Goal: Task Accomplishment & Management: Use online tool/utility

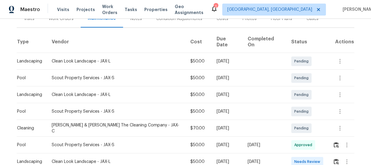
scroll to position [139, 0]
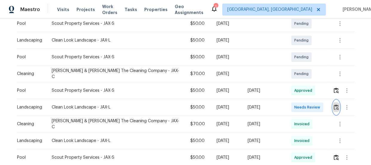
click at [334, 104] on img "button" at bounding box center [335, 107] width 5 height 6
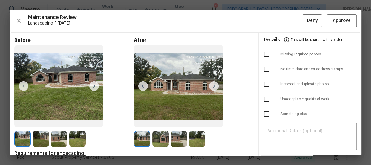
scroll to position [27, 0]
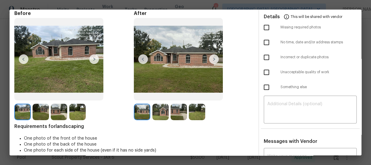
click at [163, 115] on img at bounding box center [160, 112] width 16 height 16
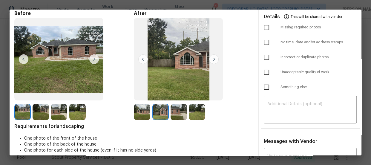
click at [181, 117] on img at bounding box center [178, 112] width 16 height 16
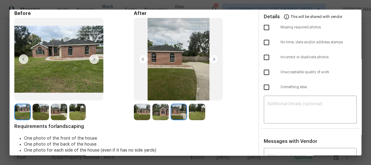
click at [189, 116] on img at bounding box center [197, 112] width 16 height 16
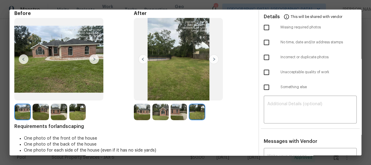
scroll to position [0, 0]
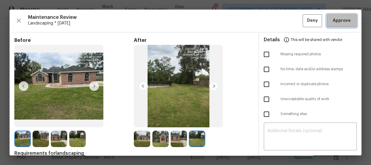
click at [350, 18] on button "Approve" at bounding box center [341, 20] width 30 height 13
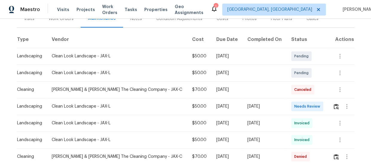
scroll to position [81, 0]
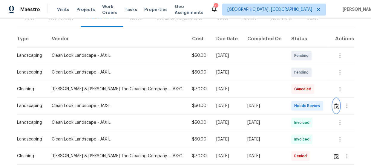
click at [332, 105] on button "button" at bounding box center [335, 105] width 7 height 14
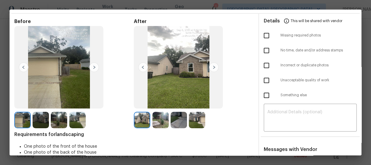
scroll to position [27, 0]
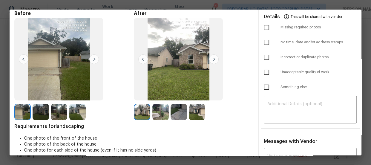
click at [166, 110] on img at bounding box center [160, 112] width 16 height 16
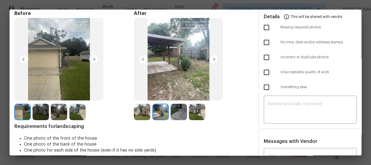
click at [172, 112] on img at bounding box center [178, 112] width 16 height 16
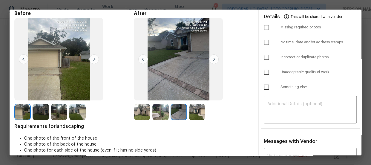
click at [189, 115] on img at bounding box center [197, 112] width 16 height 16
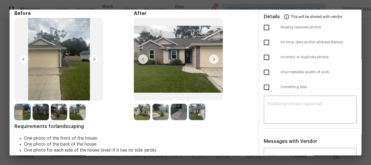
scroll to position [0, 0]
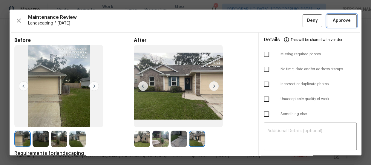
click at [346, 22] on span "Approve" at bounding box center [341, 20] width 20 height 7
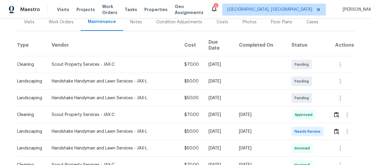
scroll to position [85, 0]
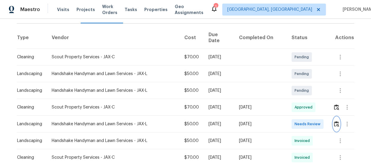
click at [334, 121] on img "button" at bounding box center [336, 124] width 5 height 6
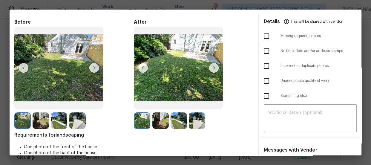
scroll to position [27, 0]
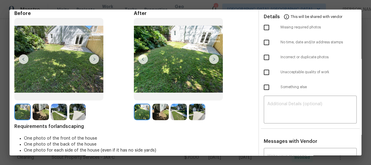
click at [163, 111] on img at bounding box center [160, 112] width 16 height 16
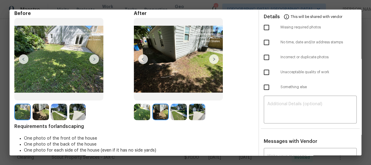
click at [172, 115] on img at bounding box center [178, 112] width 16 height 16
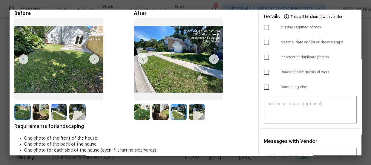
click at [196, 112] on img at bounding box center [197, 112] width 16 height 16
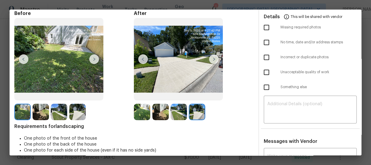
scroll to position [0, 0]
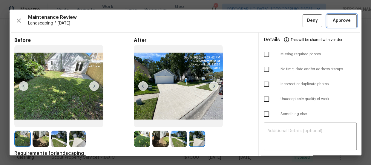
click at [346, 22] on span "Approve" at bounding box center [341, 20] width 20 height 7
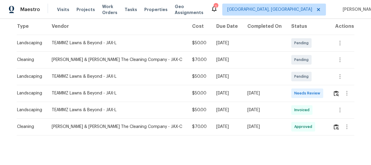
scroll to position [104, 0]
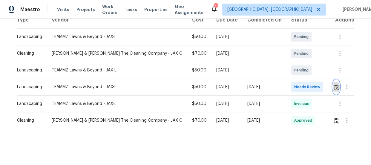
click at [333, 85] on img "button" at bounding box center [335, 87] width 5 height 6
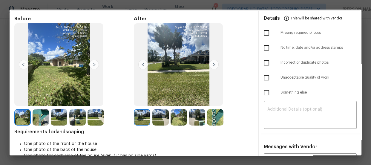
scroll to position [54, 0]
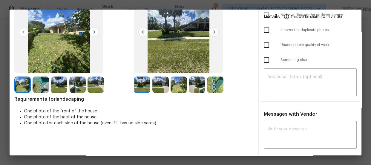
click at [157, 88] on img at bounding box center [160, 84] width 16 height 16
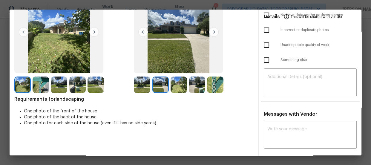
click at [174, 89] on img at bounding box center [178, 84] width 16 height 16
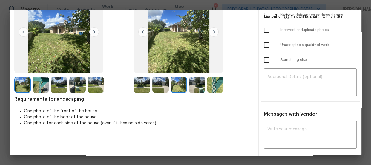
click at [189, 89] on img at bounding box center [197, 84] width 16 height 16
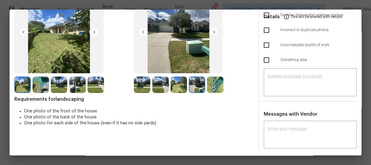
click at [216, 90] on img at bounding box center [215, 84] width 16 height 16
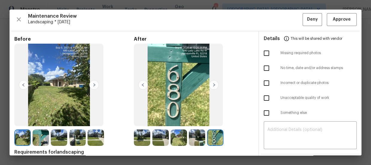
scroll to position [0, 0]
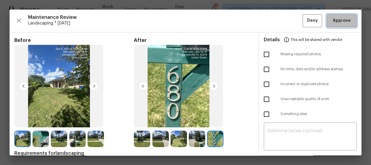
click at [336, 20] on span "Approve" at bounding box center [341, 20] width 18 height 7
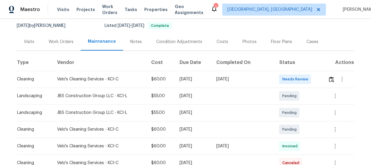
scroll to position [85, 0]
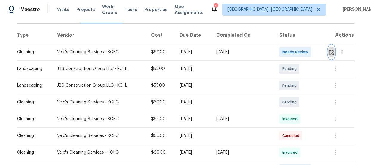
click at [328, 56] on button "button" at bounding box center [331, 52] width 7 height 14
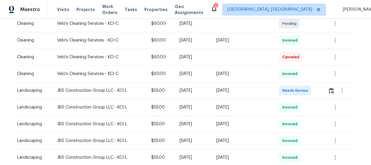
scroll to position [166, 0]
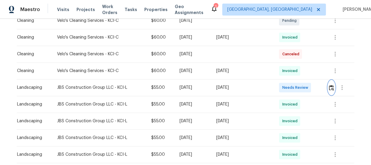
click at [331, 84] on button "button" at bounding box center [331, 87] width 7 height 14
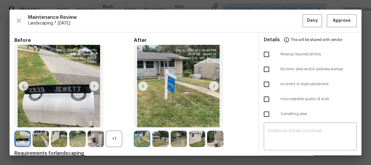
scroll to position [27, 0]
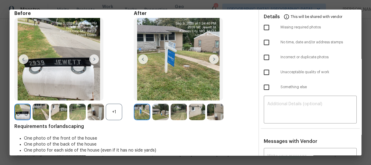
click at [116, 112] on div "+1" at bounding box center [114, 112] width 16 height 16
click at [155, 117] on img at bounding box center [160, 112] width 16 height 16
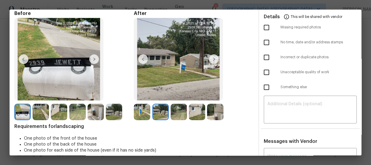
click at [177, 111] on img at bounding box center [178, 112] width 16 height 16
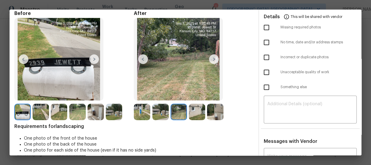
click at [186, 113] on div at bounding box center [179, 112] width 18 height 16
click at [203, 114] on img at bounding box center [197, 112] width 16 height 16
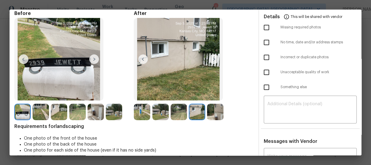
click at [209, 113] on img at bounding box center [215, 112] width 16 height 16
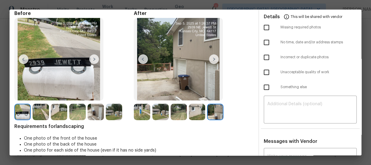
scroll to position [0, 0]
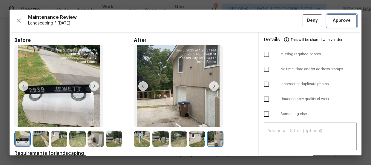
click at [336, 18] on span "Approve" at bounding box center [341, 20] width 18 height 7
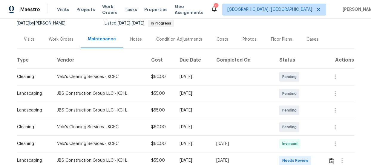
scroll to position [108, 0]
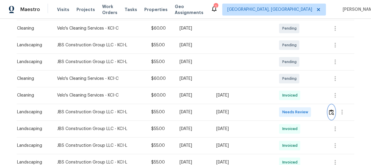
click at [330, 111] on img "button" at bounding box center [330, 112] width 5 height 6
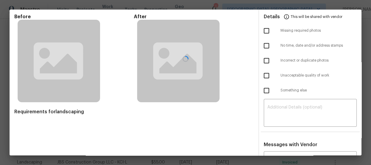
scroll to position [56, 0]
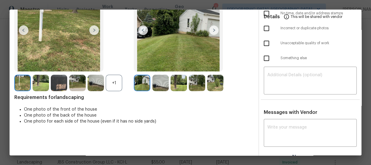
click at [114, 88] on div "+1" at bounding box center [114, 83] width 16 height 16
click at [152, 89] on img at bounding box center [160, 83] width 16 height 16
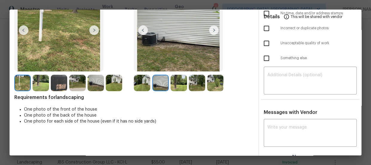
click at [175, 85] on img at bounding box center [178, 83] width 16 height 16
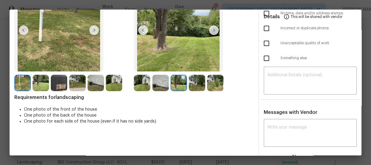
click at [194, 84] on img at bounding box center [197, 83] width 16 height 16
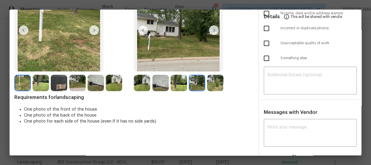
click at [211, 87] on img at bounding box center [215, 83] width 16 height 16
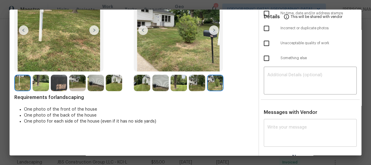
scroll to position [0, 0]
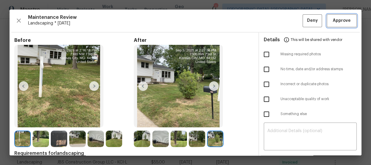
click at [337, 20] on span "Approve" at bounding box center [341, 20] width 18 height 7
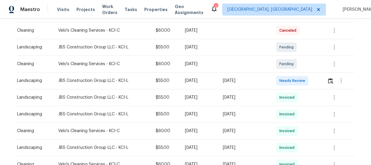
scroll to position [135, 0]
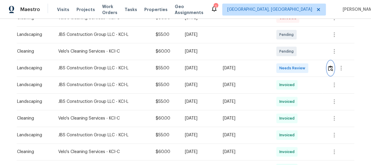
click at [327, 63] on button "button" at bounding box center [330, 68] width 7 height 14
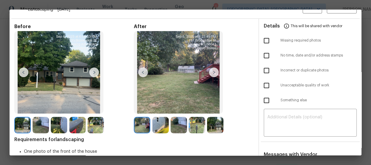
scroll to position [27, 0]
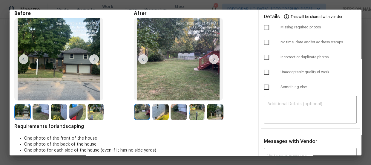
click at [161, 104] on img at bounding box center [160, 112] width 16 height 16
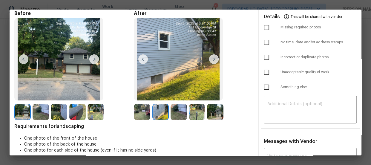
click at [174, 113] on img at bounding box center [178, 112] width 16 height 16
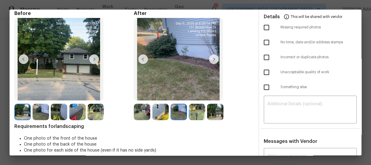
click at [189, 110] on img at bounding box center [197, 112] width 16 height 16
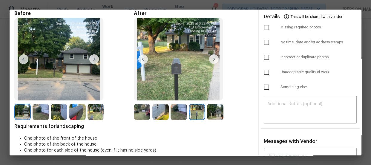
click at [214, 111] on img at bounding box center [215, 112] width 16 height 16
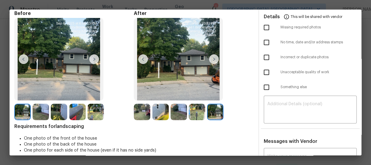
scroll to position [0, 0]
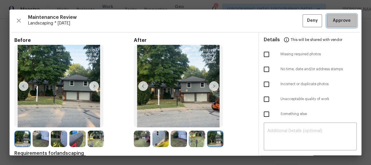
click at [342, 24] on button "Approve" at bounding box center [341, 20] width 30 height 13
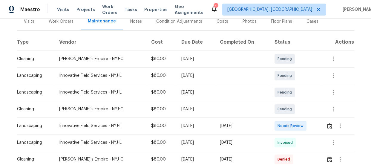
scroll to position [81, 0]
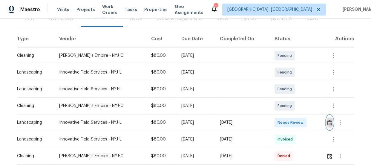
click at [327, 121] on img "button" at bounding box center [329, 123] width 5 height 6
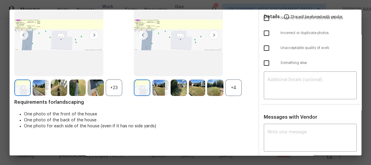
scroll to position [54, 0]
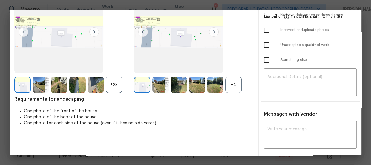
click at [239, 78] on div "+4" at bounding box center [233, 84] width 16 height 16
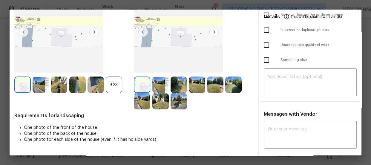
click at [115, 83] on div "+23" at bounding box center [114, 84] width 16 height 16
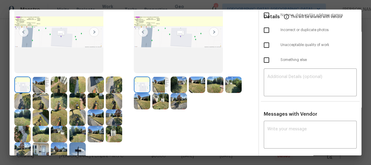
click at [160, 87] on img at bounding box center [160, 84] width 16 height 16
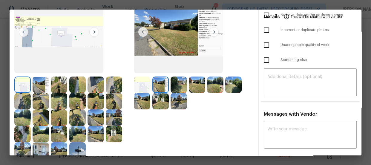
click at [172, 86] on img at bounding box center [178, 84] width 16 height 16
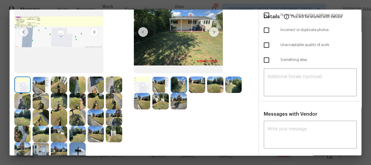
click at [195, 90] on img at bounding box center [197, 84] width 16 height 16
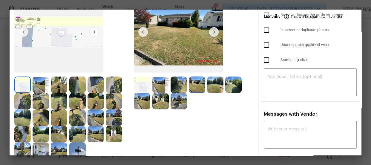
click at [207, 83] on img at bounding box center [215, 84] width 16 height 16
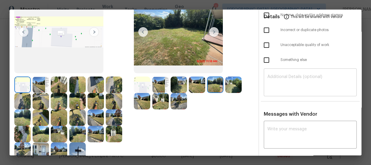
click at [264, 92] on div "​" at bounding box center [309, 83] width 93 height 26
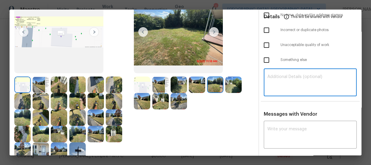
click at [225, 85] on img at bounding box center [233, 84] width 16 height 16
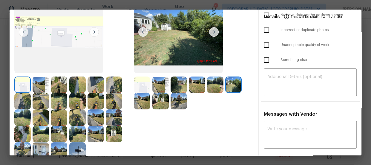
click at [149, 97] on div at bounding box center [143, 101] width 18 height 16
click at [145, 97] on img at bounding box center [142, 101] width 16 height 16
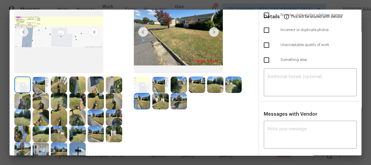
click at [155, 106] on img at bounding box center [160, 101] width 16 height 16
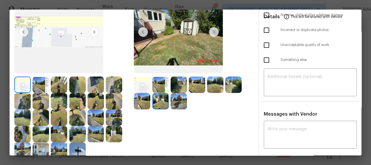
click at [170, 106] on img at bounding box center [178, 101] width 16 height 16
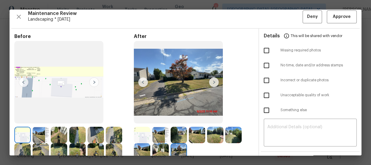
scroll to position [0, 0]
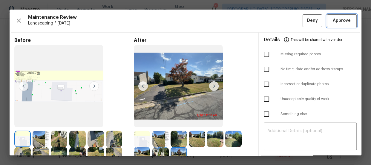
click at [332, 22] on span "Approve" at bounding box center [341, 20] width 18 height 7
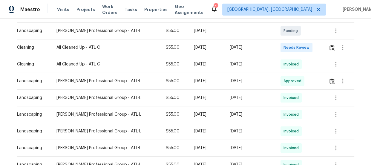
scroll to position [139, 0]
click at [330, 42] on button "button" at bounding box center [331, 48] width 7 height 14
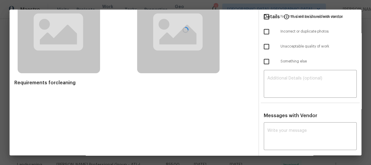
scroll to position [54, 0]
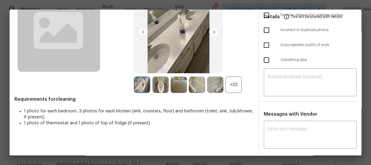
click at [225, 87] on div "+32" at bounding box center [233, 84] width 16 height 16
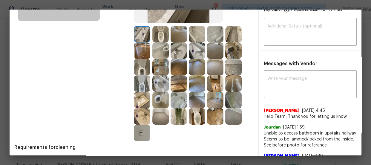
scroll to position [108, 0]
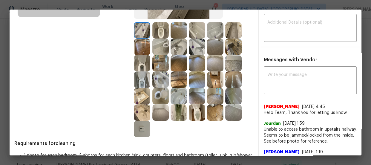
click at [158, 95] on img at bounding box center [160, 96] width 16 height 16
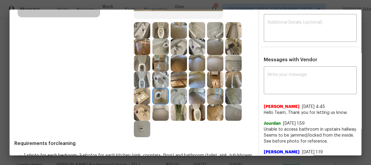
click at [147, 81] on img at bounding box center [142, 79] width 16 height 16
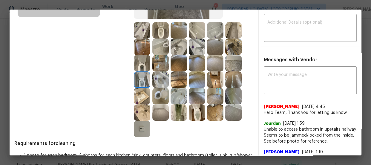
click at [146, 66] on img at bounding box center [142, 63] width 16 height 16
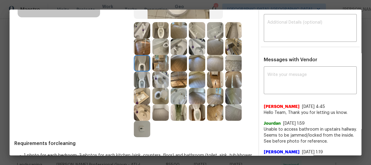
click at [163, 30] on img at bounding box center [160, 30] width 16 height 16
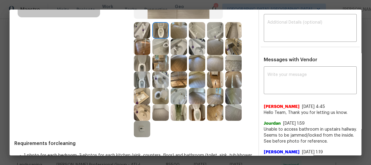
click at [172, 46] on img at bounding box center [178, 46] width 16 height 16
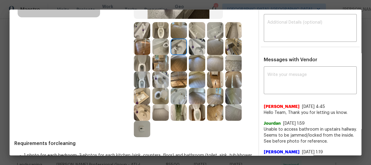
click at [157, 73] on img at bounding box center [160, 79] width 16 height 16
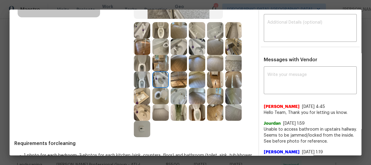
click at [201, 47] on img at bounding box center [197, 46] width 16 height 16
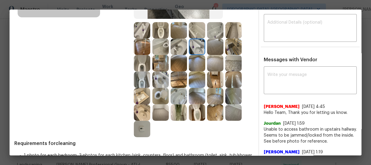
click at [181, 48] on img at bounding box center [178, 46] width 16 height 16
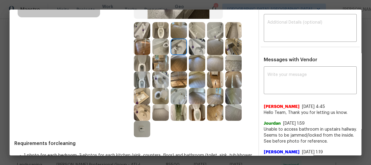
click at [142, 32] on img at bounding box center [142, 30] width 16 height 16
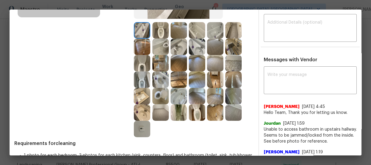
click at [166, 93] on img at bounding box center [160, 96] width 16 height 16
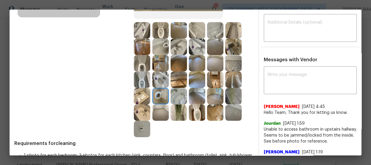
click at [148, 81] on img at bounding box center [142, 79] width 16 height 16
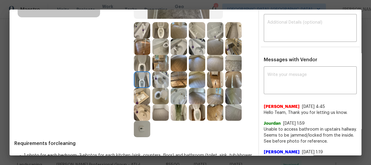
click at [146, 63] on img at bounding box center [142, 63] width 16 height 16
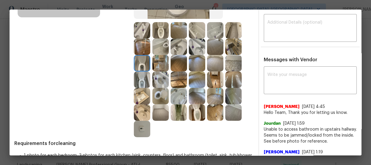
click at [158, 26] on img at bounding box center [160, 30] width 16 height 16
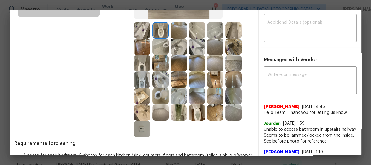
click at [194, 115] on img at bounding box center [197, 112] width 16 height 16
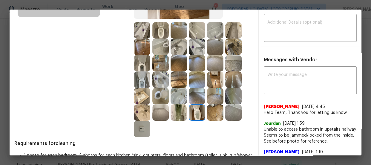
click at [162, 78] on img at bounding box center [160, 79] width 16 height 16
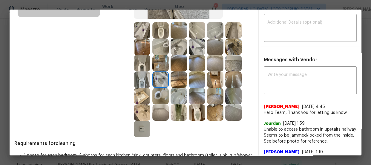
click at [183, 45] on img at bounding box center [178, 46] width 16 height 16
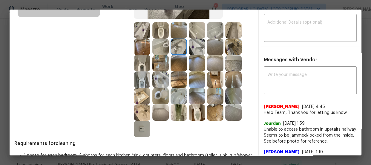
click at [192, 47] on img at bounding box center [197, 46] width 16 height 16
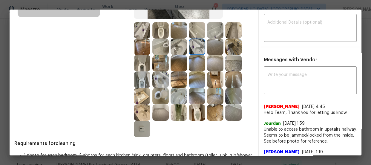
click at [141, 29] on img at bounding box center [142, 30] width 16 height 16
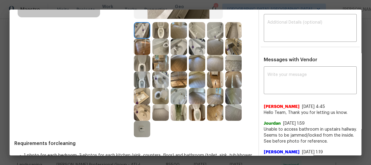
click at [161, 78] on img at bounding box center [160, 79] width 16 height 16
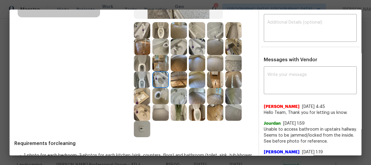
click at [177, 43] on img at bounding box center [178, 46] width 16 height 16
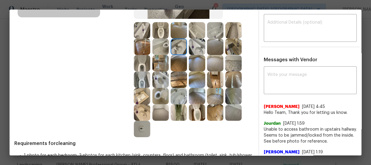
click at [190, 47] on img at bounding box center [197, 46] width 16 height 16
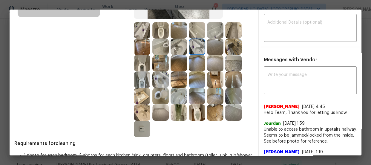
click at [144, 31] on img at bounding box center [142, 30] width 16 height 16
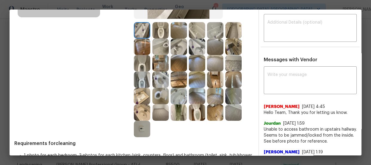
click at [142, 95] on img at bounding box center [142, 96] width 16 height 16
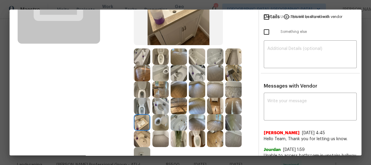
scroll to position [81, 0]
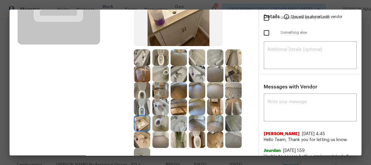
click at [199, 57] on img at bounding box center [197, 57] width 16 height 16
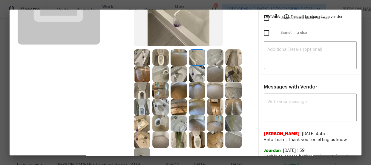
click at [212, 63] on img at bounding box center [215, 57] width 16 height 16
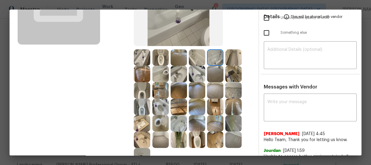
click at [177, 122] on img at bounding box center [178, 123] width 16 height 16
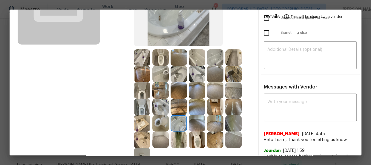
click at [240, 124] on img at bounding box center [233, 123] width 16 height 16
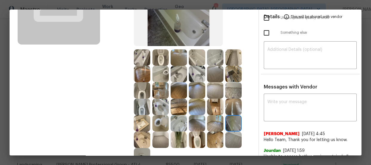
click at [210, 88] on img at bounding box center [215, 90] width 16 height 16
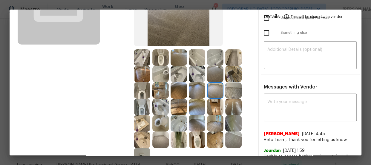
click at [193, 87] on img at bounding box center [197, 90] width 16 height 16
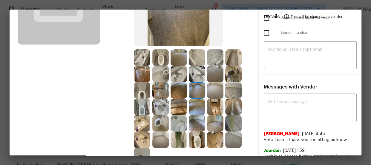
click at [191, 104] on img at bounding box center [197, 106] width 16 height 16
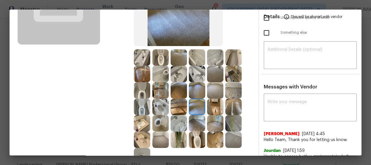
click at [219, 70] on img at bounding box center [215, 74] width 16 height 16
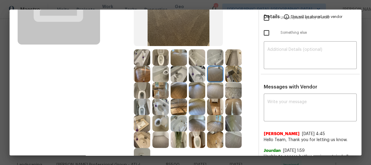
click at [233, 75] on img at bounding box center [233, 74] width 16 height 16
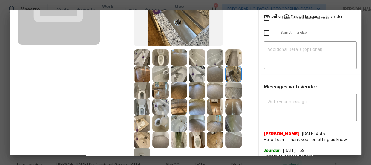
click at [235, 59] on img at bounding box center [233, 57] width 16 height 16
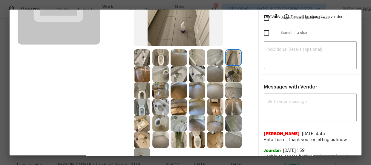
click at [219, 57] on img at bounding box center [215, 57] width 16 height 16
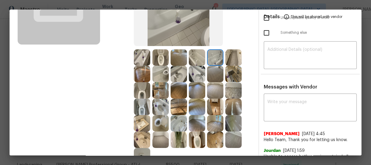
click at [176, 57] on img at bounding box center [178, 57] width 16 height 16
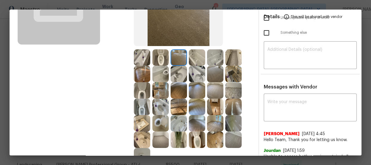
click at [158, 105] on img at bounding box center [160, 106] width 16 height 16
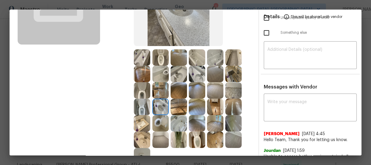
click at [202, 138] on img at bounding box center [197, 139] width 16 height 16
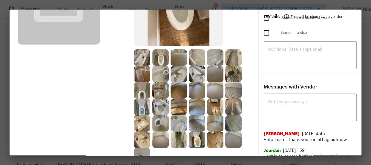
click at [180, 140] on img at bounding box center [178, 139] width 16 height 16
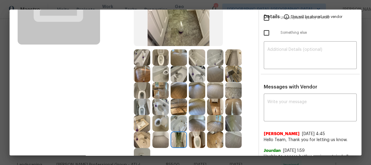
click at [163, 87] on img at bounding box center [160, 90] width 16 height 16
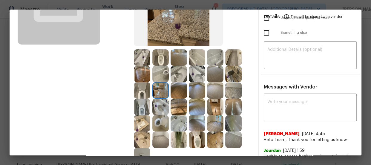
click at [143, 136] on img at bounding box center [142, 139] width 16 height 16
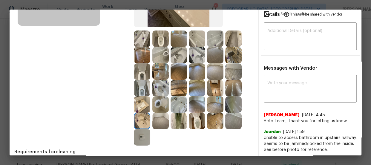
scroll to position [108, 0]
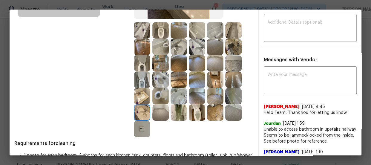
click at [139, 127] on img at bounding box center [142, 129] width 16 height 16
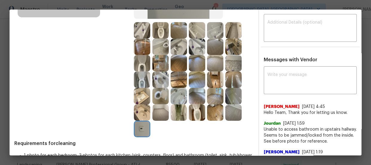
scroll to position [0, 0]
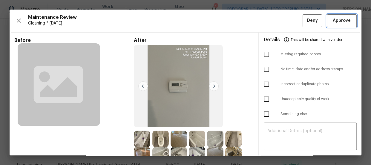
click at [326, 23] on button "Approve" at bounding box center [341, 20] width 30 height 13
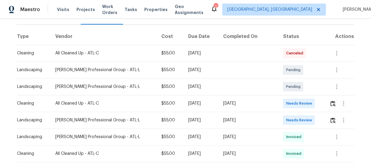
scroll to position [85, 0]
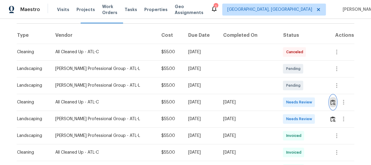
click at [330, 103] on img "button" at bounding box center [332, 102] width 5 height 6
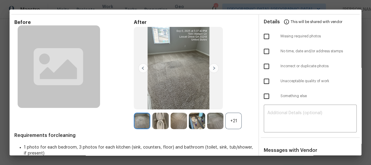
scroll to position [27, 0]
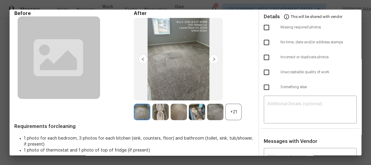
click at [235, 109] on div "+21" at bounding box center [233, 112] width 16 height 16
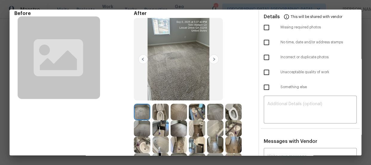
scroll to position [81, 0]
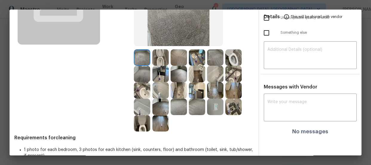
click at [235, 58] on img at bounding box center [233, 57] width 16 height 16
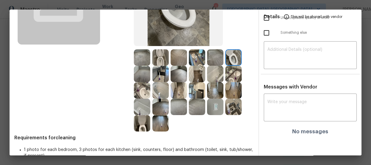
click at [157, 60] on img at bounding box center [160, 57] width 16 height 16
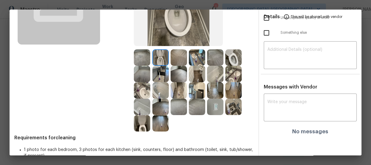
click at [138, 121] on img at bounding box center [142, 123] width 16 height 16
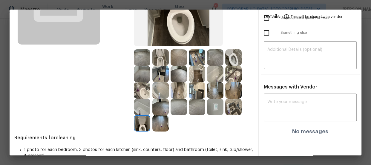
click at [144, 89] on img at bounding box center [142, 90] width 16 height 16
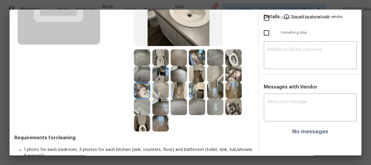
click at [197, 58] on img at bounding box center [197, 57] width 16 height 16
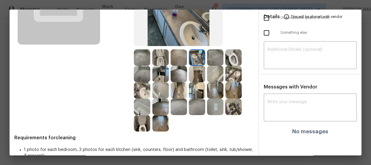
click at [233, 78] on img at bounding box center [233, 74] width 16 height 16
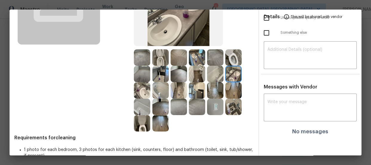
click at [218, 72] on img at bounding box center [215, 74] width 16 height 16
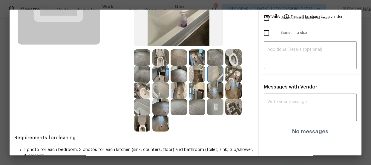
click at [163, 85] on img at bounding box center [160, 90] width 16 height 16
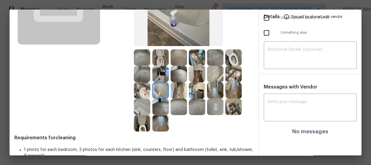
click at [137, 102] on img at bounding box center [142, 106] width 16 height 16
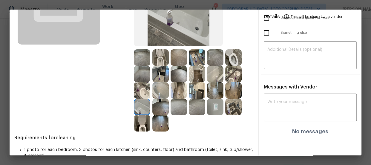
click at [161, 74] on img at bounding box center [160, 74] width 16 height 16
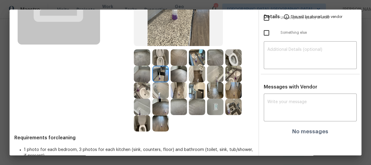
click at [226, 100] on img at bounding box center [233, 106] width 16 height 16
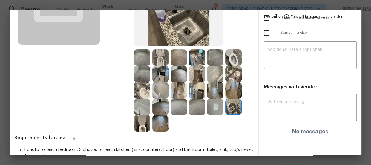
click at [218, 104] on img at bounding box center [215, 106] width 16 height 16
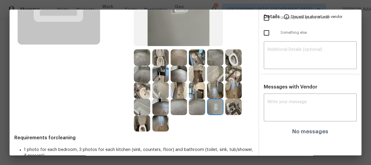
click at [193, 109] on img at bounding box center [197, 106] width 16 height 16
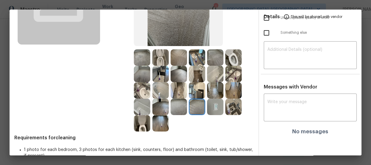
click at [179, 107] on img at bounding box center [178, 106] width 16 height 16
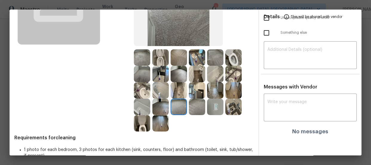
click at [139, 53] on img at bounding box center [142, 57] width 16 height 16
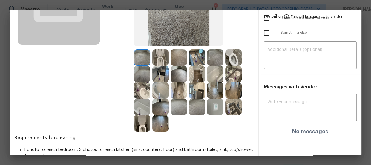
click at [141, 67] on img at bounding box center [142, 74] width 16 height 16
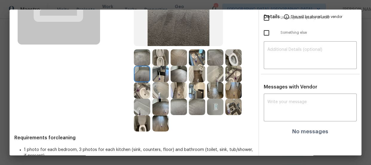
click at [173, 60] on img at bounding box center [178, 57] width 16 height 16
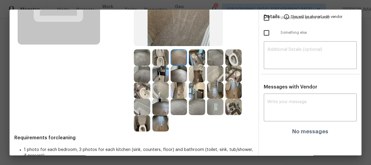
click at [209, 59] on img at bounding box center [215, 57] width 16 height 16
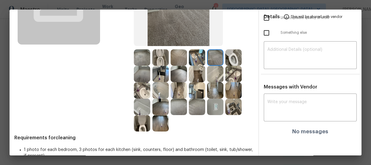
click at [202, 72] on img at bounding box center [197, 74] width 16 height 16
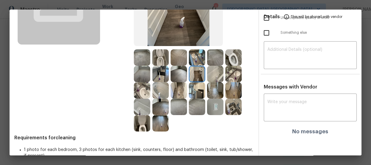
click at [162, 101] on img at bounding box center [160, 106] width 16 height 16
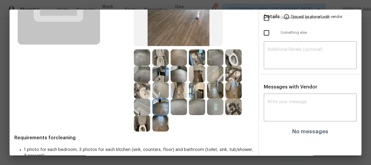
click at [161, 125] on img at bounding box center [160, 123] width 16 height 16
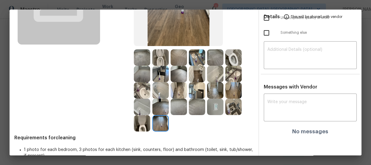
click at [142, 123] on img at bounding box center [142, 123] width 16 height 16
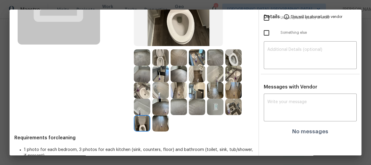
click at [140, 99] on img at bounding box center [142, 106] width 16 height 16
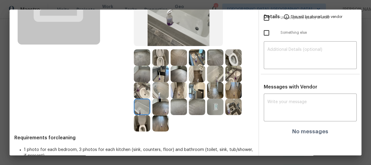
click at [142, 87] on img at bounding box center [142, 90] width 16 height 16
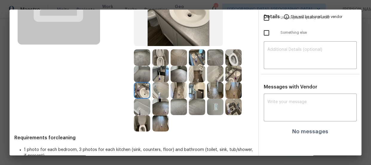
click at [155, 87] on img at bounding box center [160, 90] width 16 height 16
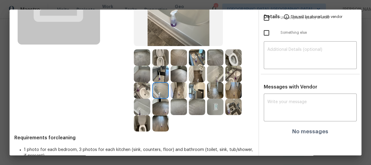
click at [157, 71] on img at bounding box center [160, 74] width 16 height 16
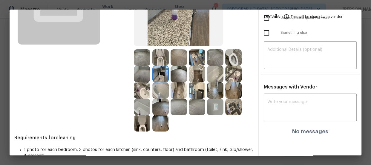
click at [158, 62] on img at bounding box center [160, 57] width 16 height 16
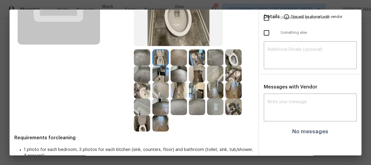
click at [175, 59] on img at bounding box center [178, 57] width 16 height 16
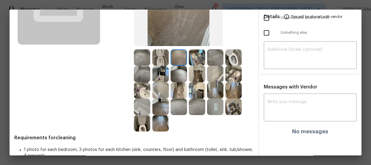
click at [194, 58] on img at bounding box center [197, 57] width 16 height 16
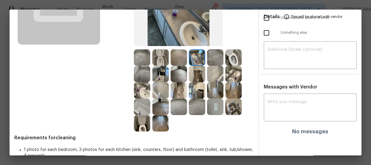
click at [218, 58] on img at bounding box center [215, 57] width 16 height 16
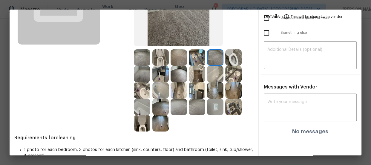
click at [232, 56] on img at bounding box center [233, 57] width 16 height 16
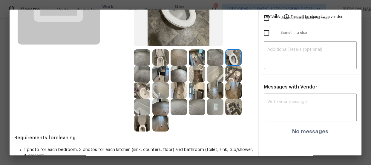
scroll to position [0, 0]
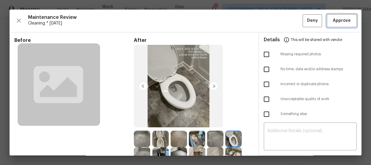
click at [342, 20] on span "Approve" at bounding box center [341, 20] width 18 height 7
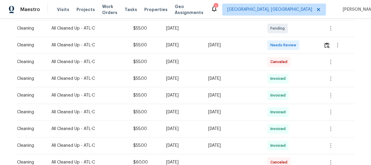
scroll to position [81, 0]
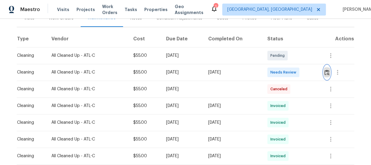
click at [327, 77] on button "button" at bounding box center [326, 72] width 7 height 14
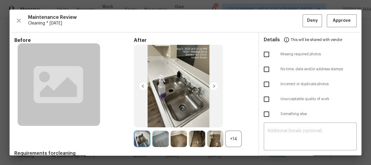
scroll to position [27, 0]
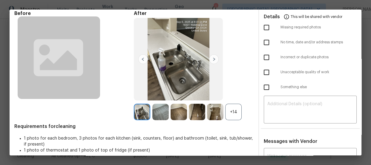
click at [232, 118] on div "+14" at bounding box center [233, 112] width 16 height 16
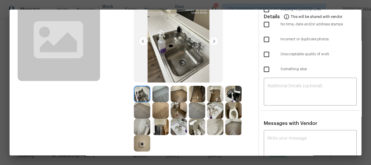
scroll to position [54, 0]
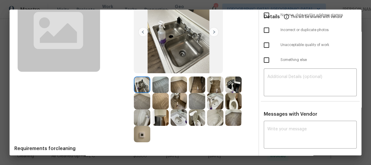
click at [198, 114] on img at bounding box center [197, 117] width 16 height 16
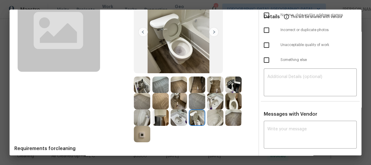
click at [234, 102] on img at bounding box center [233, 101] width 16 height 16
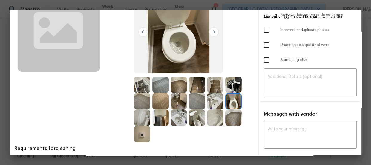
click at [215, 98] on img at bounding box center [215, 101] width 16 height 16
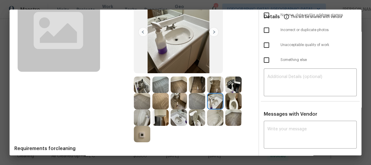
click at [175, 116] on img at bounding box center [178, 117] width 16 height 16
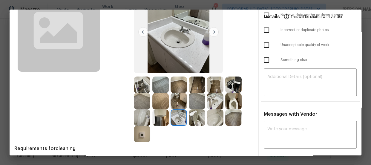
click at [207, 117] on img at bounding box center [215, 117] width 16 height 16
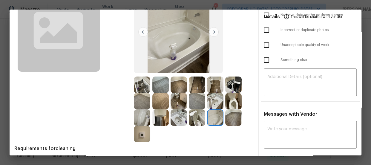
click at [142, 115] on img at bounding box center [142, 117] width 16 height 16
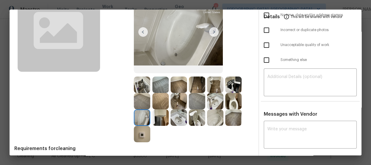
click at [140, 132] on img at bounding box center [142, 134] width 16 height 16
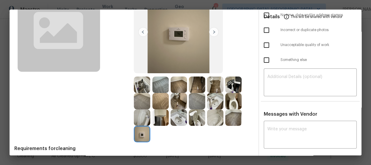
click at [160, 83] on img at bounding box center [160, 84] width 16 height 16
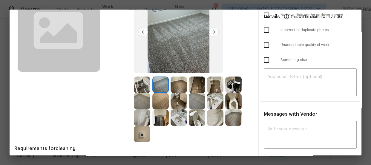
click at [140, 98] on img at bounding box center [142, 101] width 16 height 16
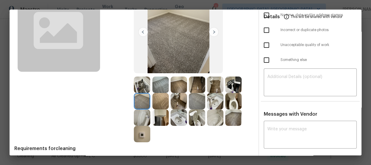
click at [152, 103] on img at bounding box center [160, 101] width 16 height 16
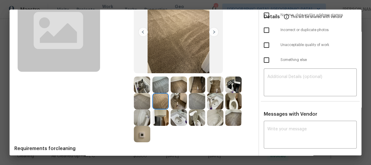
click at [201, 104] on img at bounding box center [197, 101] width 16 height 16
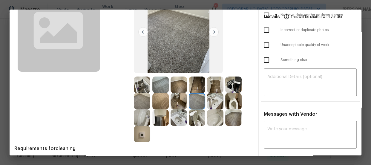
click at [230, 85] on img at bounding box center [233, 84] width 16 height 16
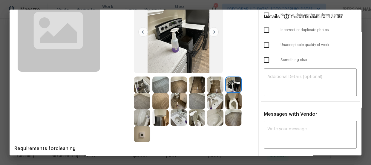
click at [203, 84] on img at bounding box center [197, 84] width 16 height 16
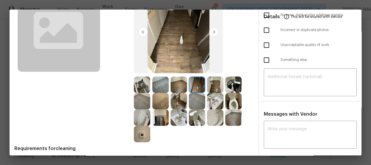
click at [148, 83] on img at bounding box center [142, 84] width 16 height 16
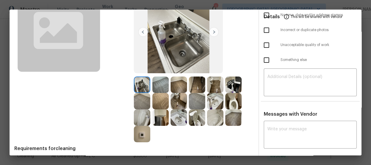
click at [157, 120] on img at bounding box center [160, 117] width 16 height 16
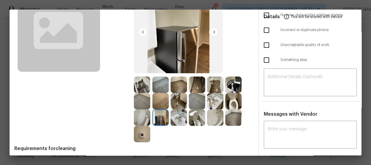
click at [185, 115] on img at bounding box center [178, 117] width 16 height 16
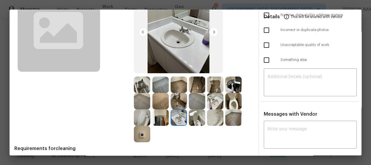
click at [197, 117] on img at bounding box center [197, 117] width 16 height 16
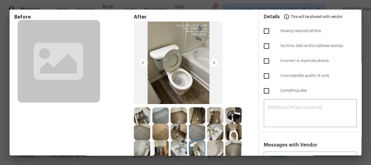
scroll to position [0, 0]
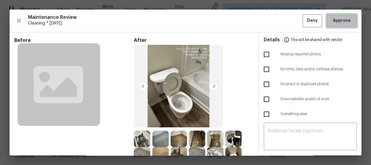
click at [336, 22] on span "Approve" at bounding box center [341, 20] width 18 height 7
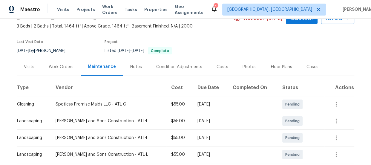
scroll to position [108, 0]
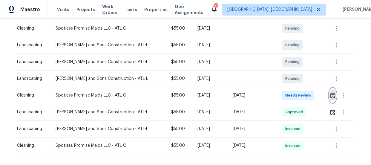
click at [330, 93] on img "button" at bounding box center [332, 95] width 5 height 6
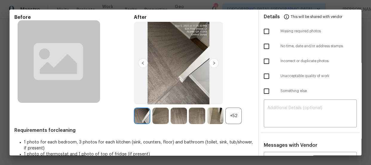
scroll to position [54, 0]
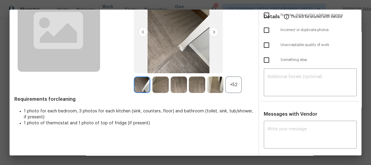
click at [228, 87] on div "+52" at bounding box center [233, 84] width 16 height 16
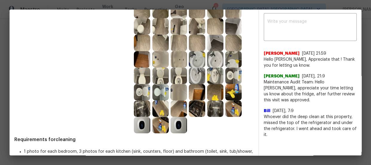
scroll to position [163, 0]
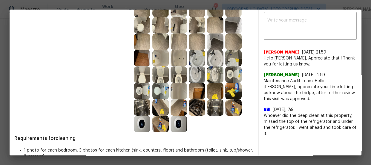
click at [179, 71] on img at bounding box center [178, 74] width 16 height 16
click at [166, 72] on img at bounding box center [160, 74] width 16 height 16
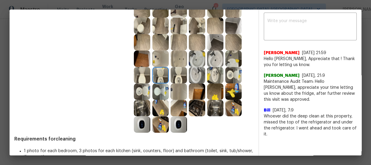
scroll to position [152, 0]
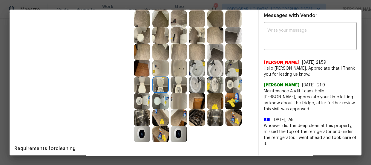
click at [170, 84] on img at bounding box center [178, 84] width 16 height 16
click at [165, 83] on img at bounding box center [160, 84] width 16 height 16
click at [140, 94] on img at bounding box center [142, 101] width 16 height 16
click at [183, 80] on img at bounding box center [178, 84] width 16 height 16
click at [197, 82] on img at bounding box center [197, 84] width 16 height 16
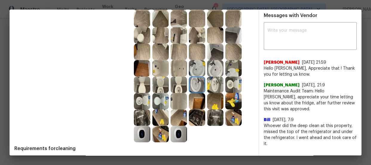
click at [209, 83] on img at bounding box center [215, 84] width 16 height 16
click at [231, 81] on img at bounding box center [233, 84] width 16 height 16
click at [177, 84] on img at bounding box center [178, 84] width 16 height 16
click at [163, 99] on img at bounding box center [160, 101] width 16 height 16
click at [139, 107] on img at bounding box center [142, 101] width 16 height 16
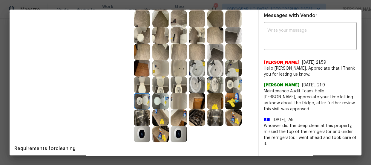
click at [149, 68] on img at bounding box center [142, 68] width 16 height 16
click at [160, 68] on img at bounding box center [160, 68] width 16 height 16
click at [175, 131] on img at bounding box center [178, 134] width 16 height 16
click at [184, 101] on img at bounding box center [178, 101] width 16 height 16
click at [176, 71] on img at bounding box center [178, 68] width 16 height 16
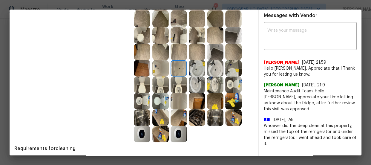
click at [176, 78] on img at bounding box center [178, 84] width 16 height 16
click at [212, 109] on img at bounding box center [215, 117] width 16 height 16
click at [201, 113] on img at bounding box center [197, 117] width 16 height 16
click at [196, 99] on img at bounding box center [197, 101] width 16 height 16
click at [231, 100] on img at bounding box center [233, 101] width 16 height 16
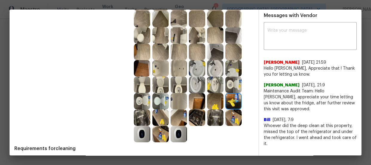
click at [212, 100] on img at bounding box center [215, 101] width 16 height 16
click at [174, 118] on img at bounding box center [178, 117] width 16 height 16
click at [175, 132] on img at bounding box center [178, 134] width 16 height 16
click at [159, 128] on img at bounding box center [160, 134] width 16 height 16
click at [138, 129] on img at bounding box center [142, 134] width 16 height 16
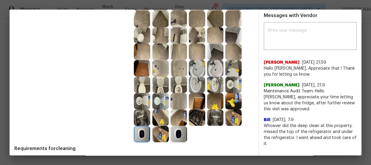
click at [144, 116] on img at bounding box center [142, 117] width 16 height 16
click at [152, 101] on img at bounding box center [160, 101] width 16 height 16
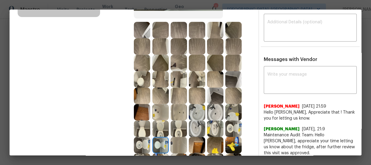
scroll to position [98, 0]
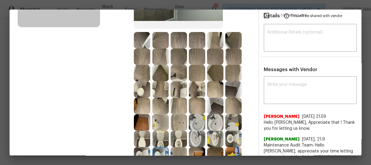
click at [174, 109] on img at bounding box center [178, 106] width 16 height 16
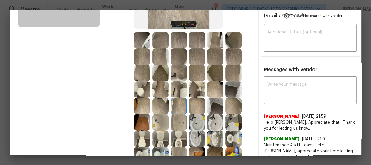
click at [196, 109] on img at bounding box center [197, 106] width 16 height 16
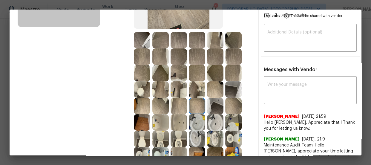
click at [213, 83] on img at bounding box center [215, 89] width 16 height 16
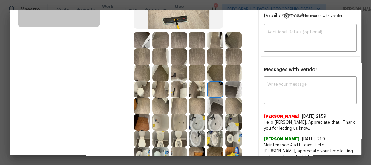
click at [213, 77] on img at bounding box center [215, 73] width 16 height 16
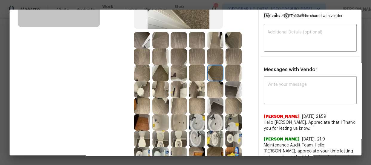
click at [198, 67] on img at bounding box center [197, 73] width 16 height 16
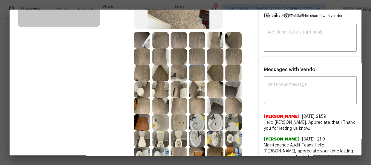
click at [198, 58] on img at bounding box center [197, 56] width 16 height 16
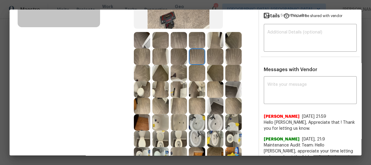
click at [173, 46] on img at bounding box center [178, 40] width 16 height 16
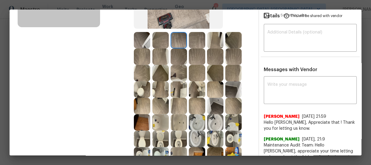
click at [172, 54] on img at bounding box center [178, 56] width 16 height 16
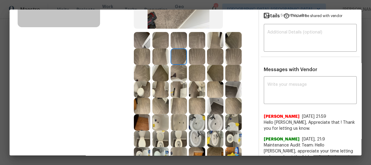
click at [175, 69] on img at bounding box center [178, 73] width 16 height 16
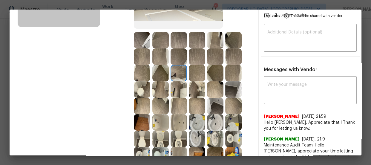
click at [176, 81] on img at bounding box center [178, 89] width 16 height 16
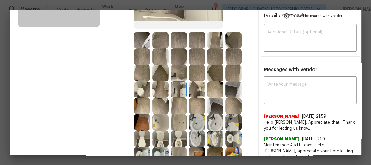
click at [178, 103] on img at bounding box center [178, 106] width 16 height 16
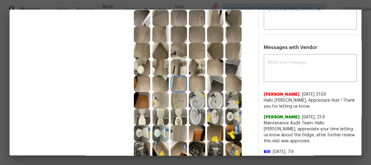
scroll to position [152, 0]
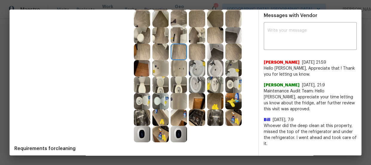
click at [179, 138] on img at bounding box center [178, 134] width 16 height 16
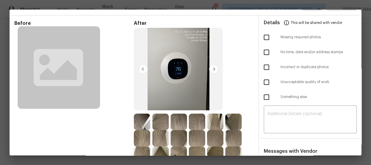
scroll to position [0, 0]
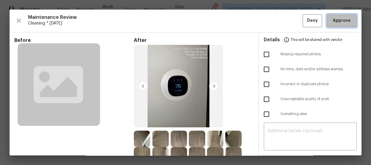
click at [343, 19] on span "Approve" at bounding box center [341, 20] width 18 height 7
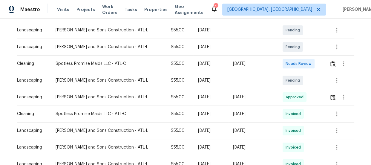
scroll to position [108, 0]
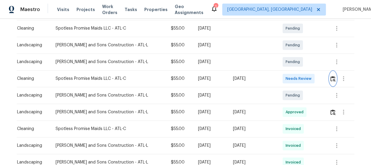
click at [330, 76] on img "button" at bounding box center [332, 79] width 5 height 6
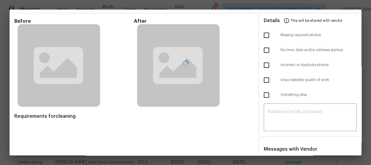
scroll to position [54, 0]
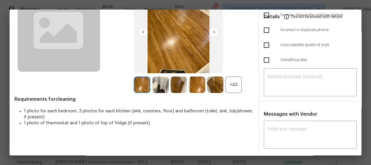
click at [228, 83] on div "+43" at bounding box center [233, 84] width 16 height 16
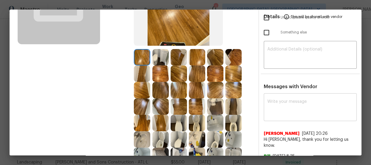
scroll to position [108, 0]
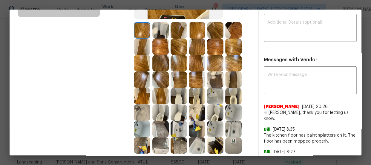
click at [198, 91] on img at bounding box center [197, 96] width 16 height 16
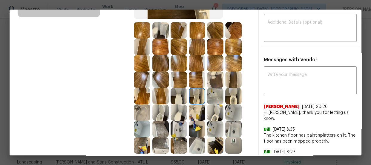
click at [162, 110] on img at bounding box center [160, 112] width 16 height 16
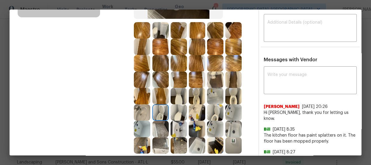
click at [138, 109] on img at bounding box center [142, 112] width 16 height 16
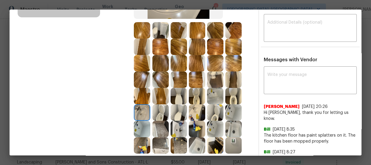
click at [198, 109] on img at bounding box center [197, 112] width 16 height 16
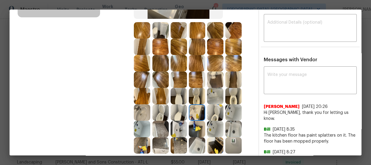
scroll to position [135, 0]
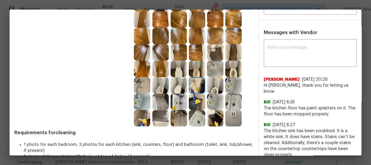
click at [212, 103] on img at bounding box center [215, 101] width 16 height 16
click at [198, 117] on img at bounding box center [197, 118] width 16 height 16
click at [231, 107] on img at bounding box center [233, 101] width 16 height 16
click at [216, 101] on img at bounding box center [215, 101] width 16 height 16
click at [232, 85] on img at bounding box center [233, 85] width 16 height 16
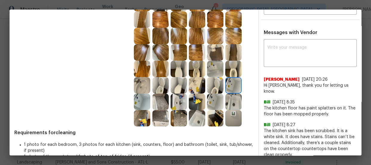
click at [138, 98] on img at bounding box center [142, 101] width 16 height 16
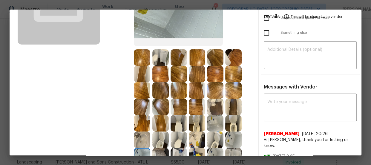
scroll to position [108, 0]
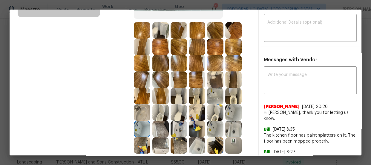
click at [161, 70] on img at bounding box center [160, 63] width 16 height 16
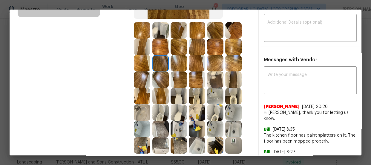
click at [162, 73] on img at bounding box center [160, 79] width 16 height 16
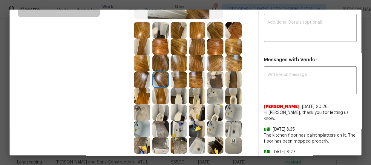
click at [180, 62] on img at bounding box center [178, 63] width 16 height 16
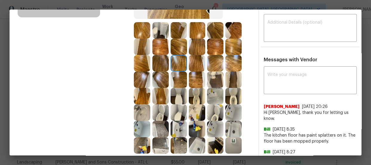
click at [178, 76] on img at bounding box center [178, 79] width 16 height 16
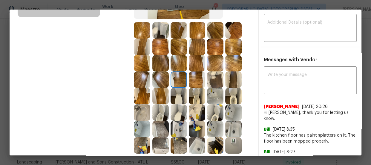
click at [195, 65] on img at bounding box center [197, 63] width 16 height 16
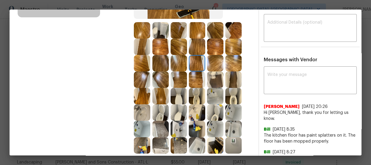
click at [207, 66] on img at bounding box center [215, 63] width 16 height 16
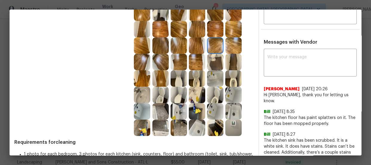
scroll to position [135, 0]
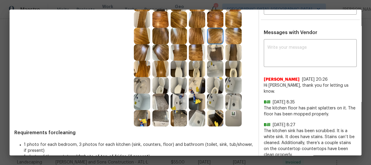
click at [235, 118] on img at bounding box center [233, 118] width 16 height 16
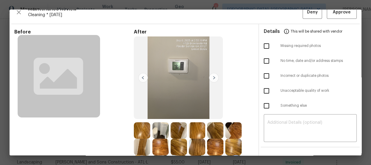
scroll to position [0, 0]
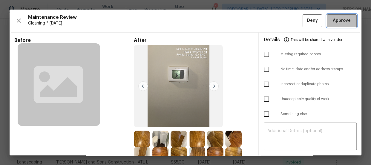
click at [348, 21] on button "Approve" at bounding box center [341, 20] width 30 height 13
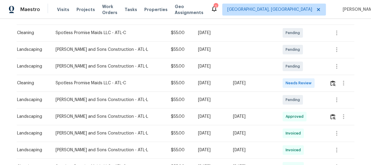
scroll to position [108, 0]
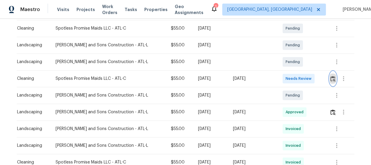
click at [330, 78] on img "button" at bounding box center [332, 79] width 5 height 6
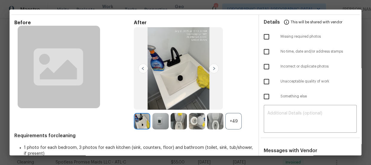
scroll to position [27, 0]
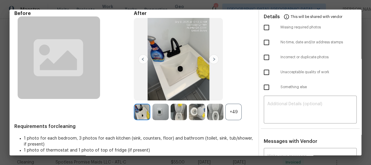
click at [238, 113] on div "+49" at bounding box center [233, 112] width 16 height 16
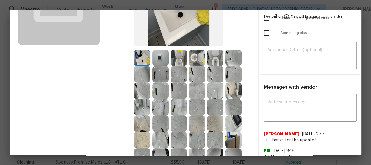
scroll to position [81, 0]
click at [214, 56] on img at bounding box center [215, 57] width 16 height 16
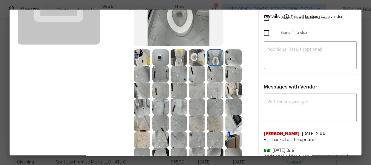
click at [196, 54] on img at bounding box center [197, 57] width 16 height 16
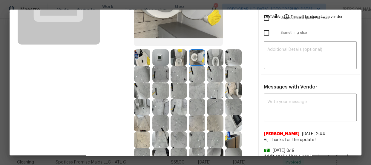
click at [144, 53] on img at bounding box center [142, 57] width 16 height 16
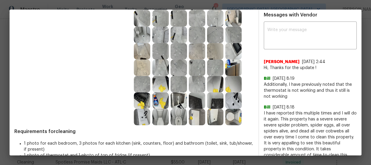
scroll to position [163, 0]
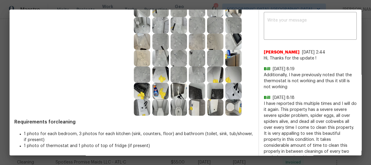
click at [229, 95] on img at bounding box center [233, 91] width 16 height 16
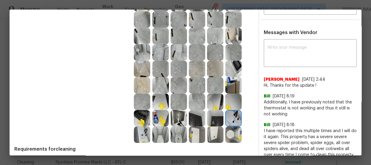
click at [159, 86] on img at bounding box center [160, 85] width 16 height 16
click at [146, 81] on img at bounding box center [142, 85] width 16 height 16
click at [219, 132] on img at bounding box center [215, 134] width 16 height 16
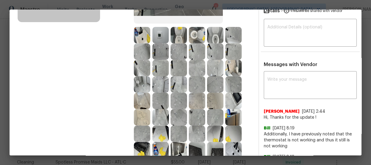
scroll to position [81, 0]
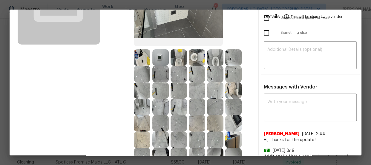
click at [236, 53] on img at bounding box center [233, 57] width 16 height 16
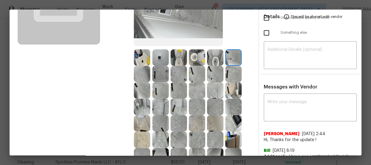
click at [232, 113] on img at bounding box center [233, 106] width 16 height 16
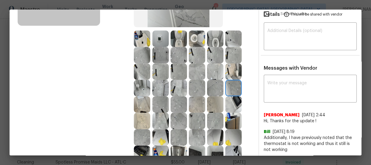
scroll to position [108, 0]
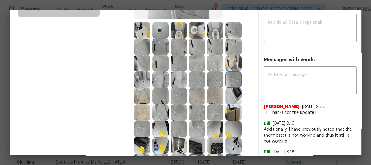
click at [166, 27] on img at bounding box center [160, 30] width 16 height 16
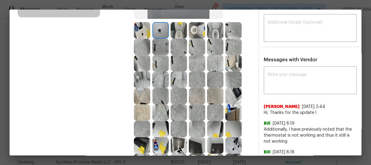
click at [162, 26] on img at bounding box center [160, 30] width 16 height 16
drag, startPoint x: 162, startPoint y: 26, endPoint x: 190, endPoint y: 96, distance: 75.2
click at [190, 96] on img at bounding box center [197, 96] width 16 height 16
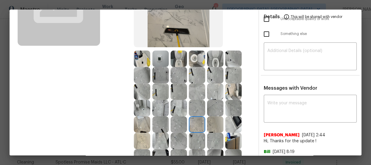
scroll to position [54, 0]
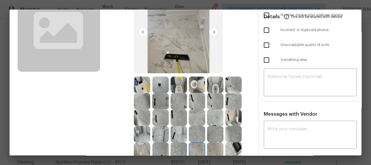
click at [159, 79] on img at bounding box center [160, 84] width 16 height 16
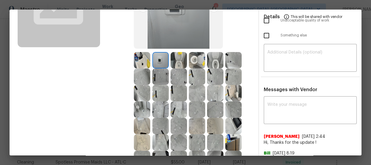
scroll to position [108, 0]
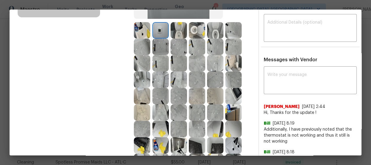
click at [180, 49] on img at bounding box center [178, 46] width 16 height 16
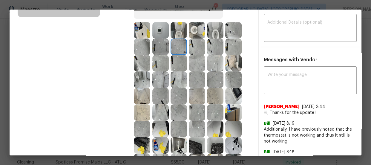
click at [235, 33] on img at bounding box center [233, 30] width 16 height 16
click at [231, 113] on img at bounding box center [233, 112] width 16 height 16
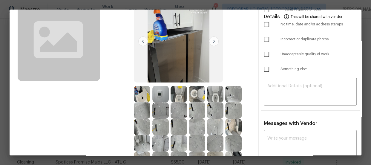
scroll to position [27, 0]
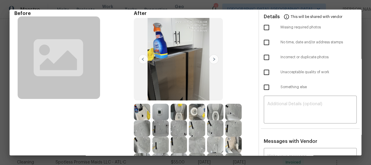
click at [231, 112] on img at bounding box center [233, 112] width 16 height 16
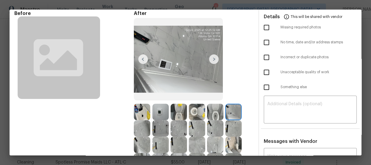
click at [231, 112] on img at bounding box center [233, 112] width 16 height 16
click at [204, 123] on div at bounding box center [198, 128] width 18 height 16
click at [158, 129] on img at bounding box center [160, 128] width 16 height 16
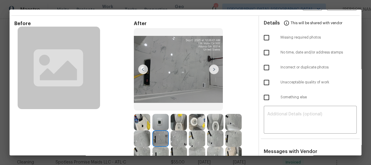
scroll to position [0, 0]
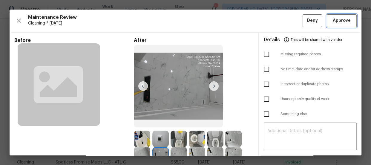
click at [340, 20] on span "Approve" at bounding box center [341, 20] width 18 height 7
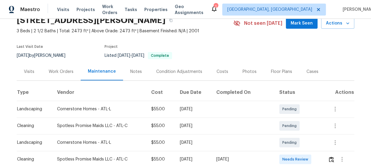
scroll to position [108, 0]
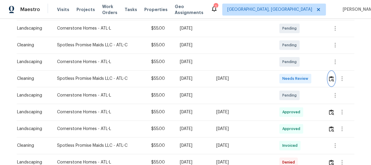
click at [328, 79] on img "button" at bounding box center [330, 79] width 5 height 6
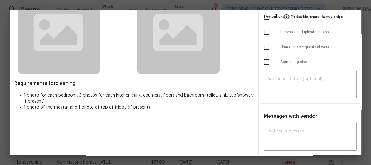
scroll to position [54, 0]
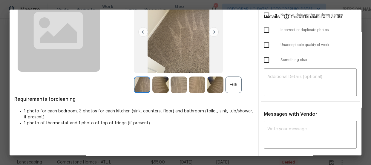
click at [228, 89] on div "+66" at bounding box center [233, 84] width 16 height 16
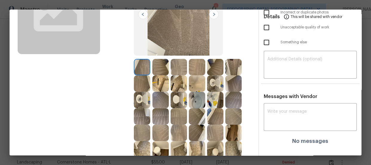
scroll to position [81, 0]
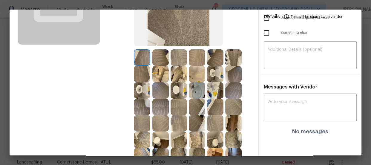
click at [209, 71] on img at bounding box center [215, 74] width 16 height 16
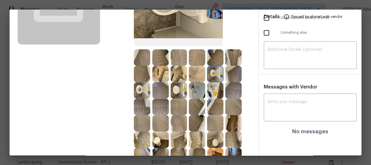
click at [142, 86] on img at bounding box center [142, 90] width 16 height 16
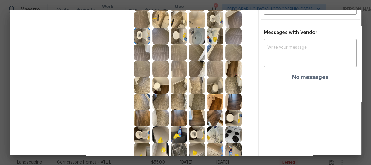
scroll to position [163, 0]
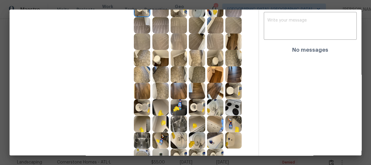
click at [199, 104] on img at bounding box center [197, 107] width 16 height 16
click at [144, 106] on img at bounding box center [142, 107] width 16 height 16
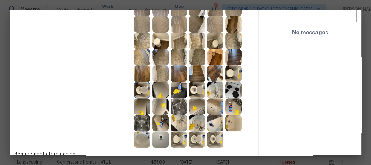
scroll to position [190, 0]
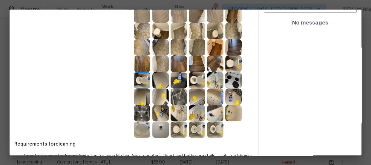
click at [198, 127] on img at bounding box center [197, 129] width 16 height 16
click at [198, 115] on img at bounding box center [197, 113] width 16 height 16
click at [183, 110] on img at bounding box center [178, 113] width 16 height 16
click at [213, 77] on img at bounding box center [215, 80] width 16 height 16
click at [139, 127] on img at bounding box center [142, 129] width 16 height 16
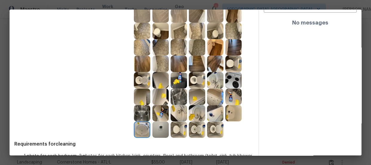
click at [230, 117] on img at bounding box center [233, 113] width 16 height 16
click at [218, 115] on img at bounding box center [215, 113] width 16 height 16
click at [235, 77] on img at bounding box center [233, 80] width 16 height 16
click at [229, 59] on img at bounding box center [233, 63] width 16 height 16
click at [180, 99] on img at bounding box center [178, 96] width 16 height 16
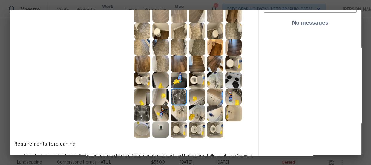
click at [158, 110] on img at bounding box center [160, 113] width 16 height 16
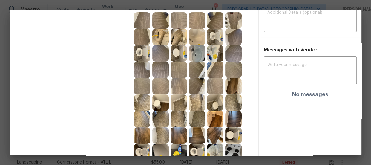
scroll to position [108, 0]
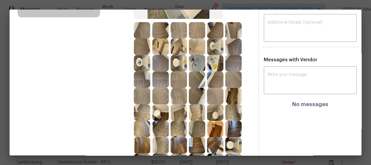
click at [155, 75] on img at bounding box center [160, 79] width 16 height 16
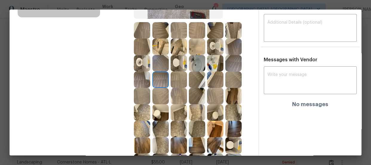
click at [179, 76] on img at bounding box center [178, 79] width 16 height 16
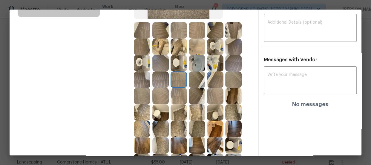
click at [179, 92] on img at bounding box center [178, 96] width 16 height 16
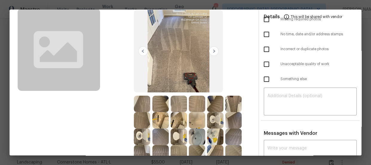
scroll to position [0, 0]
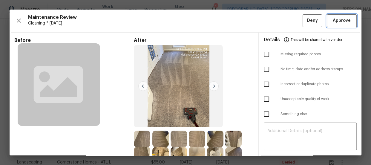
click at [340, 26] on button "Approve" at bounding box center [341, 20] width 30 height 13
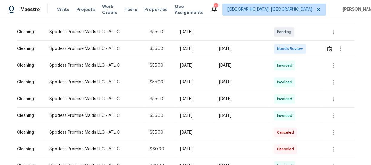
scroll to position [108, 0]
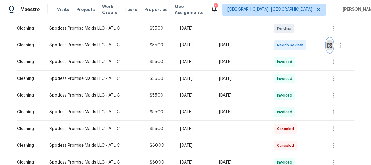
click at [327, 39] on button "button" at bounding box center [329, 45] width 7 height 14
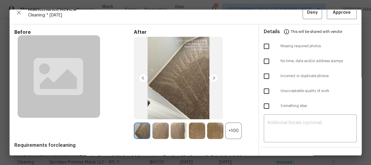
scroll to position [27, 0]
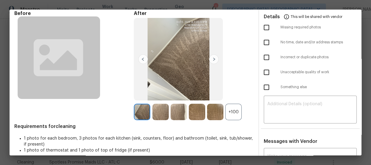
click at [225, 113] on div "+100" at bounding box center [233, 112] width 16 height 16
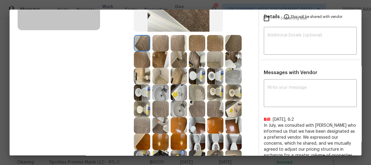
scroll to position [108, 0]
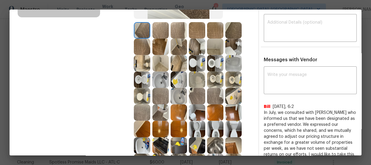
click at [218, 62] on img at bounding box center [215, 63] width 16 height 16
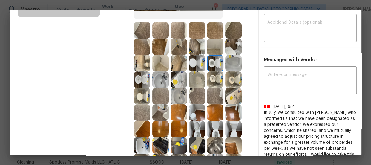
click at [212, 78] on img at bounding box center [215, 79] width 16 height 16
click at [227, 78] on img at bounding box center [233, 79] width 16 height 16
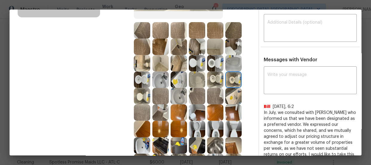
click at [143, 81] on img at bounding box center [142, 79] width 16 height 16
click at [164, 80] on img at bounding box center [160, 79] width 16 height 16
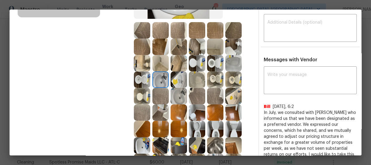
click at [176, 90] on img at bounding box center [178, 96] width 16 height 16
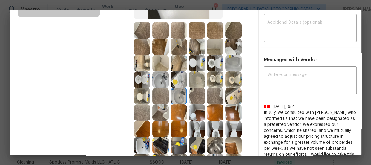
click at [181, 78] on img at bounding box center [178, 79] width 16 height 16
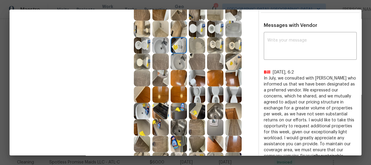
scroll to position [163, 0]
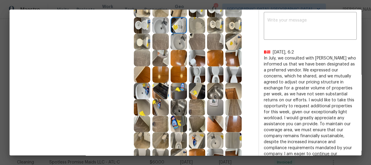
click at [139, 90] on img at bounding box center [142, 91] width 16 height 16
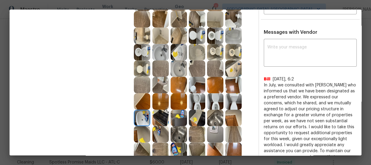
scroll to position [135, 0]
click at [203, 51] on img at bounding box center [197, 52] width 16 height 16
click at [237, 36] on img at bounding box center [233, 36] width 16 height 16
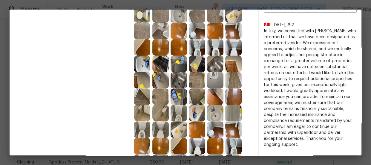
scroll to position [217, 0]
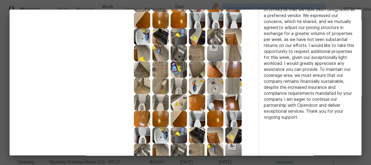
click at [228, 90] on img at bounding box center [233, 86] width 16 height 16
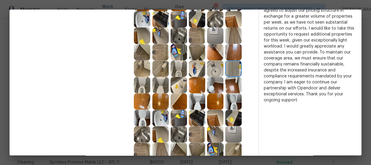
scroll to position [244, 0]
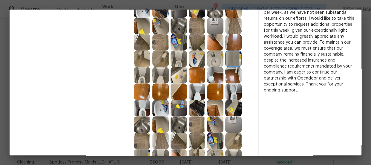
click at [181, 118] on img at bounding box center [178, 124] width 16 height 16
click at [137, 117] on img at bounding box center [142, 124] width 16 height 16
click at [161, 122] on img at bounding box center [160, 124] width 16 height 16
click at [161, 113] on img at bounding box center [160, 108] width 16 height 16
click at [183, 109] on img at bounding box center [178, 108] width 16 height 16
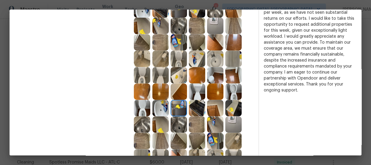
click at [201, 107] on img at bounding box center [197, 108] width 16 height 16
click at [210, 107] on img at bounding box center [215, 108] width 16 height 16
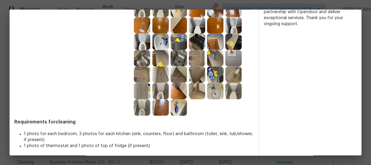
scroll to position [311, 0]
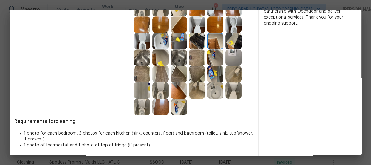
click at [141, 75] on img at bounding box center [142, 74] width 16 height 16
click at [195, 76] on img at bounding box center [197, 74] width 16 height 16
click at [194, 58] on img at bounding box center [197, 57] width 16 height 16
click at [225, 60] on img at bounding box center [233, 57] width 16 height 16
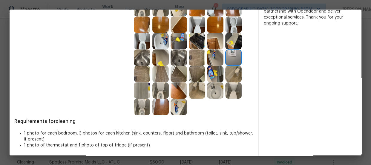
click at [230, 70] on img at bounding box center [233, 74] width 16 height 16
click at [208, 90] on img at bounding box center [215, 90] width 16 height 16
click at [175, 101] on img at bounding box center [178, 106] width 16 height 16
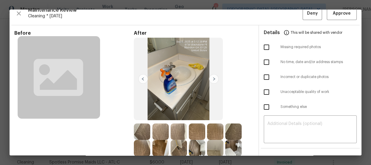
scroll to position [0, 0]
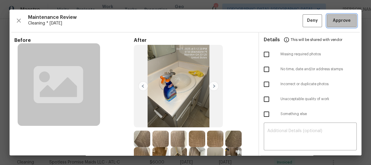
click at [336, 25] on button "Approve" at bounding box center [341, 20] width 30 height 13
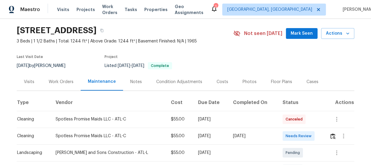
scroll to position [27, 0]
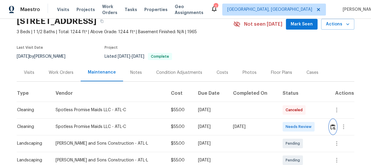
click at [330, 125] on img "button" at bounding box center [332, 127] width 5 height 6
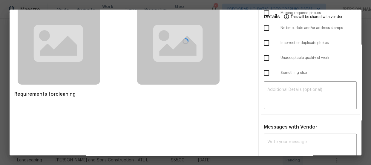
scroll to position [54, 0]
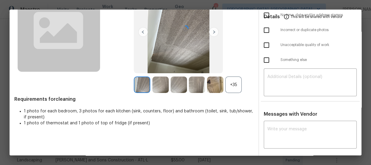
click at [229, 86] on div at bounding box center [185, 29] width 351 height 146
click at [229, 87] on div "+35" at bounding box center [233, 84] width 16 height 16
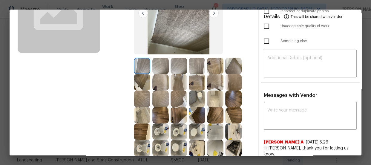
scroll to position [81, 0]
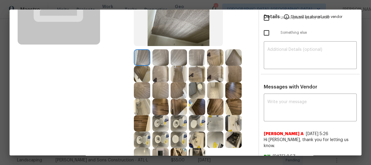
click at [172, 123] on img at bounding box center [178, 123] width 16 height 16
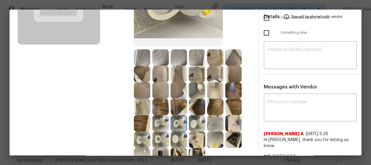
click at [164, 121] on img at bounding box center [160, 123] width 16 height 16
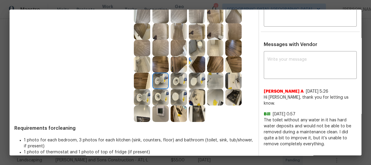
scroll to position [130, 0]
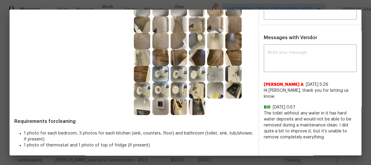
click at [198, 78] on img at bounding box center [197, 74] width 16 height 16
click at [235, 69] on img at bounding box center [233, 74] width 16 height 16
click at [165, 106] on img at bounding box center [160, 106] width 16 height 16
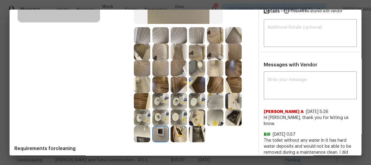
click at [144, 32] on img at bounding box center [142, 35] width 16 height 16
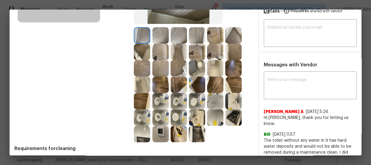
click at [161, 31] on img at bounding box center [160, 35] width 16 height 16
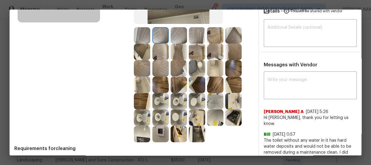
click at [175, 33] on img at bounding box center [178, 35] width 16 height 16
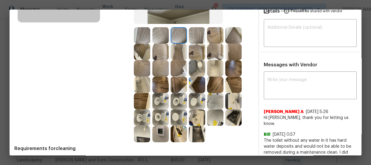
click at [193, 83] on img at bounding box center [197, 84] width 16 height 16
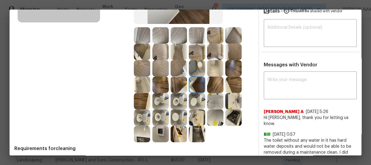
click at [198, 101] on img at bounding box center [197, 101] width 16 height 16
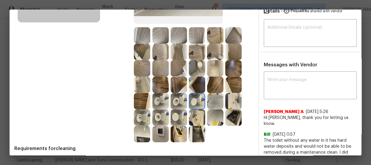
click at [179, 129] on img at bounding box center [178, 134] width 16 height 16
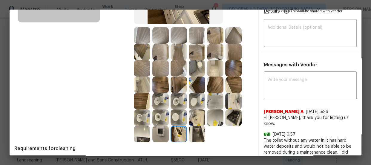
click at [135, 136] on img at bounding box center [142, 134] width 16 height 16
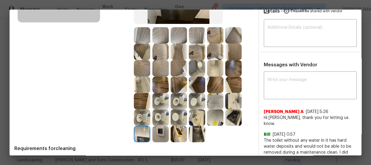
click at [158, 135] on img at bounding box center [160, 134] width 16 height 16
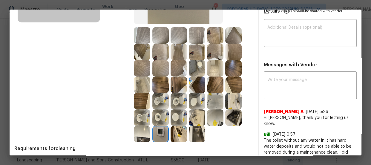
click at [180, 132] on img at bounding box center [178, 134] width 16 height 16
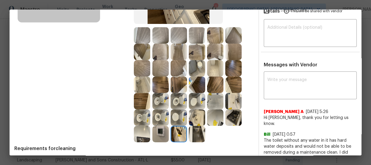
click at [197, 133] on img at bounding box center [197, 134] width 16 height 16
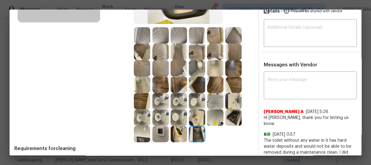
click at [218, 122] on img at bounding box center [215, 117] width 16 height 16
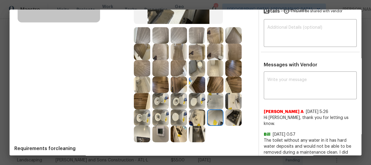
click at [229, 118] on img at bounding box center [233, 117] width 16 height 16
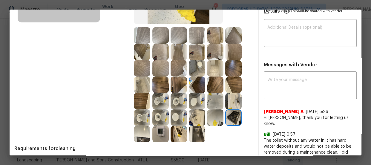
click at [230, 98] on img at bounding box center [233, 101] width 16 height 16
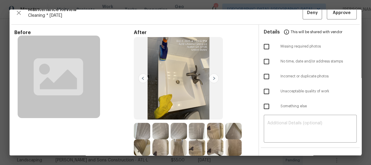
scroll to position [0, 0]
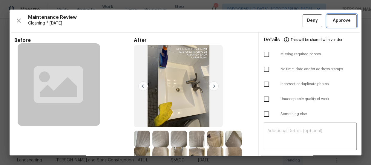
click at [335, 21] on span "Approve" at bounding box center [341, 20] width 18 height 7
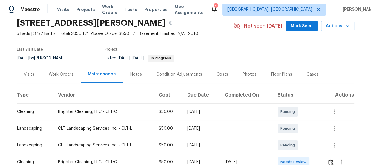
scroll to position [81, 0]
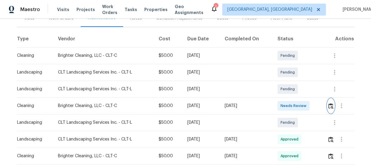
click at [329, 106] on img "button" at bounding box center [330, 106] width 5 height 6
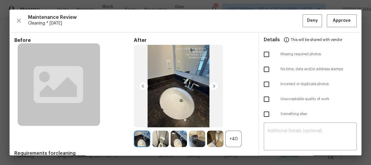
scroll to position [27, 0]
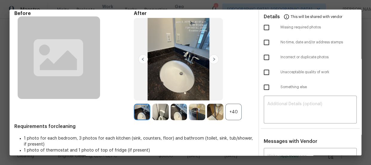
click at [233, 109] on div "+40" at bounding box center [233, 112] width 16 height 16
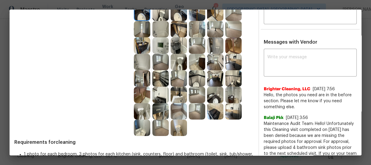
scroll to position [135, 0]
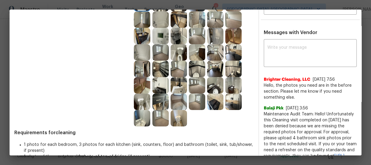
click at [138, 104] on img at bounding box center [142, 101] width 16 height 16
click at [170, 115] on img at bounding box center [178, 118] width 16 height 16
click at [179, 54] on img at bounding box center [178, 52] width 16 height 16
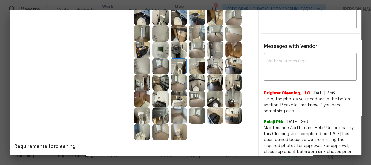
scroll to position [108, 0]
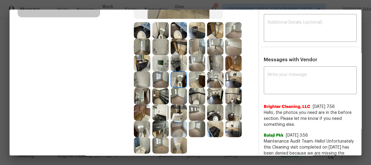
click at [161, 30] on img at bounding box center [160, 30] width 16 height 16
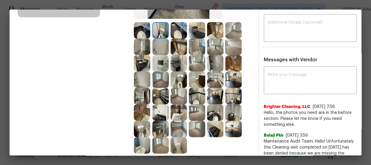
click at [170, 34] on img at bounding box center [178, 30] width 16 height 16
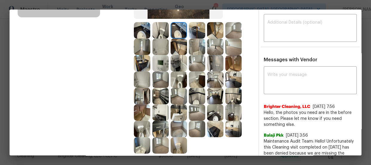
click at [142, 30] on img at bounding box center [142, 30] width 16 height 16
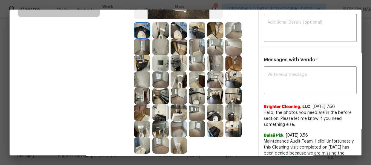
click at [209, 111] on img at bounding box center [215, 112] width 16 height 16
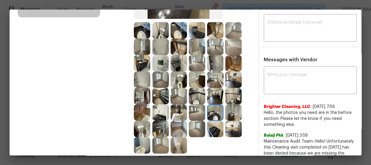
click at [191, 95] on img at bounding box center [197, 96] width 16 height 16
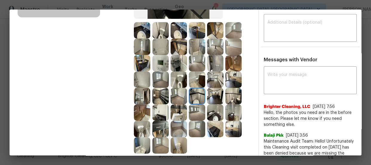
click at [181, 109] on img at bounding box center [178, 112] width 16 height 16
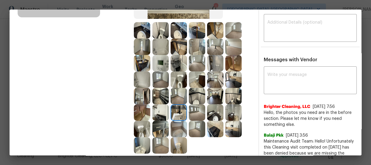
click at [161, 112] on img at bounding box center [160, 112] width 16 height 16
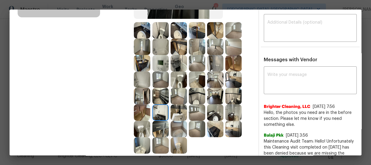
click at [178, 131] on img at bounding box center [178, 129] width 16 height 16
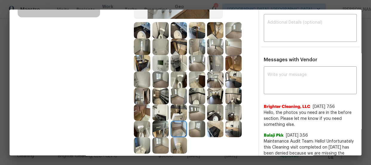
click at [145, 81] on img at bounding box center [142, 79] width 16 height 16
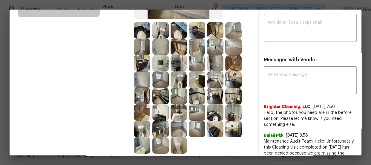
click at [215, 58] on img at bounding box center [215, 63] width 16 height 16
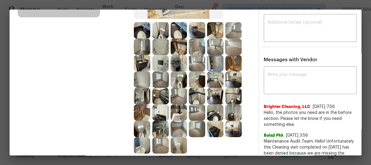
click at [155, 78] on img at bounding box center [160, 79] width 16 height 16
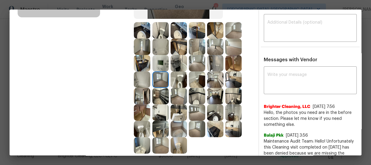
click at [176, 97] on img at bounding box center [178, 96] width 16 height 16
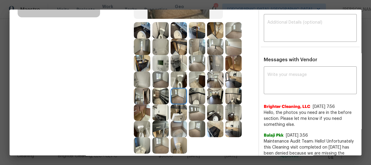
click at [218, 46] on img at bounding box center [215, 46] width 16 height 16
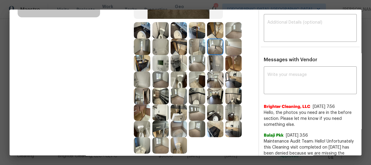
click at [199, 61] on img at bounding box center [197, 63] width 16 height 16
click at [235, 45] on img at bounding box center [233, 46] width 16 height 16
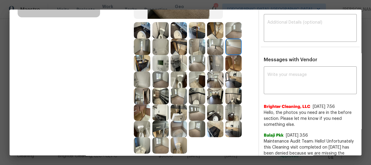
click at [232, 24] on img at bounding box center [233, 30] width 16 height 16
click at [215, 31] on img at bounding box center [215, 30] width 16 height 16
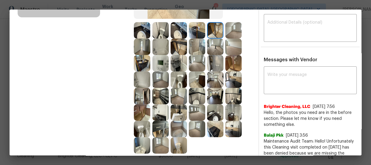
click at [200, 30] on img at bounding box center [197, 30] width 16 height 16
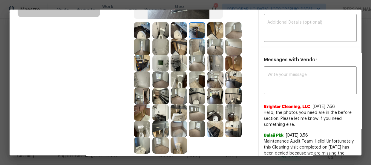
click at [182, 30] on img at bounding box center [178, 30] width 16 height 16
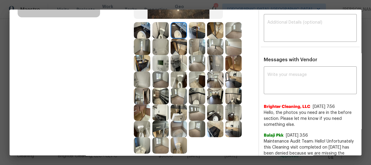
click at [158, 30] on img at bounding box center [160, 30] width 16 height 16
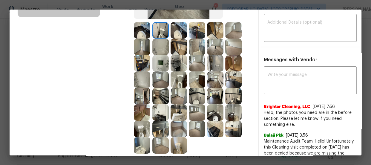
click at [139, 33] on img at bounding box center [142, 30] width 16 height 16
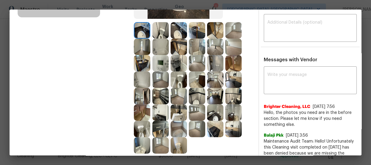
click at [158, 116] on img at bounding box center [160, 112] width 16 height 16
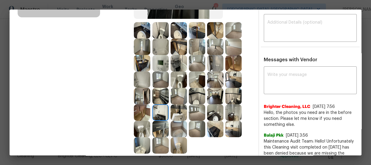
click at [179, 146] on img at bounding box center [178, 145] width 16 height 16
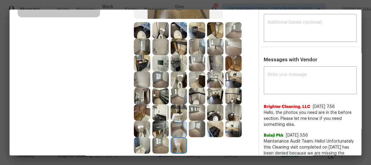
click at [228, 84] on img at bounding box center [233, 79] width 16 height 16
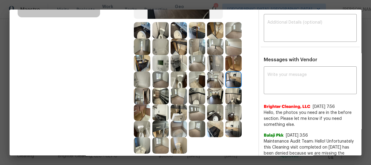
click at [158, 63] on img at bounding box center [160, 63] width 16 height 16
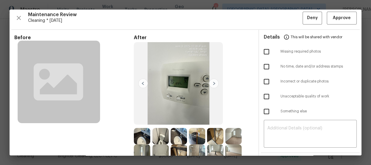
scroll to position [0, 0]
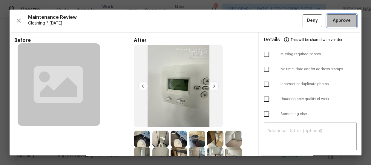
click at [333, 23] on span "Approve" at bounding box center [341, 20] width 18 height 7
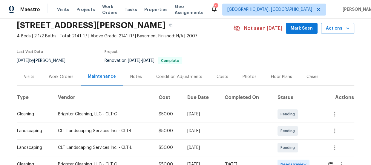
scroll to position [81, 0]
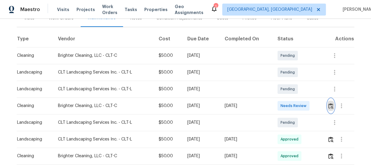
click at [330, 104] on img "button" at bounding box center [330, 106] width 5 height 6
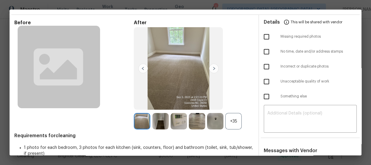
scroll to position [27, 0]
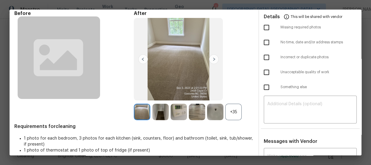
click at [231, 107] on div "+35" at bounding box center [233, 112] width 16 height 16
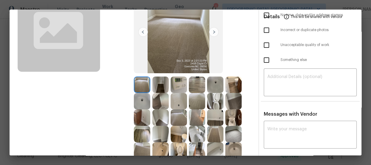
scroll to position [81, 0]
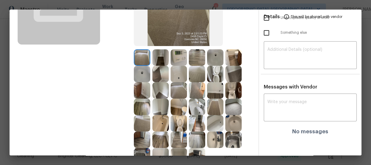
click at [215, 78] on img at bounding box center [215, 74] width 16 height 16
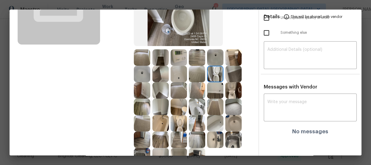
click at [231, 90] on img at bounding box center [233, 90] width 16 height 16
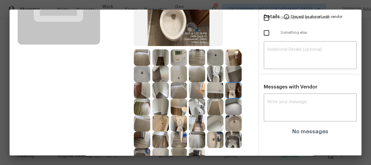
click at [182, 118] on img at bounding box center [178, 123] width 16 height 16
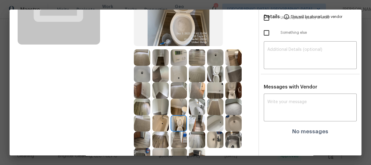
click at [201, 107] on img at bounding box center [197, 106] width 16 height 16
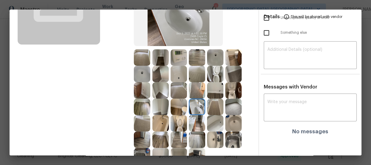
click at [213, 139] on img at bounding box center [215, 139] width 16 height 16
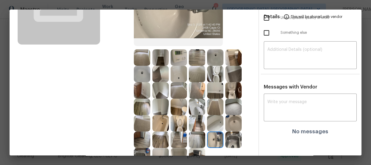
click at [237, 124] on img at bounding box center [233, 123] width 16 height 16
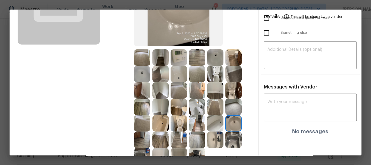
scroll to position [108, 0]
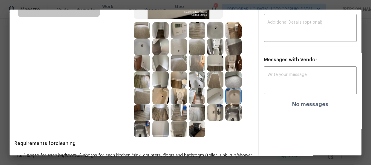
click at [213, 46] on img at bounding box center [215, 46] width 16 height 16
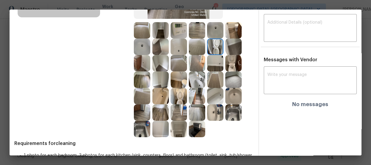
click at [228, 63] on img at bounding box center [233, 63] width 16 height 16
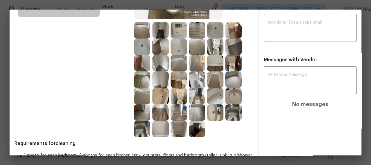
click at [178, 97] on img at bounding box center [178, 96] width 16 height 16
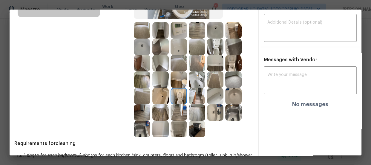
click at [193, 81] on img at bounding box center [197, 79] width 16 height 16
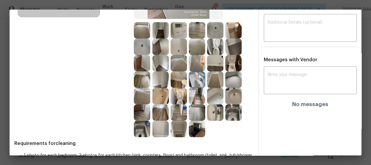
click at [215, 109] on img at bounding box center [215, 112] width 16 height 16
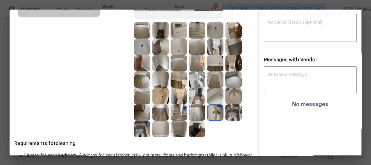
click at [232, 98] on img at bounding box center [233, 96] width 16 height 16
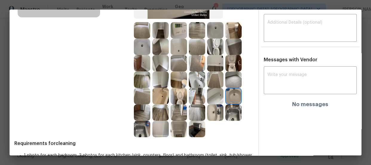
click at [214, 98] on img at bounding box center [215, 96] width 16 height 16
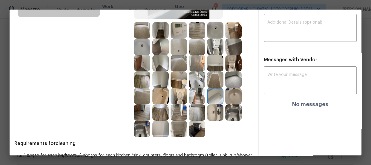
click at [180, 51] on img at bounding box center [178, 46] width 16 height 16
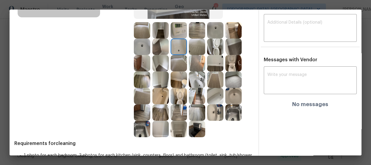
click at [178, 33] on img at bounding box center [178, 30] width 16 height 16
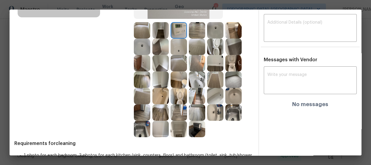
scroll to position [130, 0]
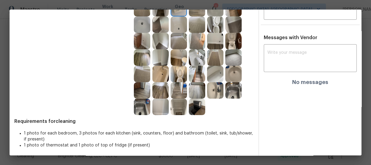
click at [141, 107] on img at bounding box center [142, 106] width 16 height 16
click at [190, 107] on img at bounding box center [197, 106] width 16 height 16
click at [237, 89] on img at bounding box center [233, 90] width 16 height 16
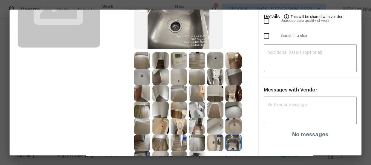
scroll to position [76, 0]
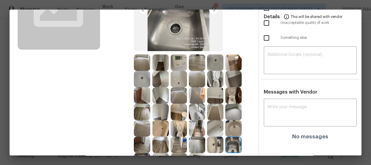
click at [231, 110] on img at bounding box center [233, 112] width 16 height 16
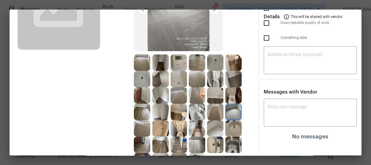
click at [177, 94] on img at bounding box center [178, 95] width 16 height 16
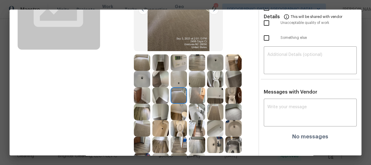
click at [192, 82] on img at bounding box center [197, 79] width 16 height 16
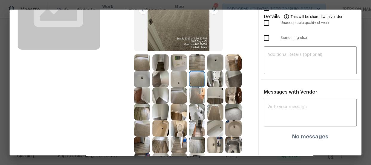
click at [143, 63] on img at bounding box center [142, 62] width 16 height 16
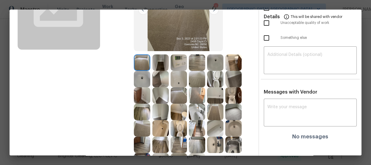
click at [164, 63] on img at bounding box center [160, 62] width 16 height 16
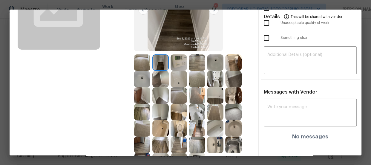
click at [178, 60] on img at bounding box center [178, 62] width 16 height 16
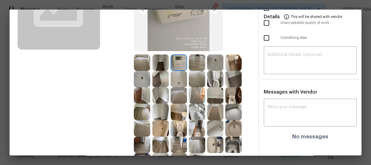
click at [192, 61] on img at bounding box center [197, 62] width 16 height 16
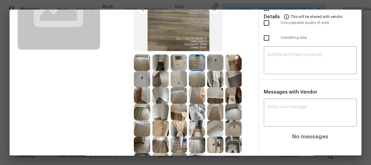
click at [208, 65] on img at bounding box center [215, 62] width 16 height 16
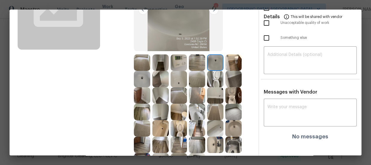
click at [229, 67] on img at bounding box center [233, 62] width 16 height 16
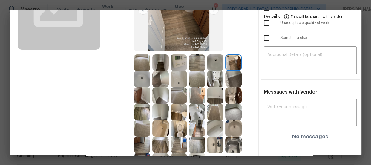
click at [231, 76] on img at bounding box center [233, 79] width 16 height 16
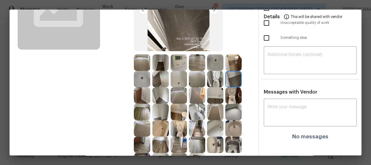
click at [216, 78] on img at bounding box center [215, 79] width 16 height 16
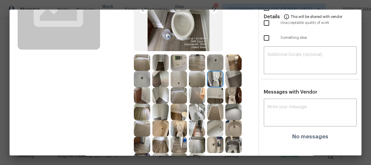
click at [199, 81] on img at bounding box center [197, 79] width 16 height 16
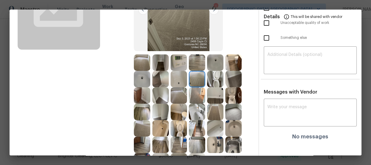
click at [202, 96] on img at bounding box center [197, 95] width 16 height 16
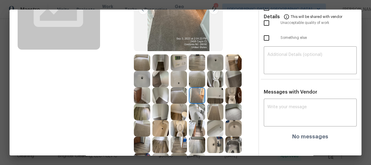
click at [214, 95] on img at bounding box center [215, 95] width 16 height 16
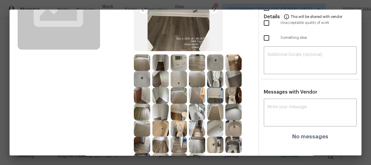
click at [211, 110] on img at bounding box center [215, 112] width 16 height 16
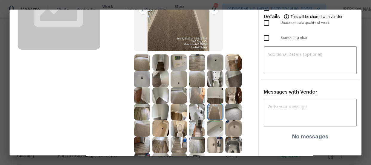
click at [199, 113] on img at bounding box center [197, 112] width 16 height 16
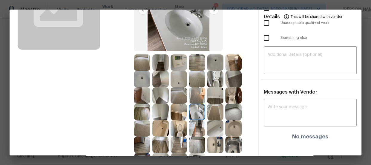
drag, startPoint x: 182, startPoint y: 122, endPoint x: 210, endPoint y: 128, distance: 28.4
click at [182, 122] on img at bounding box center [178, 128] width 16 height 16
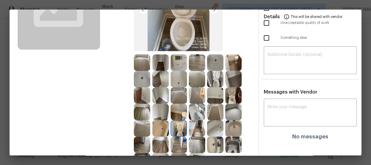
click at [226, 142] on img at bounding box center [233, 144] width 16 height 16
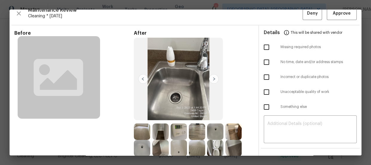
scroll to position [0, 0]
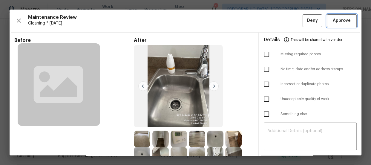
click at [333, 22] on span "Approve" at bounding box center [341, 20] width 18 height 7
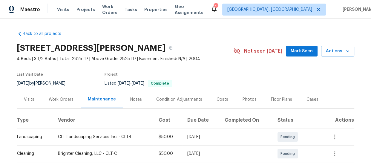
scroll to position [81, 0]
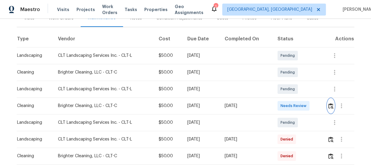
click at [330, 108] on button "button" at bounding box center [330, 105] width 7 height 14
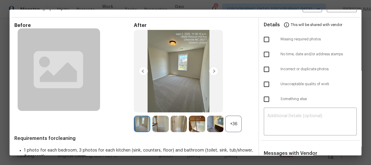
scroll to position [27, 0]
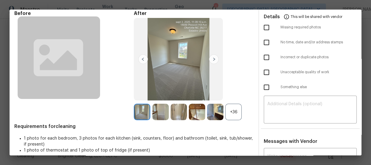
click at [235, 113] on div "+36" at bounding box center [233, 112] width 16 height 16
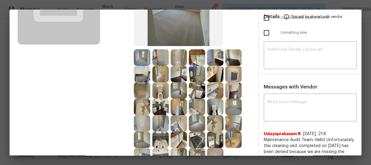
click at [160, 87] on img at bounding box center [160, 90] width 16 height 16
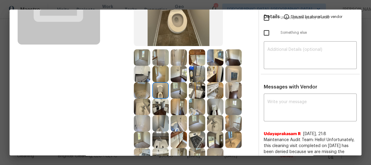
scroll to position [108, 0]
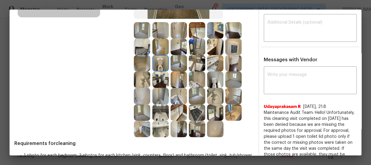
click at [181, 98] on img at bounding box center [178, 96] width 16 height 16
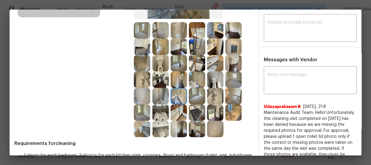
click at [214, 81] on img at bounding box center [215, 79] width 16 height 16
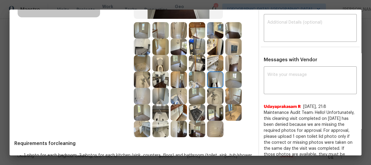
click at [193, 82] on img at bounding box center [197, 79] width 16 height 16
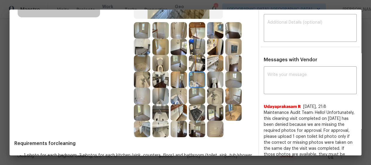
click at [209, 94] on img at bounding box center [215, 96] width 16 height 16
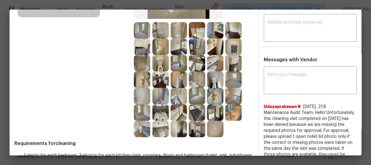
click at [231, 109] on img at bounding box center [233, 112] width 16 height 16
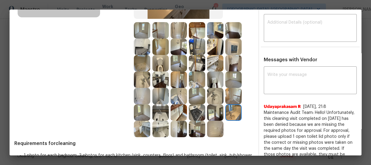
click at [216, 46] on img at bounding box center [215, 46] width 16 height 16
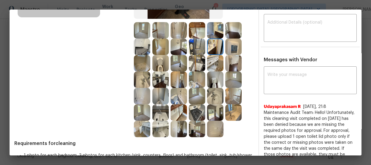
click at [158, 134] on img at bounding box center [160, 129] width 16 height 16
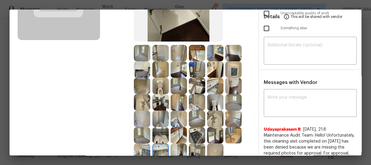
scroll to position [81, 0]
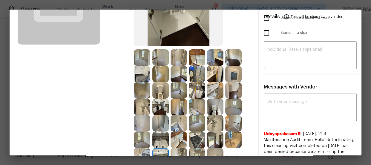
click at [144, 55] on img at bounding box center [142, 57] width 16 height 16
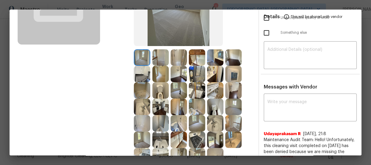
click at [176, 88] on img at bounding box center [178, 90] width 16 height 16
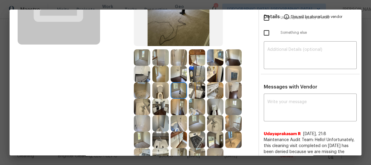
click at [235, 107] on img at bounding box center [233, 106] width 16 height 16
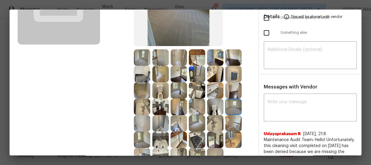
click at [194, 122] on img at bounding box center [197, 123] width 16 height 16
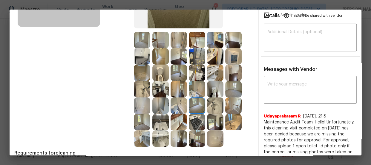
scroll to position [108, 0]
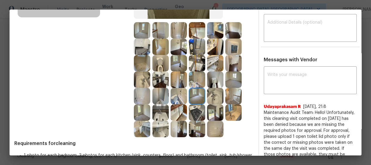
click at [157, 113] on img at bounding box center [160, 112] width 16 height 16
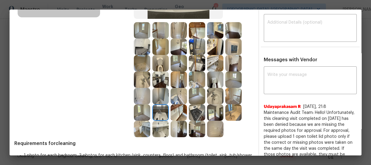
click at [176, 112] on img at bounding box center [178, 112] width 16 height 16
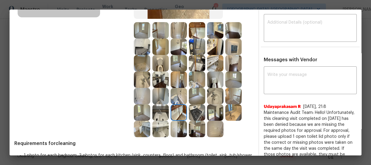
click at [179, 124] on img at bounding box center [178, 129] width 16 height 16
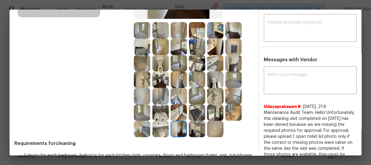
click at [160, 127] on img at bounding box center [160, 129] width 16 height 16
click at [146, 129] on img at bounding box center [142, 129] width 16 height 16
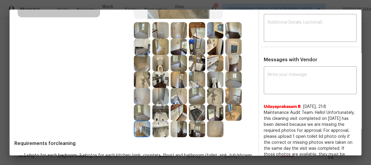
click at [141, 115] on img at bounding box center [142, 112] width 16 height 16
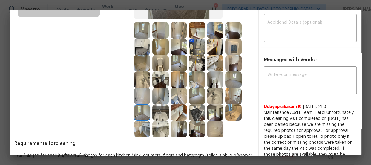
click at [212, 125] on img at bounding box center [215, 129] width 16 height 16
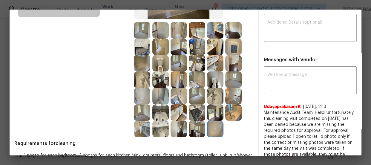
click at [211, 111] on img at bounding box center [215, 112] width 16 height 16
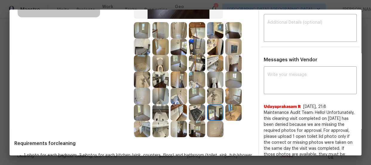
click at [197, 112] on img at bounding box center [197, 112] width 16 height 16
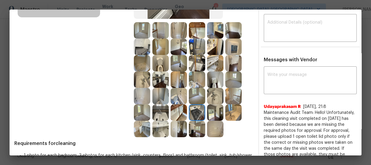
click at [197, 124] on img at bounding box center [197, 129] width 16 height 16
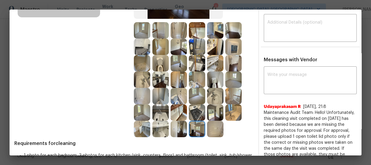
click at [181, 131] on img at bounding box center [178, 129] width 16 height 16
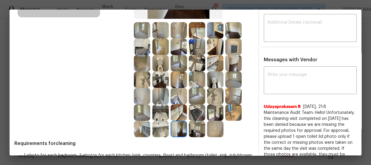
click at [182, 110] on img at bounding box center [178, 112] width 16 height 16
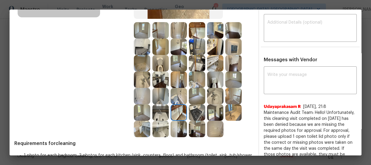
click at [177, 97] on img at bounding box center [178, 96] width 16 height 16
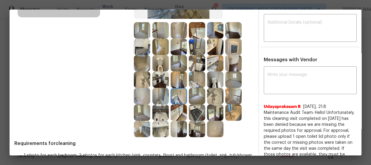
click at [158, 98] on img at bounding box center [160, 96] width 16 height 16
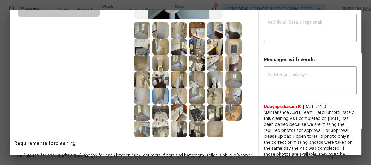
click at [157, 73] on img at bounding box center [160, 79] width 16 height 16
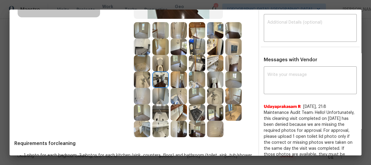
click at [197, 68] on img at bounding box center [197, 63] width 16 height 16
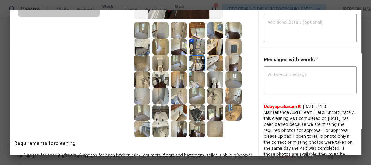
click at [221, 59] on img at bounding box center [215, 63] width 16 height 16
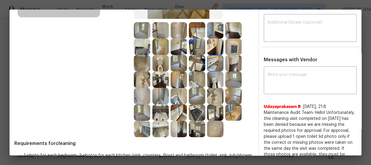
click at [238, 63] on img at bounding box center [233, 63] width 16 height 16
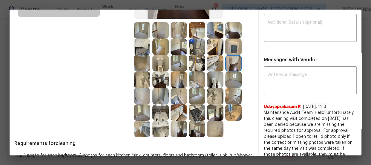
click at [230, 48] on img at bounding box center [233, 46] width 16 height 16
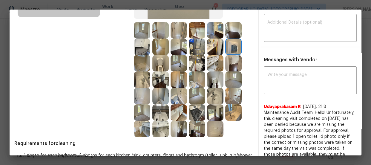
click at [213, 33] on img at bounding box center [215, 30] width 16 height 16
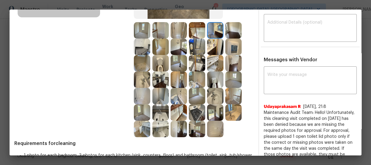
click at [212, 42] on img at bounding box center [215, 46] width 16 height 16
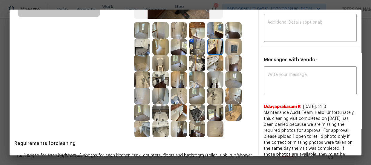
click at [199, 46] on img at bounding box center [197, 46] width 16 height 16
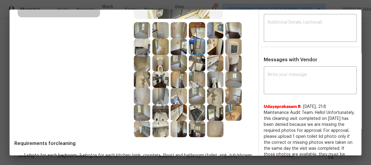
click at [176, 51] on img at bounding box center [178, 46] width 16 height 16
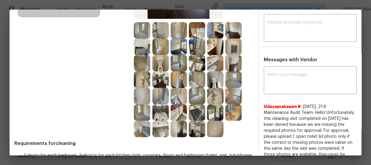
click at [145, 51] on img at bounding box center [142, 46] width 16 height 16
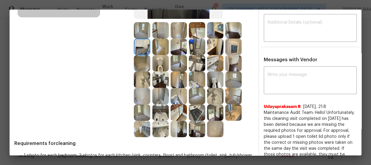
click at [159, 65] on img at bounding box center [160, 63] width 16 height 16
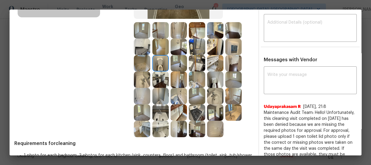
click at [146, 27] on img at bounding box center [142, 30] width 16 height 16
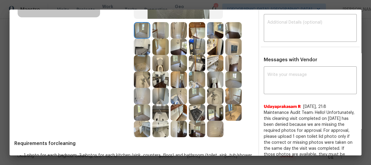
click at [157, 28] on img at bounding box center [160, 30] width 16 height 16
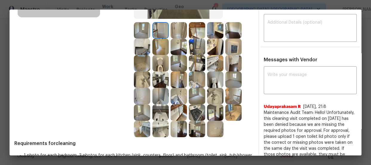
click at [173, 30] on img at bounding box center [178, 30] width 16 height 16
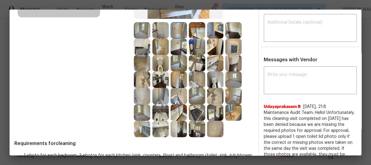
click at [192, 33] on img at bounding box center [197, 30] width 16 height 16
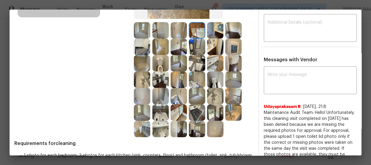
click at [207, 33] on img at bounding box center [215, 30] width 16 height 16
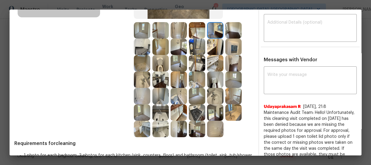
click at [226, 32] on img at bounding box center [233, 30] width 16 height 16
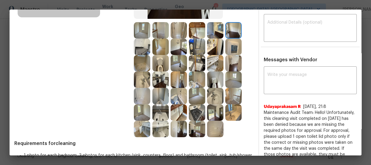
click at [149, 49] on div at bounding box center [143, 46] width 18 height 16
click at [165, 48] on img at bounding box center [160, 46] width 16 height 16
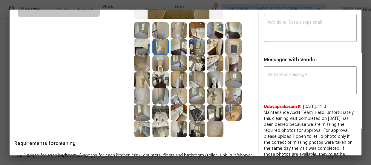
click at [142, 48] on img at bounding box center [142, 46] width 16 height 16
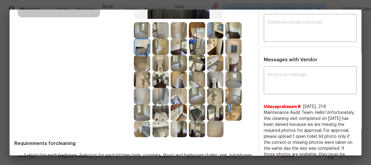
click at [173, 46] on img at bounding box center [178, 46] width 16 height 16
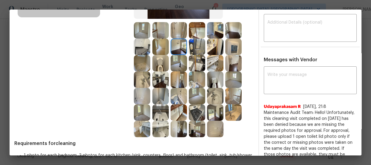
click at [189, 46] on img at bounding box center [197, 46] width 16 height 16
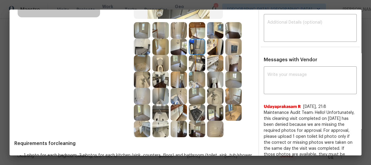
click at [210, 49] on img at bounding box center [215, 46] width 16 height 16
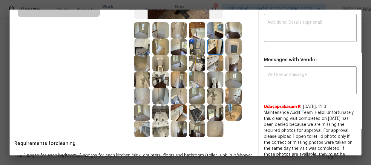
click at [231, 53] on img at bounding box center [233, 46] width 16 height 16
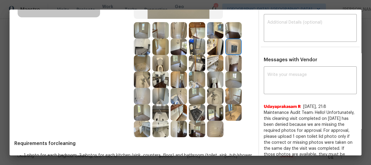
click at [148, 65] on img at bounding box center [142, 63] width 16 height 16
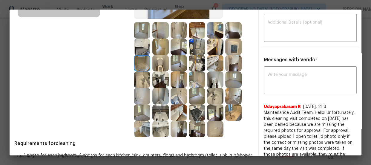
click at [158, 65] on img at bounding box center [160, 63] width 16 height 16
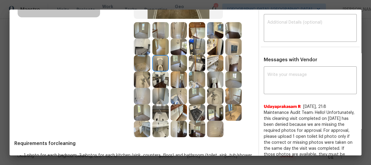
click at [183, 67] on img at bounding box center [178, 63] width 16 height 16
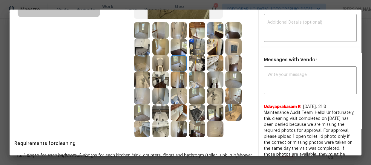
click at [196, 67] on img at bounding box center [197, 63] width 16 height 16
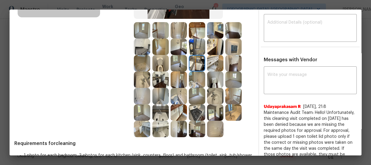
click at [209, 67] on img at bounding box center [215, 63] width 16 height 16
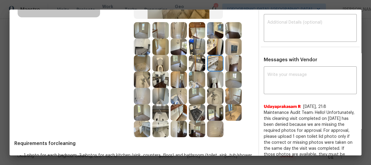
click at [237, 61] on img at bounding box center [233, 63] width 16 height 16
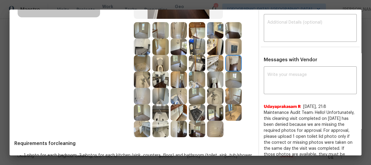
click at [147, 80] on img at bounding box center [142, 79] width 16 height 16
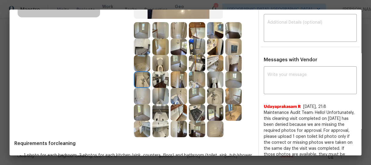
click at [165, 79] on img at bounding box center [160, 79] width 16 height 16
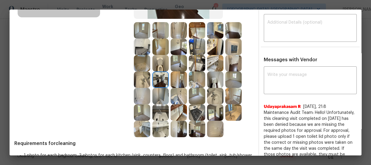
click at [179, 79] on img at bounding box center [178, 79] width 16 height 16
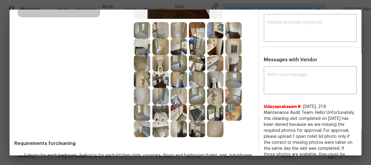
click at [192, 78] on img at bounding box center [197, 79] width 16 height 16
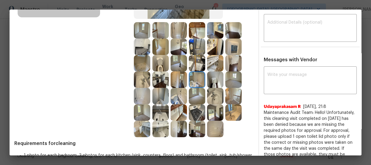
click at [212, 80] on img at bounding box center [215, 79] width 16 height 16
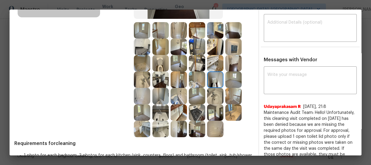
click at [231, 81] on img at bounding box center [233, 79] width 16 height 16
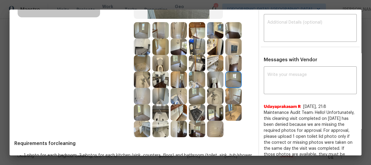
click at [140, 98] on img at bounding box center [142, 96] width 16 height 16
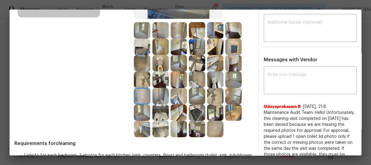
click at [164, 95] on img at bounding box center [160, 96] width 16 height 16
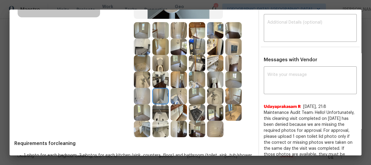
click at [175, 97] on img at bounding box center [178, 96] width 16 height 16
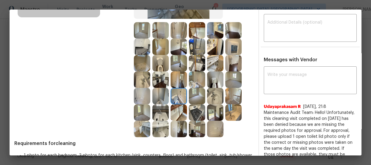
click at [191, 99] on img at bounding box center [197, 96] width 16 height 16
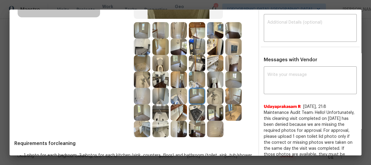
click at [207, 99] on img at bounding box center [215, 96] width 16 height 16
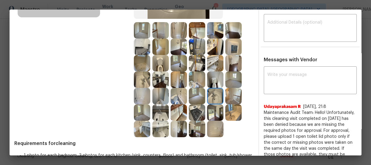
click at [232, 100] on img at bounding box center [233, 96] width 16 height 16
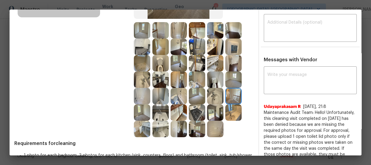
click at [146, 113] on img at bounding box center [142, 112] width 16 height 16
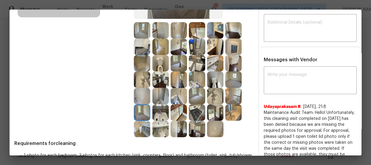
click at [161, 113] on img at bounding box center [160, 112] width 16 height 16
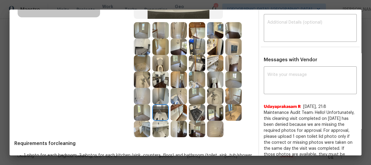
click at [175, 114] on img at bounding box center [178, 112] width 16 height 16
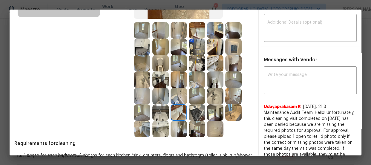
click at [191, 115] on img at bounding box center [197, 112] width 16 height 16
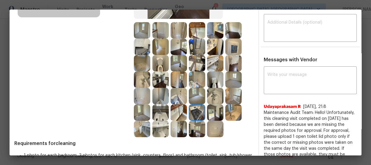
click at [209, 112] on img at bounding box center [215, 112] width 16 height 16
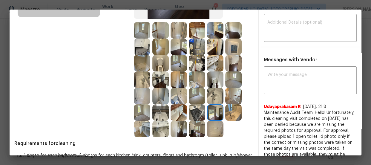
click at [233, 112] on img at bounding box center [233, 112] width 16 height 16
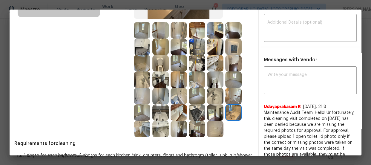
click at [142, 127] on img at bounding box center [142, 129] width 16 height 16
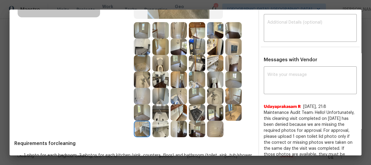
click at [163, 127] on img at bounding box center [160, 129] width 16 height 16
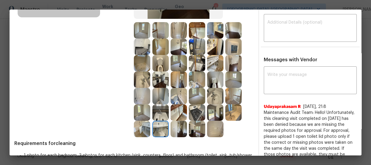
click at [181, 127] on img at bounding box center [178, 129] width 16 height 16
click at [198, 129] on img at bounding box center [197, 129] width 16 height 16
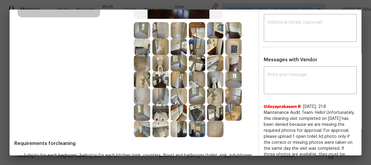
click at [216, 129] on img at bounding box center [215, 129] width 16 height 16
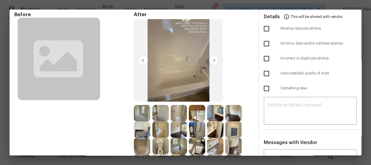
scroll to position [54, 0]
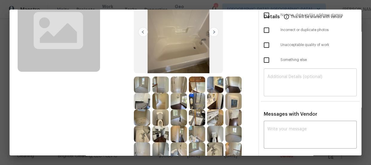
click at [293, 75] on textarea at bounding box center [310, 83] width 86 height 17
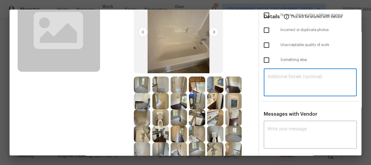
paste textarea "Maintenance Audit Team: Hello! Unfortunately, this cleaning visit completed on …"
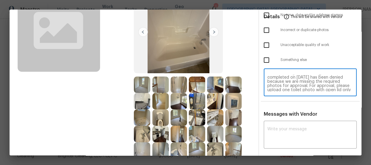
scroll to position [0, 0]
type textarea "Maintenance Audit Team: Hello! Unfortunately, this cleaning visit completed on …"
click at [283, 131] on textarea at bounding box center [310, 135] width 86 height 17
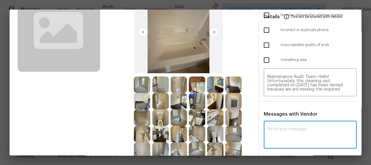
paste textarea "Maintenance Audit Team: Hello! Unfortunately, this cleaning visit completed on …"
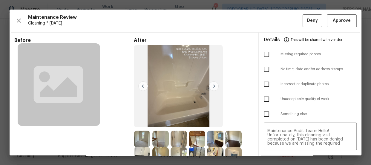
type textarea "Maintenance Audit Team: Hello! Unfortunately, this cleaning visit completed on …"
click at [265, 55] on input "checkbox" at bounding box center [266, 54] width 13 height 13
checkbox input "true"
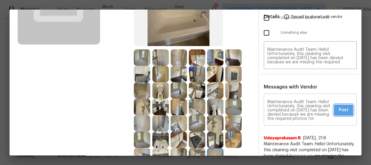
click at [338, 107] on span "Post" at bounding box center [343, 109] width 10 height 7
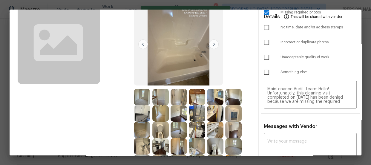
scroll to position [0, 0]
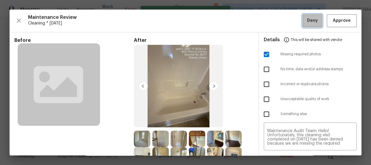
click at [304, 25] on button "Deny" at bounding box center [311, 20] width 19 height 13
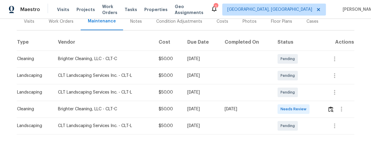
scroll to position [81, 0]
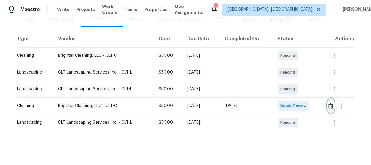
click at [328, 106] on img "button" at bounding box center [330, 106] width 5 height 6
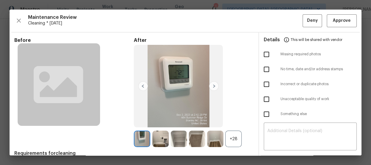
scroll to position [27, 0]
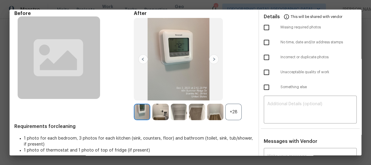
click at [230, 105] on div "+28" at bounding box center [233, 112] width 16 height 16
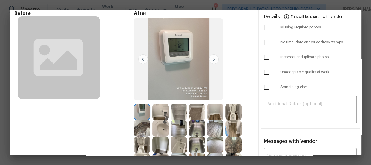
scroll to position [54, 0]
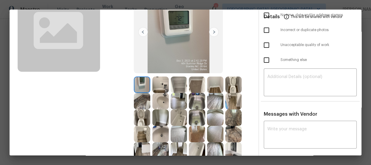
click at [237, 78] on img at bounding box center [233, 84] width 16 height 16
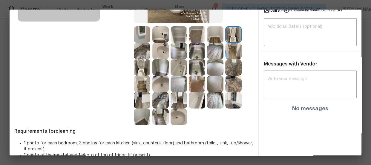
scroll to position [108, 0]
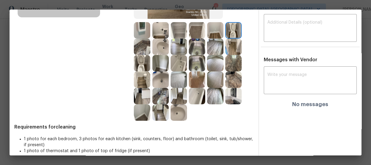
click at [140, 63] on img at bounding box center [142, 63] width 16 height 16
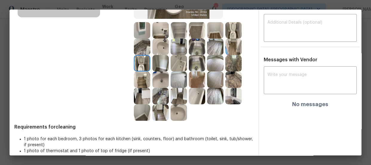
click at [157, 80] on img at bounding box center [160, 79] width 16 height 16
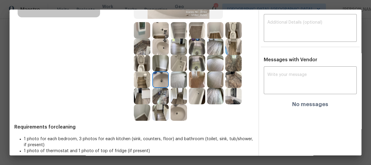
click at [152, 41] on img at bounding box center [160, 46] width 16 height 16
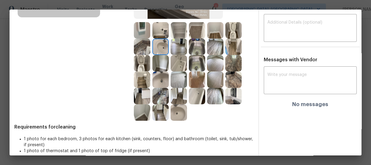
click at [182, 60] on img at bounding box center [178, 63] width 16 height 16
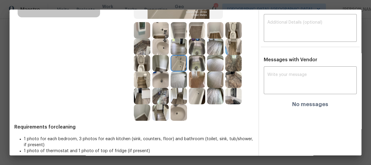
click at [195, 95] on img at bounding box center [197, 96] width 16 height 16
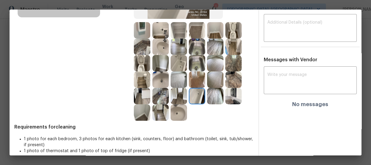
click at [175, 109] on img at bounding box center [178, 112] width 16 height 16
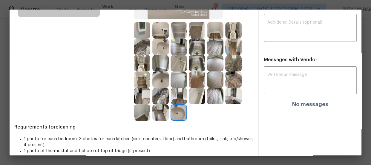
click at [161, 95] on img at bounding box center [160, 96] width 16 height 16
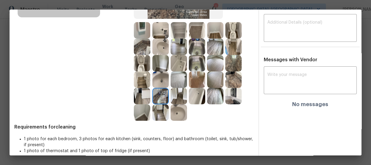
click at [160, 104] on img at bounding box center [160, 112] width 16 height 16
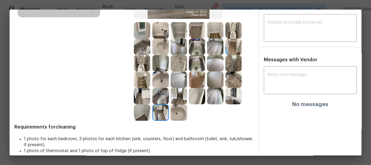
click at [196, 61] on img at bounding box center [197, 63] width 16 height 16
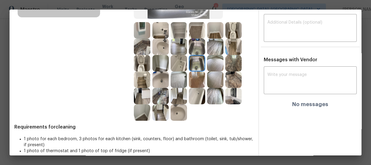
click at [193, 46] on img at bounding box center [197, 46] width 16 height 16
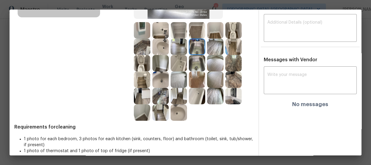
click at [176, 75] on img at bounding box center [178, 79] width 16 height 16
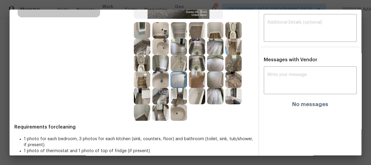
click at [215, 61] on img at bounding box center [215, 63] width 16 height 16
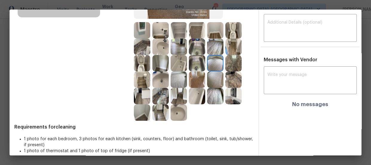
click at [215, 74] on img at bounding box center [215, 79] width 16 height 16
click at [235, 75] on img at bounding box center [233, 79] width 16 height 16
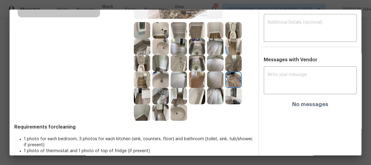
click at [230, 63] on img at bounding box center [233, 63] width 16 height 16
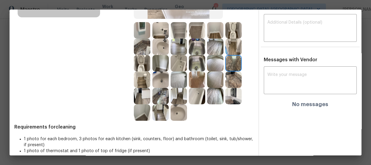
click at [178, 32] on img at bounding box center [178, 30] width 16 height 16
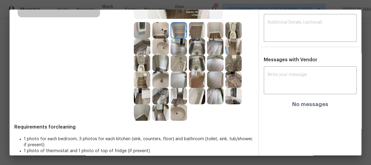
click at [166, 30] on img at bounding box center [160, 30] width 16 height 16
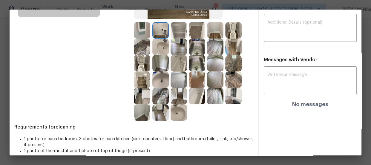
click at [145, 27] on img at bounding box center [142, 30] width 16 height 16
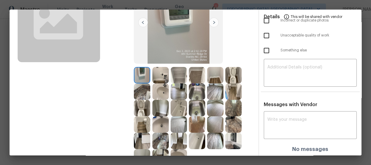
scroll to position [54, 0]
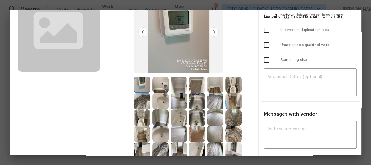
click at [192, 114] on img at bounding box center [197, 117] width 16 height 16
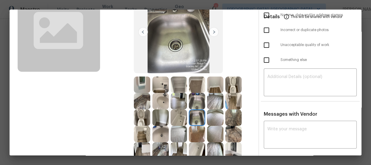
click at [198, 98] on img at bounding box center [197, 101] width 16 height 16
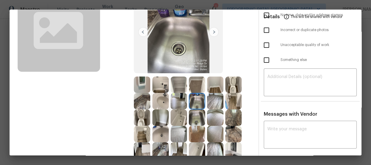
click at [183, 112] on img at bounding box center [178, 117] width 16 height 16
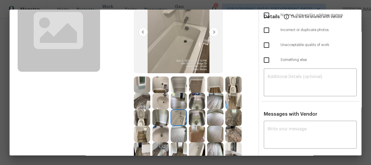
click at [180, 98] on img at bounding box center [178, 101] width 16 height 16
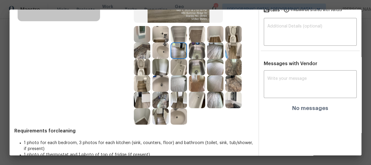
scroll to position [108, 0]
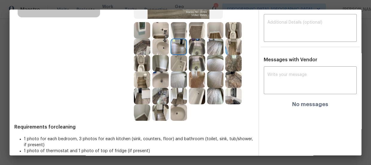
click at [167, 113] on img at bounding box center [160, 112] width 16 height 16
click at [162, 96] on img at bounding box center [160, 96] width 16 height 16
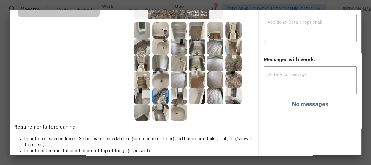
click at [145, 94] on img at bounding box center [142, 96] width 16 height 16
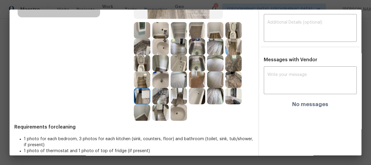
click at [141, 111] on img at bounding box center [142, 112] width 16 height 16
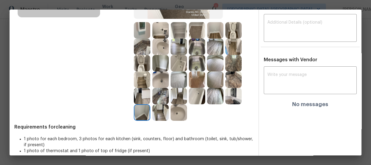
click at [189, 91] on img at bounding box center [197, 96] width 16 height 16
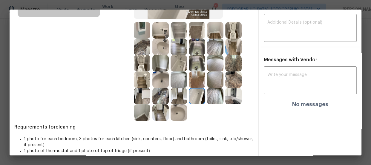
click at [180, 95] on img at bounding box center [178, 96] width 16 height 16
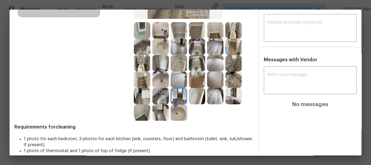
click at [180, 111] on img at bounding box center [178, 112] width 16 height 16
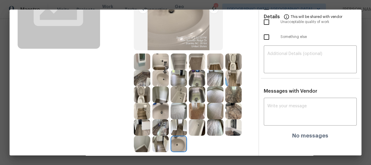
scroll to position [0, 0]
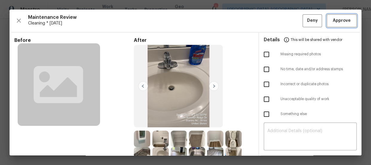
click at [340, 21] on span "Approve" at bounding box center [341, 20] width 18 height 7
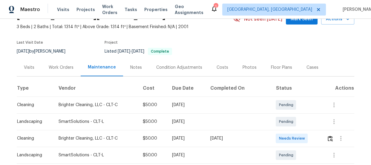
scroll to position [81, 0]
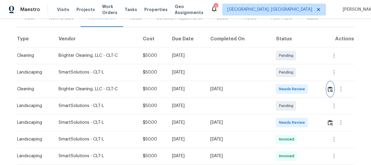
click at [326, 88] on button "button" at bounding box center [329, 89] width 7 height 14
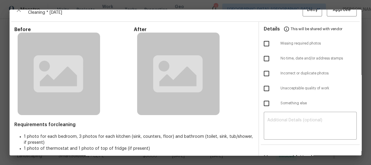
scroll to position [27, 0]
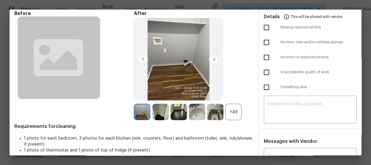
click at [227, 112] on div "+49" at bounding box center [233, 112] width 16 height 16
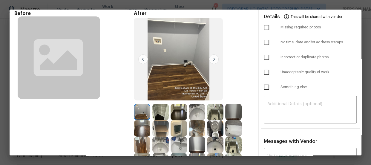
scroll to position [81, 0]
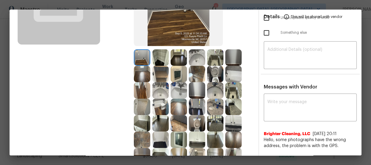
click at [212, 72] on img at bounding box center [215, 74] width 16 height 16
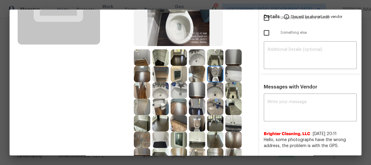
click at [190, 119] on img at bounding box center [197, 123] width 16 height 16
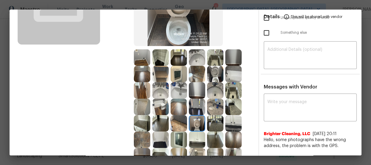
click at [172, 91] on img at bounding box center [178, 90] width 16 height 16
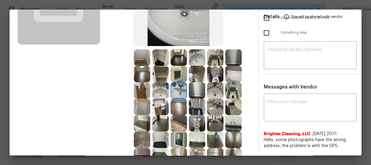
click at [155, 90] on img at bounding box center [160, 90] width 16 height 16
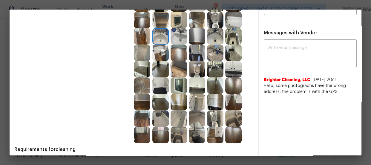
scroll to position [135, 0]
click at [176, 115] on img at bounding box center [178, 118] width 16 height 16
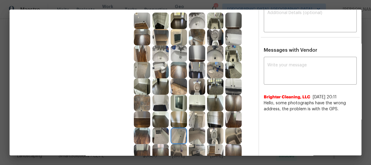
scroll to position [108, 0]
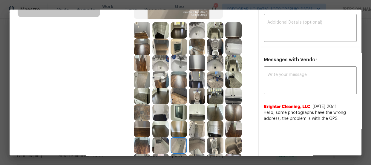
click at [233, 50] on img at bounding box center [233, 46] width 16 height 16
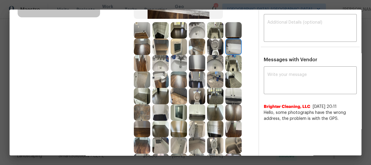
click at [227, 65] on img at bounding box center [233, 63] width 16 height 16
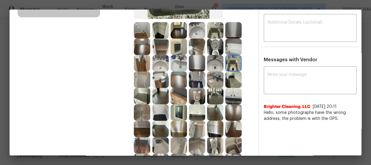
click at [175, 109] on img at bounding box center [178, 112] width 16 height 16
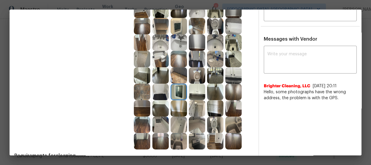
scroll to position [135, 0]
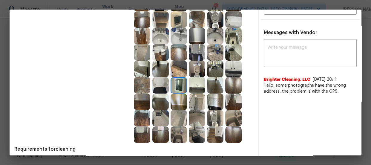
click at [233, 136] on img at bounding box center [233, 134] width 16 height 16
click at [156, 102] on img at bounding box center [160, 101] width 16 height 16
click at [172, 48] on img at bounding box center [178, 52] width 16 height 16
click at [229, 67] on img at bounding box center [233, 69] width 16 height 16
click at [223, 54] on div at bounding box center [216, 52] width 18 height 16
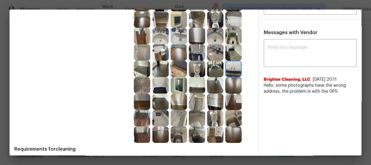
click at [217, 53] on img at bounding box center [215, 52] width 16 height 16
click at [230, 48] on img at bounding box center [233, 52] width 16 height 16
click at [220, 61] on img at bounding box center [215, 69] width 16 height 16
click at [216, 87] on img at bounding box center [215, 85] width 16 height 16
click at [197, 89] on img at bounding box center [197, 85] width 16 height 16
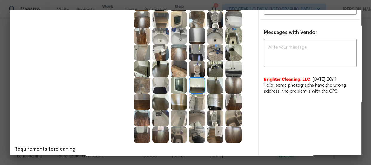
click at [194, 107] on img at bounding box center [197, 101] width 16 height 16
click at [175, 101] on img at bounding box center [178, 101] width 16 height 16
click at [159, 113] on img at bounding box center [160, 118] width 16 height 16
click at [155, 101] on img at bounding box center [160, 101] width 16 height 16
click at [146, 101] on img at bounding box center [142, 101] width 16 height 16
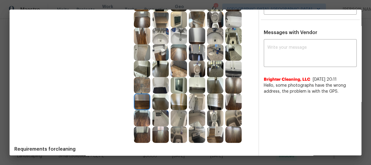
click at [142, 120] on img at bounding box center [142, 118] width 16 height 16
click at [144, 129] on img at bounding box center [142, 134] width 16 height 16
click at [156, 133] on img at bounding box center [160, 134] width 16 height 16
click at [170, 133] on img at bounding box center [178, 134] width 16 height 16
click at [201, 133] on img at bounding box center [197, 134] width 16 height 16
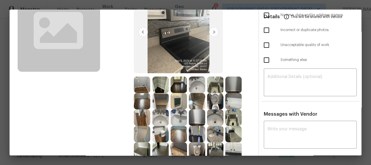
scroll to position [0, 0]
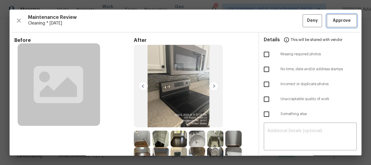
click at [336, 16] on button "Approve" at bounding box center [341, 20] width 30 height 13
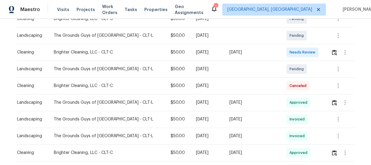
scroll to position [108, 0]
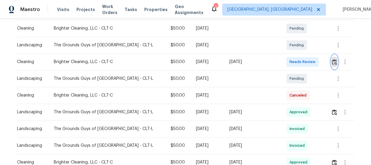
click at [331, 61] on img "button" at bounding box center [333, 62] width 5 height 6
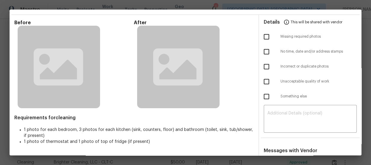
scroll to position [27, 0]
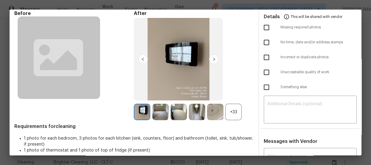
click at [235, 110] on div "+33" at bounding box center [233, 112] width 16 height 16
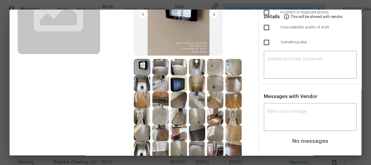
scroll to position [81, 0]
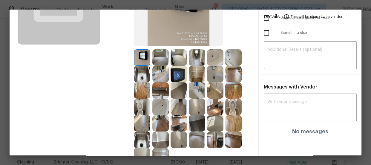
click at [230, 104] on img at bounding box center [233, 106] width 16 height 16
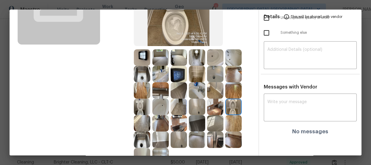
click at [138, 107] on img at bounding box center [142, 106] width 16 height 16
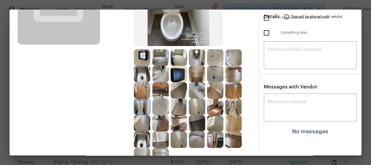
click at [215, 58] on img at bounding box center [215, 57] width 16 height 16
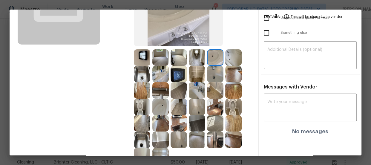
scroll to position [108, 0]
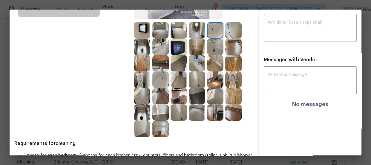
click at [213, 43] on img at bounding box center [215, 46] width 16 height 16
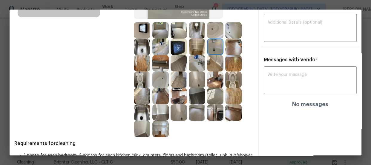
click at [166, 75] on img at bounding box center [160, 79] width 16 height 16
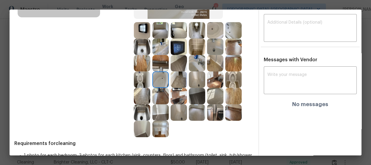
click at [231, 33] on img at bounding box center [233, 30] width 16 height 16
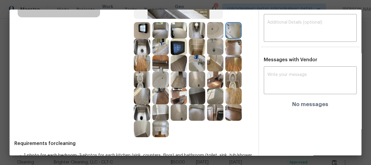
click at [218, 40] on img at bounding box center [215, 46] width 16 height 16
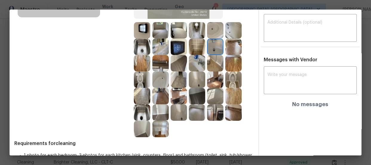
click at [190, 61] on img at bounding box center [197, 63] width 16 height 16
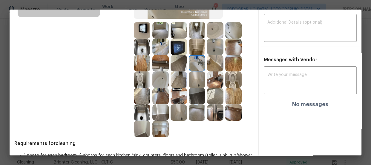
click at [200, 75] on img at bounding box center [197, 79] width 16 height 16
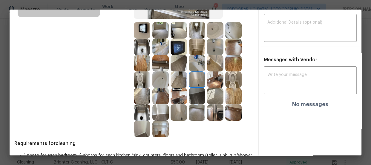
click at [212, 77] on img at bounding box center [215, 79] width 16 height 16
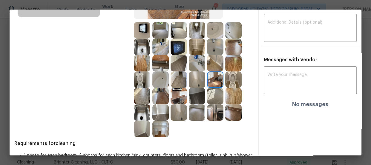
click at [220, 116] on img at bounding box center [215, 112] width 16 height 16
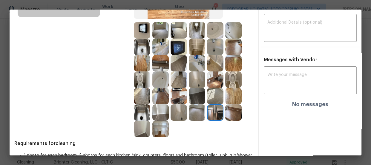
click at [183, 116] on img at bounding box center [178, 112] width 16 height 16
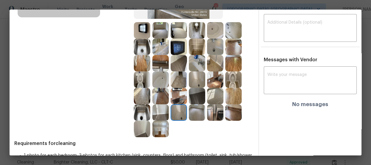
click at [144, 131] on img at bounding box center [142, 129] width 16 height 16
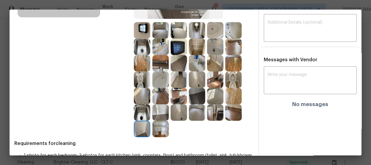
click at [167, 125] on div at bounding box center [161, 129] width 18 height 16
click at [158, 109] on img at bounding box center [160, 112] width 16 height 16
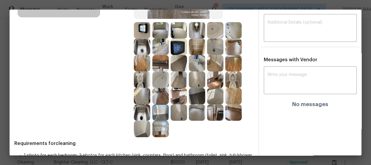
click at [159, 100] on img at bounding box center [160, 96] width 16 height 16
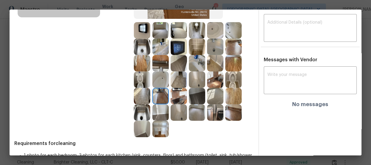
click at [177, 65] on img at bounding box center [178, 63] width 16 height 16
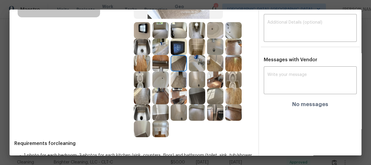
click at [164, 24] on img at bounding box center [160, 30] width 16 height 16
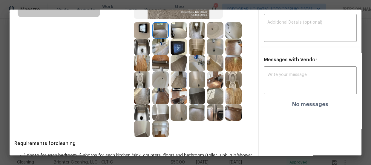
click at [172, 28] on img at bounding box center [178, 30] width 16 height 16
click at [166, 80] on img at bounding box center [160, 79] width 16 height 16
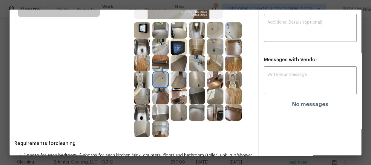
click at [181, 43] on img at bounding box center [178, 46] width 16 height 16
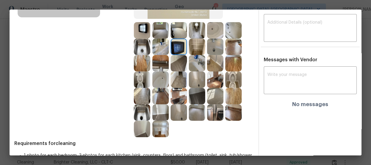
click at [155, 48] on img at bounding box center [160, 46] width 16 height 16
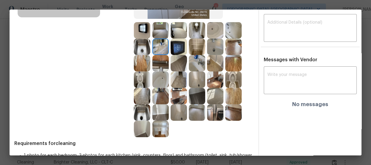
click at [140, 42] on img at bounding box center [142, 46] width 16 height 16
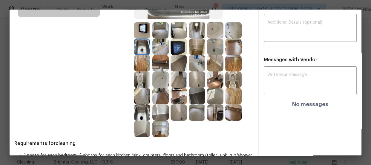
click at [144, 32] on img at bounding box center [142, 30] width 16 height 16
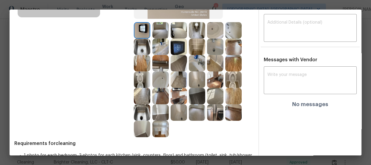
click at [158, 30] on img at bounding box center [160, 30] width 16 height 16
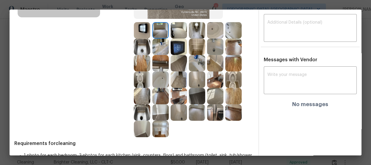
click at [177, 30] on img at bounding box center [178, 30] width 16 height 16
click at [190, 32] on img at bounding box center [197, 30] width 16 height 16
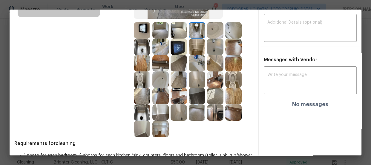
click at [195, 111] on img at bounding box center [197, 112] width 16 height 16
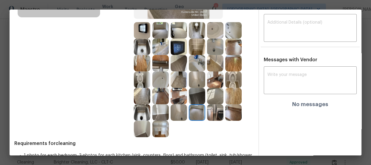
click at [195, 100] on img at bounding box center [197, 96] width 16 height 16
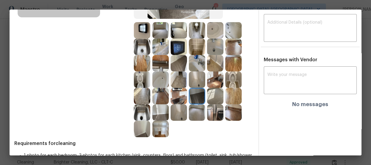
click at [160, 34] on img at bounding box center [160, 30] width 16 height 16
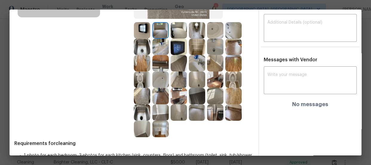
click at [179, 32] on img at bounding box center [178, 30] width 16 height 16
click at [142, 33] on img at bounding box center [142, 30] width 16 height 16
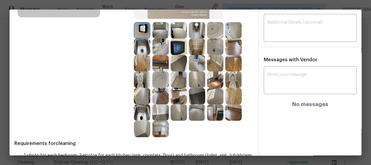
click at [141, 48] on img at bounding box center [142, 46] width 16 height 16
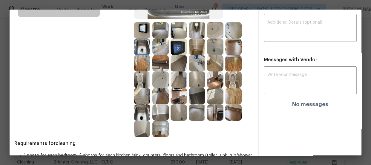
click at [157, 114] on img at bounding box center [160, 112] width 16 height 16
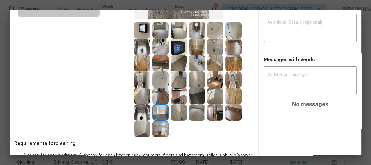
click at [158, 134] on img at bounding box center [160, 129] width 16 height 16
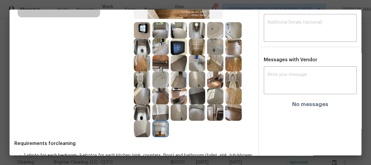
click at [147, 131] on img at bounding box center [142, 129] width 16 height 16
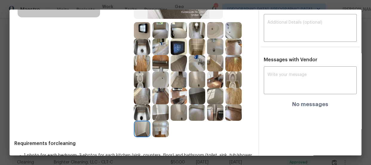
click at [143, 104] on img at bounding box center [142, 112] width 16 height 16
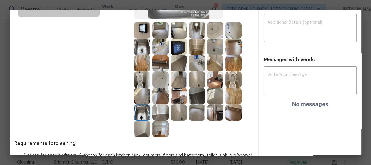
click at [146, 98] on img at bounding box center [142, 96] width 16 height 16
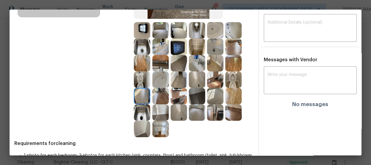
click at [166, 93] on img at bounding box center [160, 96] width 16 height 16
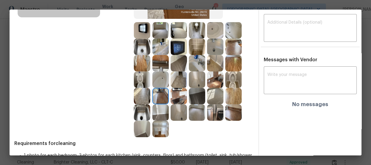
click at [172, 93] on img at bounding box center [178, 96] width 16 height 16
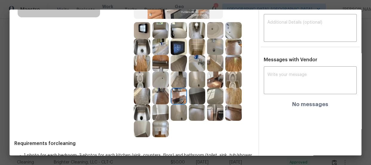
click at [201, 92] on img at bounding box center [197, 96] width 16 height 16
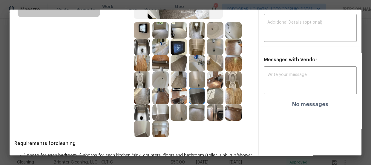
click at [215, 93] on img at bounding box center [215, 96] width 16 height 16
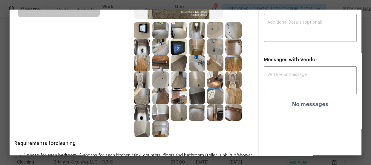
click at [207, 107] on img at bounding box center [215, 112] width 16 height 16
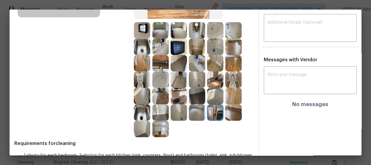
click at [234, 108] on img at bounding box center [233, 112] width 16 height 16
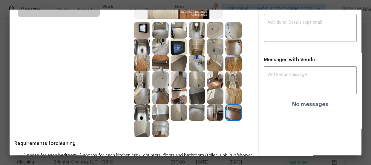
click at [234, 101] on img at bounding box center [233, 96] width 16 height 16
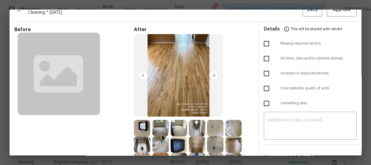
scroll to position [0, 0]
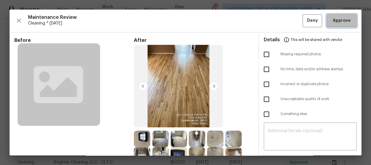
click at [332, 19] on span "Approve" at bounding box center [341, 20] width 18 height 7
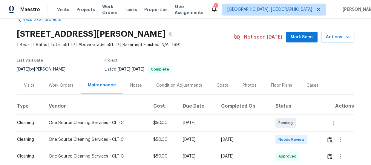
scroll to position [27, 0]
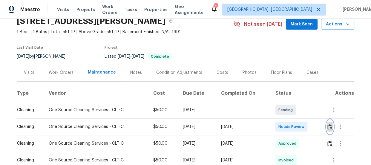
click at [328, 125] on img "button" at bounding box center [329, 127] width 5 height 6
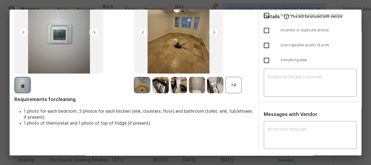
scroll to position [54, 0]
click at [232, 82] on div "+4" at bounding box center [233, 84] width 16 height 16
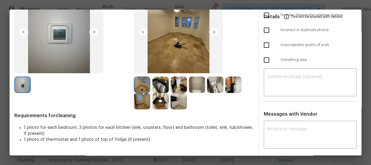
click at [221, 87] on img at bounding box center [215, 84] width 16 height 16
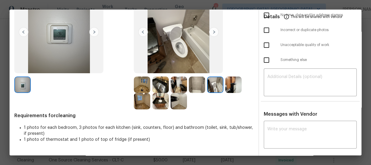
click at [163, 100] on img at bounding box center [160, 101] width 16 height 16
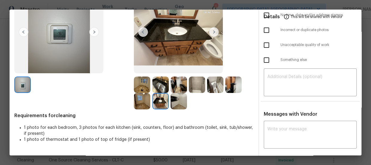
click at [200, 83] on img at bounding box center [197, 84] width 16 height 16
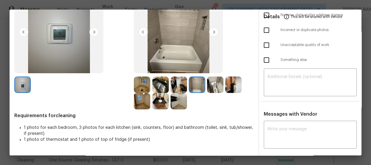
drag, startPoint x: 186, startPoint y: 85, endPoint x: 181, endPoint y: 85, distance: 5.1
click at [186, 85] on div at bounding box center [179, 84] width 18 height 16
click at [160, 83] on img at bounding box center [160, 84] width 16 height 16
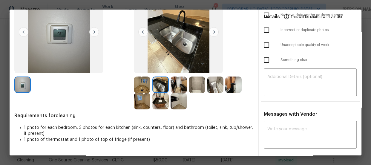
click at [178, 101] on img at bounding box center [178, 101] width 16 height 16
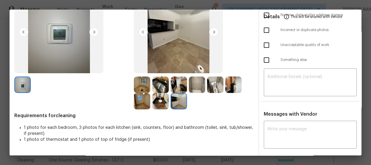
click at [140, 83] on img at bounding box center [142, 84] width 16 height 16
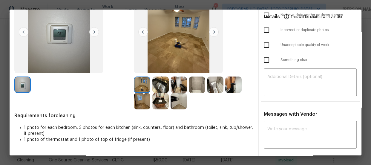
click at [139, 97] on img at bounding box center [142, 101] width 16 height 16
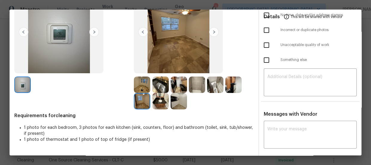
click at [218, 85] on img at bounding box center [215, 84] width 16 height 16
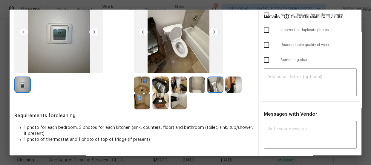
click at [236, 84] on img at bounding box center [233, 84] width 16 height 16
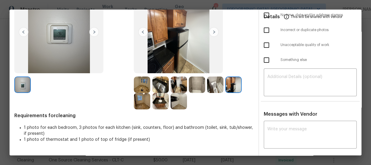
scroll to position [0, 0]
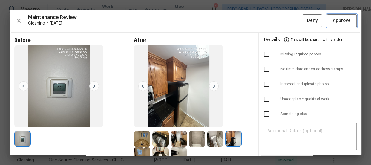
click at [352, 24] on button "Approve" at bounding box center [341, 20] width 30 height 13
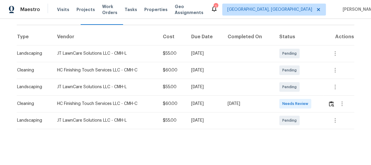
scroll to position [87, 0]
click at [330, 101] on img "button" at bounding box center [330, 104] width 5 height 6
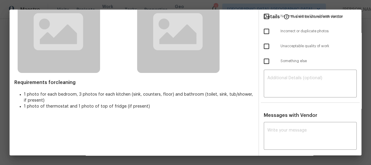
scroll to position [54, 0]
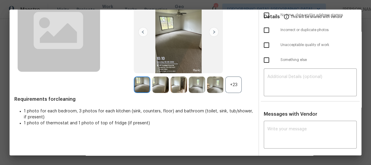
click at [229, 83] on div "+23" at bounding box center [233, 84] width 16 height 16
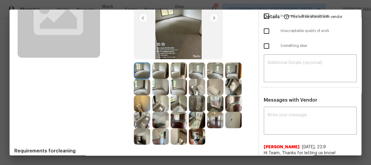
scroll to position [81, 0]
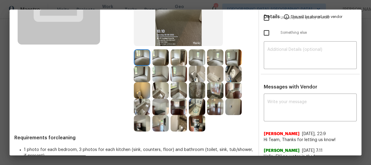
click at [190, 69] on img at bounding box center [197, 74] width 16 height 16
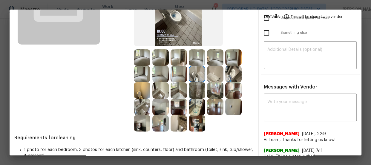
click at [141, 87] on img at bounding box center [142, 90] width 16 height 16
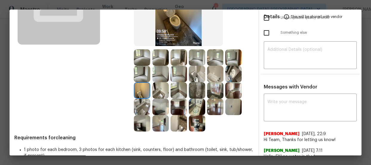
click at [178, 126] on img at bounding box center [178, 123] width 16 height 16
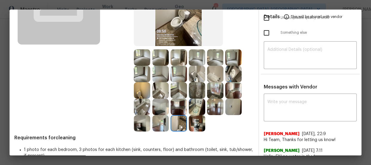
click at [195, 107] on img at bounding box center [197, 106] width 16 height 16
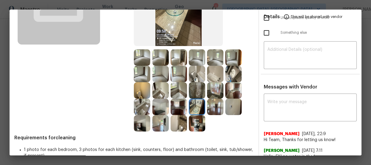
click at [140, 101] on img at bounding box center [142, 106] width 16 height 16
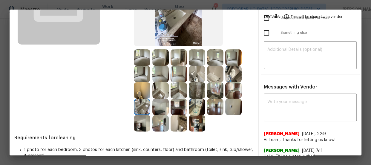
click at [232, 72] on img at bounding box center [233, 74] width 16 height 16
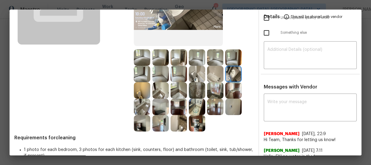
click at [213, 75] on img at bounding box center [215, 74] width 16 height 16
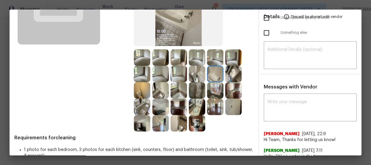
click at [181, 94] on img at bounding box center [178, 90] width 16 height 16
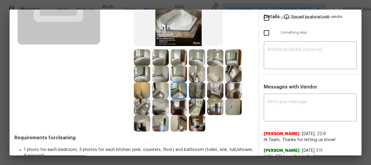
click at [199, 123] on img at bounding box center [197, 123] width 16 height 16
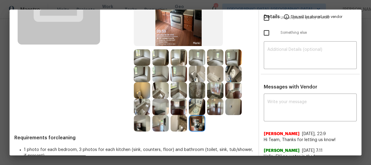
click at [182, 107] on img at bounding box center [178, 106] width 16 height 16
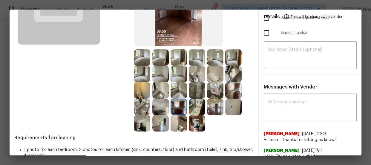
click at [162, 108] on img at bounding box center [160, 106] width 16 height 16
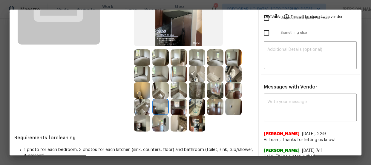
click at [197, 63] on img at bounding box center [197, 57] width 16 height 16
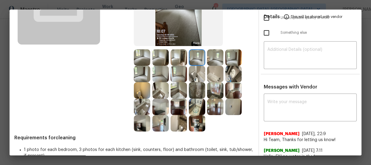
click at [225, 56] on img at bounding box center [233, 57] width 16 height 16
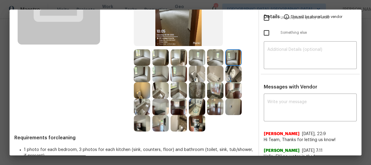
click at [221, 56] on img at bounding box center [215, 57] width 16 height 16
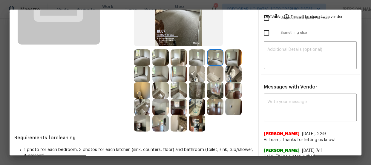
drag, startPoint x: 190, startPoint y: 61, endPoint x: 186, endPoint y: 59, distance: 5.0
click at [189, 61] on img at bounding box center [197, 57] width 16 height 16
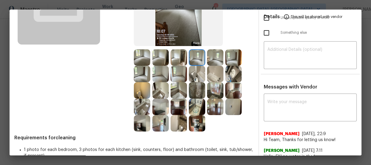
click at [185, 58] on div at bounding box center [179, 57] width 18 height 16
click at [172, 57] on img at bounding box center [178, 57] width 16 height 16
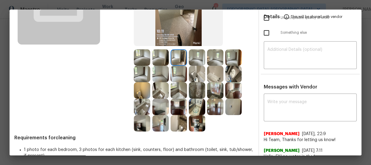
click at [162, 56] on img at bounding box center [160, 57] width 16 height 16
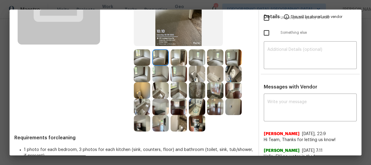
click at [144, 56] on img at bounding box center [142, 57] width 16 height 16
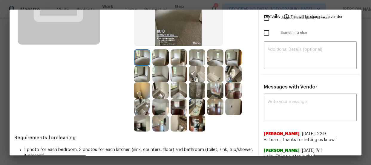
click at [141, 67] on img at bounding box center [142, 74] width 16 height 16
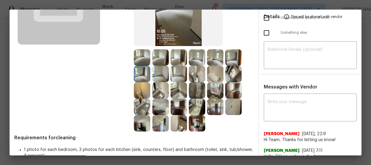
click at [158, 89] on img at bounding box center [160, 90] width 16 height 16
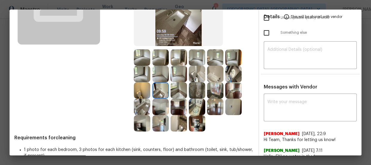
click at [176, 114] on img at bounding box center [178, 106] width 16 height 16
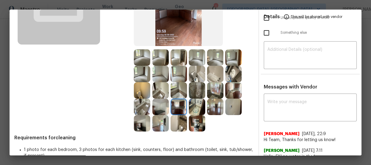
click at [179, 122] on img at bounding box center [178, 123] width 16 height 16
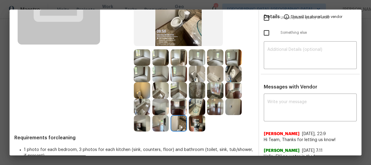
click at [199, 126] on img at bounding box center [197, 123] width 16 height 16
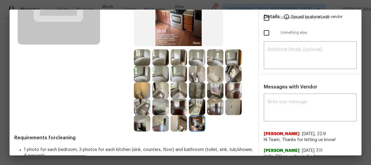
click at [195, 104] on img at bounding box center [197, 106] width 16 height 16
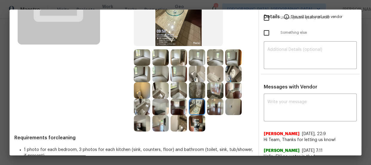
click at [210, 107] on img at bounding box center [215, 106] width 16 height 16
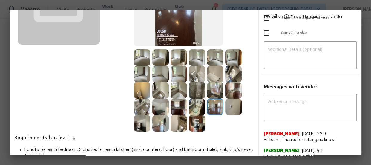
click at [234, 109] on img at bounding box center [233, 106] width 16 height 16
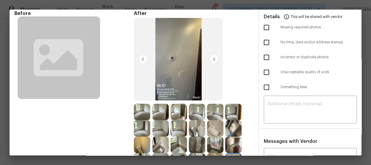
scroll to position [0, 0]
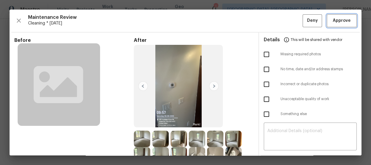
click at [331, 16] on button "Approve" at bounding box center [341, 20] width 30 height 13
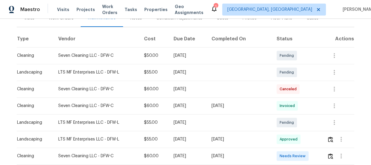
scroll to position [108, 0]
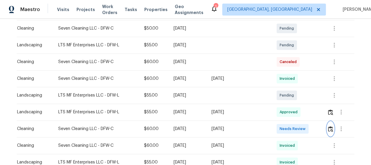
click at [328, 131] on img "button" at bounding box center [330, 129] width 5 height 6
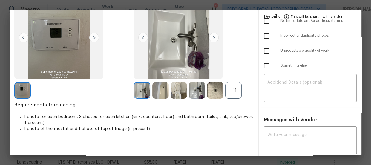
scroll to position [54, 0]
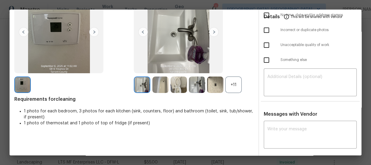
click at [230, 87] on div "+11" at bounding box center [233, 84] width 16 height 16
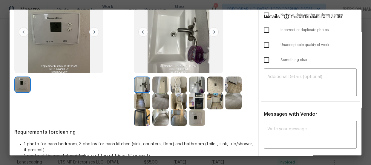
click at [177, 94] on img at bounding box center [178, 101] width 16 height 16
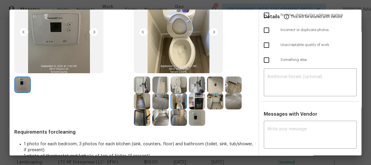
click at [178, 84] on img at bounding box center [178, 84] width 16 height 16
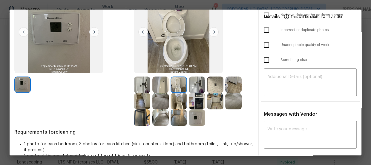
click at [144, 86] on img at bounding box center [142, 84] width 16 height 16
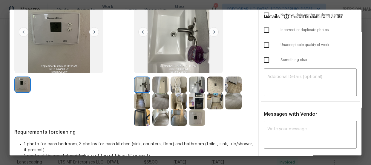
click at [200, 85] on img at bounding box center [197, 84] width 16 height 16
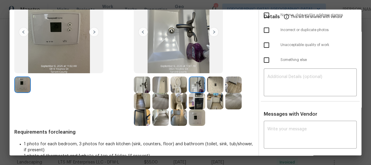
click at [210, 85] on img at bounding box center [215, 84] width 16 height 16
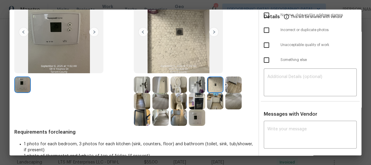
click at [161, 82] on img at bounding box center [160, 84] width 16 height 16
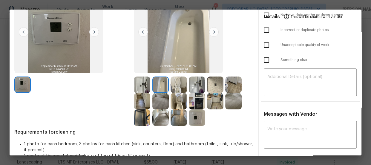
click at [192, 100] on img at bounding box center [197, 101] width 16 height 16
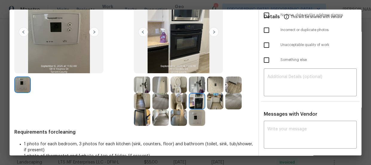
click at [192, 116] on img at bounding box center [197, 117] width 16 height 16
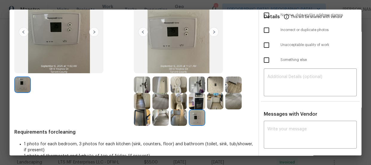
click at [161, 103] on img at bounding box center [160, 101] width 16 height 16
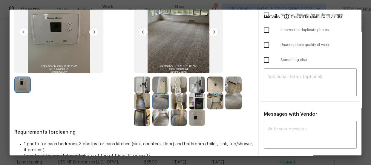
click at [231, 99] on img at bounding box center [233, 101] width 16 height 16
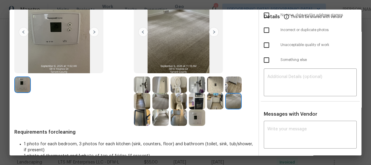
click at [212, 99] on img at bounding box center [215, 101] width 16 height 16
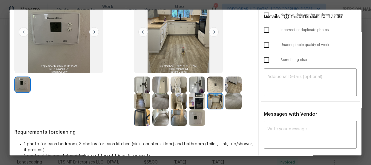
click at [162, 116] on img at bounding box center [160, 117] width 16 height 16
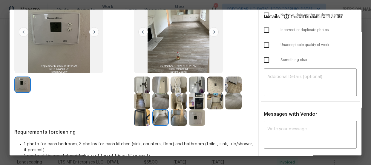
click at [143, 116] on img at bounding box center [142, 117] width 16 height 16
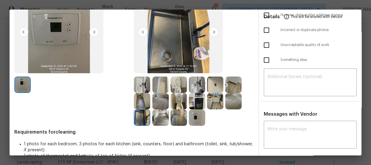
click at [140, 96] on img at bounding box center [142, 101] width 16 height 16
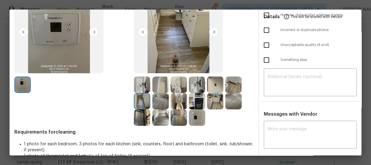
click at [143, 82] on img at bounding box center [142, 84] width 16 height 16
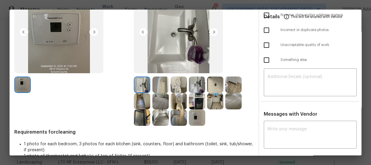
click at [152, 84] on img at bounding box center [160, 84] width 16 height 16
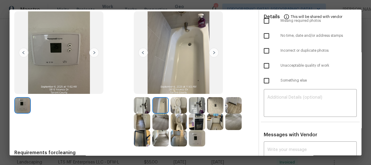
scroll to position [0, 0]
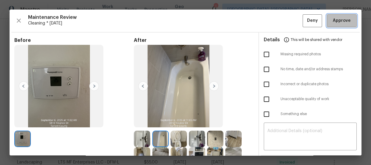
click at [326, 24] on button "Approve" at bounding box center [341, 20] width 30 height 13
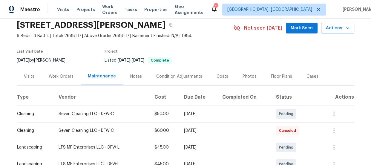
scroll to position [81, 0]
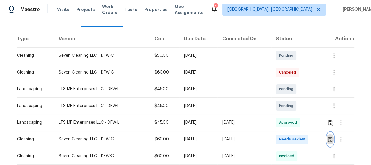
click at [328, 138] on img "button" at bounding box center [329, 139] width 5 height 6
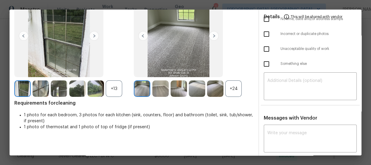
scroll to position [56, 0]
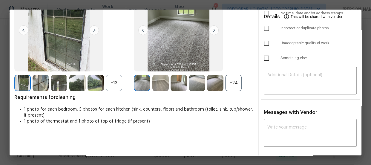
click at [236, 84] on div "+24" at bounding box center [233, 83] width 16 height 16
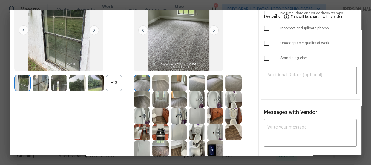
click at [119, 88] on div "+13" at bounding box center [114, 83] width 16 height 16
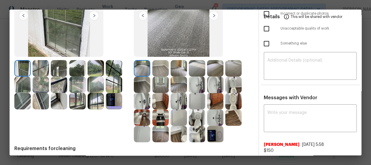
scroll to position [83, 0]
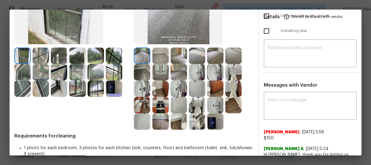
click at [230, 87] on img at bounding box center [233, 88] width 16 height 16
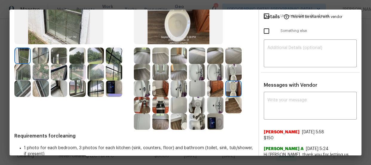
click at [233, 73] on img at bounding box center [233, 72] width 16 height 16
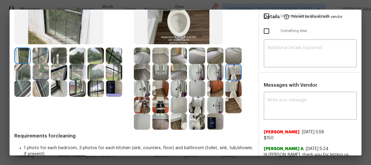
click at [194, 102] on img at bounding box center [197, 105] width 16 height 16
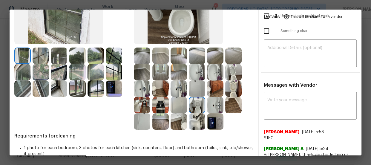
click at [218, 102] on img at bounding box center [215, 105] width 16 height 16
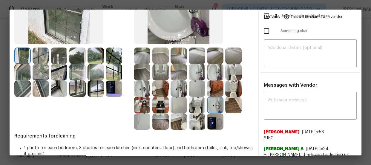
click at [179, 81] on img at bounding box center [178, 88] width 16 height 16
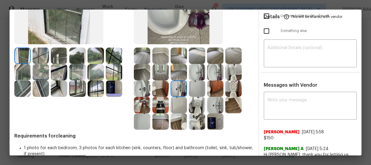
click at [200, 67] on img at bounding box center [197, 72] width 16 height 16
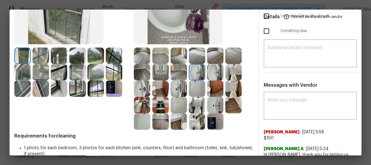
click at [196, 85] on img at bounding box center [197, 88] width 16 height 16
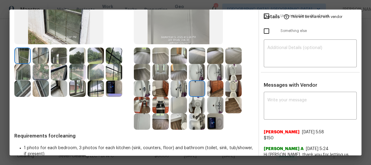
click at [174, 104] on img at bounding box center [178, 105] width 16 height 16
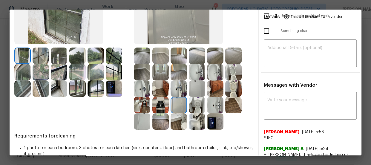
click at [141, 118] on img at bounding box center [142, 121] width 16 height 16
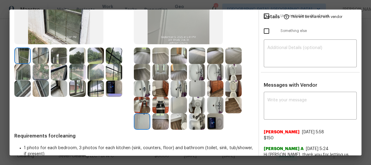
click at [161, 87] on img at bounding box center [160, 88] width 16 height 16
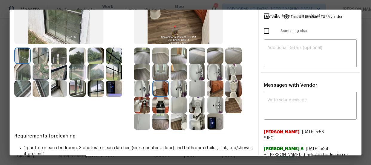
click at [138, 81] on img at bounding box center [142, 88] width 16 height 16
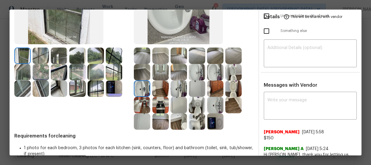
click at [136, 99] on img at bounding box center [142, 105] width 16 height 16
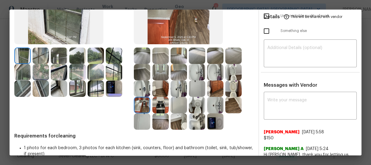
click at [149, 104] on div at bounding box center [143, 105] width 18 height 16
click at [179, 121] on img at bounding box center [178, 121] width 16 height 16
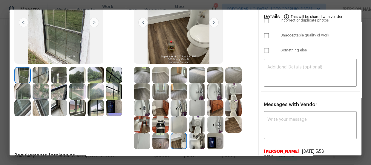
scroll to position [56, 0]
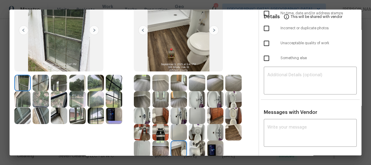
drag, startPoint x: 141, startPoint y: 84, endPoint x: 155, endPoint y: 83, distance: 14.4
click at [141, 84] on img at bounding box center [142, 83] width 16 height 16
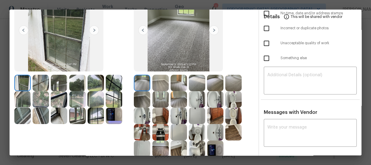
click at [157, 82] on img at bounding box center [160, 83] width 16 height 16
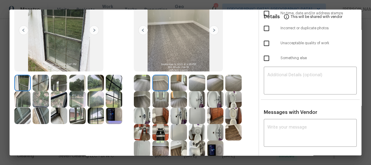
click at [179, 81] on img at bounding box center [178, 83] width 16 height 16
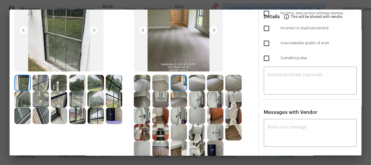
click at [199, 80] on img at bounding box center [197, 83] width 16 height 16
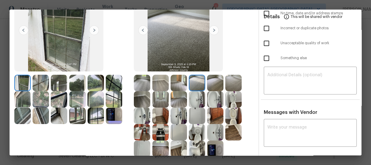
click at [209, 80] on img at bounding box center [215, 83] width 16 height 16
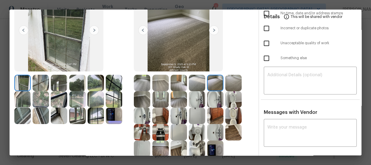
click at [229, 80] on img at bounding box center [233, 83] width 16 height 16
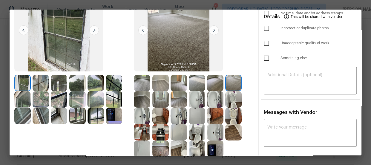
click at [173, 99] on img at bounding box center [178, 99] width 16 height 16
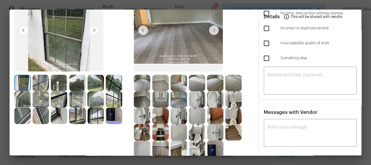
click at [161, 98] on img at bounding box center [160, 99] width 16 height 16
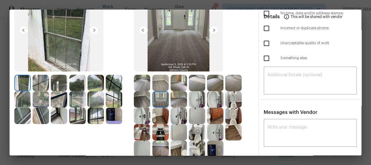
click at [141, 95] on img at bounding box center [142, 99] width 16 height 16
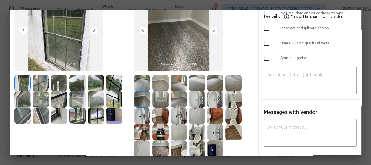
click at [118, 119] on img at bounding box center [114, 115] width 16 height 16
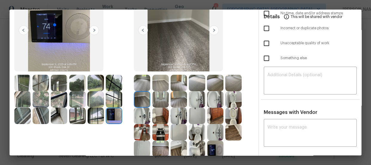
scroll to position [110, 0]
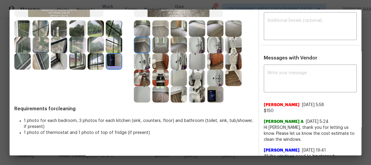
click at [195, 98] on img at bounding box center [197, 94] width 16 height 16
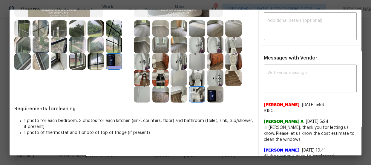
click at [195, 79] on img at bounding box center [197, 78] width 16 height 16
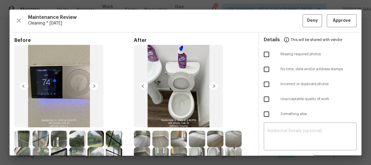
scroll to position [0, 0]
click at [332, 21] on span "Approve" at bounding box center [341, 20] width 18 height 7
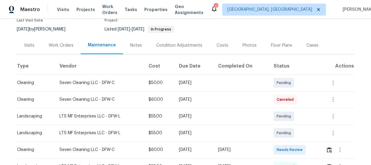
scroll to position [108, 0]
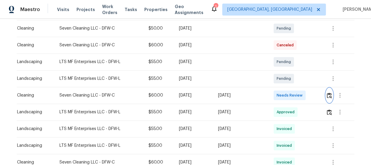
click at [330, 94] on img "button" at bounding box center [328, 95] width 5 height 6
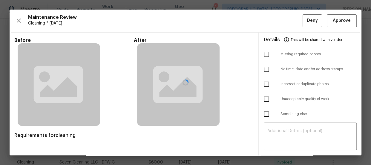
scroll to position [27, 0]
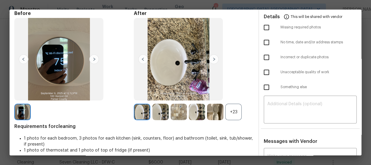
click at [232, 112] on div "+23" at bounding box center [233, 112] width 16 height 16
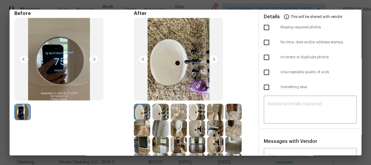
click at [217, 112] on img at bounding box center [215, 112] width 16 height 16
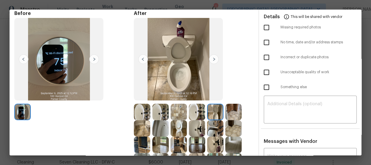
click at [179, 123] on img at bounding box center [178, 128] width 16 height 16
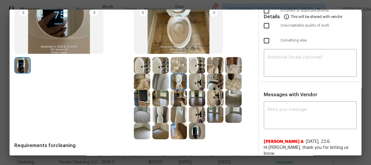
scroll to position [81, 0]
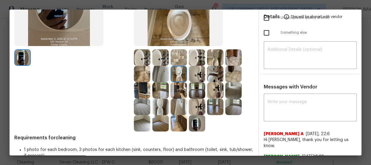
click at [158, 100] on img at bounding box center [160, 106] width 16 height 16
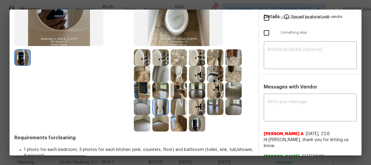
click at [191, 109] on img at bounding box center [197, 106] width 16 height 16
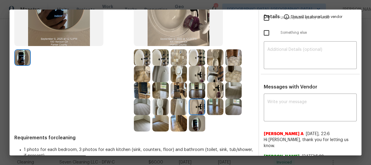
click at [207, 94] on img at bounding box center [215, 90] width 16 height 16
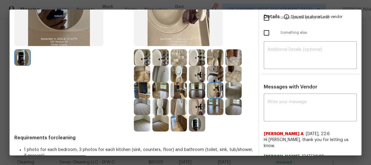
click at [200, 76] on img at bounding box center [197, 74] width 16 height 16
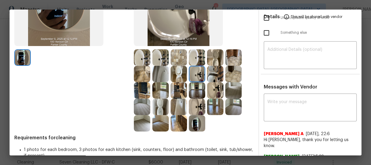
click at [161, 70] on img at bounding box center [160, 74] width 16 height 16
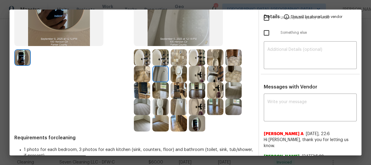
click at [175, 101] on img at bounding box center [178, 106] width 16 height 16
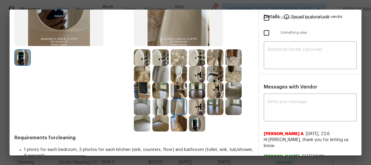
click at [145, 110] on img at bounding box center [142, 106] width 16 height 16
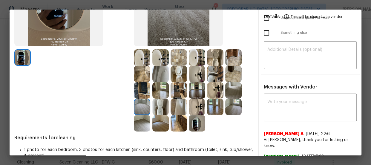
click at [142, 120] on img at bounding box center [142, 123] width 16 height 16
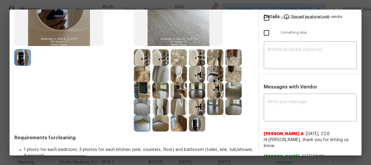
click at [153, 121] on img at bounding box center [160, 123] width 16 height 16
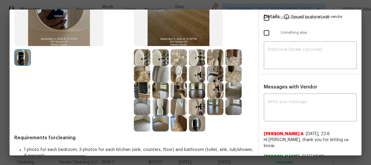
click at [228, 109] on img at bounding box center [233, 106] width 16 height 16
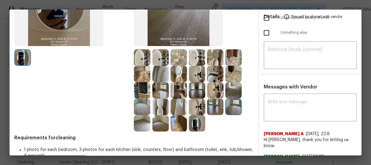
click at [215, 89] on img at bounding box center [215, 90] width 16 height 16
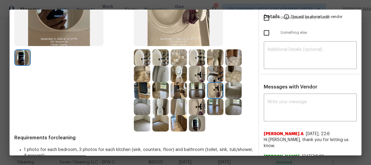
click at [215, 72] on img at bounding box center [215, 74] width 16 height 16
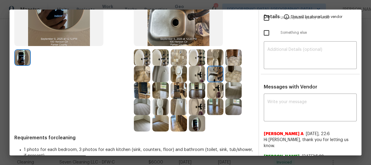
click at [194, 73] on img at bounding box center [197, 74] width 16 height 16
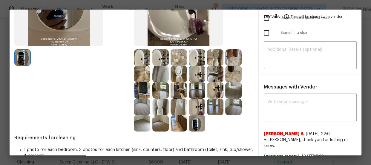
click at [192, 61] on img at bounding box center [197, 57] width 16 height 16
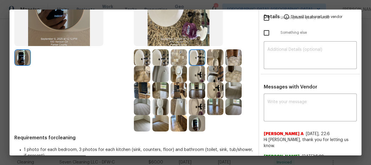
click at [182, 56] on img at bounding box center [178, 57] width 16 height 16
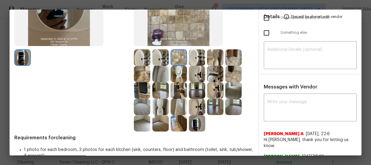
click at [163, 57] on img at bounding box center [160, 57] width 16 height 16
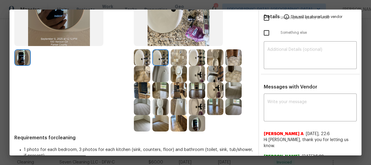
click at [136, 57] on img at bounding box center [142, 57] width 16 height 16
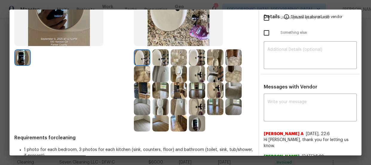
click at [155, 71] on img at bounding box center [160, 74] width 16 height 16
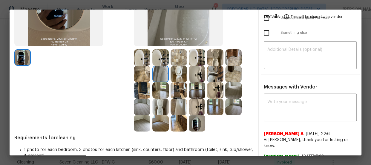
click at [172, 57] on img at bounding box center [178, 57] width 16 height 16
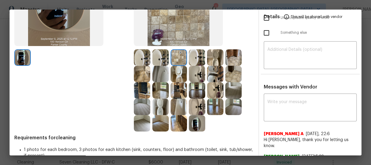
click at [161, 69] on img at bounding box center [160, 74] width 16 height 16
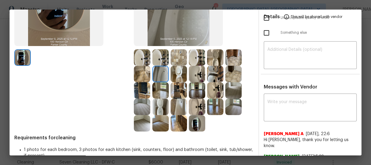
click at [217, 56] on img at bounding box center [215, 57] width 16 height 16
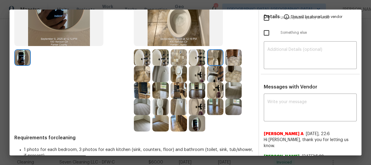
click at [225, 57] on img at bounding box center [233, 57] width 16 height 16
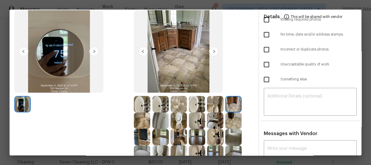
scroll to position [0, 0]
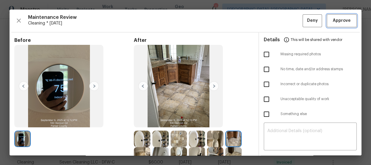
click at [340, 19] on span "Approve" at bounding box center [341, 20] width 18 height 7
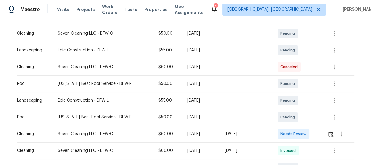
scroll to position [135, 0]
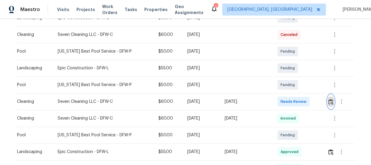
click at [331, 101] on img "button" at bounding box center [330, 102] width 5 height 6
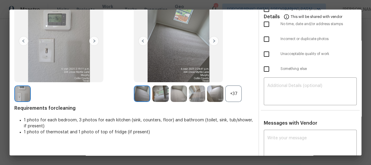
scroll to position [56, 0]
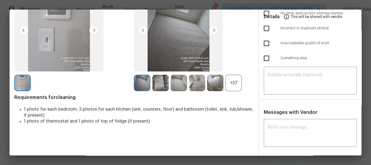
click at [236, 82] on div "+37" at bounding box center [233, 83] width 16 height 16
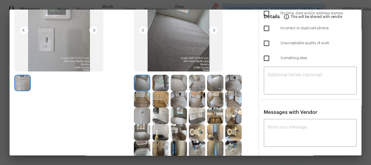
scroll to position [83, 0]
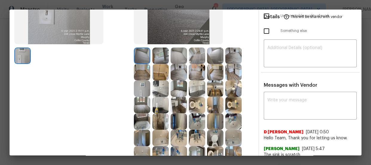
click at [195, 106] on img at bounding box center [197, 105] width 16 height 16
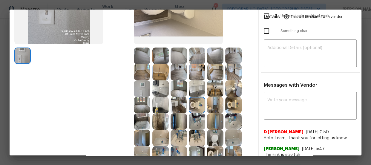
click at [232, 109] on img at bounding box center [233, 105] width 16 height 16
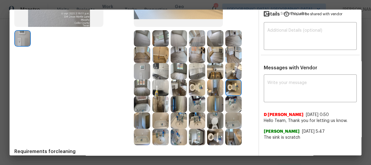
scroll to position [110, 0]
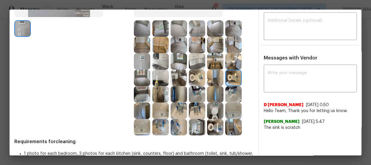
click at [211, 121] on img at bounding box center [215, 127] width 16 height 16
click at [211, 112] on img at bounding box center [215, 110] width 16 height 16
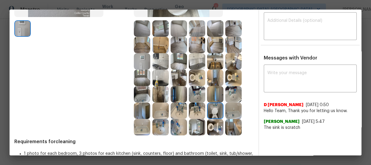
click at [181, 106] on img at bounding box center [178, 110] width 16 height 16
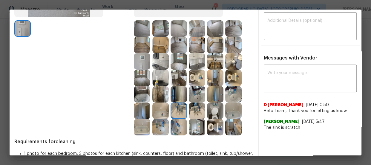
click at [194, 110] on img at bounding box center [197, 110] width 16 height 16
click at [165, 129] on img at bounding box center [160, 127] width 16 height 16
click at [198, 96] on img at bounding box center [197, 94] width 16 height 16
click at [231, 112] on img at bounding box center [233, 110] width 16 height 16
click at [136, 127] on img at bounding box center [142, 127] width 16 height 16
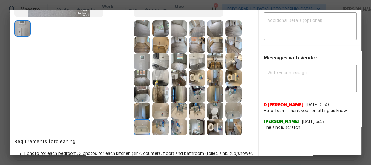
click at [158, 110] on img at bounding box center [160, 110] width 16 height 16
click at [147, 96] on img at bounding box center [142, 94] width 16 height 16
click at [155, 96] on img at bounding box center [160, 94] width 16 height 16
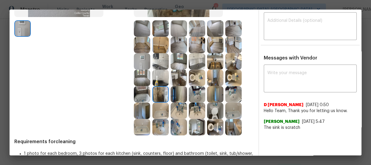
click at [168, 41] on div at bounding box center [161, 45] width 18 height 16
click at [146, 55] on img at bounding box center [142, 61] width 16 height 16
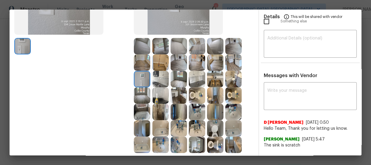
scroll to position [83, 0]
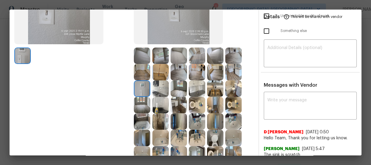
click at [180, 58] on img at bounding box center [178, 55] width 16 height 16
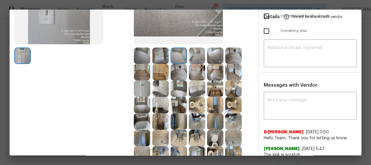
click at [212, 56] on img at bounding box center [215, 55] width 16 height 16
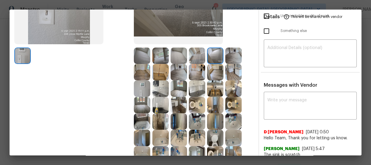
click at [143, 47] on img at bounding box center [142, 55] width 16 height 16
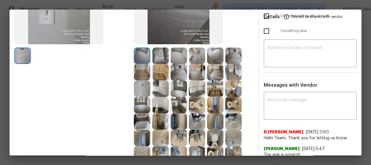
click at [142, 71] on img at bounding box center [142, 72] width 16 height 16
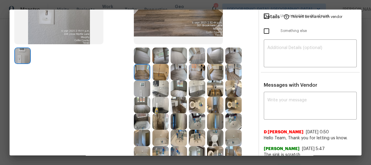
click at [184, 88] on img at bounding box center [178, 88] width 16 height 16
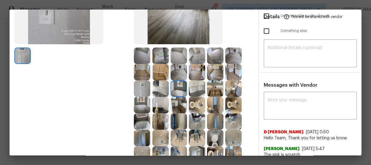
click at [219, 92] on img at bounding box center [215, 88] width 16 height 16
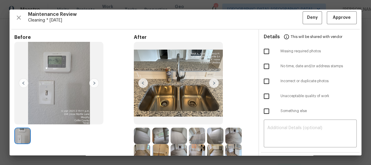
scroll to position [0, 0]
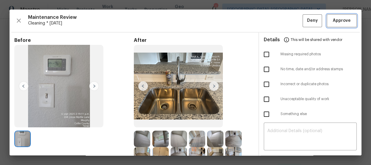
click at [339, 19] on span "Approve" at bounding box center [341, 20] width 18 height 7
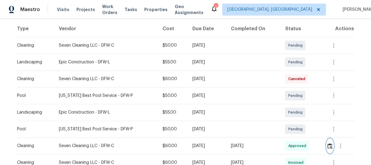
scroll to position [108, 0]
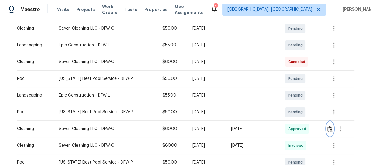
click at [328, 130] on img "button" at bounding box center [329, 129] width 5 height 6
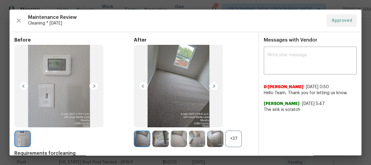
click at [225, 137] on div "+37" at bounding box center [233, 138] width 16 height 16
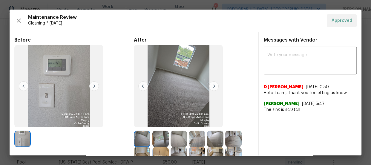
click at [205, 139] on div at bounding box center [198, 138] width 18 height 16
click at [197, 136] on img at bounding box center [197, 138] width 16 height 16
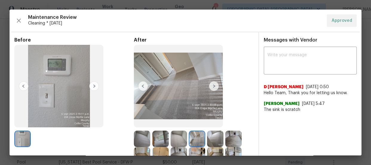
click at [197, 136] on img at bounding box center [197, 138] width 16 height 16
click at [155, 134] on img at bounding box center [160, 138] width 16 height 16
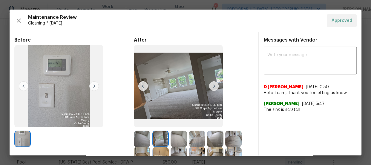
click at [155, 134] on img at bounding box center [160, 138] width 16 height 16
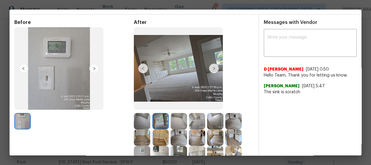
scroll to position [27, 0]
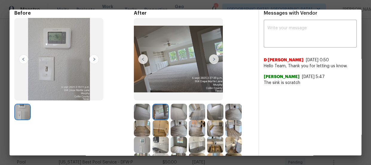
click at [181, 124] on img at bounding box center [178, 128] width 16 height 16
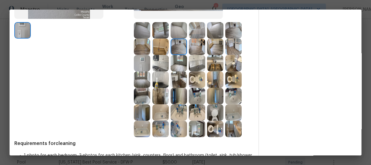
scroll to position [130, 0]
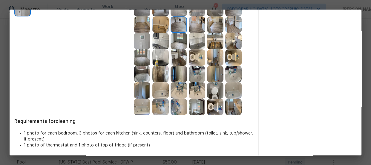
click at [194, 110] on img at bounding box center [197, 106] width 16 height 16
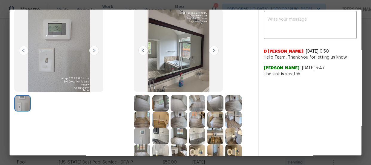
scroll to position [22, 0]
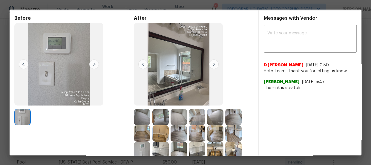
click at [199, 115] on img at bounding box center [197, 117] width 16 height 16
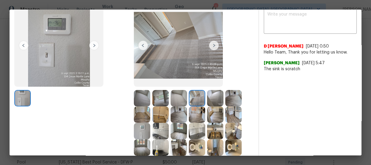
scroll to position [49, 0]
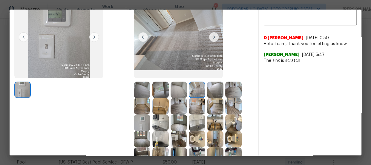
click at [212, 89] on img at bounding box center [215, 89] width 16 height 16
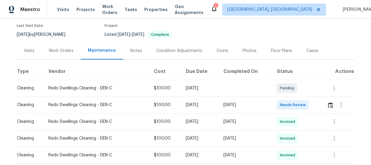
scroll to position [58, 0]
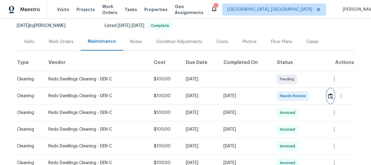
click at [328, 93] on img "button" at bounding box center [330, 96] width 5 height 6
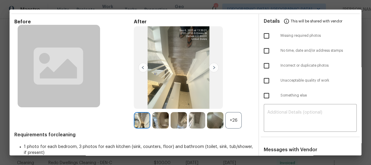
scroll to position [27, 0]
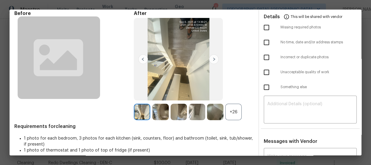
click at [228, 110] on div "+26" at bounding box center [233, 112] width 16 height 16
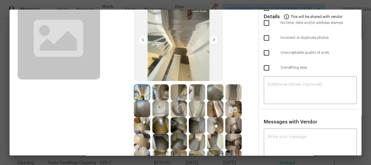
scroll to position [81, 0]
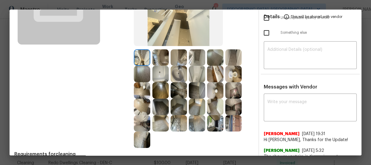
click at [235, 74] on img at bounding box center [233, 74] width 16 height 16
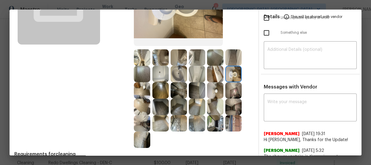
click at [238, 119] on img at bounding box center [233, 123] width 16 height 16
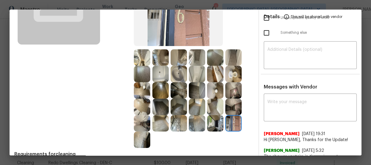
click at [233, 78] on img at bounding box center [233, 74] width 16 height 16
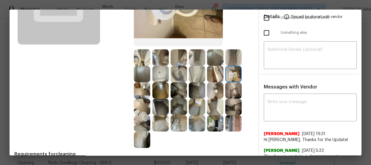
click at [230, 73] on img at bounding box center [233, 74] width 16 height 16
click at [213, 70] on img at bounding box center [215, 74] width 16 height 16
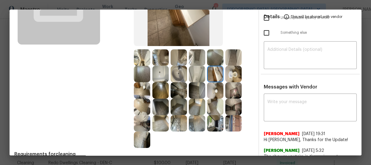
click at [174, 75] on img at bounding box center [178, 74] width 16 height 16
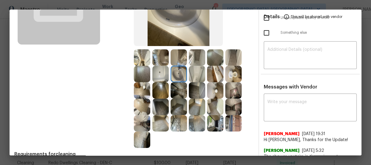
click at [157, 68] on img at bounding box center [160, 74] width 16 height 16
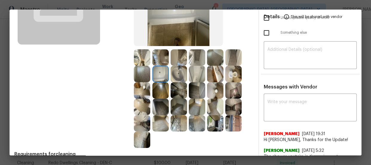
click at [198, 78] on img at bounding box center [197, 74] width 16 height 16
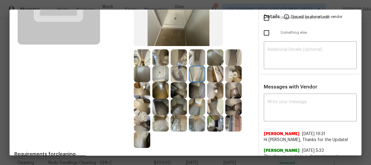
click at [181, 125] on img at bounding box center [178, 123] width 16 height 16
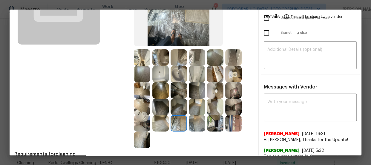
click at [164, 123] on img at bounding box center [160, 123] width 16 height 16
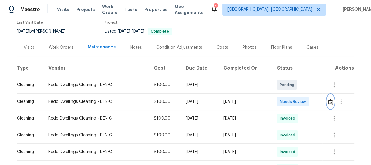
scroll to position [54, 0]
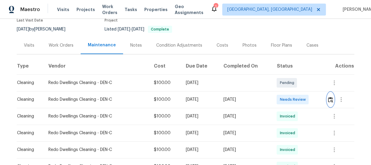
click at [328, 102] on button "button" at bounding box center [330, 99] width 7 height 14
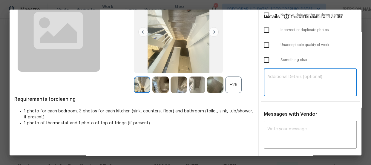
click at [280, 81] on textarea at bounding box center [310, 83] width 86 height 17
paste textarea "Maintenance Audit Team: Hello! Unfortunately, this cleaning visit completed on …"
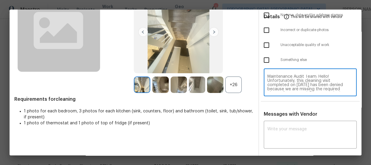
scroll to position [0, 0]
type textarea "Maintenance Audit Team: Hello! Unfortunately, this cleaning visit completed on …"
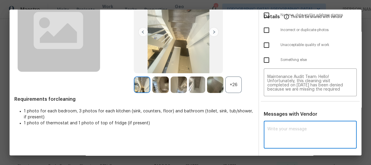
click at [296, 129] on textarea at bounding box center [310, 135] width 86 height 17
paste textarea "Maintenance Audit Team: Hello! Unfortunately, this cleaning visit completed on …"
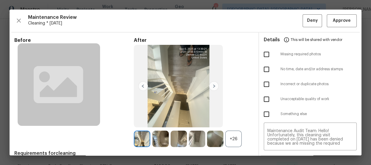
type textarea "Maintenance Audit Team: Hello! Unfortunately, this cleaning visit completed on …"
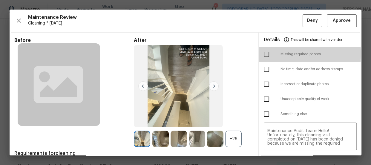
click at [265, 54] on input "checkbox" at bounding box center [266, 54] width 13 height 13
checkbox input "true"
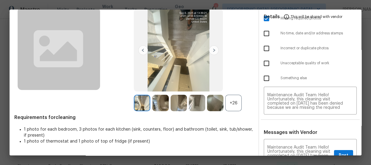
scroll to position [81, 0]
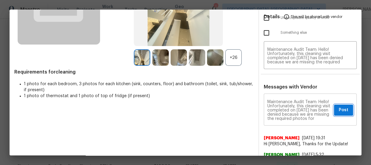
click at [341, 109] on span "Post" at bounding box center [343, 109] width 10 height 7
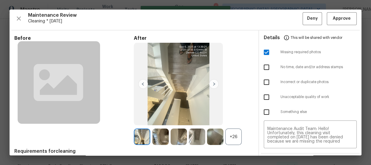
scroll to position [0, 0]
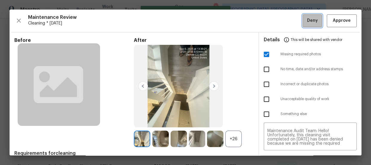
click at [308, 19] on span "Deny" at bounding box center [312, 20] width 11 height 7
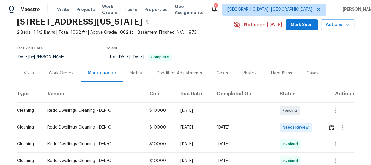
scroll to position [81, 0]
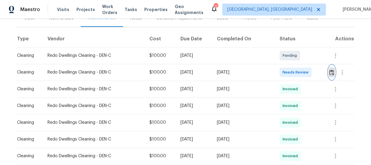
click at [329, 74] on img "button" at bounding box center [331, 73] width 5 height 6
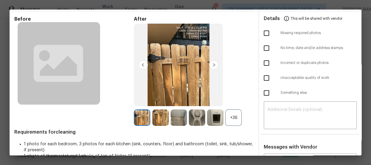
scroll to position [54, 0]
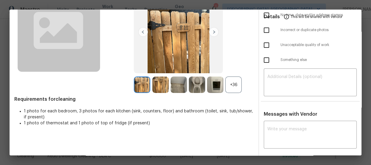
click at [229, 89] on div "+36" at bounding box center [233, 84] width 16 height 16
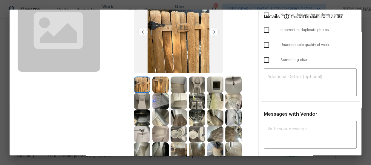
scroll to position [81, 0]
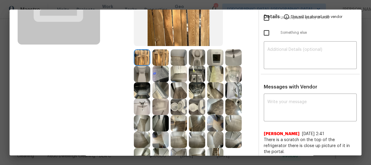
click at [183, 106] on img at bounding box center [178, 106] width 16 height 16
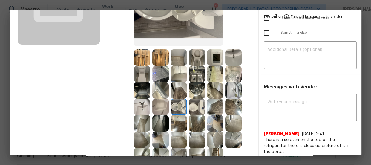
click at [202, 57] on img at bounding box center [197, 57] width 16 height 16
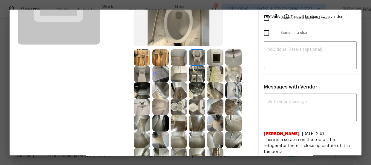
click at [141, 105] on img at bounding box center [142, 106] width 16 height 16
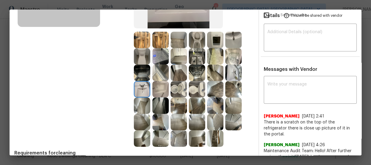
scroll to position [108, 0]
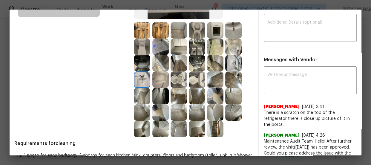
click at [233, 51] on img at bounding box center [233, 46] width 16 height 16
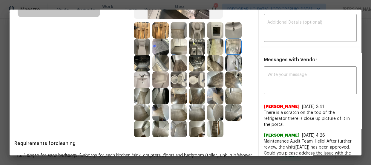
click at [232, 60] on img at bounding box center [233, 63] width 16 height 16
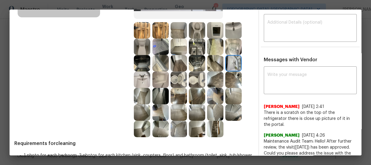
click at [158, 77] on img at bounding box center [160, 79] width 16 height 16
click at [163, 44] on img at bounding box center [160, 46] width 16 height 16
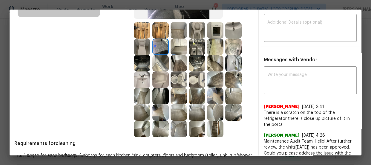
click at [176, 46] on img at bounding box center [178, 46] width 16 height 16
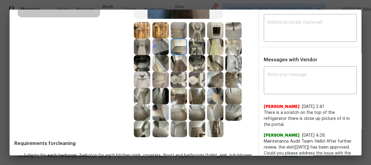
click at [195, 44] on img at bounding box center [197, 46] width 16 height 16
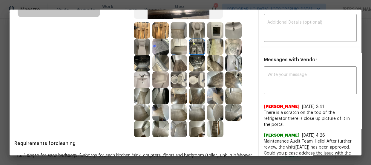
click at [212, 31] on img at bounding box center [215, 30] width 16 height 16
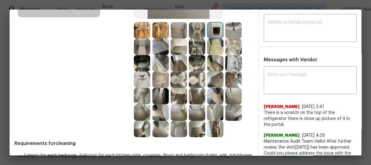
click at [176, 113] on img at bounding box center [178, 112] width 16 height 16
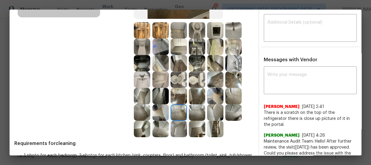
click at [195, 111] on img at bounding box center [197, 112] width 16 height 16
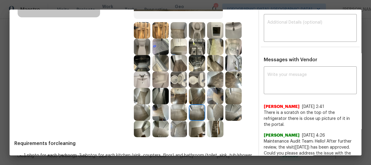
click at [239, 113] on img at bounding box center [233, 112] width 16 height 16
click at [194, 45] on img at bounding box center [197, 46] width 16 height 16
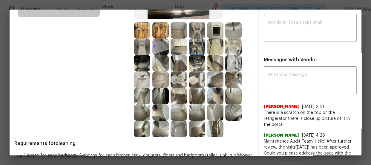
click at [181, 46] on img at bounding box center [178, 46] width 16 height 16
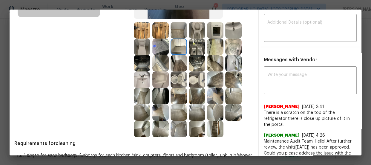
click at [161, 44] on img at bounding box center [160, 46] width 16 height 16
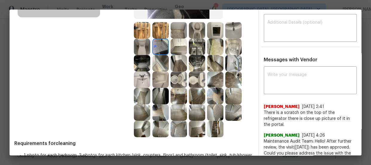
click at [158, 31] on img at bounding box center [160, 30] width 16 height 16
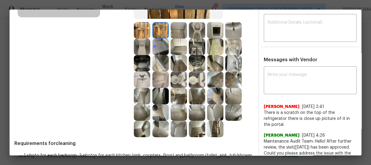
click at [147, 29] on img at bounding box center [142, 30] width 16 height 16
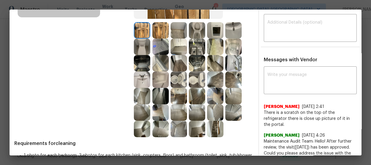
click at [142, 39] on img at bounding box center [142, 46] width 16 height 16
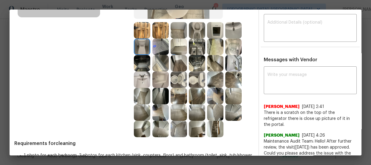
click at [141, 59] on img at bounding box center [142, 63] width 16 height 16
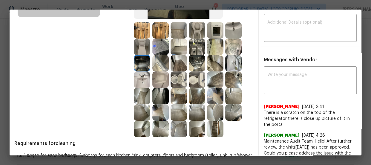
click at [152, 61] on img at bounding box center [160, 63] width 16 height 16
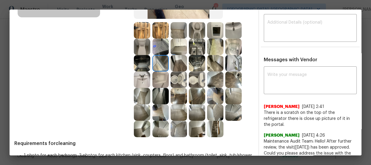
click at [138, 98] on img at bounding box center [142, 96] width 16 height 16
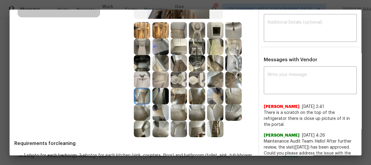
click at [132, 121] on div "Before" at bounding box center [73, 33] width 119 height 208
click at [149, 125] on img at bounding box center [142, 129] width 16 height 16
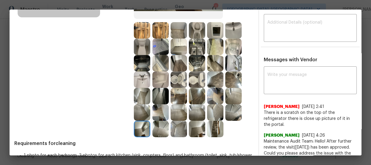
click at [185, 119] on div at bounding box center [179, 112] width 18 height 16
click at [200, 63] on img at bounding box center [197, 63] width 16 height 16
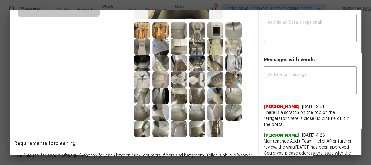
click at [201, 50] on img at bounding box center [197, 46] width 16 height 16
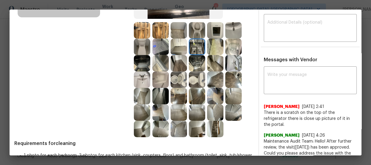
click at [219, 31] on img at bounding box center [215, 30] width 16 height 16
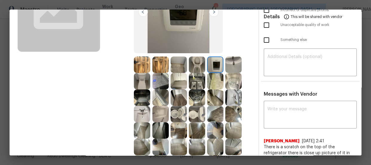
scroll to position [0, 0]
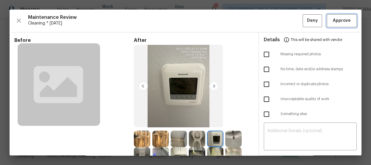
click at [326, 22] on button "Approve" at bounding box center [341, 20] width 30 height 13
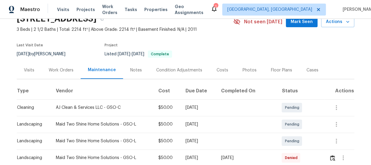
scroll to position [81, 0]
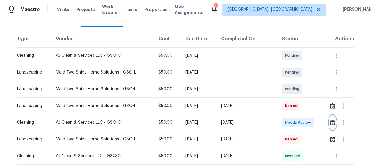
click at [331, 121] on img "button" at bounding box center [332, 123] width 5 height 6
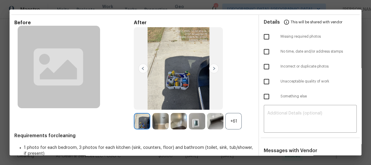
scroll to position [27, 0]
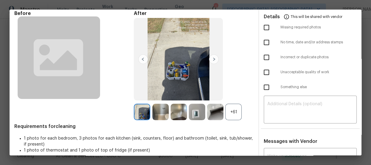
click at [235, 112] on div "+61" at bounding box center [233, 112] width 16 height 16
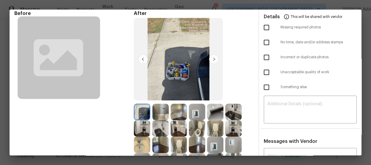
scroll to position [54, 0]
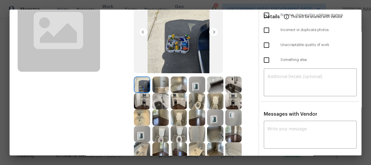
click at [197, 99] on img at bounding box center [197, 101] width 16 height 16
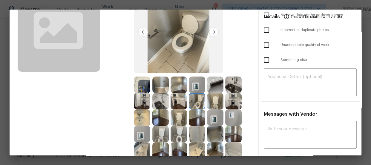
click at [179, 118] on img at bounding box center [178, 117] width 16 height 16
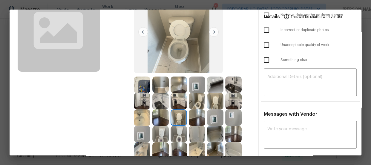
click at [175, 131] on img at bounding box center [178, 134] width 16 height 16
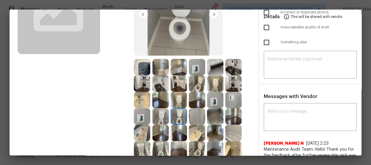
scroll to position [81, 0]
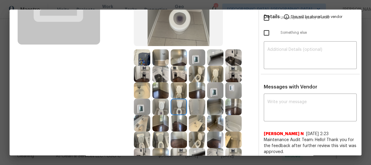
click at [193, 119] on img at bounding box center [197, 123] width 16 height 16
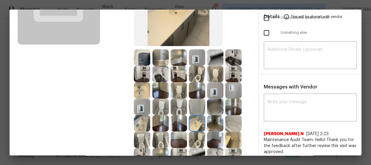
click at [142, 124] on img at bounding box center [142, 123] width 16 height 16
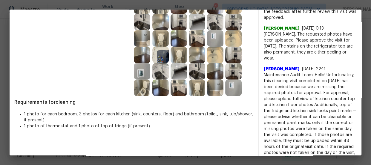
scroll to position [217, 0]
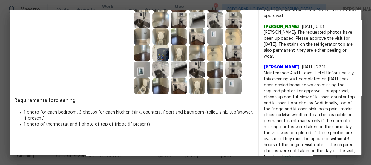
click at [211, 53] on img at bounding box center [215, 53] width 16 height 16
click at [230, 85] on img at bounding box center [233, 86] width 16 height 16
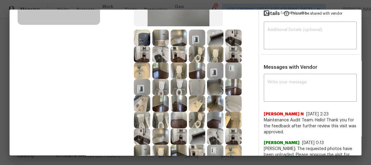
scroll to position [108, 0]
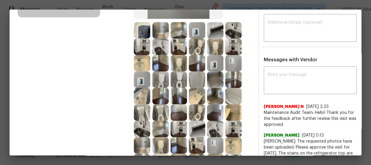
click at [194, 65] on img at bounding box center [197, 63] width 16 height 16
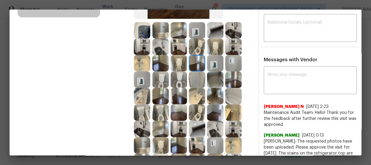
click at [165, 65] on img at bounding box center [160, 63] width 16 height 16
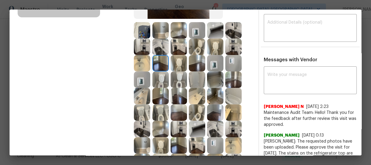
click at [174, 98] on img at bounding box center [178, 96] width 16 height 16
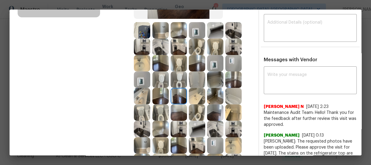
click at [147, 94] on img at bounding box center [142, 96] width 16 height 16
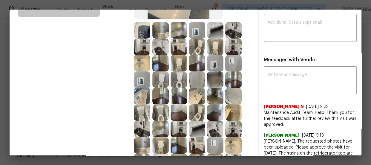
click at [155, 95] on img at bounding box center [160, 96] width 16 height 16
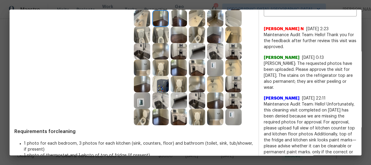
scroll to position [190, 0]
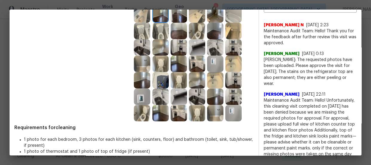
click at [173, 87] on img at bounding box center [178, 80] width 16 height 16
click at [182, 93] on img at bounding box center [178, 96] width 16 height 16
click at [191, 98] on img at bounding box center [197, 96] width 16 height 16
click at [221, 92] on img at bounding box center [215, 96] width 16 height 16
click at [160, 111] on img at bounding box center [160, 113] width 16 height 16
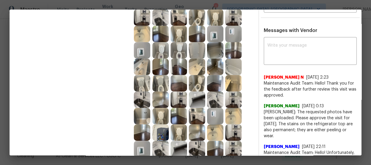
scroll to position [135, 0]
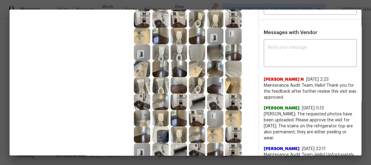
click at [179, 81] on img at bounding box center [178, 85] width 16 height 16
click at [176, 64] on img at bounding box center [178, 69] width 16 height 16
click at [211, 36] on img at bounding box center [215, 36] width 16 height 16
click at [214, 49] on img at bounding box center [215, 52] width 16 height 16
click at [230, 51] on img at bounding box center [233, 52] width 16 height 16
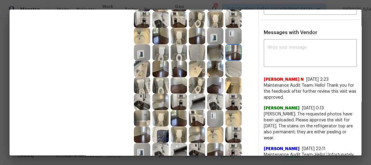
click at [237, 16] on img at bounding box center [233, 19] width 16 height 16
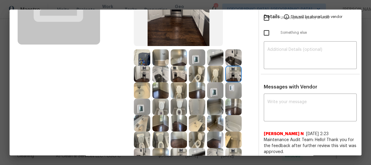
click at [170, 58] on img at bounding box center [178, 57] width 16 height 16
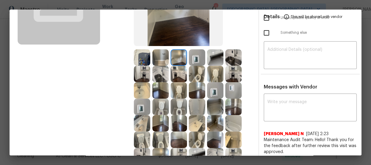
click at [186, 58] on div at bounding box center [179, 57] width 18 height 16
click at [193, 58] on img at bounding box center [197, 57] width 16 height 16
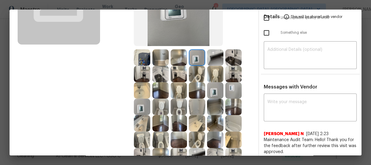
scroll to position [0, 0]
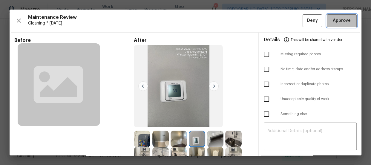
click at [332, 20] on span "Approve" at bounding box center [341, 20] width 18 height 7
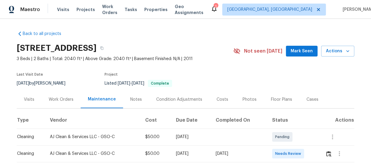
scroll to position [54, 0]
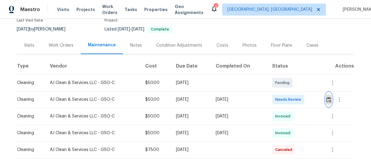
click at [326, 95] on button "button" at bounding box center [328, 99] width 7 height 14
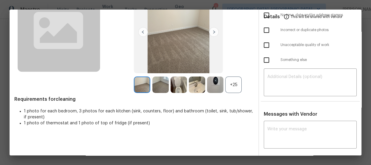
click at [232, 85] on div "+25" at bounding box center [233, 84] width 16 height 16
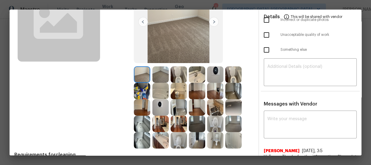
scroll to position [81, 0]
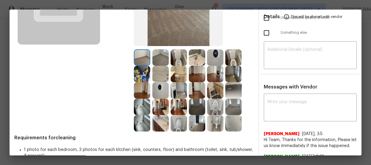
click at [171, 60] on img at bounding box center [178, 57] width 16 height 16
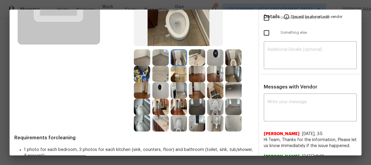
click at [212, 107] on img at bounding box center [215, 106] width 16 height 16
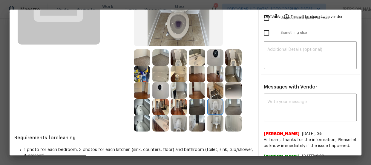
click at [159, 119] on img at bounding box center [160, 123] width 16 height 16
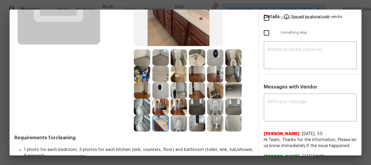
click at [193, 58] on img at bounding box center [197, 57] width 16 height 16
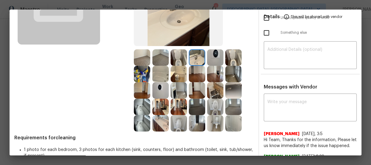
click at [163, 73] on img at bounding box center [160, 74] width 16 height 16
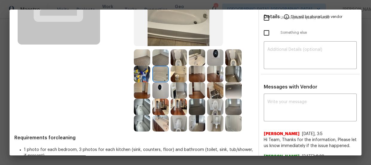
click at [144, 103] on img at bounding box center [142, 106] width 16 height 16
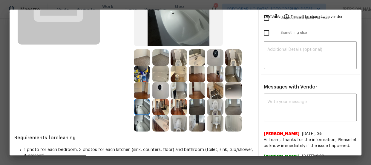
click at [160, 103] on img at bounding box center [160, 106] width 16 height 16
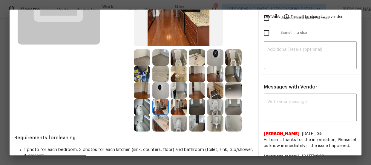
click at [176, 109] on img at bounding box center [178, 106] width 16 height 16
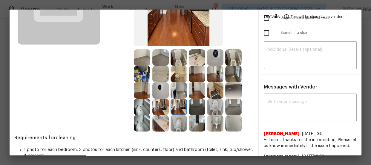
click at [195, 106] on img at bounding box center [197, 106] width 16 height 16
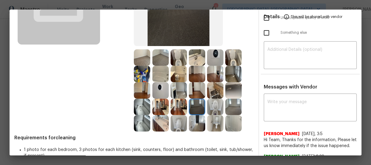
click at [215, 90] on img at bounding box center [215, 90] width 16 height 16
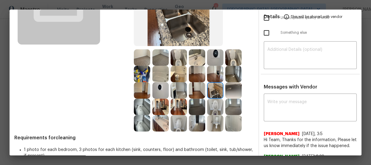
click at [154, 60] on img at bounding box center [160, 57] width 16 height 16
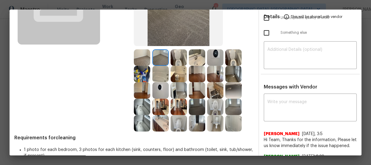
click at [141, 57] on img at bounding box center [142, 57] width 16 height 16
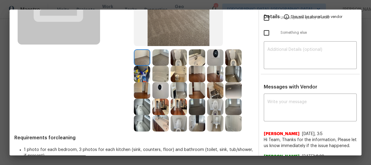
click at [195, 104] on img at bounding box center [197, 106] width 16 height 16
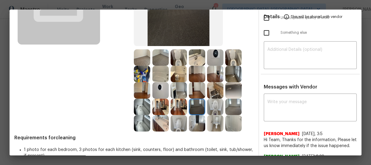
click at [211, 91] on img at bounding box center [215, 90] width 16 height 16
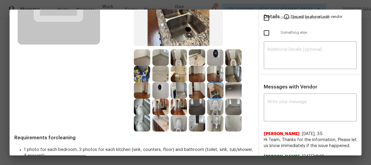
click at [197, 92] on img at bounding box center [197, 90] width 16 height 16
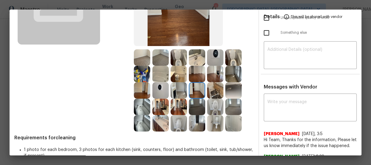
click at [176, 89] on img at bounding box center [178, 90] width 16 height 16
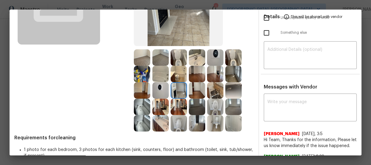
click at [154, 85] on img at bounding box center [160, 90] width 16 height 16
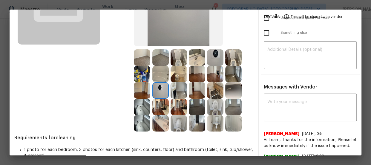
click at [164, 112] on img at bounding box center [160, 106] width 16 height 16
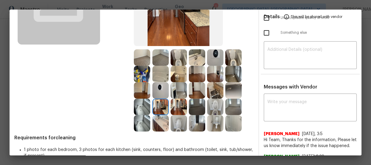
click at [175, 116] on img at bounding box center [178, 123] width 16 height 16
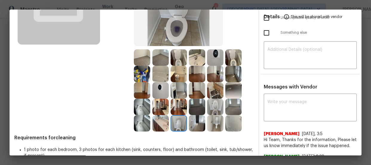
click at [197, 119] on img at bounding box center [197, 123] width 16 height 16
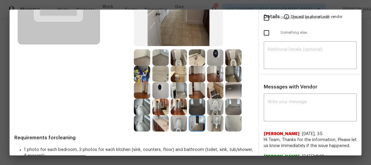
click at [219, 122] on img at bounding box center [215, 123] width 16 height 16
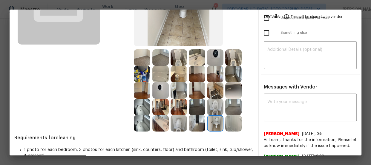
click at [226, 122] on img at bounding box center [233, 123] width 16 height 16
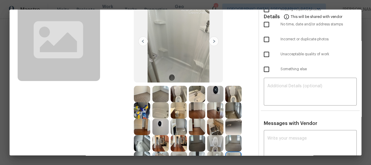
scroll to position [0, 0]
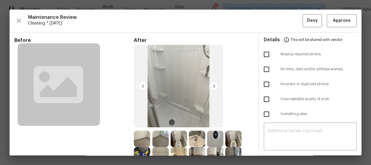
click at [197, 136] on img at bounding box center [197, 138] width 16 height 16
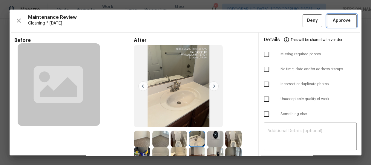
click at [332, 20] on span "Approve" at bounding box center [341, 20] width 18 height 7
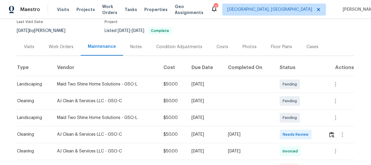
scroll to position [54, 0]
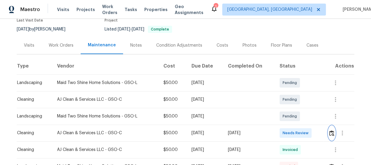
click at [330, 130] on img "button" at bounding box center [331, 133] width 5 height 6
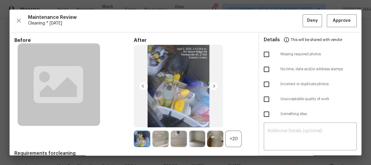
scroll to position [27, 0]
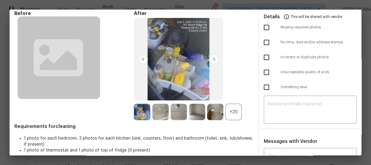
click at [232, 116] on div "+20" at bounding box center [233, 112] width 16 height 16
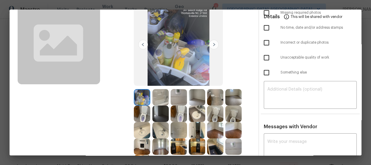
scroll to position [54, 0]
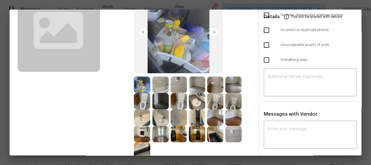
click at [181, 97] on img at bounding box center [178, 101] width 16 height 16
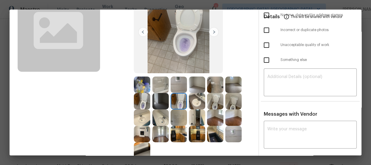
click at [144, 97] on img at bounding box center [142, 101] width 16 height 16
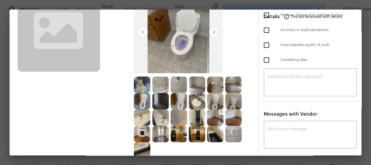
click at [220, 99] on img at bounding box center [215, 101] width 16 height 16
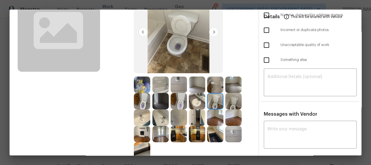
click at [198, 99] on img at bounding box center [197, 101] width 16 height 16
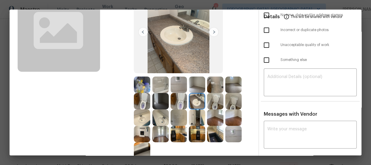
click at [154, 117] on img at bounding box center [160, 117] width 16 height 16
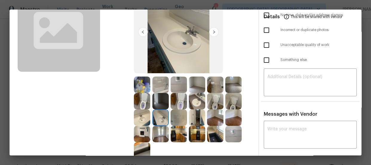
scroll to position [81, 0]
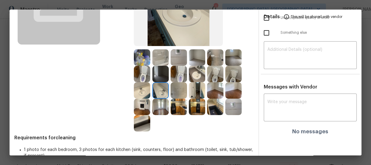
click at [182, 95] on img at bounding box center [178, 90] width 16 height 16
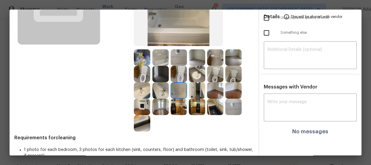
click at [162, 57] on img at bounding box center [160, 57] width 16 height 16
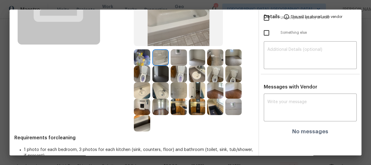
click at [143, 59] on img at bounding box center [142, 57] width 16 height 16
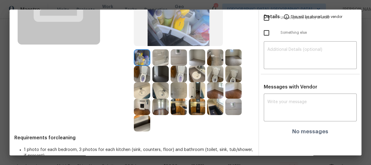
click at [179, 57] on img at bounding box center [178, 57] width 16 height 16
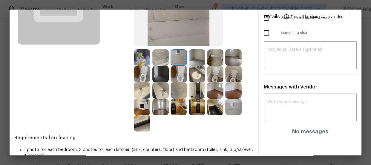
click at [231, 58] on img at bounding box center [233, 57] width 16 height 16
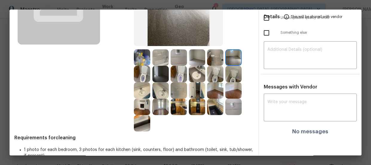
click at [198, 60] on img at bounding box center [197, 57] width 16 height 16
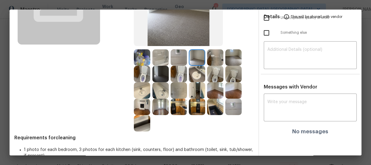
click at [212, 92] on img at bounding box center [215, 90] width 16 height 16
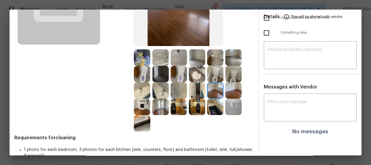
click at [200, 108] on img at bounding box center [197, 106] width 16 height 16
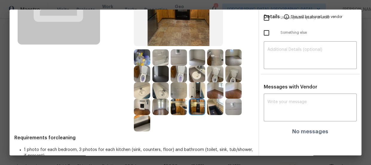
click at [181, 103] on img at bounding box center [178, 106] width 16 height 16
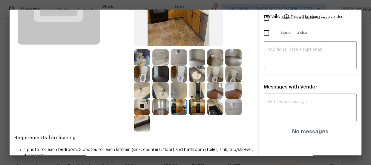
click at [156, 105] on img at bounding box center [160, 106] width 16 height 16
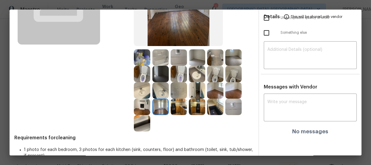
click at [140, 118] on img at bounding box center [142, 123] width 16 height 16
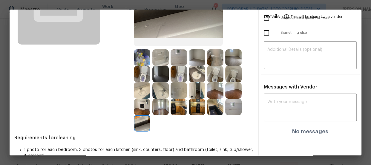
click at [138, 105] on img at bounding box center [142, 106] width 16 height 16
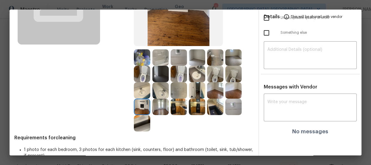
click at [152, 95] on img at bounding box center [160, 90] width 16 height 16
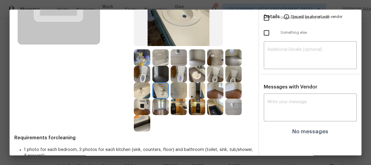
click at [137, 82] on img at bounding box center [142, 90] width 16 height 16
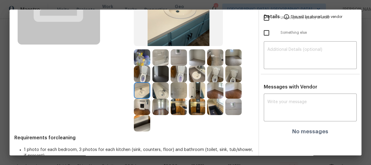
click at [137, 68] on img at bounding box center [142, 74] width 16 height 16
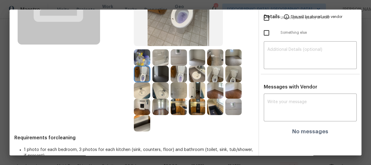
click at [158, 71] on img at bounding box center [160, 74] width 16 height 16
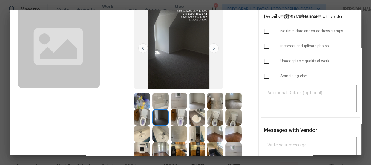
scroll to position [0, 0]
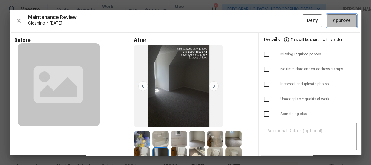
click at [336, 22] on span "Approve" at bounding box center [341, 20] width 18 height 7
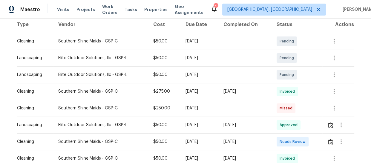
scroll to position [108, 0]
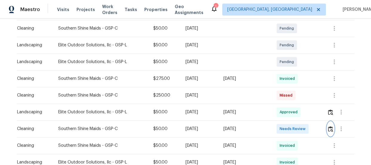
click at [331, 127] on img "button" at bounding box center [330, 129] width 5 height 6
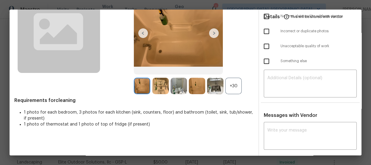
scroll to position [54, 0]
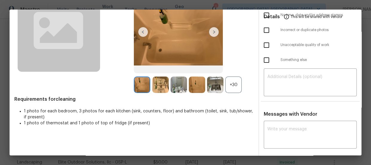
click at [230, 86] on div "+30" at bounding box center [233, 84] width 16 height 16
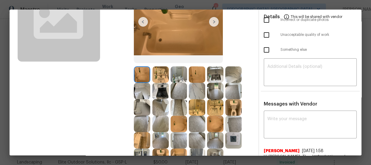
scroll to position [81, 0]
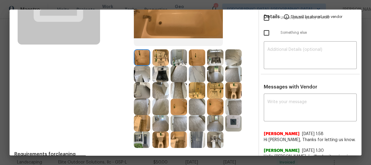
click at [232, 88] on img at bounding box center [233, 90] width 16 height 16
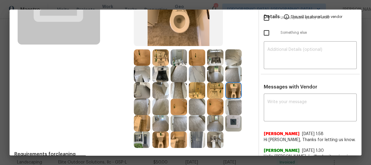
click at [163, 140] on img at bounding box center [160, 139] width 16 height 16
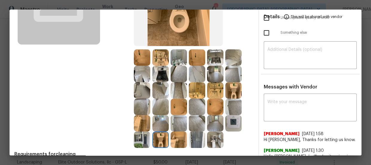
click at [214, 91] on img at bounding box center [215, 90] width 16 height 16
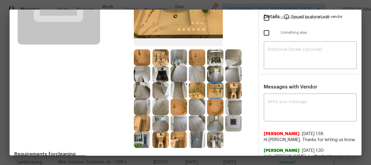
click at [194, 90] on img at bounding box center [197, 90] width 16 height 16
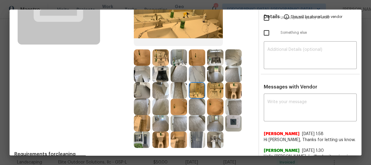
click at [196, 56] on img at bounding box center [197, 57] width 16 height 16
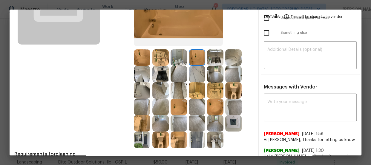
click at [143, 55] on img at bounding box center [142, 57] width 16 height 16
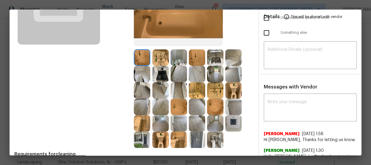
click at [162, 54] on img at bounding box center [160, 57] width 16 height 16
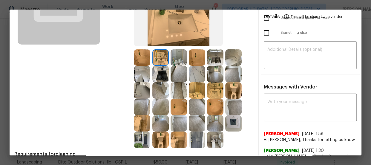
click at [172, 57] on img at bounding box center [178, 57] width 16 height 16
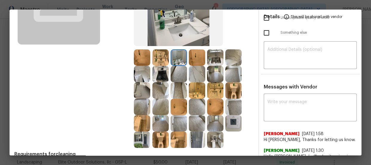
click at [217, 61] on img at bounding box center [215, 57] width 16 height 16
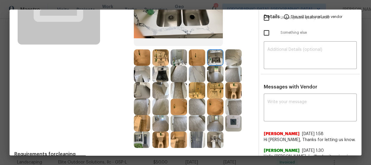
click at [181, 103] on img at bounding box center [178, 106] width 16 height 16
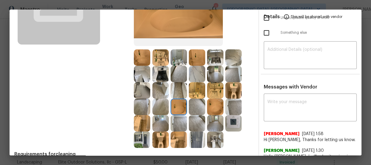
click at [173, 132] on img at bounding box center [178, 139] width 16 height 16
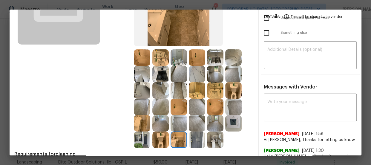
click at [139, 138] on img at bounding box center [142, 139] width 16 height 16
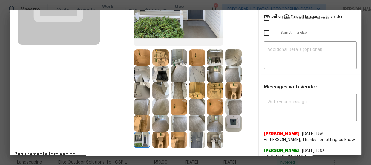
click at [135, 122] on img at bounding box center [142, 123] width 16 height 16
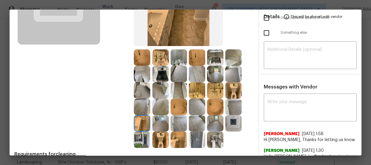
click at [138, 107] on img at bounding box center [142, 106] width 16 height 16
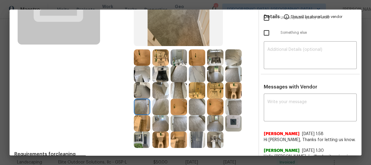
click at [138, 92] on img at bounding box center [142, 90] width 16 height 16
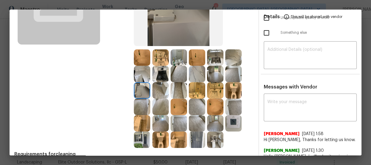
click at [159, 90] on img at bounding box center [160, 90] width 16 height 16
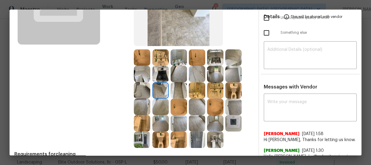
click at [189, 119] on img at bounding box center [197, 123] width 16 height 16
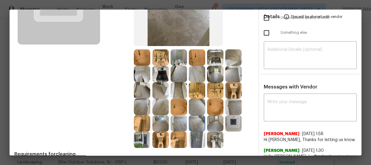
click at [176, 123] on img at bounding box center [178, 123] width 16 height 16
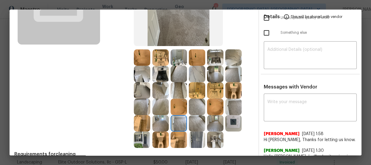
click at [161, 105] on img at bounding box center [160, 106] width 16 height 16
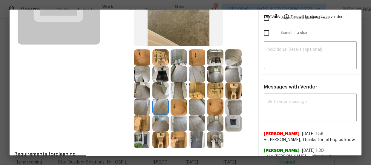
click at [197, 104] on img at bounding box center [197, 106] width 16 height 16
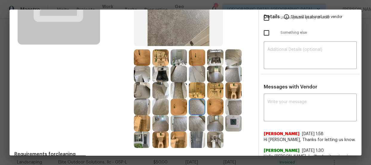
click at [229, 121] on img at bounding box center [233, 123] width 16 height 16
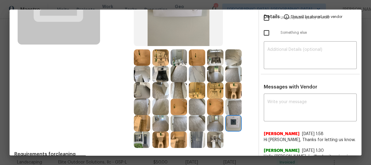
click at [219, 123] on img at bounding box center [215, 123] width 16 height 16
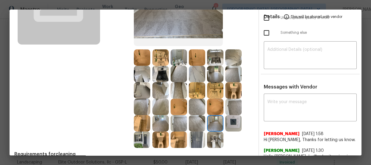
click at [213, 108] on img at bounding box center [215, 106] width 16 height 16
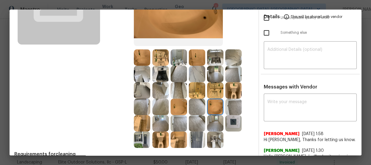
click at [230, 109] on img at bounding box center [233, 106] width 16 height 16
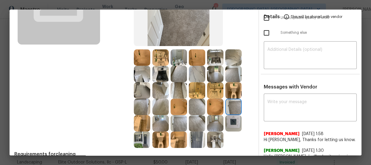
click at [236, 90] on img at bounding box center [233, 90] width 16 height 16
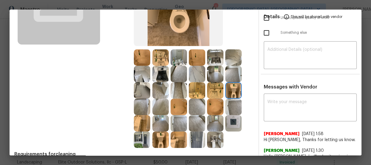
drag, startPoint x: 218, startPoint y: 85, endPoint x: 212, endPoint y: 73, distance: 13.1
click at [218, 85] on img at bounding box center [215, 90] width 16 height 16
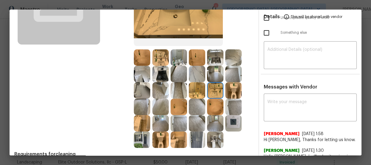
click at [212, 70] on img at bounding box center [215, 74] width 16 height 16
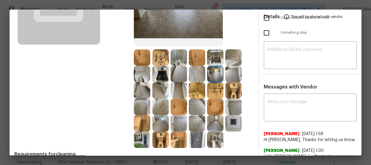
click at [212, 57] on img at bounding box center [215, 57] width 16 height 16
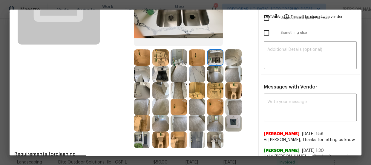
click at [161, 70] on img at bounding box center [160, 74] width 16 height 16
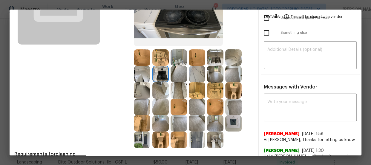
click at [146, 69] on img at bounding box center [142, 74] width 16 height 16
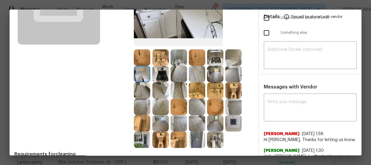
click at [141, 85] on img at bounding box center [142, 90] width 16 height 16
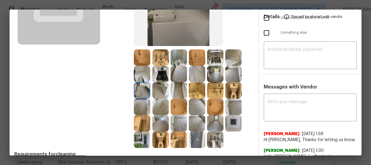
click at [159, 90] on img at bounding box center [160, 90] width 16 height 16
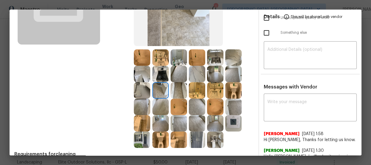
click at [158, 107] on img at bounding box center [160, 106] width 16 height 16
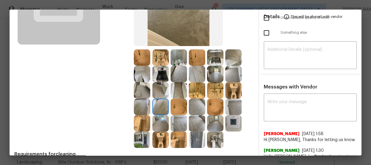
click at [159, 134] on img at bounding box center [160, 139] width 16 height 16
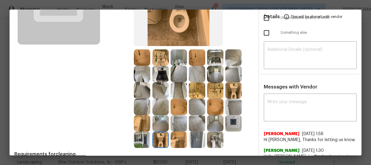
click at [144, 136] on img at bounding box center [142, 139] width 16 height 16
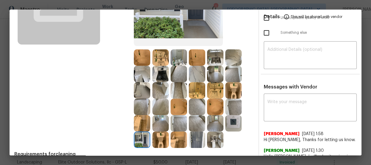
click at [177, 141] on img at bounding box center [178, 139] width 16 height 16
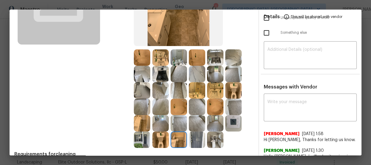
click at [201, 137] on img at bounding box center [197, 139] width 16 height 16
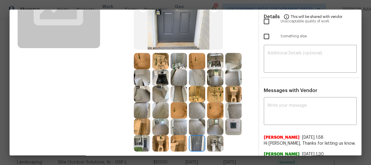
scroll to position [108, 0]
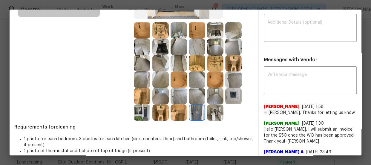
click at [140, 61] on img at bounding box center [142, 63] width 16 height 16
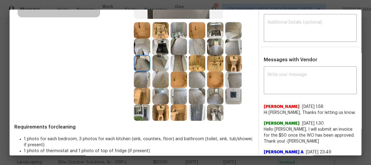
drag, startPoint x: 140, startPoint y: 61, endPoint x: 134, endPoint y: 108, distance: 47.8
click at [134, 108] on img at bounding box center [142, 112] width 16 height 16
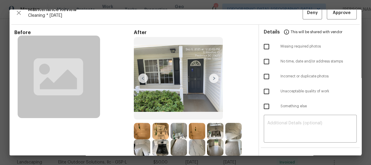
scroll to position [0, 0]
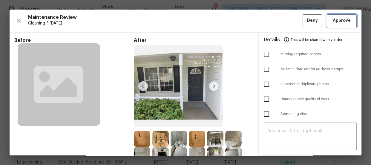
click at [326, 21] on button "Approve" at bounding box center [341, 20] width 30 height 13
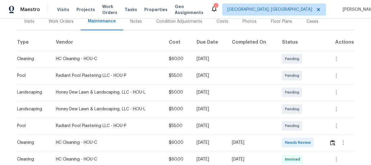
scroll to position [81, 0]
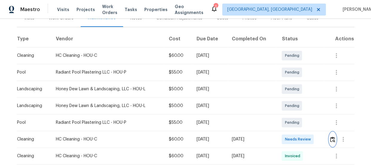
click at [329, 134] on button "button" at bounding box center [332, 139] width 7 height 14
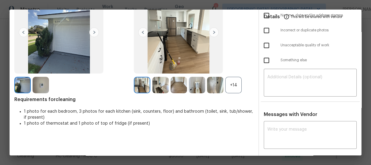
scroll to position [54, 0]
click at [240, 87] on div "+14" at bounding box center [193, 84] width 119 height 16
click at [237, 84] on div "+14" at bounding box center [233, 84] width 16 height 16
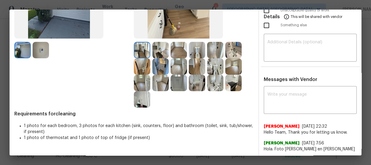
scroll to position [90, 0]
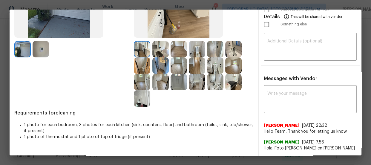
click at [198, 52] on img at bounding box center [197, 49] width 16 height 16
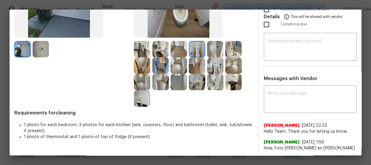
click at [212, 65] on img at bounding box center [215, 65] width 16 height 16
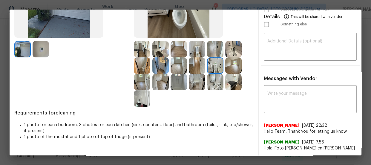
click at [241, 50] on div at bounding box center [234, 49] width 18 height 16
click at [217, 87] on img at bounding box center [215, 82] width 16 height 16
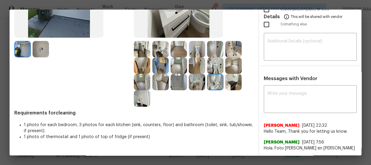
click at [175, 82] on img at bounding box center [178, 82] width 16 height 16
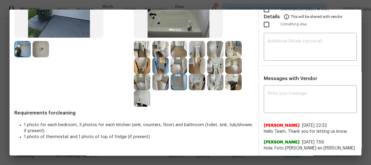
click at [216, 48] on img at bounding box center [215, 49] width 16 height 16
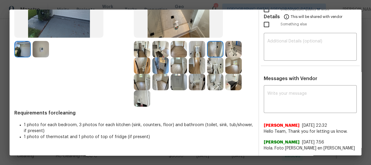
click at [160, 49] on img at bounding box center [160, 49] width 16 height 16
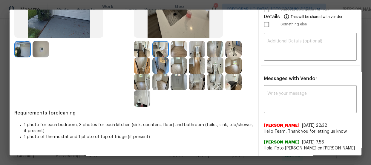
click at [146, 49] on img at bounding box center [142, 49] width 16 height 16
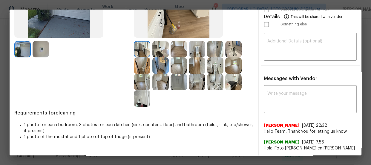
click at [161, 71] on img at bounding box center [160, 65] width 16 height 16
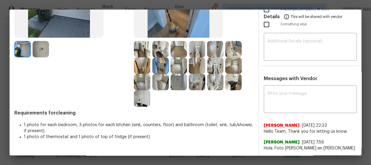
click at [176, 52] on img at bounding box center [178, 49] width 16 height 16
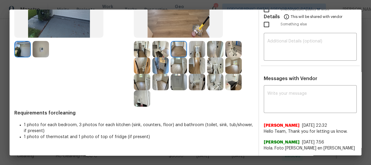
click at [174, 62] on img at bounding box center [178, 65] width 16 height 16
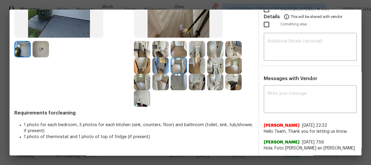
click at [163, 80] on img at bounding box center [160, 82] width 16 height 16
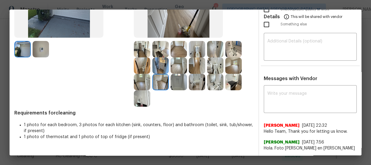
click at [139, 82] on img at bounding box center [142, 82] width 16 height 16
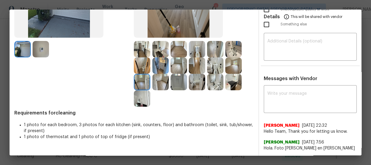
click at [137, 102] on img at bounding box center [142, 98] width 16 height 16
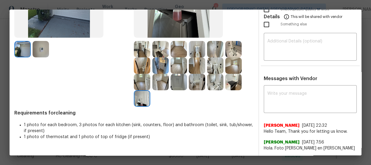
click at [47, 51] on img at bounding box center [41, 49] width 16 height 16
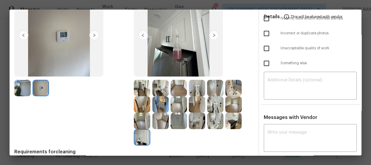
scroll to position [54, 0]
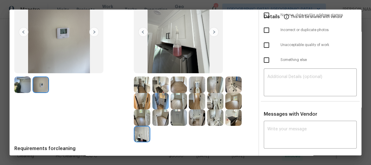
click at [208, 100] on img at bounding box center [215, 101] width 16 height 16
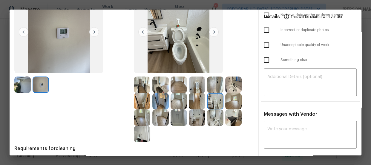
click at [235, 118] on img at bounding box center [233, 117] width 16 height 16
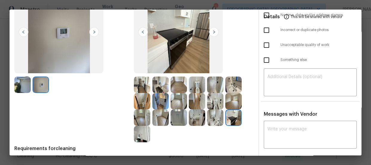
click at [216, 120] on img at bounding box center [215, 117] width 16 height 16
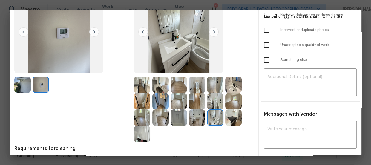
click at [196, 120] on img at bounding box center [197, 117] width 16 height 16
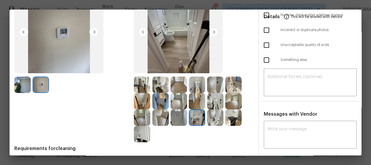
click at [173, 101] on img at bounding box center [178, 101] width 16 height 16
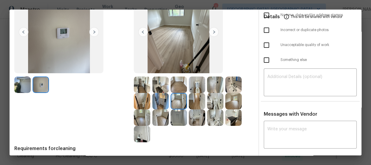
click at [161, 98] on img at bounding box center [160, 101] width 16 height 16
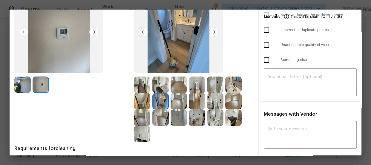
click at [161, 91] on img at bounding box center [160, 84] width 16 height 16
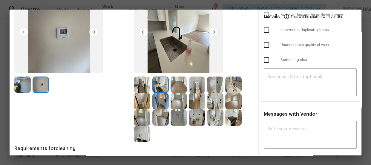
click at [141, 86] on img at bounding box center [142, 84] width 16 height 16
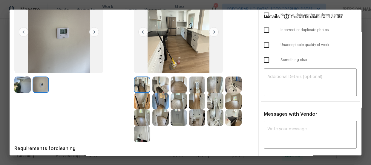
click at [140, 95] on img at bounding box center [142, 101] width 16 height 16
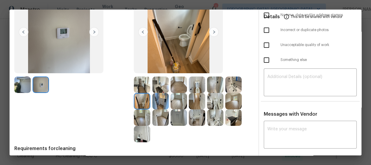
click at [175, 82] on img at bounding box center [178, 84] width 16 height 16
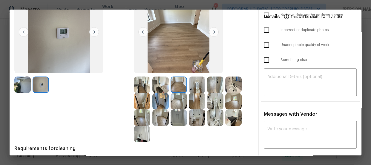
click at [233, 101] on img at bounding box center [233, 101] width 16 height 16
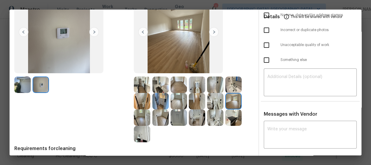
click at [179, 98] on img at bounding box center [178, 101] width 16 height 16
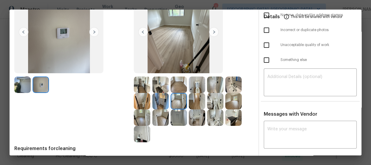
click at [158, 102] on img at bounding box center [160, 101] width 16 height 16
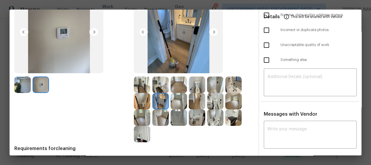
click at [158, 89] on img at bounding box center [160, 84] width 16 height 16
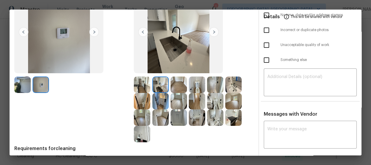
click at [146, 85] on img at bounding box center [142, 84] width 16 height 16
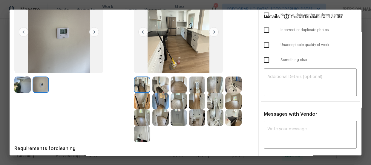
click at [136, 106] on img at bounding box center [142, 101] width 16 height 16
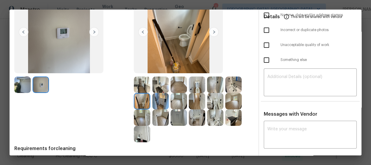
click at [143, 123] on img at bounding box center [142, 117] width 16 height 16
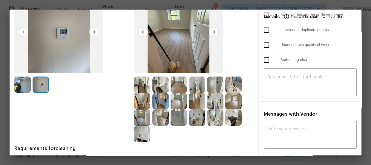
click at [140, 142] on div "Before After Requirements for cleaning 1 photo for each bedroom, 3 photos for e…" at bounding box center [133, 87] width 239 height 208
click at [140, 139] on img at bounding box center [142, 134] width 16 height 16
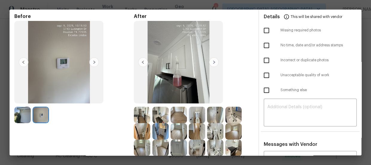
scroll to position [0, 0]
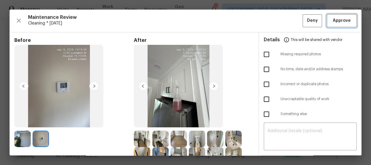
click at [332, 22] on span "Approve" at bounding box center [341, 20] width 18 height 7
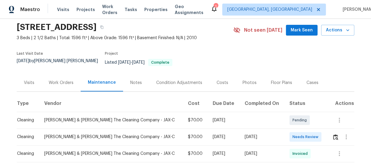
scroll to position [54, 0]
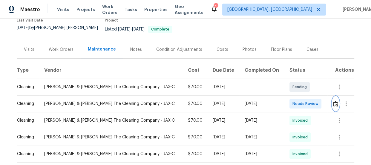
click at [333, 104] on img "button" at bounding box center [335, 104] width 5 height 6
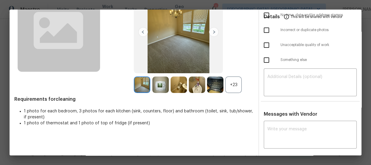
click at [236, 87] on div "+23" at bounding box center [233, 84] width 16 height 16
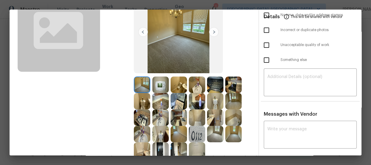
scroll to position [81, 0]
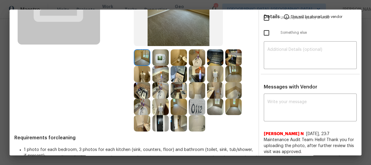
click at [214, 75] on img at bounding box center [215, 74] width 16 height 16
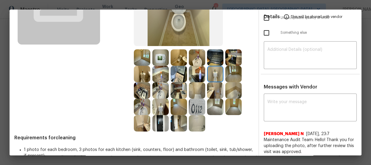
click at [136, 74] on img at bounding box center [142, 74] width 16 height 16
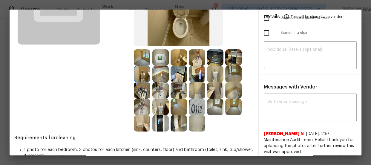
click at [155, 108] on img at bounding box center [160, 106] width 16 height 16
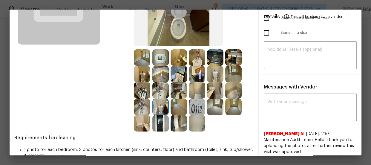
click at [143, 107] on img at bounding box center [142, 106] width 16 height 16
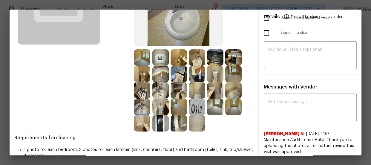
click at [158, 87] on img at bounding box center [160, 90] width 16 height 16
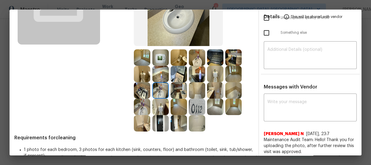
click at [194, 59] on img at bounding box center [197, 57] width 16 height 16
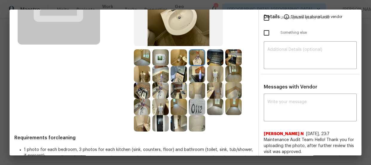
click at [164, 61] on img at bounding box center [160, 57] width 16 height 16
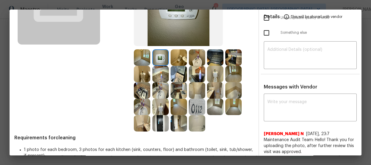
click at [200, 92] on img at bounding box center [197, 90] width 16 height 16
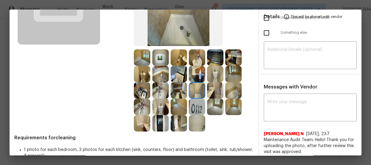
click at [195, 121] on img at bounding box center [197, 123] width 16 height 16
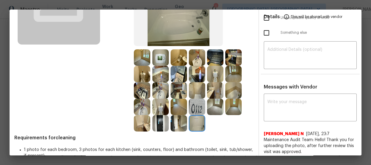
click at [194, 110] on img at bounding box center [197, 106] width 16 height 16
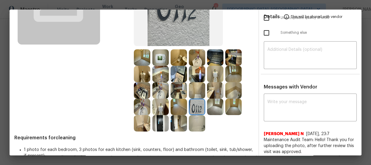
click at [181, 121] on img at bounding box center [178, 123] width 16 height 16
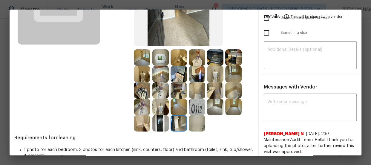
click at [154, 121] on img at bounding box center [160, 123] width 16 height 16
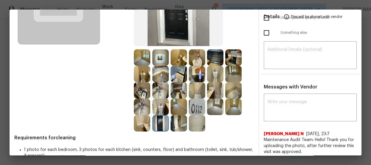
click at [136, 122] on img at bounding box center [142, 123] width 16 height 16
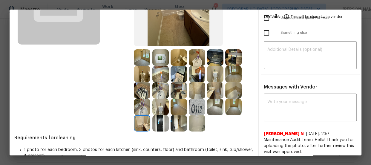
click at [211, 102] on img at bounding box center [215, 106] width 16 height 16
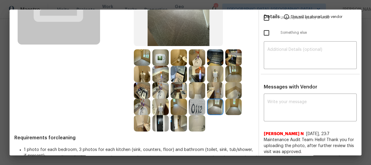
click at [232, 107] on img at bounding box center [233, 106] width 16 height 16
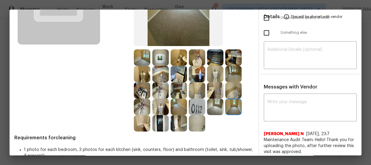
click at [231, 74] on img at bounding box center [233, 74] width 16 height 16
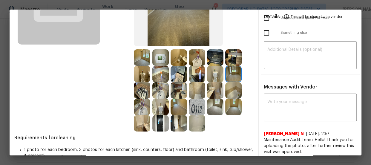
click at [227, 57] on img at bounding box center [233, 57] width 16 height 16
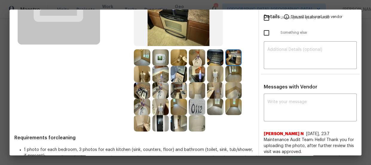
click at [209, 56] on img at bounding box center [215, 57] width 16 height 16
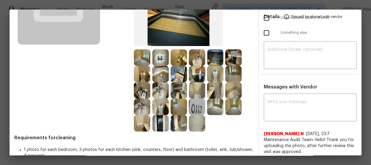
click at [195, 55] on img at bounding box center [197, 57] width 16 height 16
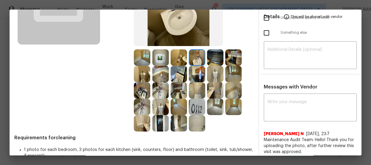
click at [163, 54] on img at bounding box center [160, 57] width 16 height 16
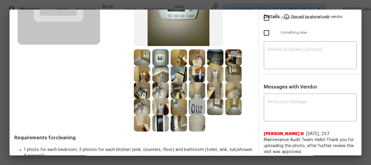
click at [137, 55] on img at bounding box center [142, 57] width 16 height 16
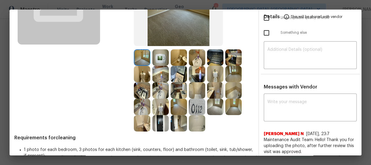
click at [139, 71] on img at bounding box center [142, 74] width 16 height 16
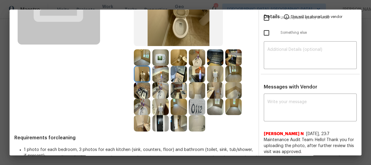
click at [158, 75] on img at bounding box center [160, 74] width 16 height 16
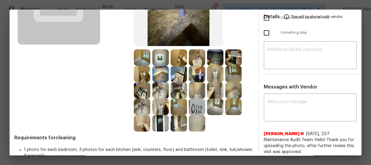
click at [172, 74] on img at bounding box center [178, 74] width 16 height 16
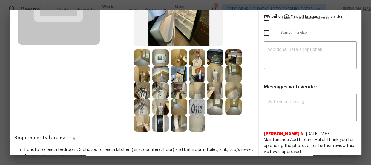
click at [162, 90] on img at bounding box center [160, 90] width 16 height 16
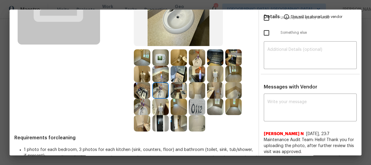
click at [142, 87] on img at bounding box center [142, 90] width 16 height 16
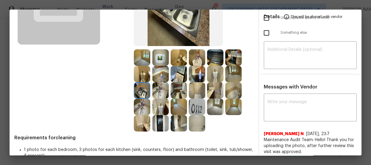
click at [173, 89] on img at bounding box center [178, 90] width 16 height 16
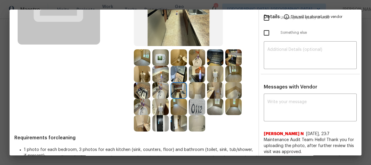
click at [189, 90] on img at bounding box center [197, 90] width 16 height 16
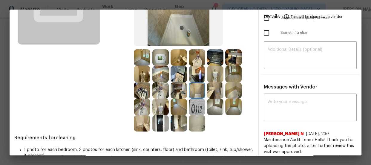
click at [194, 75] on img at bounding box center [197, 74] width 16 height 16
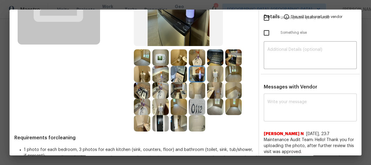
scroll to position [0, 0]
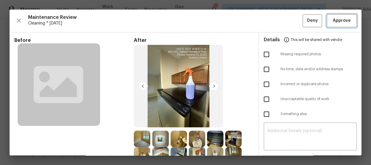
click at [343, 19] on span "Approve" at bounding box center [341, 20] width 18 height 7
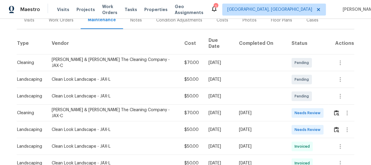
scroll to position [81, 0]
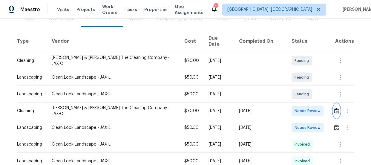
click at [334, 108] on img "button" at bounding box center [336, 111] width 5 height 6
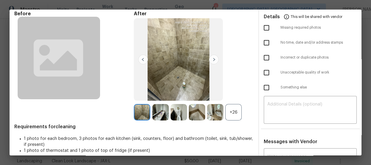
scroll to position [54, 0]
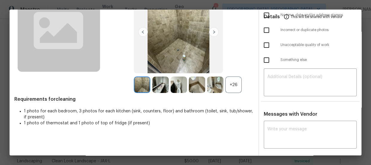
click at [234, 90] on div "+26" at bounding box center [233, 84] width 16 height 16
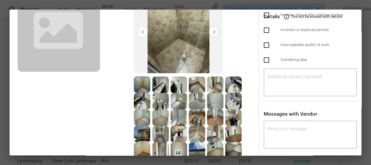
scroll to position [81, 0]
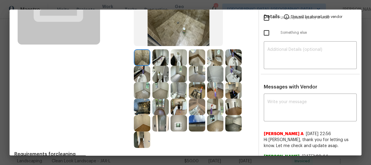
click at [181, 59] on img at bounding box center [178, 57] width 16 height 16
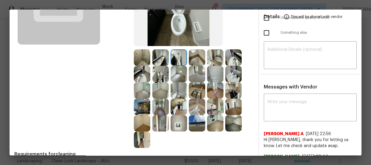
click at [162, 71] on img at bounding box center [160, 74] width 16 height 16
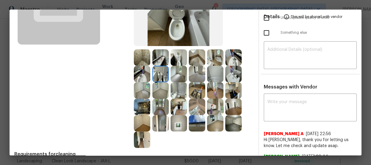
click at [141, 72] on img at bounding box center [142, 74] width 16 height 16
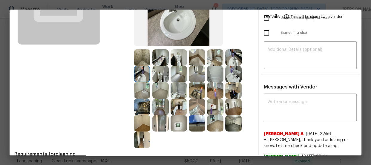
click at [161, 60] on img at bounding box center [160, 57] width 16 height 16
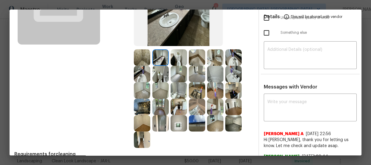
click at [143, 58] on img at bounding box center [142, 57] width 16 height 16
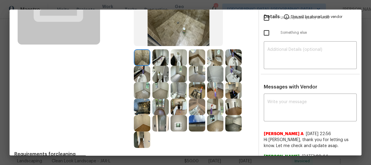
click at [196, 55] on img at bounding box center [197, 57] width 16 height 16
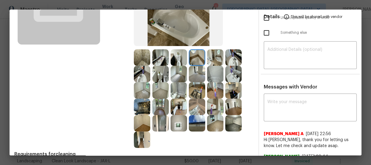
click at [238, 75] on img at bounding box center [233, 74] width 16 height 16
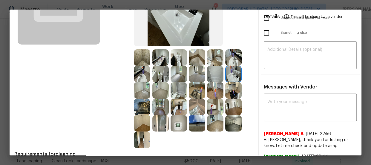
click at [233, 57] on img at bounding box center [233, 57] width 16 height 16
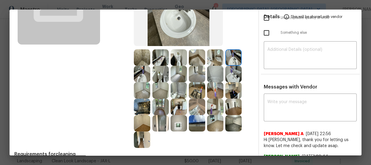
click at [228, 89] on img at bounding box center [233, 90] width 16 height 16
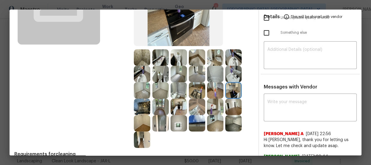
click at [209, 90] on img at bounding box center [215, 90] width 16 height 16
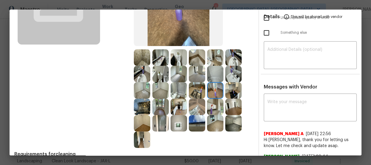
click at [200, 89] on img at bounding box center [197, 90] width 16 height 16
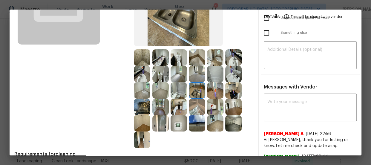
click at [207, 103] on img at bounding box center [215, 106] width 16 height 16
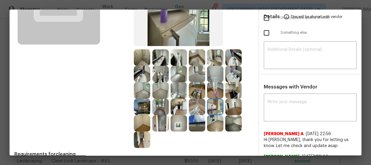
click at [198, 104] on img at bounding box center [197, 106] width 16 height 16
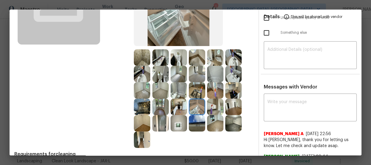
click at [174, 104] on img at bounding box center [178, 106] width 16 height 16
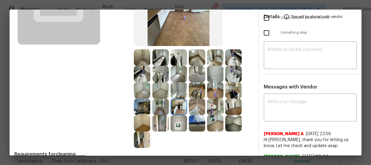
click at [172, 131] on div at bounding box center [193, 98] width 119 height 98
click at [161, 125] on img at bounding box center [160, 123] width 16 height 16
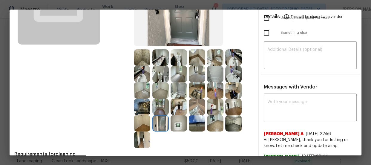
click at [158, 109] on img at bounding box center [160, 106] width 16 height 16
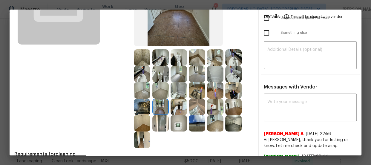
click at [141, 106] on img at bounding box center [142, 106] width 16 height 16
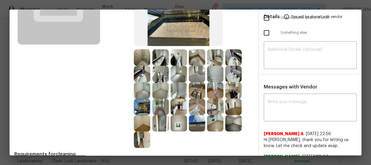
click at [220, 126] on img at bounding box center [215, 123] width 16 height 16
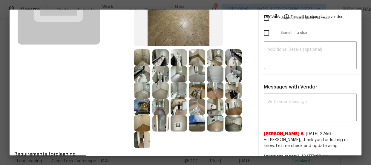
click at [178, 70] on img at bounding box center [178, 74] width 16 height 16
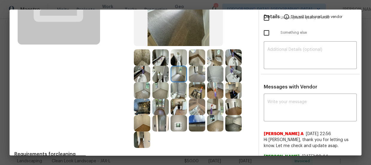
click at [159, 89] on img at bounding box center [160, 90] width 16 height 16
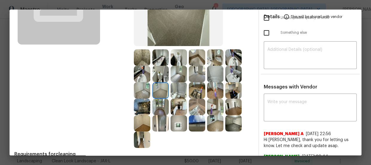
click at [139, 87] on img at bounding box center [142, 90] width 16 height 16
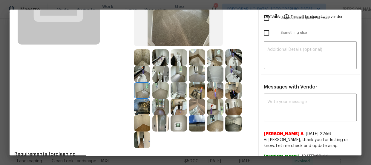
click at [161, 109] on img at bounding box center [160, 106] width 16 height 16
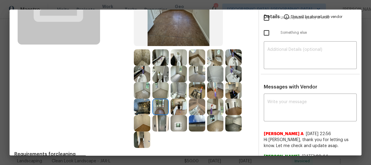
click at [212, 121] on img at bounding box center [215, 123] width 16 height 16
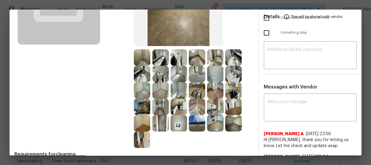
click at [235, 118] on img at bounding box center [233, 123] width 16 height 16
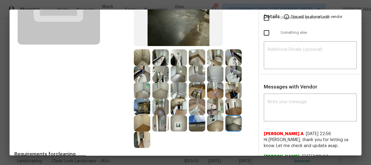
click at [236, 102] on img at bounding box center [233, 106] width 16 height 16
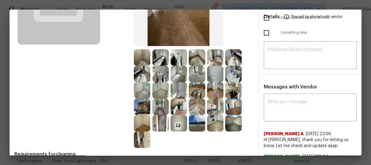
click at [212, 105] on img at bounding box center [215, 106] width 16 height 16
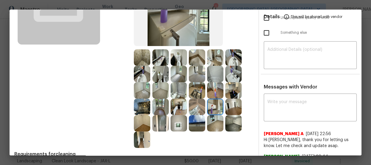
click at [226, 92] on img at bounding box center [233, 90] width 16 height 16
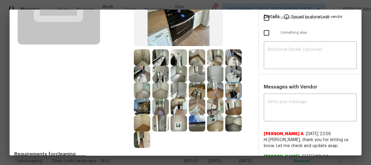
click at [210, 89] on img at bounding box center [215, 90] width 16 height 16
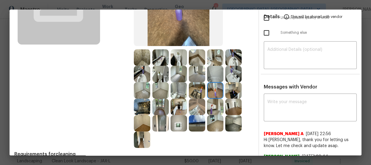
click at [212, 78] on img at bounding box center [215, 74] width 16 height 16
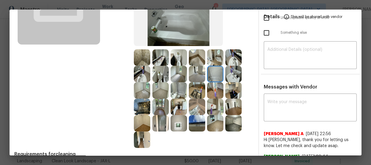
click at [229, 76] on img at bounding box center [233, 74] width 16 height 16
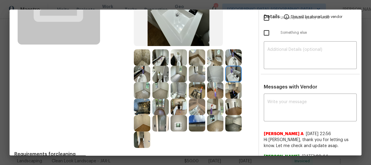
click at [194, 92] on img at bounding box center [197, 90] width 16 height 16
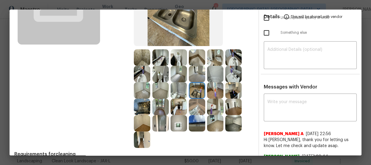
click at [156, 125] on img at bounding box center [160, 123] width 16 height 16
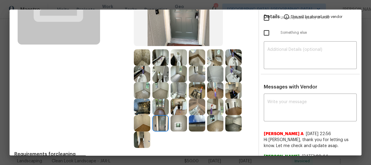
click at [181, 121] on img at bounding box center [178, 123] width 16 height 16
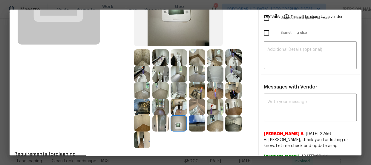
click at [144, 121] on img at bounding box center [142, 123] width 16 height 16
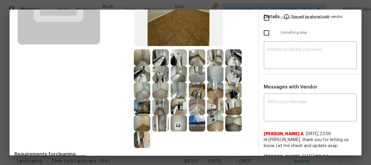
click at [141, 136] on img at bounding box center [142, 139] width 16 height 16
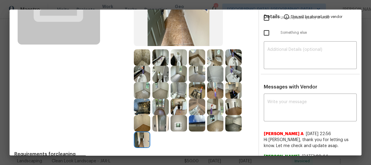
click at [159, 104] on img at bounding box center [160, 106] width 16 height 16
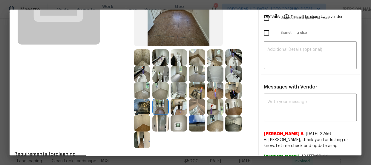
click at [146, 104] on img at bounding box center [142, 106] width 16 height 16
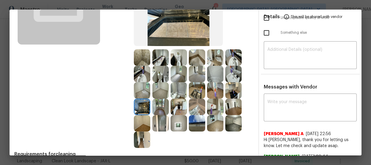
click at [170, 80] on img at bounding box center [178, 74] width 16 height 16
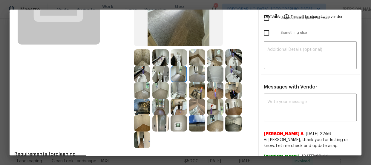
click at [190, 59] on img at bounding box center [197, 57] width 16 height 16
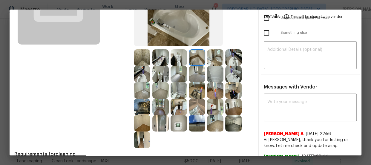
click at [176, 56] on img at bounding box center [178, 57] width 16 height 16
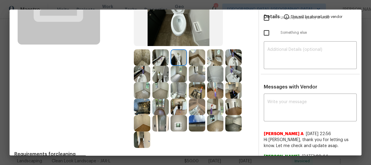
click at [215, 57] on img at bounding box center [215, 57] width 16 height 16
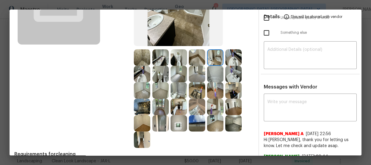
click at [225, 57] on img at bounding box center [233, 57] width 16 height 16
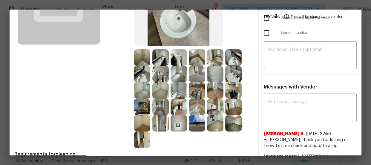
click at [230, 70] on img at bounding box center [233, 74] width 16 height 16
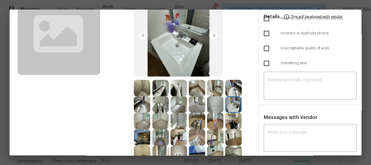
scroll to position [0, 0]
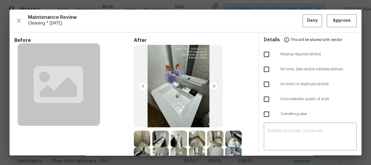
click at [172, 134] on img at bounding box center [178, 138] width 16 height 16
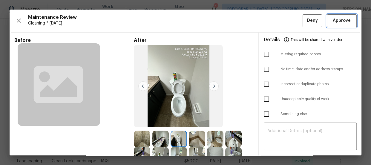
click at [338, 20] on span "Approve" at bounding box center [341, 20] width 18 height 7
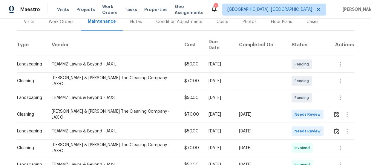
scroll to position [108, 0]
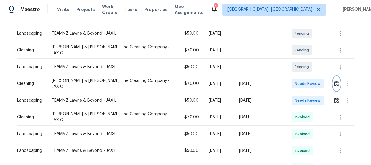
click at [334, 81] on img "button" at bounding box center [336, 84] width 5 height 6
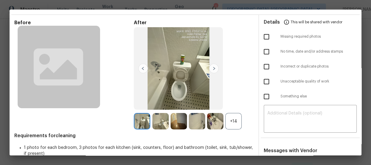
scroll to position [27, 0]
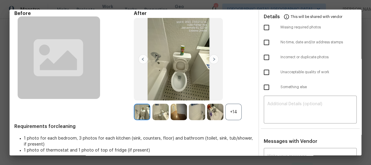
click at [236, 112] on div "+14" at bounding box center [233, 112] width 16 height 16
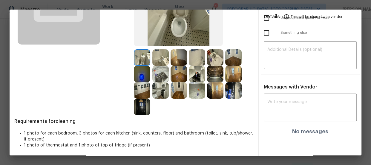
scroll to position [54, 0]
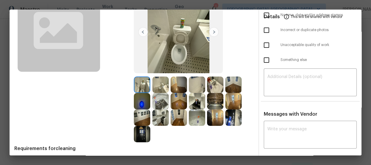
click at [213, 90] on img at bounding box center [215, 84] width 16 height 16
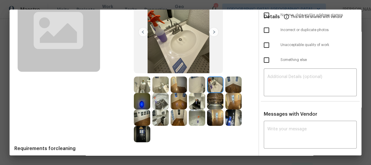
click at [192, 85] on img at bounding box center [197, 84] width 16 height 16
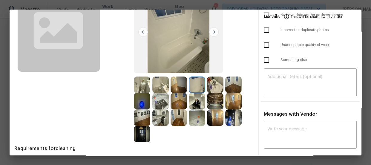
click at [193, 104] on img at bounding box center [197, 101] width 16 height 16
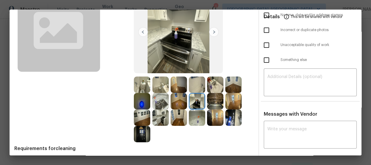
click at [195, 119] on img at bounding box center [197, 117] width 16 height 16
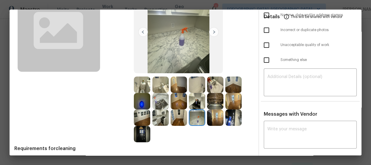
click at [209, 118] on img at bounding box center [215, 117] width 16 height 16
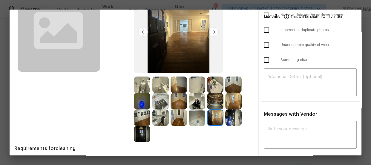
click at [210, 100] on img at bounding box center [215, 101] width 16 height 16
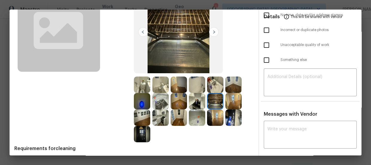
click at [195, 100] on img at bounding box center [197, 101] width 16 height 16
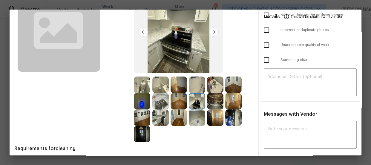
click at [157, 100] on img at bounding box center [160, 101] width 16 height 16
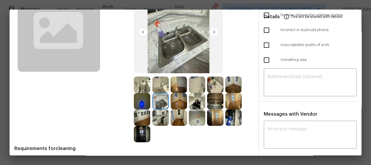
click at [158, 118] on img at bounding box center [160, 117] width 16 height 16
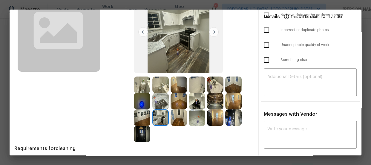
click at [144, 128] on img at bounding box center [142, 134] width 16 height 16
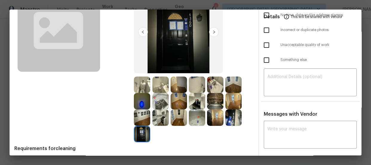
click at [181, 99] on img at bounding box center [178, 101] width 16 height 16
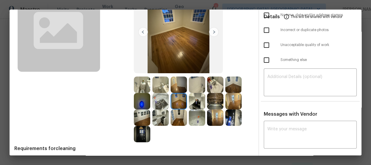
click at [175, 119] on img at bounding box center [178, 117] width 16 height 16
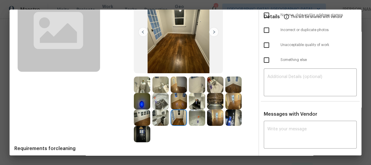
click at [158, 118] on img at bounding box center [160, 117] width 16 height 16
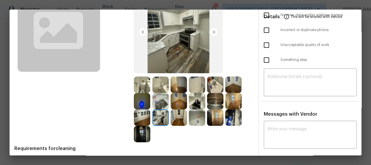
click at [157, 98] on img at bounding box center [160, 101] width 16 height 16
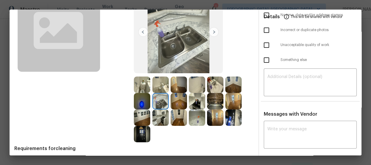
click at [140, 101] on img at bounding box center [142, 101] width 16 height 16
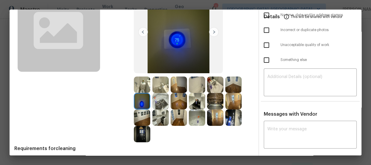
click at [140, 86] on img at bounding box center [142, 84] width 16 height 16
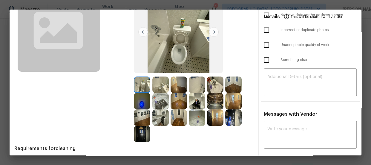
click at [175, 82] on img at bounding box center [178, 84] width 16 height 16
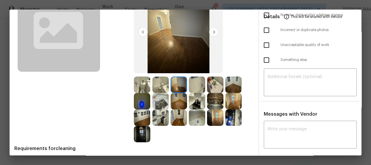
click at [221, 87] on img at bounding box center [215, 84] width 16 height 16
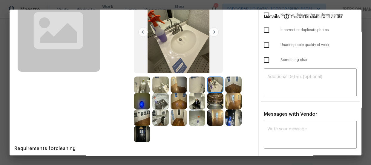
click at [228, 85] on img at bounding box center [233, 84] width 16 height 16
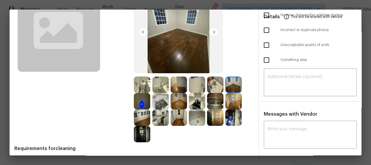
click at [227, 96] on img at bounding box center [233, 101] width 16 height 16
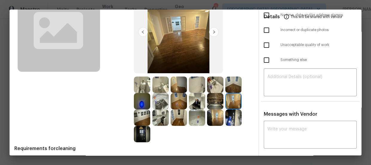
click at [219, 99] on img at bounding box center [215, 101] width 16 height 16
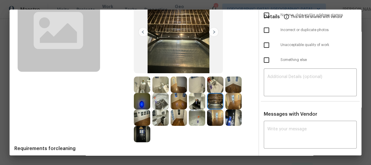
click at [234, 120] on img at bounding box center [233, 117] width 16 height 16
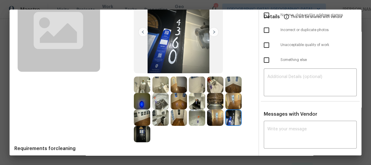
click at [214, 117] on img at bounding box center [215, 117] width 16 height 16
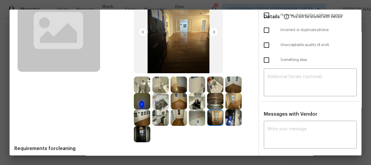
click at [240, 120] on img at bounding box center [233, 117] width 16 height 16
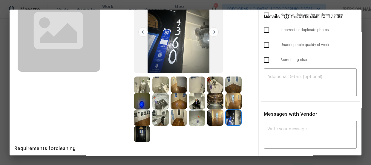
click at [208, 120] on img at bounding box center [215, 117] width 16 height 16
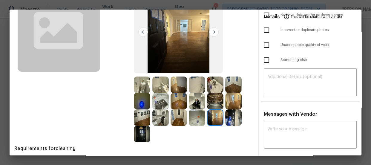
scroll to position [0, 0]
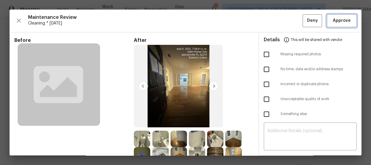
click at [344, 24] on span "Approve" at bounding box center [341, 20] width 18 height 7
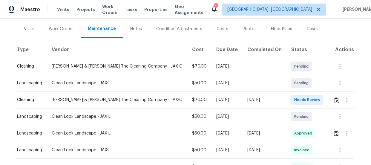
scroll to position [81, 0]
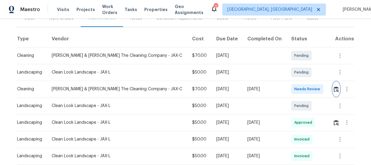
click at [334, 90] on img "button" at bounding box center [335, 89] width 5 height 6
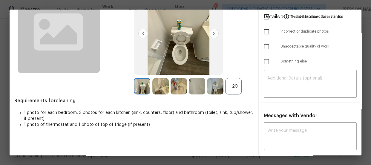
scroll to position [54, 0]
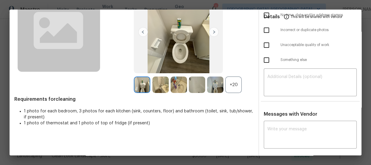
click at [230, 86] on div "+20" at bounding box center [233, 84] width 16 height 16
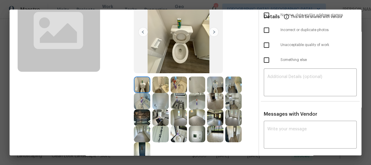
click at [218, 90] on img at bounding box center [215, 84] width 16 height 16
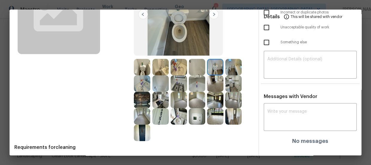
scroll to position [81, 0]
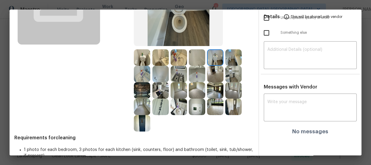
click at [164, 60] on img at bounding box center [160, 57] width 16 height 16
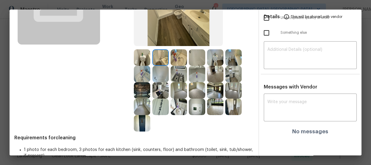
click at [177, 58] on img at bounding box center [178, 57] width 16 height 16
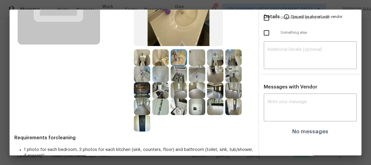
click at [161, 75] on img at bounding box center [160, 74] width 16 height 16
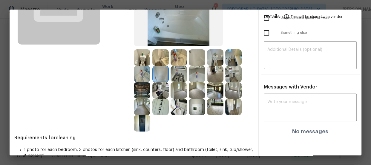
click at [191, 73] on img at bounding box center [197, 74] width 16 height 16
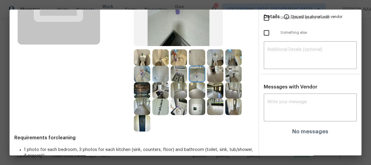
click at [178, 107] on img at bounding box center [178, 106] width 16 height 16
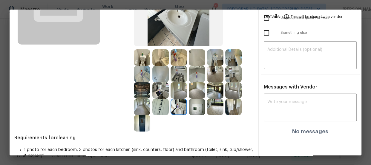
click at [192, 107] on img at bounding box center [197, 106] width 16 height 16
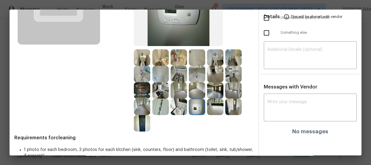
click at [180, 69] on img at bounding box center [178, 74] width 16 height 16
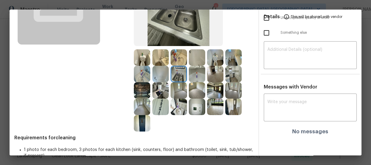
scroll to position [98, 0]
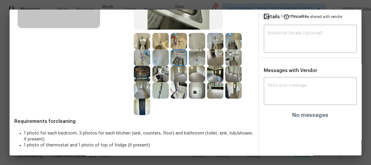
click at [195, 73] on img at bounding box center [197, 74] width 16 height 16
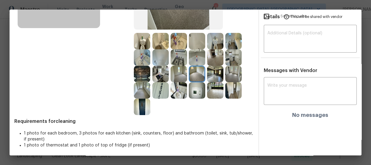
click at [174, 75] on img at bounding box center [178, 74] width 16 height 16
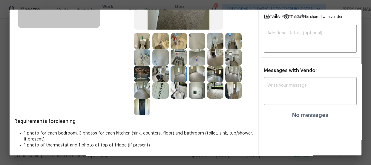
click at [229, 74] on img at bounding box center [233, 74] width 16 height 16
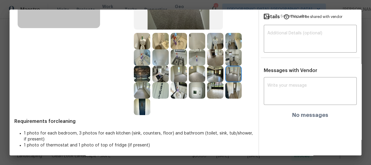
click at [231, 89] on img at bounding box center [233, 90] width 16 height 16
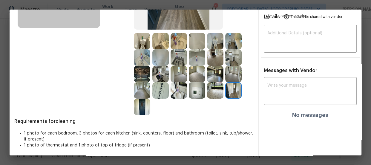
click at [143, 107] on img at bounding box center [142, 106] width 16 height 16
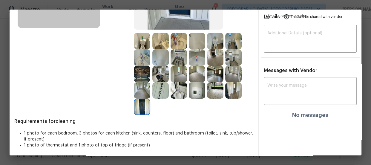
click at [158, 92] on img at bounding box center [160, 90] width 16 height 16
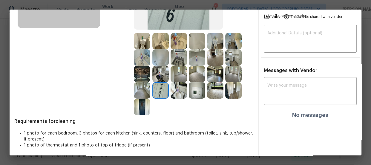
click at [158, 68] on img at bounding box center [160, 74] width 16 height 16
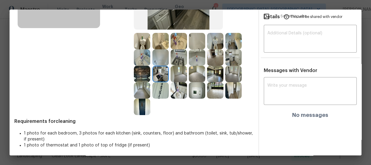
click at [178, 52] on img at bounding box center [178, 57] width 16 height 16
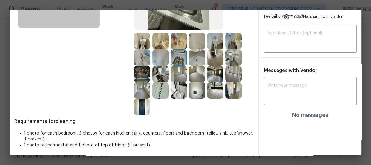
click at [225, 56] on img at bounding box center [233, 57] width 16 height 16
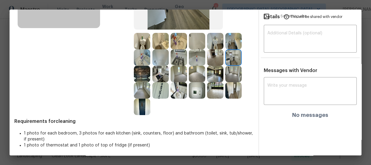
click at [234, 42] on img at bounding box center [233, 41] width 16 height 16
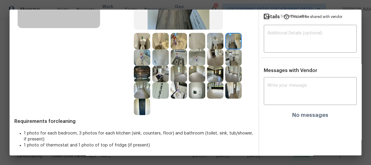
click at [225, 42] on img at bounding box center [233, 41] width 16 height 16
click at [194, 42] on img at bounding box center [197, 41] width 16 height 16
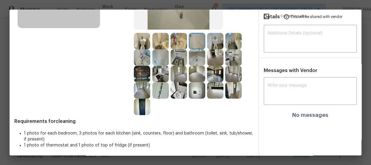
drag, startPoint x: 155, startPoint y: 43, endPoint x: 209, endPoint y: 65, distance: 58.7
click at [155, 42] on img at bounding box center [160, 41] width 16 height 16
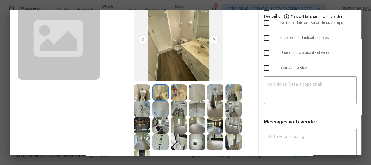
scroll to position [0, 0]
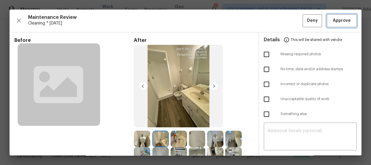
click at [332, 21] on span "Approve" at bounding box center [341, 20] width 18 height 7
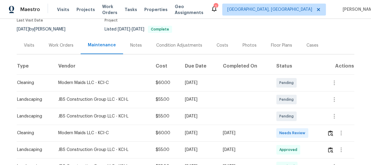
scroll to position [108, 0]
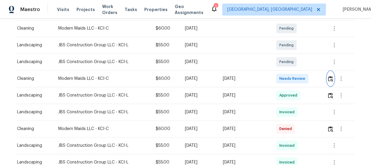
click at [328, 82] on button "button" at bounding box center [330, 78] width 7 height 14
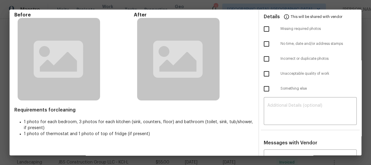
scroll to position [56, 0]
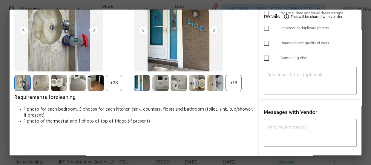
click at [235, 81] on div "+16" at bounding box center [233, 83] width 16 height 16
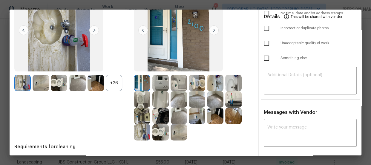
click at [119, 87] on div "+26" at bounding box center [114, 83] width 16 height 16
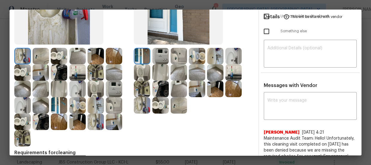
scroll to position [83, 0]
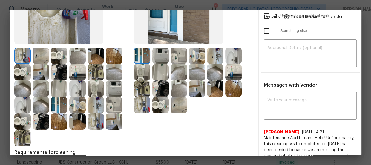
click at [155, 107] on img at bounding box center [160, 105] width 16 height 16
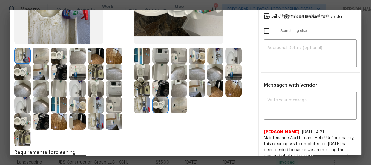
click at [144, 71] on img at bounding box center [142, 72] width 16 height 16
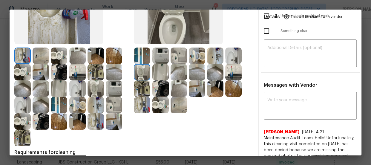
click at [197, 50] on img at bounding box center [197, 55] width 16 height 16
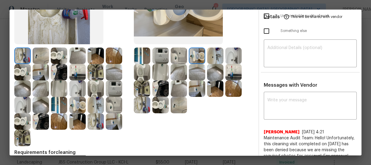
click at [214, 57] on img at bounding box center [215, 55] width 16 height 16
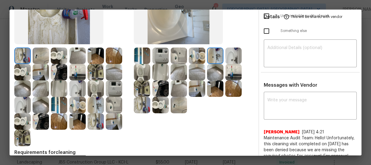
click at [229, 55] on img at bounding box center [233, 55] width 16 height 16
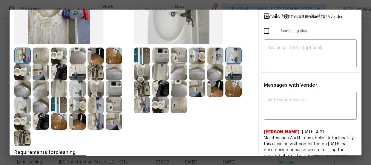
click at [139, 105] on img at bounding box center [142, 105] width 16 height 16
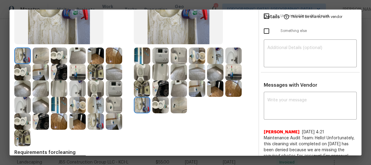
click at [171, 104] on img at bounding box center [178, 105] width 16 height 16
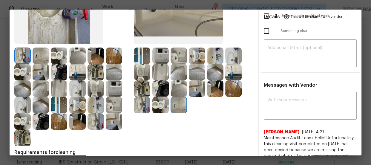
click at [170, 64] on img at bounding box center [178, 72] width 16 height 16
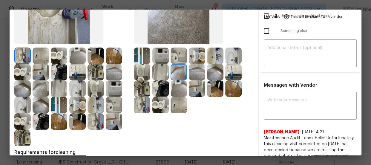
click at [161, 67] on img at bounding box center [160, 72] width 16 height 16
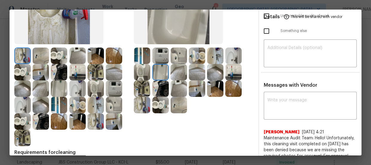
click at [174, 51] on img at bounding box center [178, 55] width 16 height 16
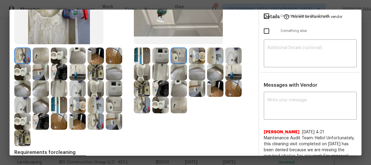
click at [155, 58] on img at bounding box center [160, 55] width 16 height 16
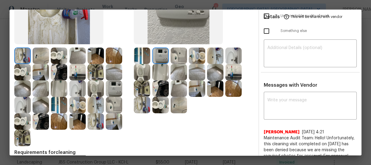
click at [161, 51] on img at bounding box center [160, 55] width 16 height 16
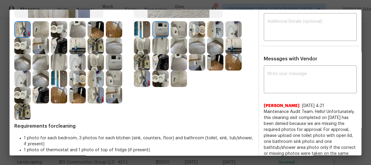
scroll to position [137, 0]
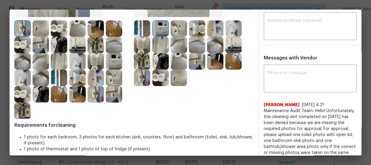
click at [120, 58] on img at bounding box center [114, 61] width 16 height 16
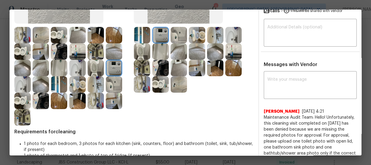
scroll to position [110, 0]
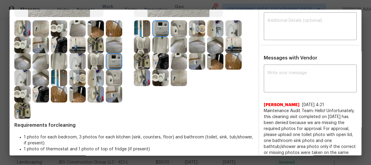
click at [176, 48] on img at bounding box center [178, 45] width 16 height 16
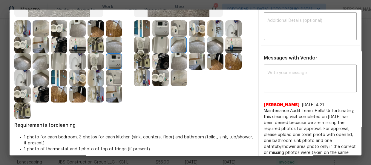
click at [198, 45] on img at bounding box center [197, 45] width 16 height 16
click at [209, 45] on img at bounding box center [215, 45] width 16 height 16
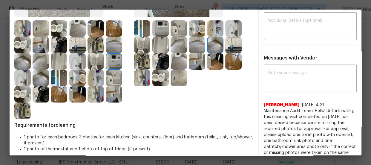
click at [228, 48] on img at bounding box center [233, 45] width 16 height 16
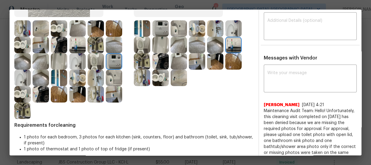
click at [153, 63] on img at bounding box center [160, 61] width 16 height 16
click at [143, 60] on img at bounding box center [142, 61] width 16 height 16
click at [141, 77] on img at bounding box center [142, 78] width 16 height 16
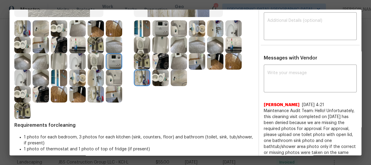
click at [158, 75] on img at bounding box center [160, 78] width 16 height 16
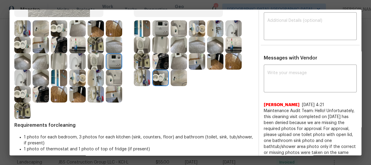
click at [177, 81] on img at bounding box center [178, 78] width 16 height 16
click at [180, 60] on img at bounding box center [178, 61] width 16 height 16
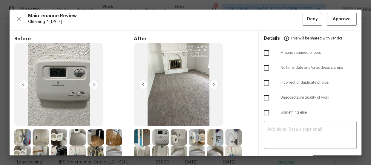
scroll to position [0, 0]
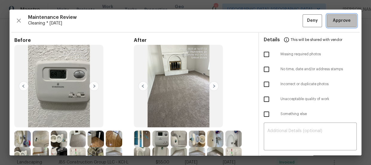
click at [340, 16] on button "Approve" at bounding box center [341, 20] width 30 height 13
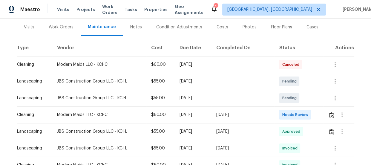
scroll to position [81, 0]
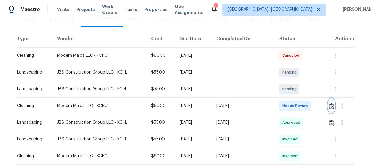
click at [328, 104] on button "button" at bounding box center [331, 105] width 7 height 14
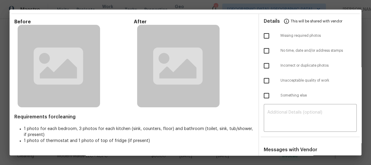
scroll to position [27, 0]
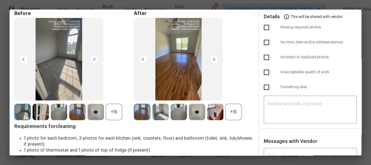
click at [233, 114] on div "+15" at bounding box center [233, 112] width 16 height 16
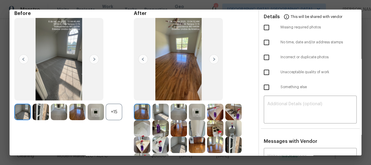
click at [113, 105] on div "+15" at bounding box center [114, 112] width 16 height 16
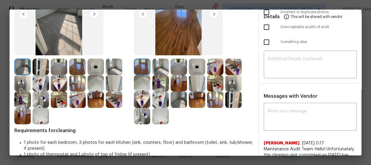
scroll to position [81, 0]
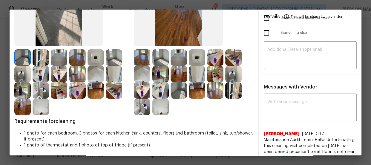
click at [144, 107] on img at bounding box center [142, 106] width 16 height 16
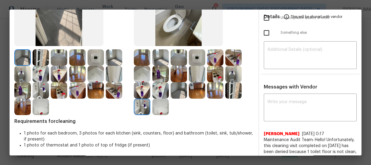
click at [230, 69] on img at bounding box center [233, 74] width 16 height 16
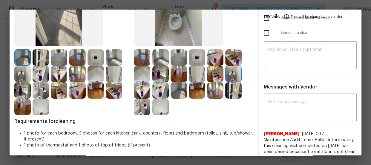
click at [157, 89] on img at bounding box center [160, 90] width 16 height 16
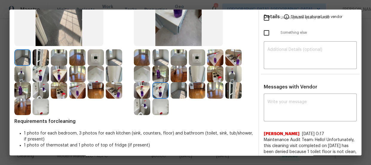
click at [140, 89] on img at bounding box center [142, 90] width 16 height 16
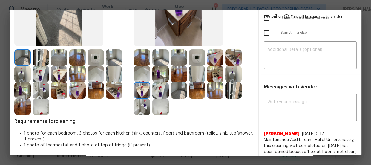
click at [141, 74] on img at bounding box center [142, 74] width 16 height 16
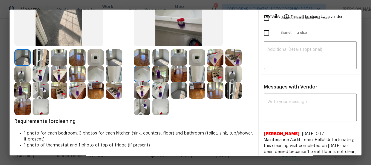
click at [198, 73] on img at bounding box center [197, 74] width 16 height 16
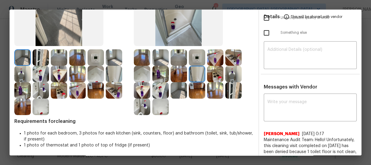
click at [200, 57] on img at bounding box center [197, 57] width 16 height 16
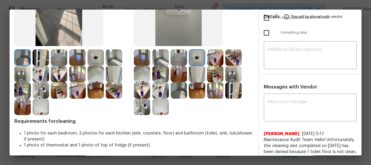
scroll to position [54, 0]
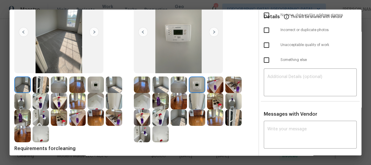
click at [163, 87] on img at bounding box center [160, 84] width 16 height 16
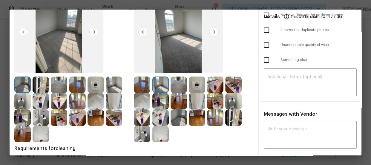
click at [173, 108] on img at bounding box center [178, 101] width 16 height 16
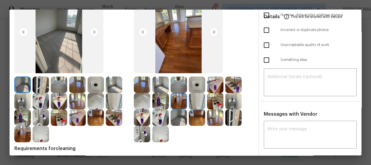
click at [143, 89] on img at bounding box center [142, 84] width 16 height 16
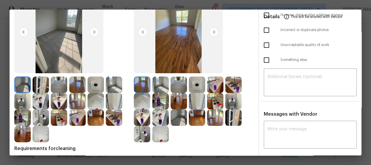
click at [159, 102] on img at bounding box center [160, 101] width 16 height 16
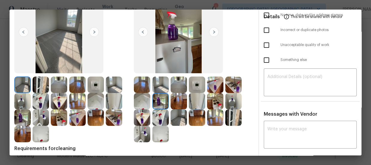
click at [212, 101] on img at bounding box center [215, 101] width 16 height 16
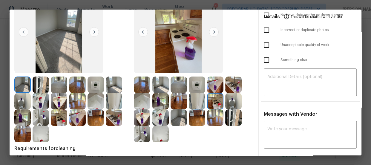
click at [227, 102] on img at bounding box center [233, 101] width 16 height 16
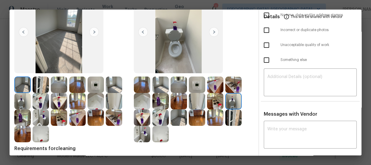
click at [227, 112] on img at bounding box center [233, 117] width 16 height 16
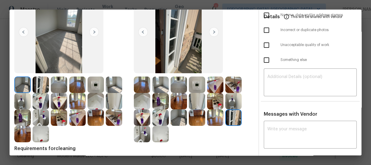
click at [225, 116] on img at bounding box center [233, 117] width 16 height 16
click at [195, 85] on img at bounding box center [197, 84] width 16 height 16
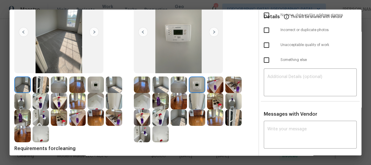
click at [222, 81] on div at bounding box center [216, 84] width 18 height 16
click at [233, 81] on img at bounding box center [233, 84] width 16 height 16
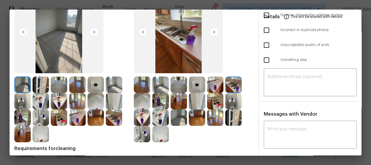
click at [158, 98] on img at bounding box center [160, 101] width 16 height 16
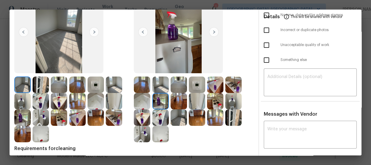
click at [140, 101] on img at bounding box center [142, 101] width 16 height 16
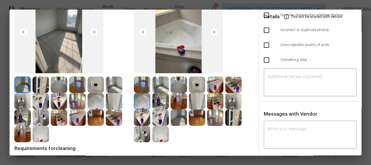
click at [97, 89] on img at bounding box center [95, 84] width 16 height 16
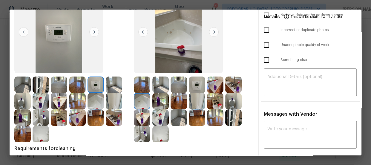
click at [197, 86] on img at bounding box center [197, 84] width 16 height 16
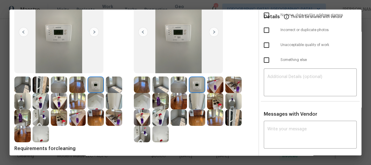
click at [198, 99] on img at bounding box center [197, 101] width 16 height 16
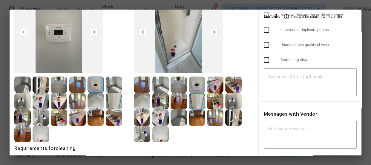
click at [216, 101] on img at bounding box center [215, 101] width 16 height 16
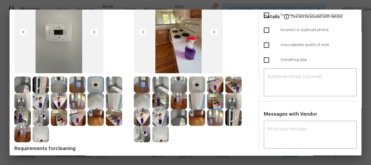
click at [213, 84] on img at bounding box center [215, 84] width 16 height 16
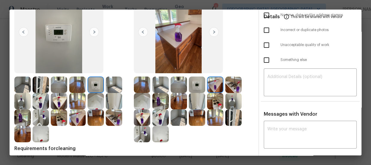
click at [234, 84] on img at bounding box center [233, 84] width 16 height 16
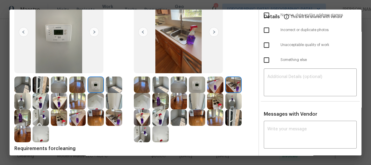
click at [233, 97] on img at bounding box center [233, 101] width 16 height 16
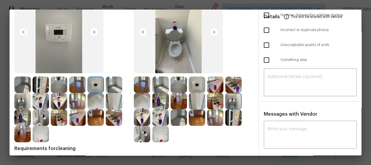
click at [231, 114] on img at bounding box center [233, 117] width 16 height 16
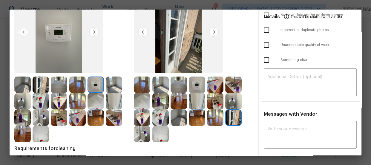
click at [199, 120] on img at bounding box center [197, 117] width 16 height 16
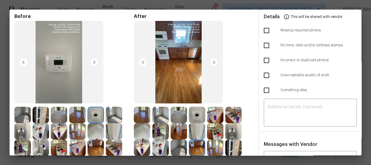
scroll to position [0, 0]
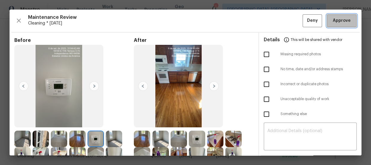
click at [332, 21] on span "Approve" at bounding box center [341, 20] width 18 height 7
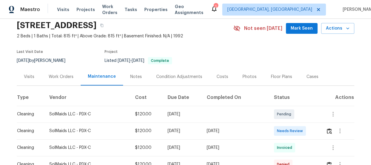
scroll to position [54, 0]
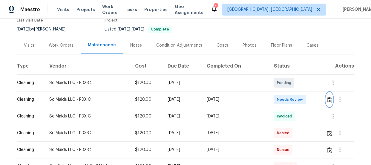
click at [327, 101] on img "button" at bounding box center [328, 100] width 5 height 6
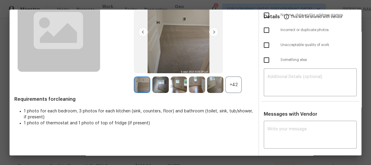
click at [235, 85] on div "+42" at bounding box center [233, 84] width 16 height 16
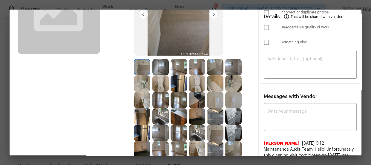
scroll to position [81, 0]
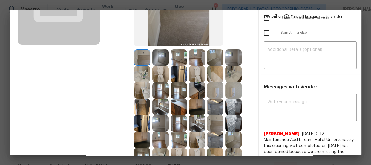
click at [198, 75] on img at bounding box center [197, 74] width 16 height 16
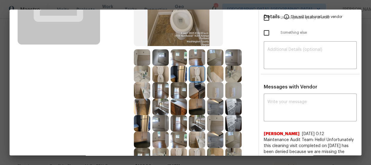
click at [230, 70] on img at bounding box center [233, 74] width 16 height 16
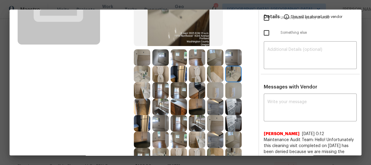
click at [207, 75] on img at bounding box center [215, 74] width 16 height 16
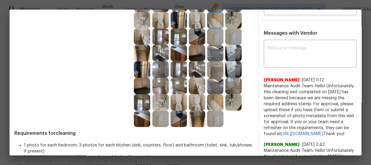
scroll to position [135, 0]
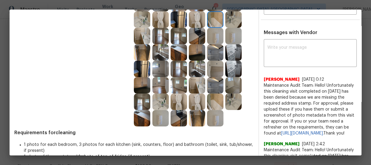
click at [158, 113] on img at bounding box center [160, 118] width 16 height 16
click at [157, 98] on img at bounding box center [160, 101] width 16 height 16
click at [156, 115] on img at bounding box center [160, 118] width 16 height 16
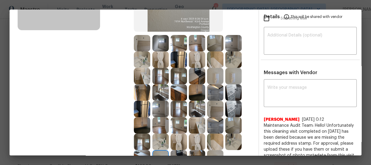
scroll to position [108, 0]
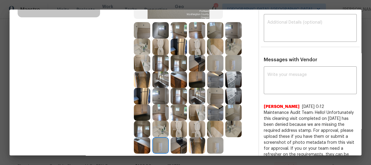
click at [179, 99] on img at bounding box center [178, 96] width 16 height 16
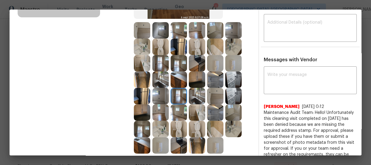
click at [160, 110] on img at bounding box center [160, 112] width 16 height 16
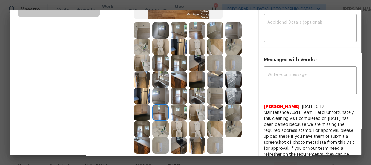
click at [197, 96] on img at bounding box center [197, 96] width 16 height 16
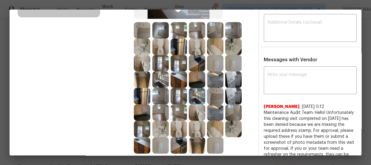
click at [195, 78] on img at bounding box center [197, 79] width 16 height 16
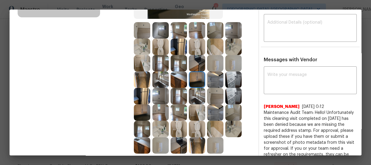
click at [182, 81] on img at bounding box center [178, 79] width 16 height 16
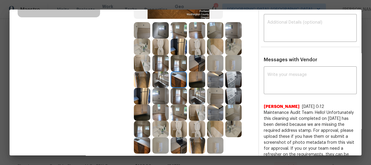
click at [164, 76] on img at bounding box center [160, 79] width 16 height 16
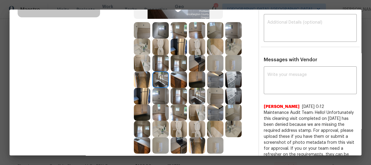
click at [161, 65] on img at bounding box center [160, 63] width 16 height 16
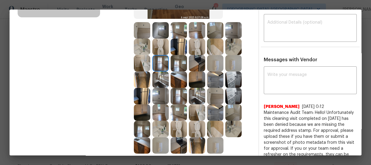
click at [179, 58] on img at bounding box center [178, 63] width 16 height 16
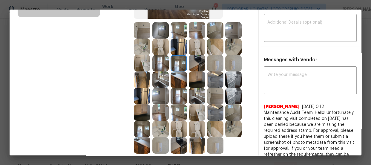
click at [178, 46] on img at bounding box center [178, 46] width 16 height 16
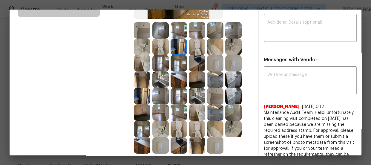
click at [193, 45] on img at bounding box center [197, 46] width 16 height 16
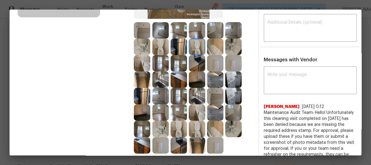
click at [207, 47] on img at bounding box center [215, 46] width 16 height 16
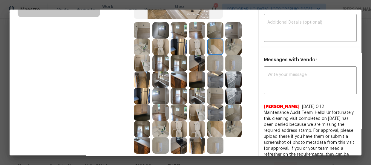
click at [207, 60] on img at bounding box center [215, 63] width 16 height 16
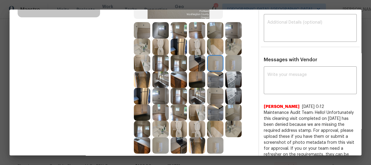
drag, startPoint x: 242, startPoint y: 69, endPoint x: 228, endPoint y: 112, distance: 45.5
click at [242, 70] on div at bounding box center [193, 87] width 119 height 131
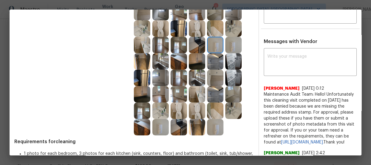
scroll to position [135, 0]
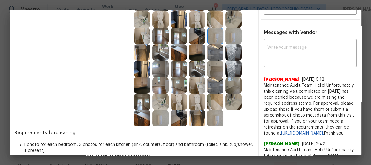
click at [218, 124] on img at bounding box center [215, 118] width 16 height 16
click at [201, 119] on img at bounding box center [197, 118] width 16 height 16
click at [178, 119] on img at bounding box center [178, 118] width 16 height 16
click at [161, 118] on img at bounding box center [160, 118] width 16 height 16
click at [139, 117] on img at bounding box center [142, 118] width 16 height 16
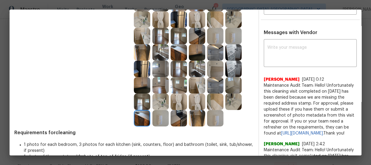
click at [144, 100] on img at bounding box center [142, 101] width 16 height 16
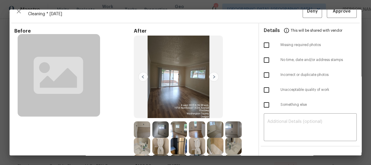
scroll to position [0, 0]
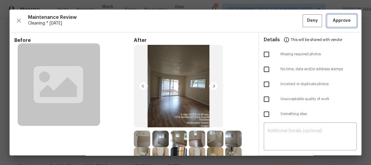
click at [334, 21] on span "Approve" at bounding box center [341, 20] width 18 height 7
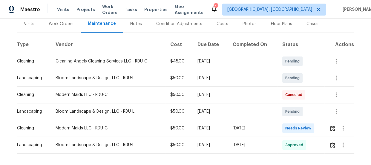
scroll to position [81, 0]
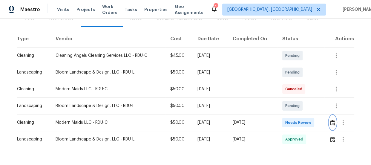
click at [333, 120] on img "button" at bounding box center [332, 123] width 5 height 6
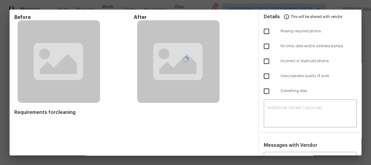
scroll to position [54, 0]
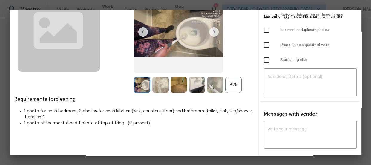
click at [227, 81] on div "+25" at bounding box center [233, 84] width 16 height 16
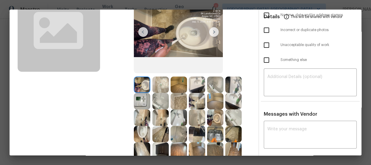
scroll to position [81, 0]
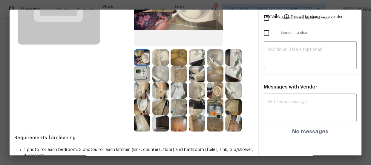
click at [211, 86] on img at bounding box center [215, 90] width 16 height 16
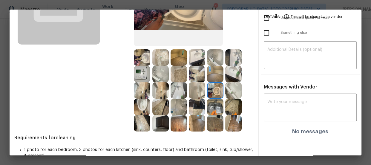
click at [141, 99] on img at bounding box center [142, 106] width 16 height 16
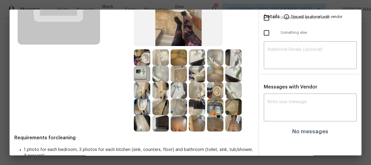
click at [144, 54] on img at bounding box center [142, 57] width 16 height 16
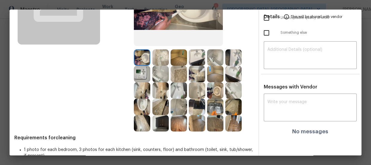
click at [179, 90] on img at bounding box center [178, 90] width 16 height 16
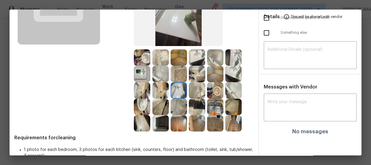
click at [191, 53] on img at bounding box center [197, 57] width 16 height 16
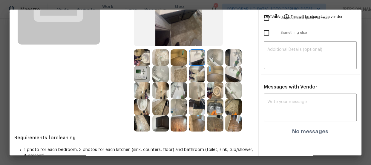
click at [230, 55] on img at bounding box center [233, 57] width 16 height 16
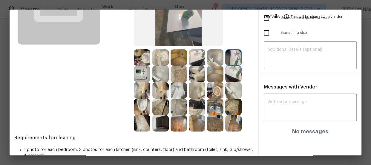
click at [209, 58] on img at bounding box center [215, 57] width 16 height 16
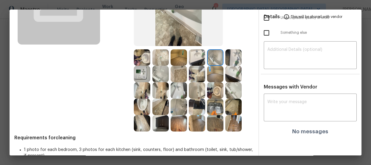
click at [199, 91] on img at bounding box center [197, 90] width 16 height 16
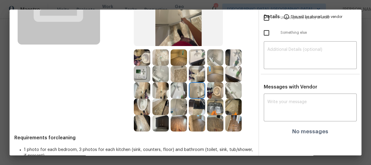
click at [156, 75] on img at bounding box center [160, 74] width 16 height 16
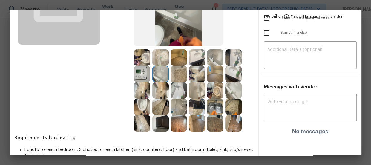
click at [161, 126] on img at bounding box center [160, 123] width 16 height 16
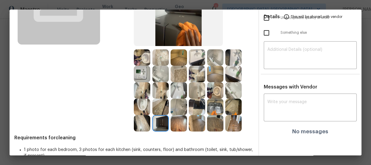
click at [170, 114] on div at bounding box center [179, 106] width 18 height 16
click at [193, 108] on img at bounding box center [197, 106] width 16 height 16
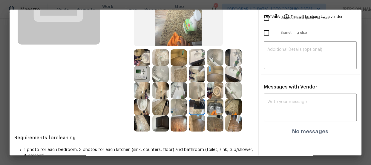
click at [210, 107] on img at bounding box center [215, 106] width 16 height 16
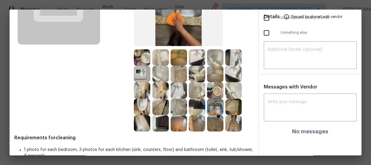
click at [179, 60] on img at bounding box center [178, 57] width 16 height 16
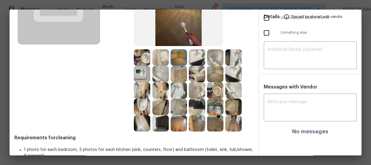
click at [211, 76] on img at bounding box center [215, 74] width 16 height 16
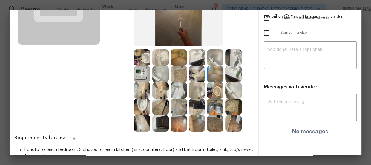
click at [202, 125] on img at bounding box center [197, 123] width 16 height 16
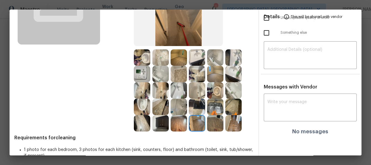
click at [158, 125] on img at bounding box center [160, 123] width 16 height 16
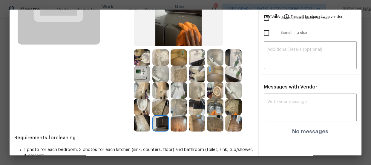
click at [178, 125] on img at bounding box center [178, 123] width 16 height 16
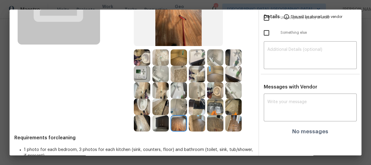
click at [198, 104] on img at bounding box center [197, 106] width 16 height 16
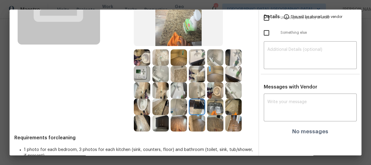
drag, startPoint x: 209, startPoint y: 105, endPoint x: 217, endPoint y: 107, distance: 7.9
click at [209, 105] on img at bounding box center [215, 106] width 16 height 16
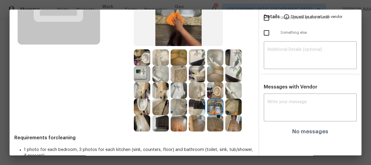
click at [230, 109] on img at bounding box center [233, 106] width 16 height 16
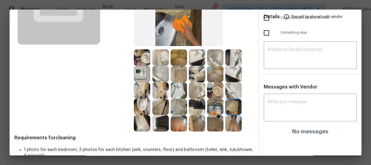
click at [232, 99] on img at bounding box center [233, 106] width 16 height 16
click at [154, 69] on img at bounding box center [160, 74] width 16 height 16
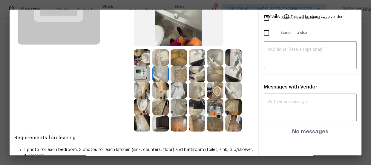
click at [140, 70] on img at bounding box center [142, 74] width 16 height 16
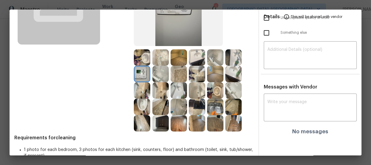
click at [139, 63] on img at bounding box center [142, 57] width 16 height 16
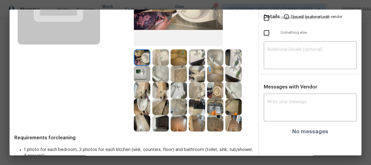
click at [157, 57] on img at bounding box center [160, 57] width 16 height 16
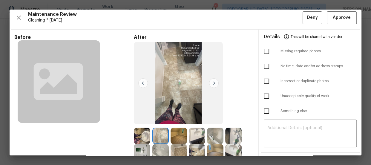
scroll to position [0, 0]
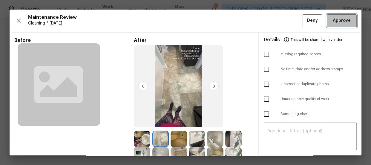
drag, startPoint x: 330, startPoint y: 24, endPoint x: 286, endPoint y: 42, distance: 47.6
click at [330, 25] on button "Approve" at bounding box center [341, 20] width 30 height 13
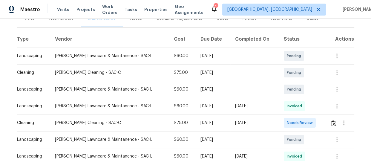
scroll to position [81, 0]
click at [330, 124] on img "button" at bounding box center [332, 123] width 5 height 6
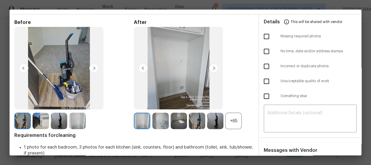
scroll to position [27, 0]
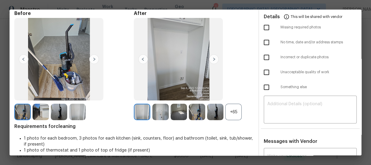
click at [233, 109] on div "+65" at bounding box center [233, 112] width 16 height 16
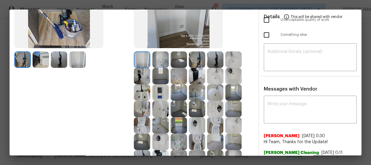
scroll to position [81, 0]
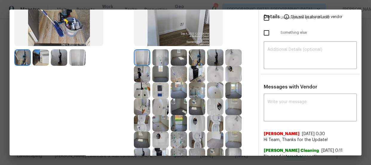
click at [189, 109] on img at bounding box center [197, 106] width 16 height 16
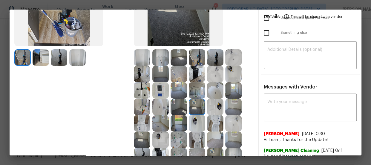
click at [170, 107] on img at bounding box center [178, 106] width 16 height 16
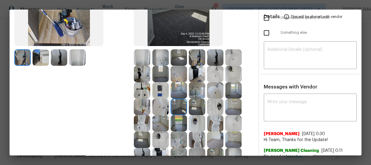
click at [180, 87] on img at bounding box center [178, 90] width 16 height 16
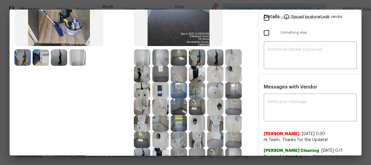
click at [158, 89] on img at bounding box center [160, 90] width 16 height 16
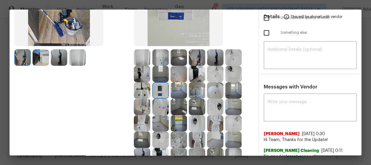
click at [157, 73] on img at bounding box center [160, 74] width 16 height 16
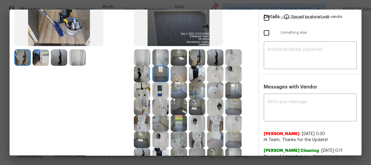
scroll to position [108, 0]
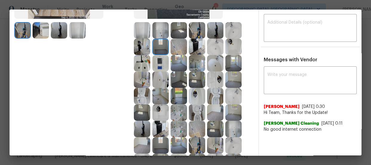
click at [189, 113] on img at bounding box center [197, 112] width 16 height 16
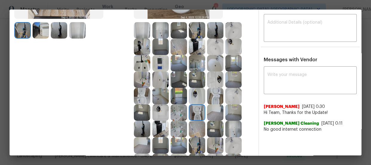
click at [212, 97] on img at bounding box center [215, 96] width 16 height 16
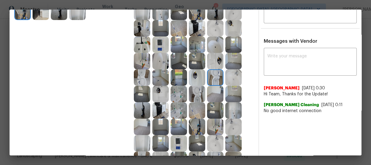
scroll to position [163, 0]
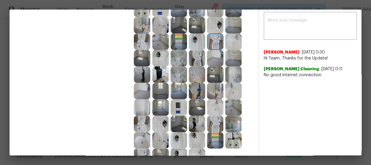
click at [213, 122] on img at bounding box center [215, 123] width 16 height 16
click at [236, 87] on img at bounding box center [233, 91] width 16 height 16
click at [215, 111] on img at bounding box center [215, 107] width 16 height 16
click at [161, 135] on img at bounding box center [160, 140] width 16 height 16
click at [158, 125] on img at bounding box center [160, 123] width 16 height 16
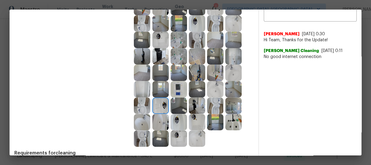
scroll to position [190, 0]
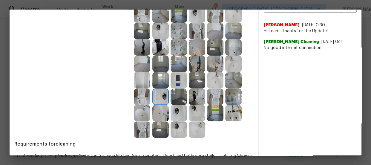
click at [172, 111] on img at bounding box center [178, 113] width 16 height 16
click at [198, 127] on img at bounding box center [197, 129] width 16 height 16
click at [229, 113] on img at bounding box center [233, 113] width 16 height 16
click at [217, 111] on img at bounding box center [215, 113] width 16 height 16
click at [209, 94] on img at bounding box center [215, 96] width 16 height 16
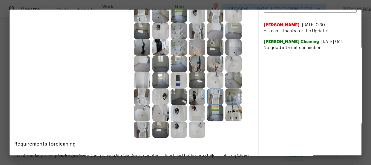
click at [178, 81] on img at bounding box center [178, 80] width 16 height 16
click at [196, 59] on img at bounding box center [197, 63] width 16 height 16
click at [207, 48] on img at bounding box center [215, 47] width 16 height 16
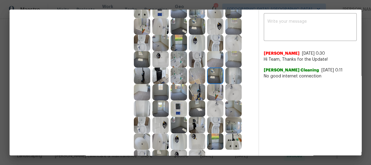
scroll to position [135, 0]
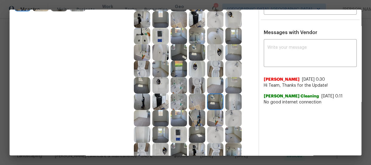
click at [156, 67] on img at bounding box center [160, 69] width 16 height 16
click at [157, 54] on img at bounding box center [160, 52] width 16 height 16
click at [141, 31] on img at bounding box center [142, 36] width 16 height 16
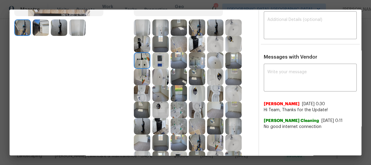
scroll to position [81, 0]
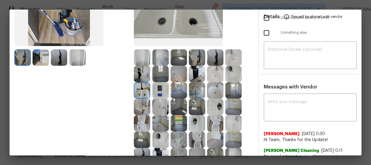
click at [140, 68] on img at bounding box center [142, 74] width 16 height 16
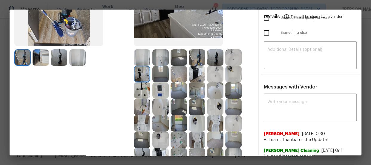
click at [161, 55] on img at bounding box center [160, 57] width 16 height 16
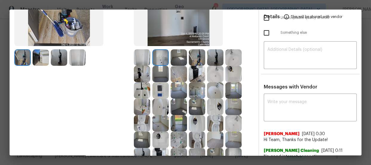
click at [182, 107] on img at bounding box center [178, 106] width 16 height 16
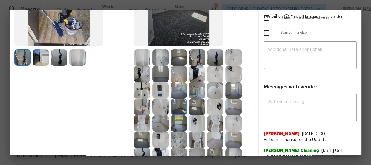
click at [191, 108] on img at bounding box center [197, 106] width 16 height 16
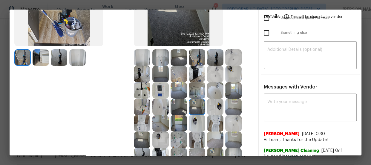
click at [181, 86] on img at bounding box center [178, 90] width 16 height 16
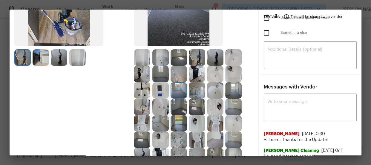
click at [166, 74] on img at bounding box center [160, 74] width 16 height 16
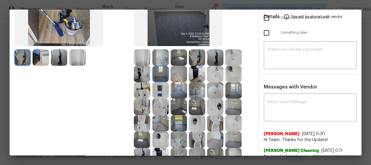
click at [179, 59] on img at bounding box center [178, 57] width 16 height 16
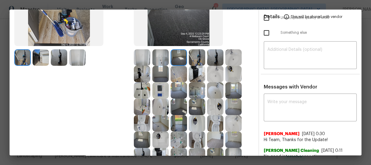
click at [191, 72] on img at bounding box center [197, 74] width 16 height 16
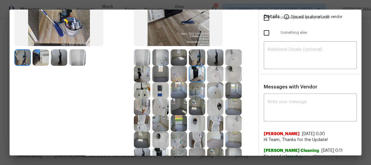
click at [196, 60] on img at bounding box center [197, 57] width 16 height 16
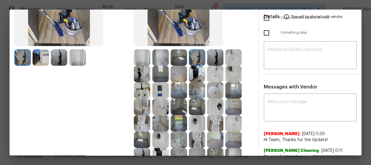
click at [215, 55] on img at bounding box center [215, 57] width 16 height 16
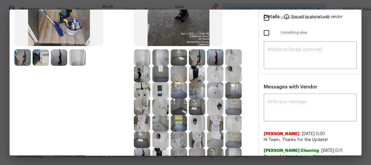
scroll to position [0, 0]
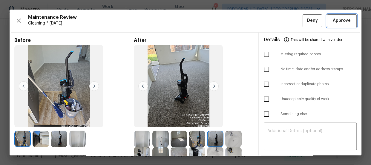
click at [331, 21] on span "Approve" at bounding box center [341, 20] width 20 height 7
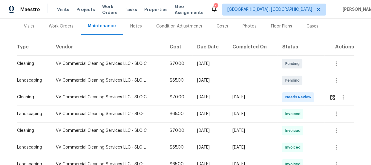
scroll to position [81, 0]
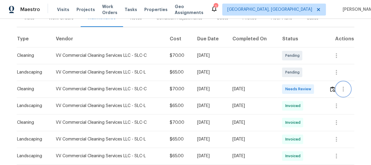
click at [336, 90] on button "button" at bounding box center [343, 89] width 14 height 14
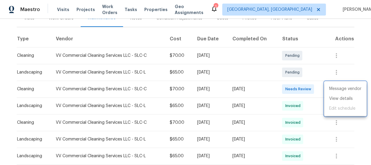
click at [320, 84] on div at bounding box center [185, 82] width 371 height 165
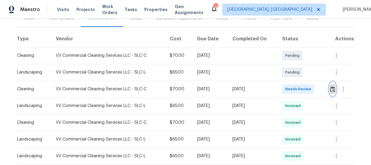
click at [331, 90] on img "button" at bounding box center [332, 89] width 5 height 6
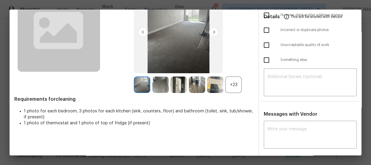
click at [231, 87] on div "+23" at bounding box center [233, 84] width 16 height 16
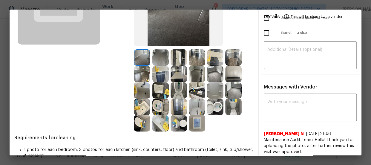
click at [180, 87] on img at bounding box center [178, 90] width 16 height 16
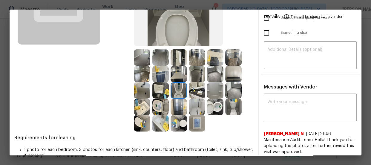
click at [211, 104] on img at bounding box center [215, 106] width 16 height 16
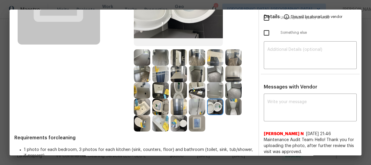
click at [161, 109] on img at bounding box center [160, 106] width 16 height 16
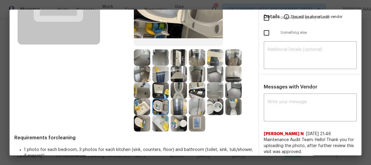
click at [158, 91] on img at bounding box center [160, 90] width 16 height 16
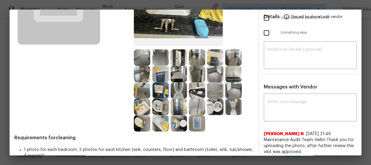
click at [130, 110] on div "Before" at bounding box center [73, 43] width 119 height 175
click at [179, 60] on img at bounding box center [178, 57] width 16 height 16
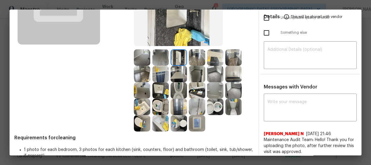
click at [143, 90] on img at bounding box center [142, 90] width 16 height 16
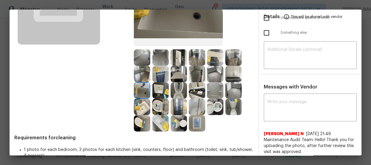
click at [196, 108] on img at bounding box center [197, 106] width 16 height 16
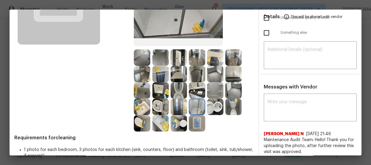
click at [211, 95] on img at bounding box center [215, 90] width 16 height 16
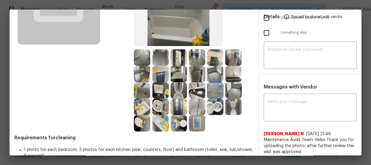
click at [215, 74] on img at bounding box center [215, 74] width 16 height 16
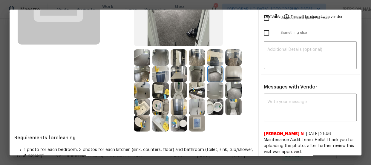
click at [189, 75] on img at bounding box center [197, 74] width 16 height 16
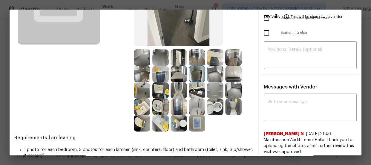
click at [161, 52] on img at bounding box center [160, 57] width 16 height 16
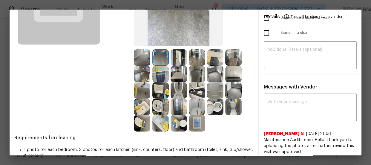
click at [164, 68] on img at bounding box center [160, 74] width 16 height 16
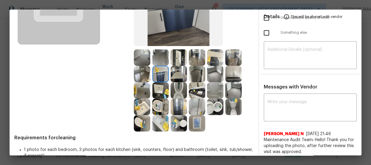
click at [144, 71] on img at bounding box center [142, 74] width 16 height 16
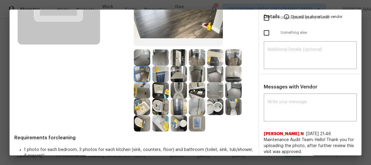
click at [143, 66] on img at bounding box center [142, 74] width 16 height 16
click at [179, 62] on img at bounding box center [178, 57] width 16 height 16
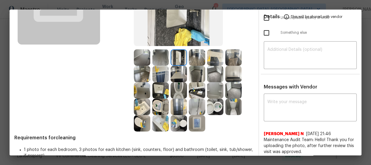
click at [197, 60] on img at bounding box center [197, 57] width 16 height 16
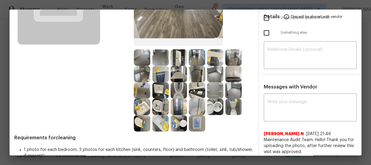
click at [216, 59] on img at bounding box center [215, 57] width 16 height 16
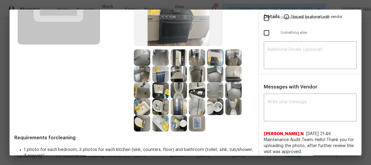
click at [230, 59] on img at bounding box center [233, 57] width 16 height 16
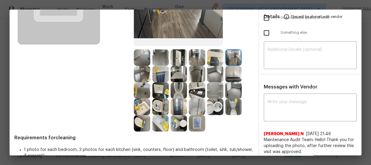
click at [230, 69] on img at bounding box center [233, 74] width 16 height 16
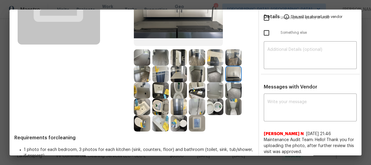
click at [190, 122] on img at bounding box center [197, 123] width 16 height 16
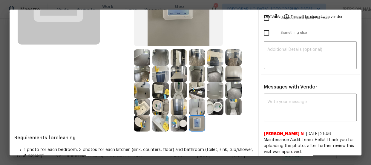
click at [178, 122] on img at bounding box center [178, 123] width 16 height 16
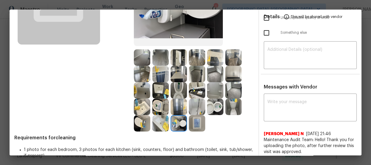
click at [172, 107] on img at bounding box center [178, 106] width 16 height 16
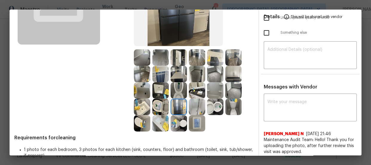
drag, startPoint x: 160, startPoint y: 119, endPoint x: 159, endPoint y: 114, distance: 5.2
click at [160, 119] on img at bounding box center [160, 123] width 16 height 16
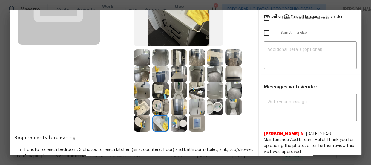
click at [157, 109] on img at bounding box center [160, 106] width 16 height 16
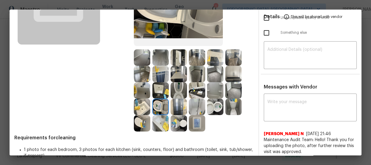
click at [143, 101] on img at bounding box center [142, 106] width 16 height 16
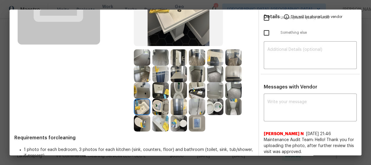
click at [143, 113] on img at bounding box center [142, 106] width 16 height 16
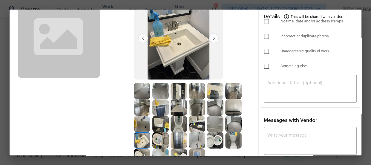
scroll to position [0, 0]
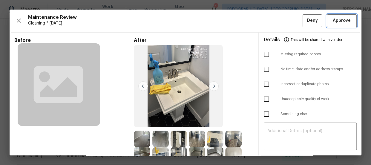
click at [338, 25] on button "Approve" at bounding box center [341, 20] width 30 height 13
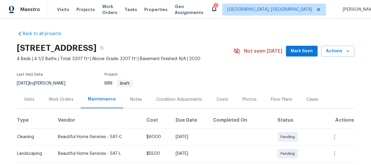
scroll to position [81, 0]
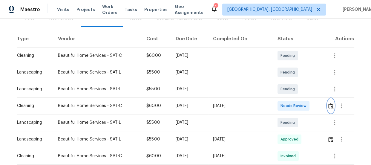
click at [331, 104] on img "button" at bounding box center [330, 106] width 5 height 6
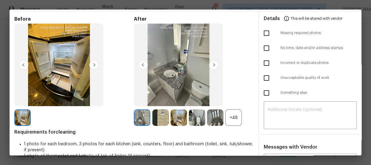
scroll to position [27, 0]
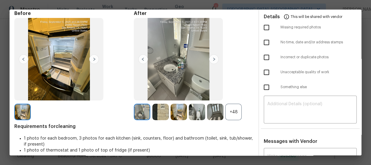
click at [235, 111] on div "+48" at bounding box center [233, 112] width 16 height 16
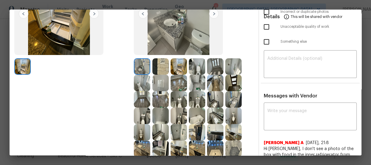
scroll to position [81, 0]
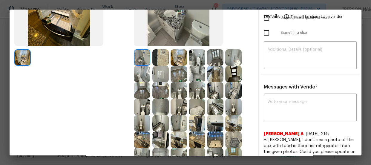
click at [196, 89] on img at bounding box center [197, 90] width 16 height 16
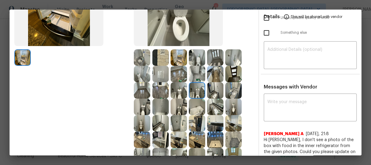
click at [182, 106] on img at bounding box center [178, 106] width 16 height 16
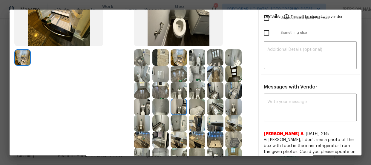
click at [202, 61] on img at bounding box center [197, 57] width 16 height 16
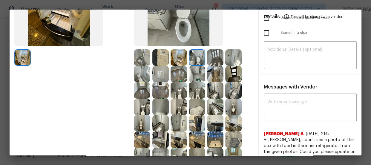
click at [137, 124] on img at bounding box center [142, 123] width 16 height 16
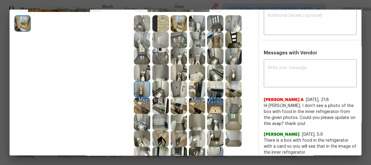
scroll to position [135, 0]
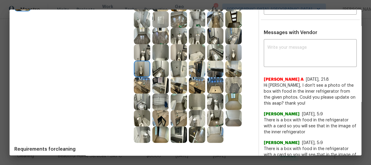
click at [141, 119] on img at bounding box center [142, 118] width 16 height 16
click at [139, 102] on img at bounding box center [142, 101] width 16 height 16
click at [155, 70] on img at bounding box center [160, 69] width 16 height 16
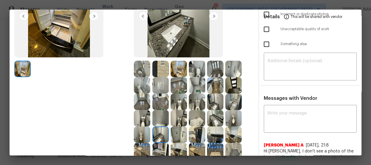
scroll to position [54, 0]
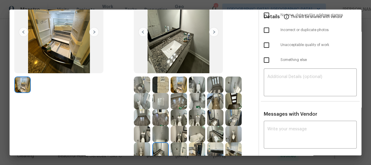
click at [162, 103] on img at bounding box center [160, 101] width 16 height 16
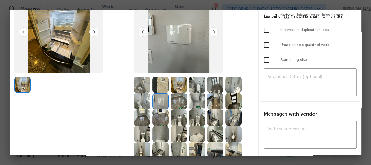
click at [140, 84] on img at bounding box center [142, 84] width 16 height 16
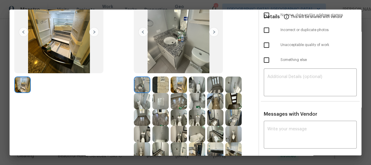
click at [160, 99] on img at bounding box center [160, 101] width 16 height 16
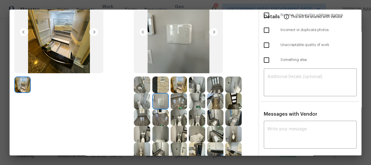
click at [212, 121] on img at bounding box center [215, 117] width 16 height 16
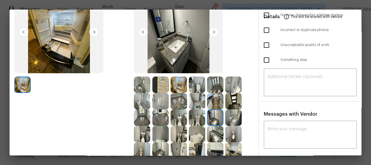
click at [231, 121] on img at bounding box center [233, 117] width 16 height 16
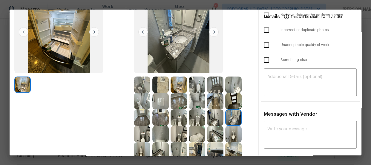
click at [228, 85] on img at bounding box center [233, 84] width 16 height 16
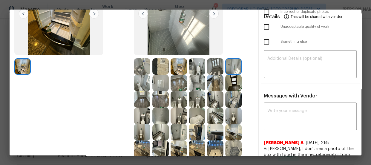
scroll to position [108, 0]
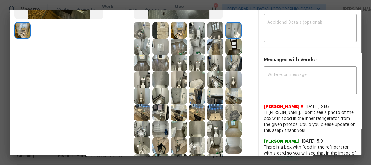
click at [160, 79] on img at bounding box center [160, 79] width 16 height 16
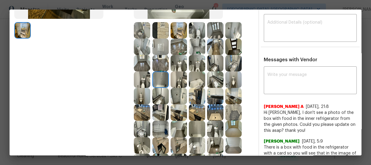
click at [175, 94] on img at bounding box center [178, 96] width 16 height 16
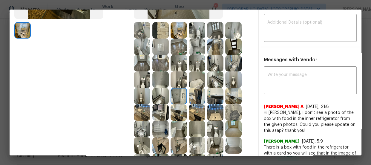
click at [203, 77] on img at bounding box center [197, 79] width 16 height 16
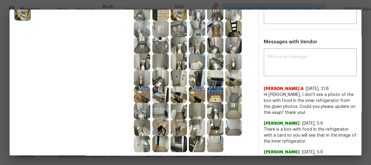
scroll to position [135, 0]
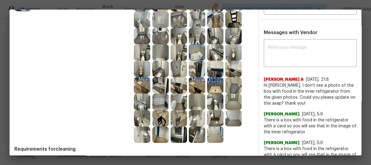
click at [199, 105] on img at bounding box center [197, 101] width 16 height 16
click at [196, 115] on img at bounding box center [197, 118] width 16 height 16
click at [184, 111] on img at bounding box center [178, 118] width 16 height 16
click at [179, 128] on img at bounding box center [178, 134] width 16 height 16
click at [196, 134] on img at bounding box center [197, 134] width 16 height 16
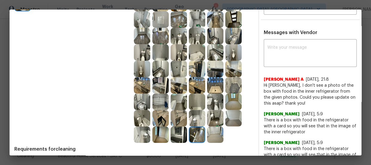
click at [138, 102] on img at bounding box center [142, 101] width 16 height 16
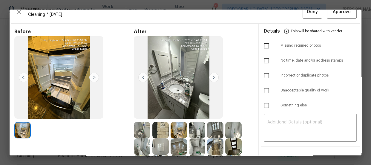
scroll to position [0, 0]
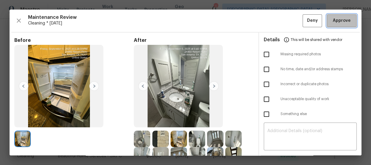
click at [334, 19] on span "Approve" at bounding box center [341, 20] width 18 height 7
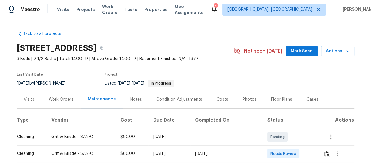
scroll to position [54, 0]
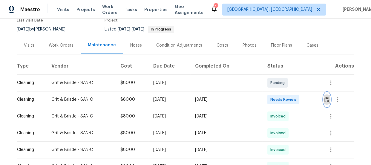
click at [323, 102] on button "button" at bounding box center [326, 99] width 7 height 14
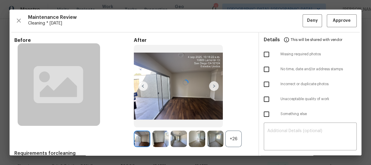
scroll to position [27, 0]
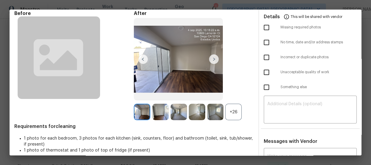
click at [240, 115] on div "+26" at bounding box center [233, 112] width 16 height 16
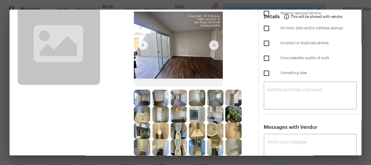
scroll to position [54, 0]
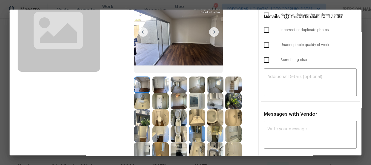
click at [174, 118] on img at bounding box center [178, 117] width 16 height 16
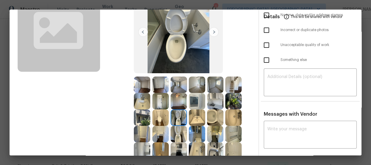
click at [175, 130] on img at bounding box center [178, 134] width 16 height 16
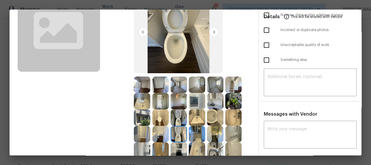
scroll to position [81, 0]
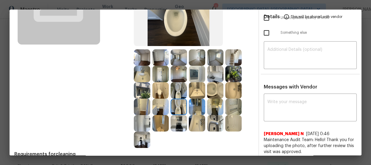
click at [212, 92] on img at bounding box center [215, 90] width 16 height 16
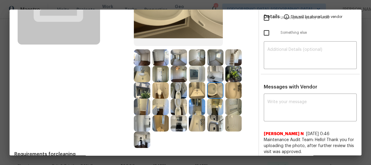
click at [189, 91] on img at bounding box center [197, 90] width 16 height 16
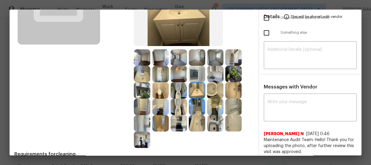
click at [241, 90] on div at bounding box center [234, 90] width 18 height 16
click at [195, 121] on img at bounding box center [197, 123] width 16 height 16
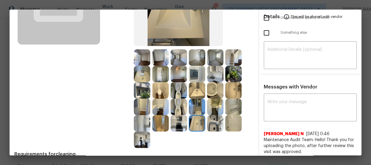
click at [231, 110] on img at bounding box center [233, 106] width 16 height 16
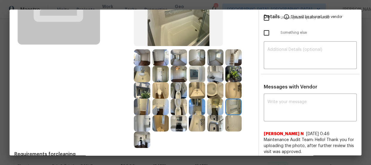
click at [230, 122] on img at bounding box center [233, 123] width 16 height 16
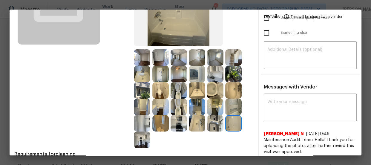
click at [211, 124] on img at bounding box center [215, 123] width 16 height 16
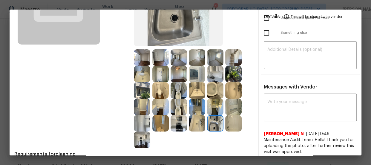
click at [142, 136] on img at bounding box center [142, 139] width 16 height 16
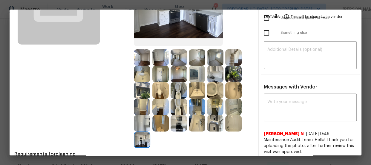
click at [142, 121] on img at bounding box center [142, 123] width 16 height 16
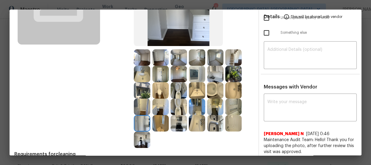
click at [158, 122] on img at bounding box center [160, 123] width 16 height 16
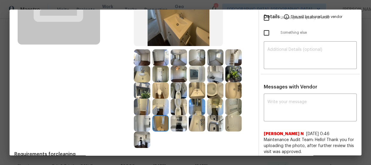
click at [134, 74] on img at bounding box center [142, 74] width 16 height 16
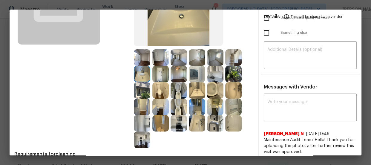
click at [148, 81] on img at bounding box center [142, 74] width 16 height 16
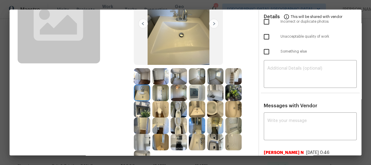
scroll to position [54, 0]
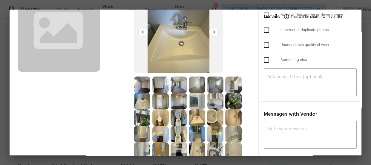
click at [196, 87] on img at bounding box center [197, 84] width 16 height 16
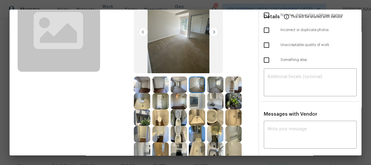
click at [218, 87] on img at bounding box center [215, 84] width 16 height 16
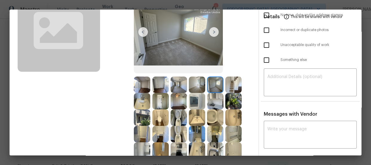
click at [163, 87] on img at bounding box center [160, 84] width 16 height 16
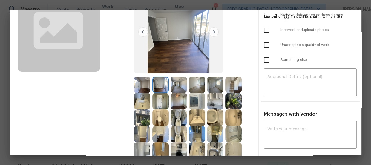
click at [176, 85] on img at bounding box center [178, 84] width 16 height 16
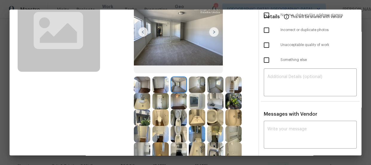
click at [178, 97] on img at bounding box center [178, 101] width 16 height 16
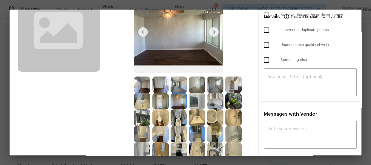
click at [163, 98] on img at bounding box center [160, 101] width 16 height 16
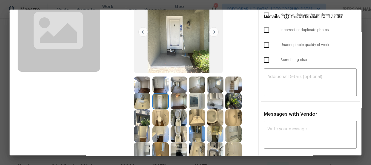
click at [193, 102] on img at bounding box center [197, 101] width 16 height 16
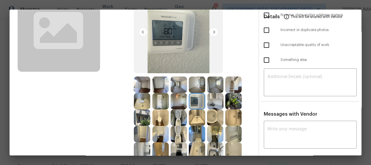
click at [216, 103] on img at bounding box center [215, 101] width 16 height 16
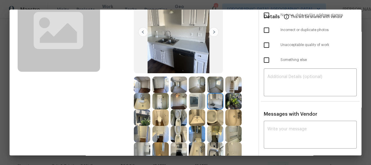
click at [234, 103] on img at bounding box center [233, 101] width 16 height 16
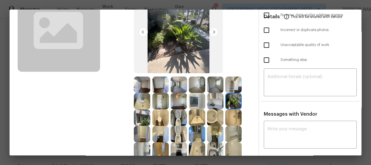
scroll to position [81, 0]
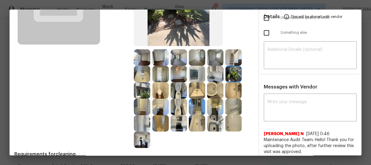
click at [209, 126] on img at bounding box center [215, 123] width 16 height 16
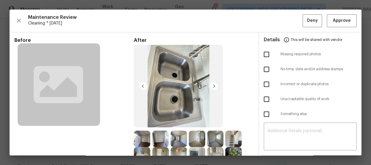
scroll to position [0, 0]
click at [331, 21] on span "Approve" at bounding box center [341, 20] width 20 height 7
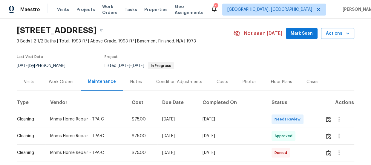
scroll to position [27, 0]
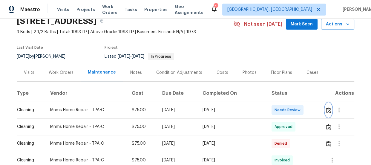
click at [328, 110] on img "button" at bounding box center [328, 110] width 5 height 6
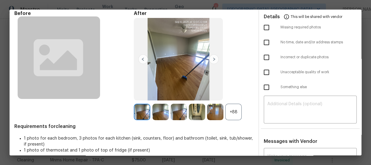
click at [230, 110] on div "+88" at bounding box center [233, 112] width 16 height 16
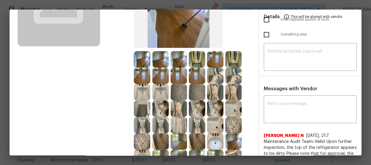
scroll to position [81, 0]
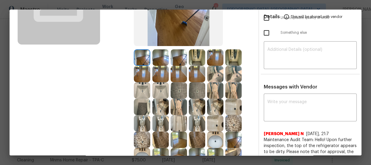
click at [215, 90] on img at bounding box center [215, 90] width 16 height 16
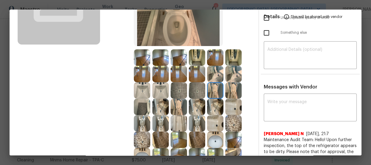
scroll to position [108, 0]
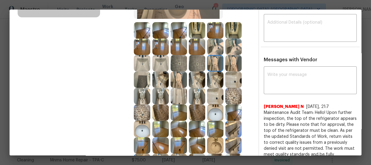
click at [156, 91] on img at bounding box center [160, 96] width 16 height 16
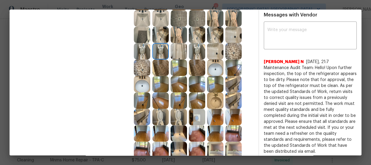
scroll to position [163, 0]
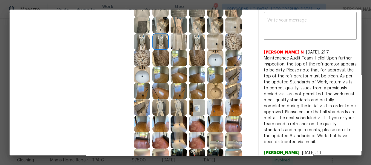
click at [175, 104] on img at bounding box center [178, 107] width 16 height 16
click at [219, 93] on img at bounding box center [215, 91] width 16 height 16
click at [148, 79] on img at bounding box center [142, 74] width 16 height 16
click at [207, 63] on img at bounding box center [215, 58] width 16 height 16
click at [194, 59] on img at bounding box center [197, 58] width 16 height 16
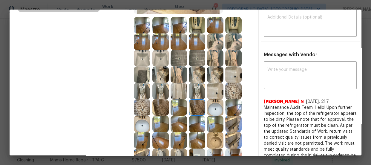
scroll to position [108, 0]
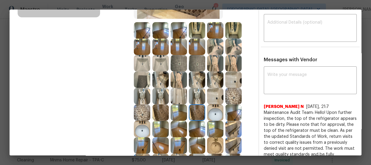
click at [173, 94] on img at bounding box center [178, 96] width 16 height 16
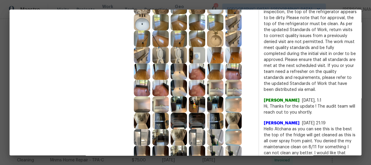
scroll to position [217, 0]
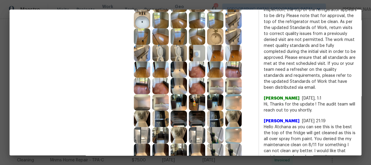
click at [218, 86] on img at bounding box center [215, 86] width 16 height 16
click at [190, 96] on img at bounding box center [197, 102] width 16 height 16
click at [207, 101] on img at bounding box center [215, 102] width 16 height 16
click at [160, 99] on img at bounding box center [160, 102] width 16 height 16
click at [196, 87] on img at bounding box center [197, 86] width 16 height 16
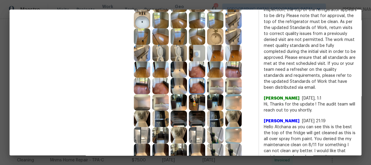
click at [196, 68] on img at bounding box center [197, 69] width 16 height 16
click at [158, 73] on img at bounding box center [160, 69] width 16 height 16
click at [143, 73] on img at bounding box center [142, 69] width 16 height 16
click at [156, 33] on img at bounding box center [160, 36] width 16 height 16
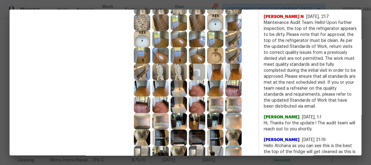
scroll to position [190, 0]
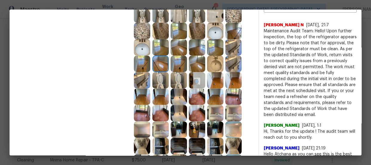
click at [193, 78] on img at bounding box center [197, 80] width 16 height 16
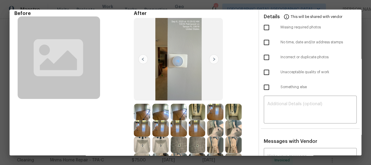
scroll to position [0, 0]
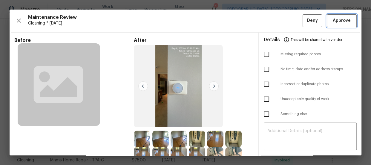
click at [340, 18] on span "Approve" at bounding box center [341, 20] width 18 height 7
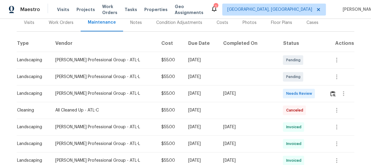
scroll to position [81, 0]
click at [332, 89] on button "button" at bounding box center [332, 93] width 7 height 14
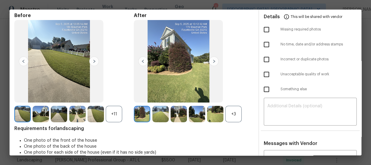
scroll to position [54, 0]
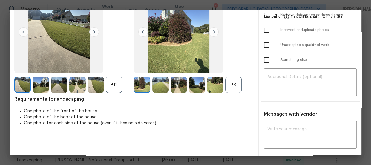
click at [228, 88] on div "+3" at bounding box center [233, 84] width 16 height 16
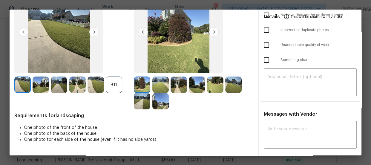
click at [111, 84] on div "+11" at bounding box center [114, 84] width 16 height 16
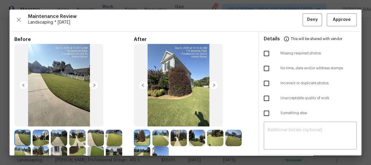
scroll to position [0, 0]
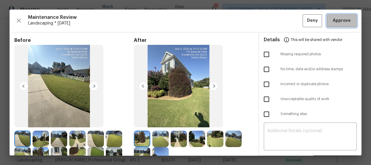
click at [331, 21] on span "Approve" at bounding box center [341, 20] width 20 height 7
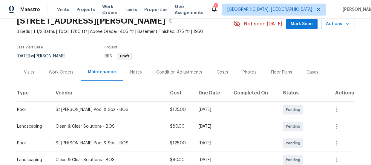
scroll to position [81, 0]
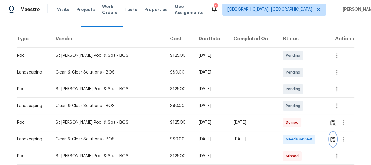
click at [333, 137] on img "button" at bounding box center [332, 139] width 5 height 6
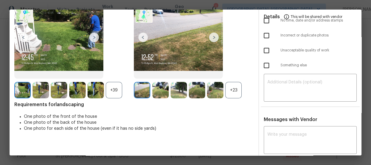
scroll to position [54, 0]
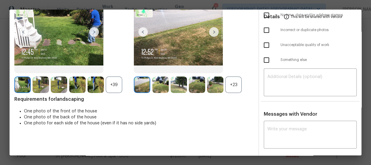
click at [229, 88] on div "+23" at bounding box center [233, 84] width 16 height 16
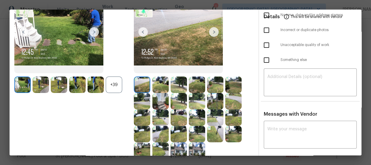
click at [116, 82] on div "+39" at bounding box center [114, 84] width 16 height 16
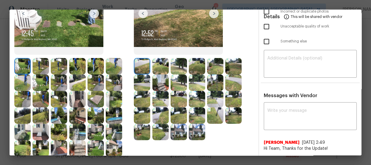
scroll to position [81, 0]
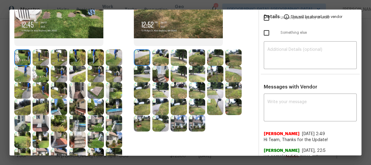
click at [196, 119] on img at bounding box center [197, 123] width 16 height 16
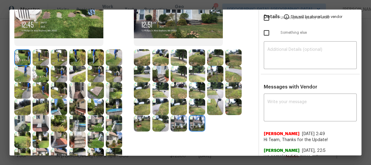
click at [84, 123] on img at bounding box center [77, 123] width 16 height 16
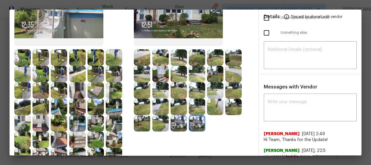
scroll to position [0, 0]
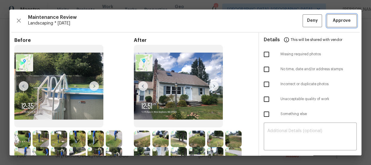
click at [338, 21] on span "Approve" at bounding box center [341, 20] width 18 height 7
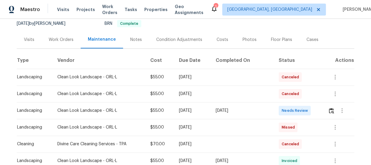
scroll to position [81, 0]
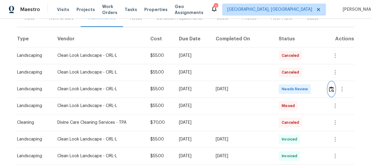
click at [328, 87] on button "button" at bounding box center [331, 89] width 7 height 14
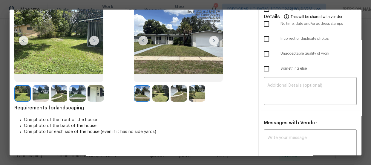
scroll to position [54, 0]
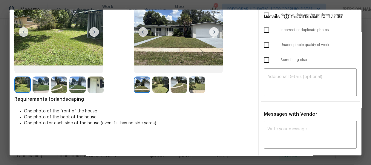
click at [162, 87] on img at bounding box center [160, 84] width 16 height 16
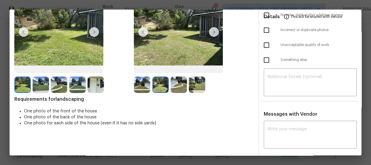
click at [174, 87] on img at bounding box center [178, 84] width 16 height 16
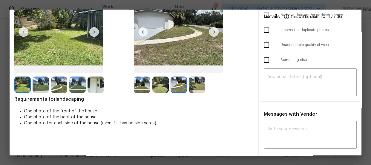
click at [201, 86] on img at bounding box center [197, 84] width 16 height 16
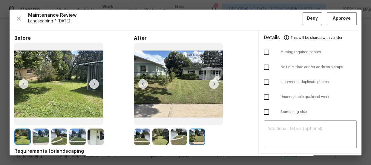
scroll to position [0, 0]
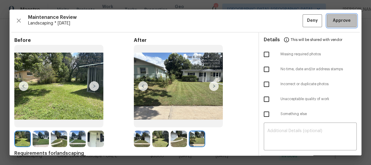
click at [328, 26] on button "Approve" at bounding box center [341, 20] width 30 height 13
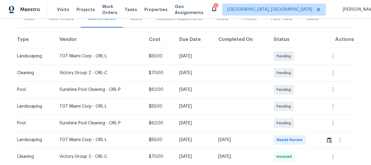
scroll to position [81, 0]
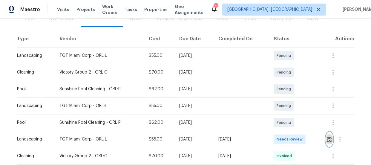
click at [327, 138] on img "button" at bounding box center [328, 139] width 5 height 6
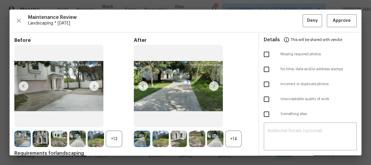
scroll to position [27, 0]
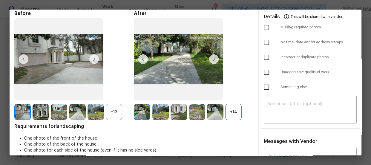
click at [231, 113] on div "+14" at bounding box center [233, 112] width 16 height 16
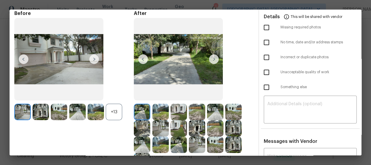
click at [117, 112] on div "+13" at bounding box center [114, 112] width 16 height 16
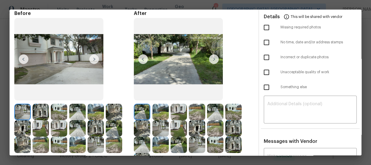
click at [161, 114] on img at bounding box center [160, 112] width 16 height 16
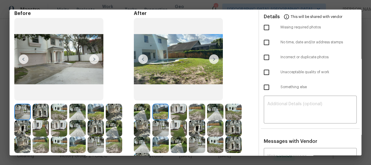
click at [182, 114] on img at bounding box center [178, 112] width 16 height 16
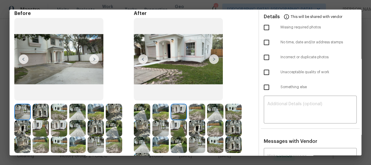
click at [190, 111] on img at bounding box center [197, 112] width 16 height 16
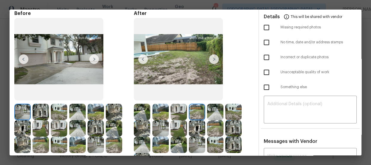
click at [209, 112] on img at bounding box center [215, 112] width 16 height 16
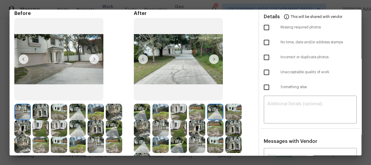
click at [226, 110] on img at bounding box center [233, 112] width 16 height 16
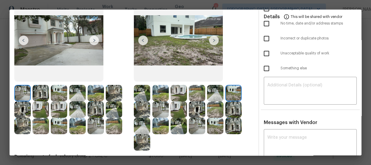
scroll to position [54, 0]
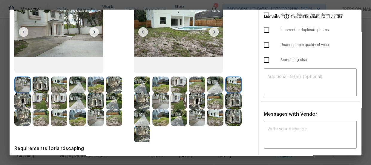
click at [141, 136] on img at bounding box center [142, 134] width 16 height 16
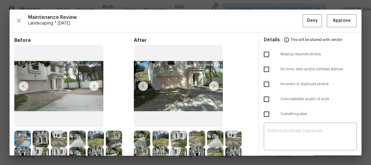
scroll to position [27, 0]
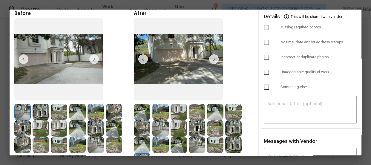
click at [53, 109] on img at bounding box center [59, 112] width 16 height 16
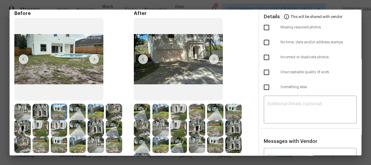
click at [44, 109] on img at bounding box center [41, 112] width 16 height 16
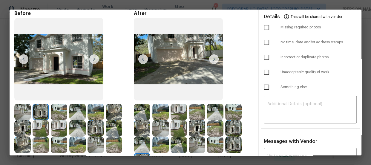
click at [30, 107] on img at bounding box center [22, 112] width 16 height 16
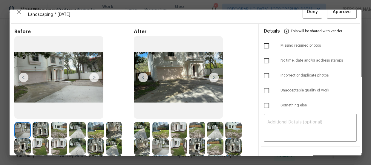
scroll to position [0, 0]
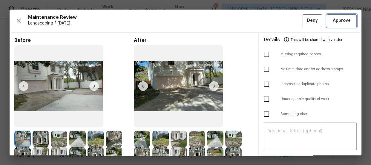
click at [331, 18] on span "Approve" at bounding box center [341, 20] width 20 height 7
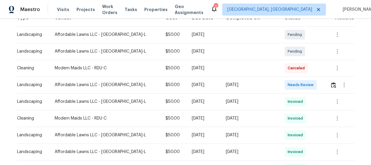
scroll to position [108, 0]
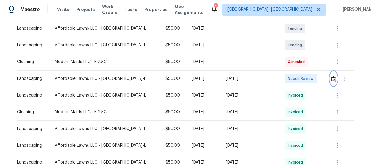
click at [330, 73] on button "button" at bounding box center [333, 78] width 7 height 14
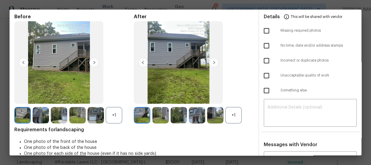
scroll to position [64, 0]
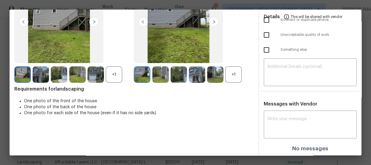
click at [234, 75] on div "+1" at bounding box center [233, 74] width 16 height 16
click at [112, 73] on div "+1" at bounding box center [114, 74] width 16 height 16
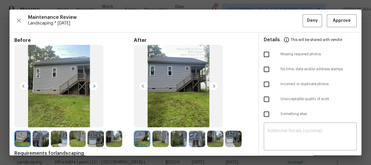
scroll to position [27, 0]
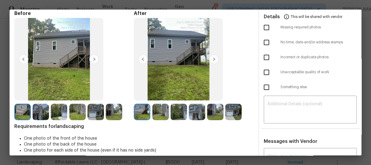
click at [164, 109] on img at bounding box center [160, 112] width 16 height 16
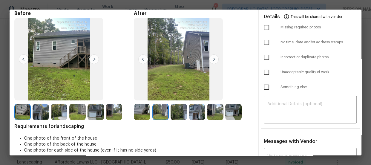
click at [174, 111] on img at bounding box center [178, 112] width 16 height 16
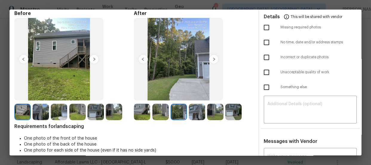
click at [192, 111] on img at bounding box center [197, 112] width 16 height 16
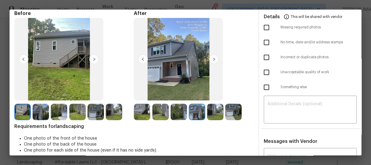
click at [209, 114] on img at bounding box center [215, 112] width 16 height 16
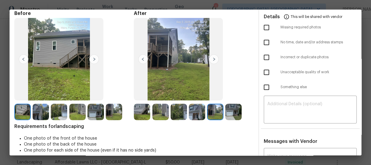
click at [225, 114] on img at bounding box center [233, 112] width 16 height 16
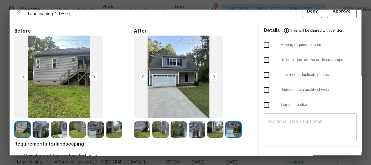
scroll to position [0, 0]
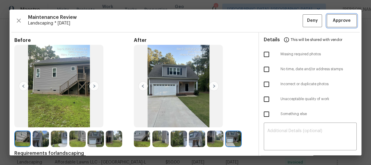
click at [333, 21] on span "Approve" at bounding box center [341, 20] width 18 height 7
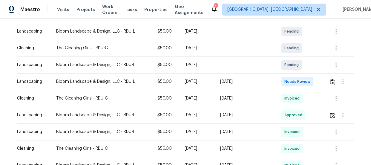
scroll to position [108, 0]
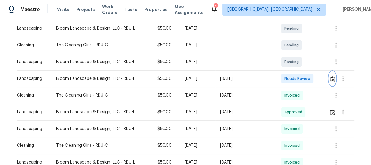
click at [328, 81] on button "button" at bounding box center [331, 78] width 7 height 14
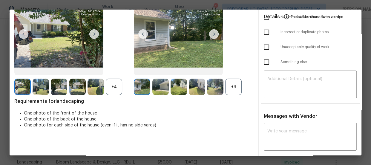
scroll to position [54, 0]
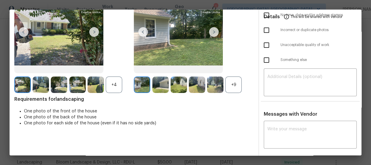
click at [238, 86] on div "+9" at bounding box center [233, 84] width 16 height 16
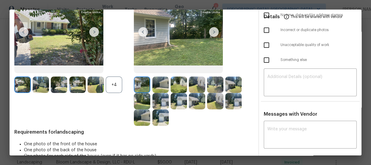
click at [120, 84] on div "+4" at bounding box center [114, 84] width 16 height 16
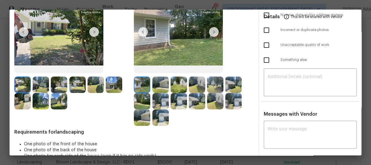
click at [152, 84] on img at bounding box center [160, 84] width 16 height 16
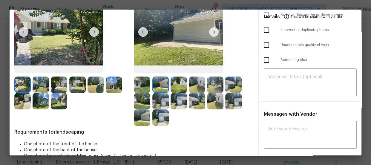
click at [175, 86] on img at bounding box center [178, 84] width 16 height 16
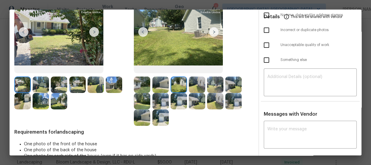
click at [199, 86] on img at bounding box center [197, 84] width 16 height 16
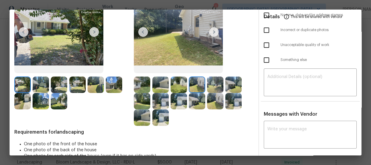
click at [211, 85] on img at bounding box center [215, 84] width 16 height 16
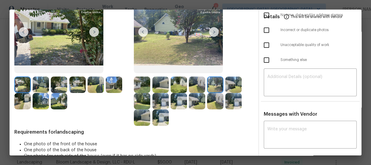
click at [225, 85] on img at bounding box center [233, 84] width 16 height 16
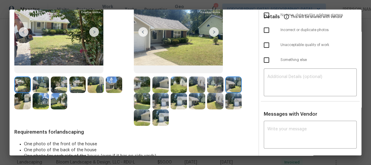
click at [140, 98] on img at bounding box center [142, 101] width 16 height 16
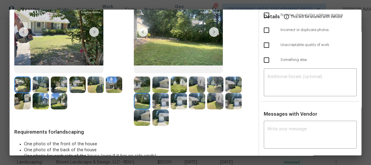
click at [157, 101] on img at bounding box center [160, 101] width 16 height 16
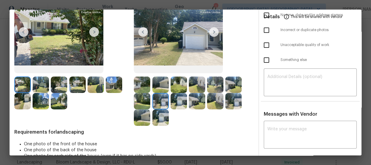
click at [182, 102] on img at bounding box center [178, 101] width 16 height 16
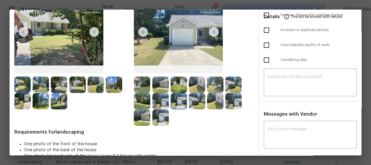
click at [185, 101] on img at bounding box center [178, 101] width 16 height 16
click at [197, 102] on img at bounding box center [197, 101] width 16 height 16
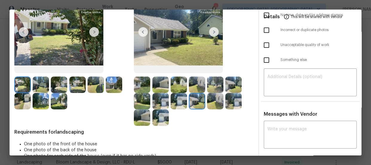
click at [212, 102] on img at bounding box center [215, 101] width 16 height 16
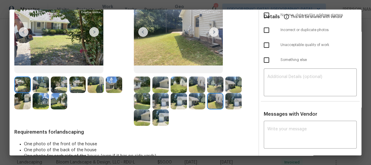
click at [228, 101] on img at bounding box center [233, 101] width 16 height 16
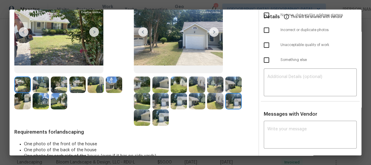
click at [143, 115] on img at bounding box center [142, 117] width 16 height 16
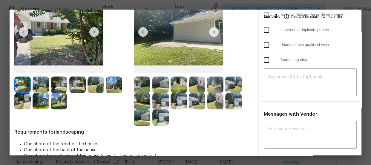
click at [159, 116] on img at bounding box center [160, 117] width 16 height 16
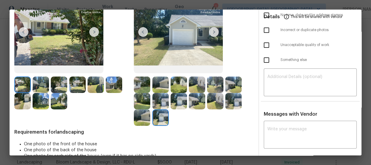
scroll to position [0, 0]
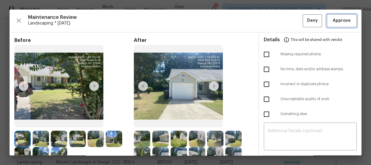
click at [331, 23] on span "Approve" at bounding box center [341, 20] width 20 height 7
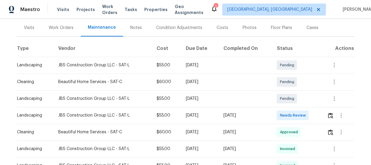
scroll to position [81, 0]
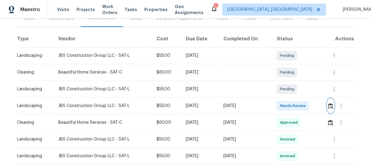
click at [330, 106] on img "button" at bounding box center [330, 106] width 5 height 6
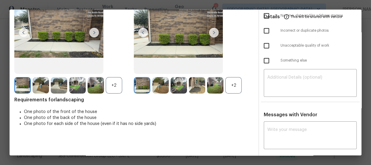
scroll to position [56, 0]
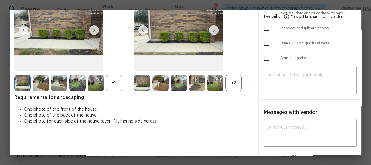
click at [233, 82] on div "+2" at bounding box center [233, 83] width 16 height 16
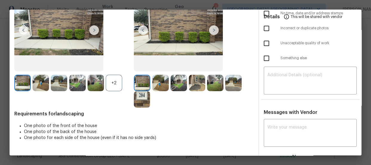
click at [116, 83] on div "+2" at bounding box center [114, 83] width 16 height 16
click at [160, 78] on img at bounding box center [160, 83] width 16 height 16
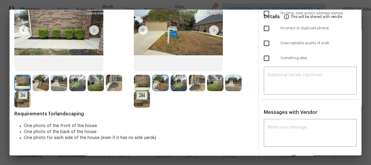
click at [175, 83] on img at bounding box center [178, 83] width 16 height 16
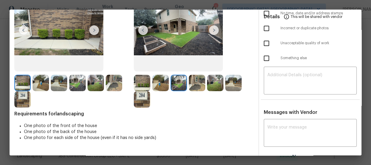
click at [197, 88] on img at bounding box center [197, 83] width 16 height 16
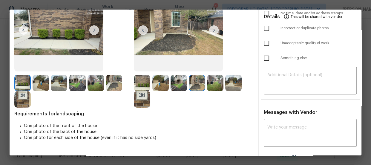
click at [212, 82] on img at bounding box center [215, 83] width 16 height 16
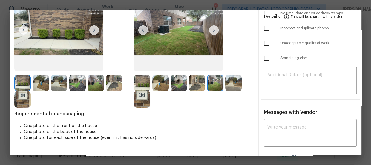
click at [242, 82] on div at bounding box center [193, 91] width 119 height 33
click at [139, 99] on img at bounding box center [142, 99] width 16 height 16
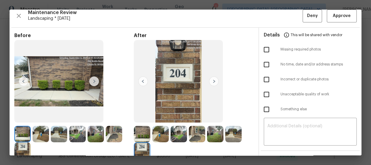
scroll to position [0, 0]
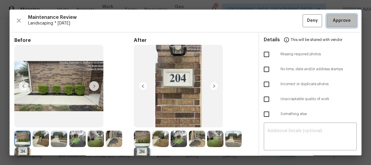
drag, startPoint x: 337, startPoint y: 21, endPoint x: 264, endPoint y: 22, distance: 72.8
click at [335, 21] on span "Approve" at bounding box center [341, 20] width 18 height 7
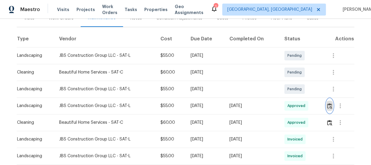
click at [330, 104] on img "button" at bounding box center [329, 106] width 5 height 6
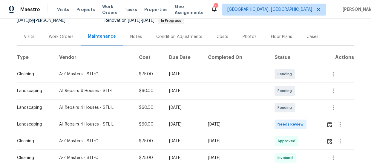
scroll to position [81, 0]
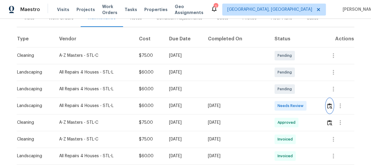
click at [326, 101] on button "button" at bounding box center [329, 105] width 7 height 14
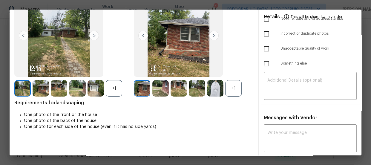
scroll to position [54, 0]
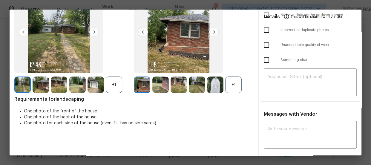
click at [233, 85] on div "+1" at bounding box center [233, 84] width 16 height 16
click at [116, 87] on div "+1" at bounding box center [114, 84] width 16 height 16
click at [157, 88] on img at bounding box center [160, 84] width 16 height 16
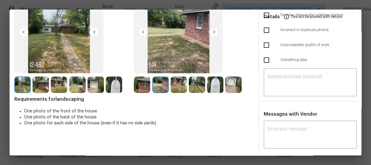
click at [175, 85] on img at bounding box center [178, 84] width 16 height 16
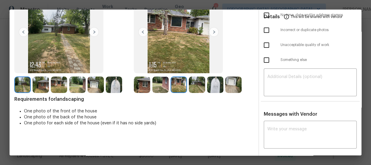
click at [201, 86] on img at bounding box center [197, 84] width 16 height 16
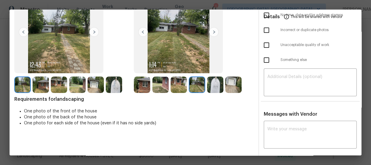
click at [217, 89] on img at bounding box center [215, 84] width 16 height 16
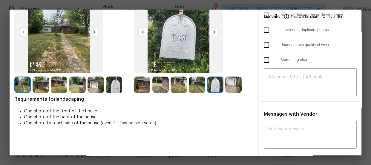
click at [239, 89] on img at bounding box center [233, 84] width 16 height 16
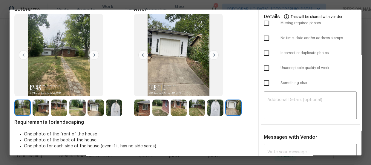
scroll to position [0, 0]
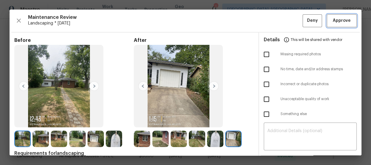
drag, startPoint x: 338, startPoint y: 22, endPoint x: 307, endPoint y: 30, distance: 32.5
click at [338, 21] on span "Approve" at bounding box center [341, 20] width 18 height 7
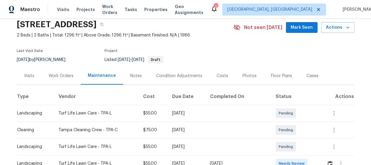
scroll to position [54, 0]
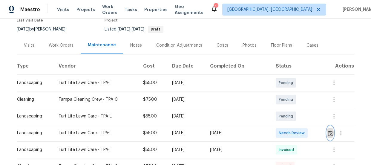
click at [328, 138] on button "button" at bounding box center [329, 133] width 7 height 14
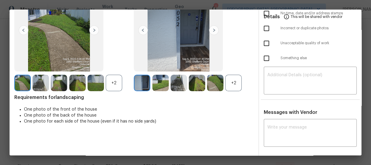
scroll to position [56, 0]
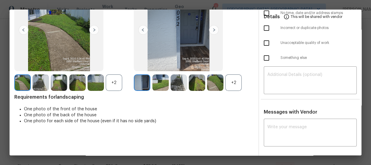
click at [241, 84] on div "+2" at bounding box center [193, 82] width 119 height 16
click at [237, 84] on div "+2" at bounding box center [233, 82] width 16 height 16
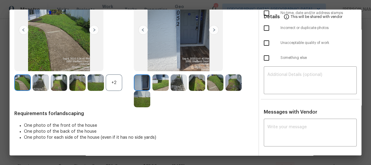
click at [112, 87] on div "+2" at bounding box center [114, 82] width 16 height 16
click at [160, 82] on img at bounding box center [160, 82] width 16 height 16
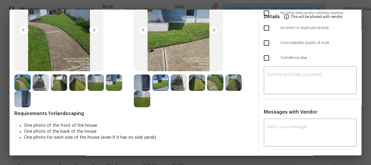
click at [174, 83] on img at bounding box center [178, 82] width 16 height 16
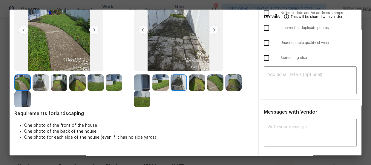
click at [193, 87] on img at bounding box center [197, 82] width 16 height 16
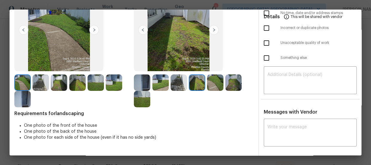
click at [222, 87] on div at bounding box center [216, 82] width 18 height 16
drag, startPoint x: 220, startPoint y: 86, endPoint x: 224, endPoint y: 86, distance: 3.3
click at [220, 86] on img at bounding box center [215, 82] width 16 height 16
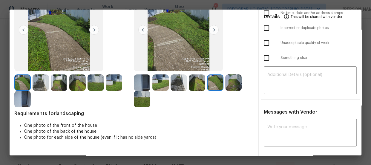
click at [231, 84] on img at bounding box center [233, 82] width 16 height 16
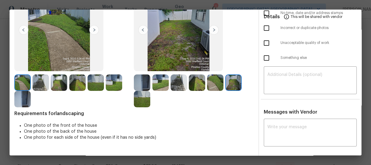
click at [140, 100] on img at bounding box center [142, 99] width 16 height 16
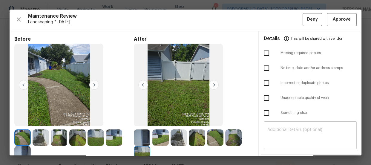
scroll to position [0, 0]
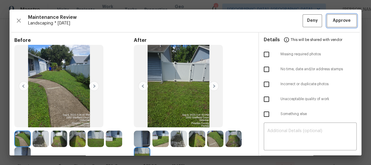
click at [332, 21] on span "Approve" at bounding box center [341, 20] width 18 height 7
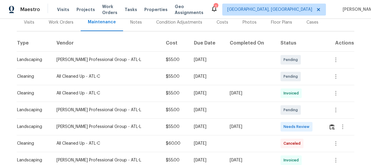
scroll to position [108, 0]
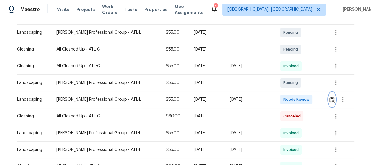
click at [330, 97] on img "button" at bounding box center [331, 100] width 5 height 6
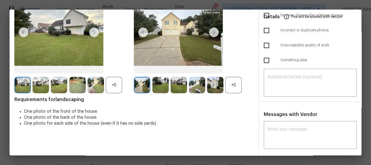
scroll to position [54, 0]
click at [236, 90] on div "+5" at bounding box center [233, 84] width 16 height 16
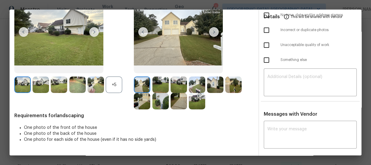
click at [117, 87] on div "+5" at bounding box center [114, 84] width 16 height 16
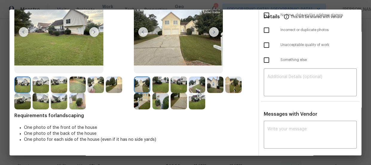
click at [160, 89] on img at bounding box center [160, 84] width 16 height 16
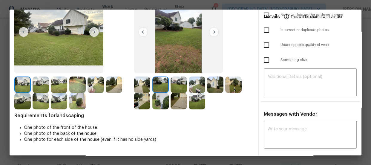
click at [173, 86] on img at bounding box center [178, 84] width 16 height 16
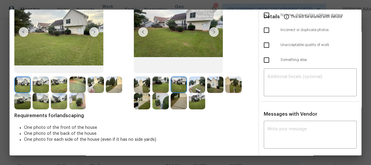
click at [191, 85] on img at bounding box center [197, 84] width 16 height 16
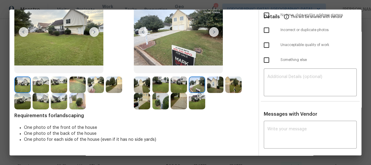
click at [207, 85] on img at bounding box center [215, 84] width 16 height 16
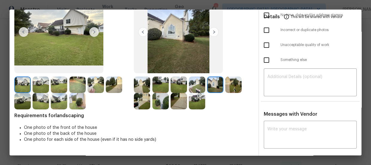
click at [223, 87] on div at bounding box center [216, 84] width 18 height 16
click at [229, 85] on img at bounding box center [233, 84] width 16 height 16
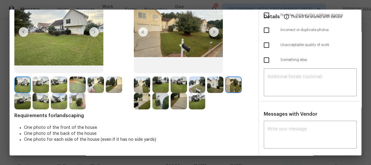
click at [144, 101] on img at bounding box center [142, 101] width 16 height 16
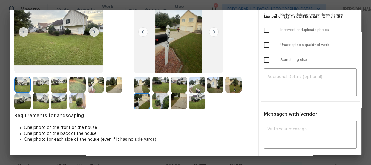
click at [163, 102] on img at bounding box center [160, 101] width 16 height 16
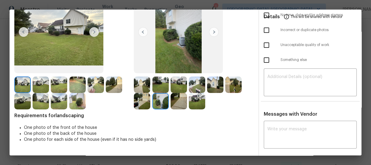
click at [186, 102] on div at bounding box center [179, 101] width 18 height 16
click at [181, 101] on img at bounding box center [178, 101] width 16 height 16
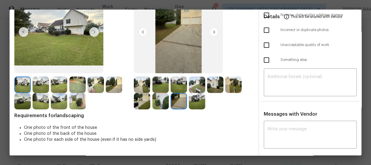
click at [189, 102] on img at bounding box center [197, 101] width 16 height 16
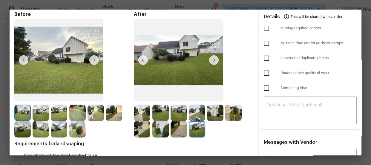
scroll to position [0, 0]
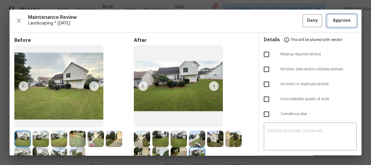
drag, startPoint x: 345, startPoint y: 22, endPoint x: 262, endPoint y: 30, distance: 83.3
click at [345, 22] on span "Approve" at bounding box center [341, 20] width 18 height 7
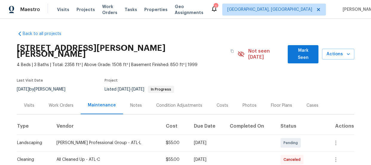
scroll to position [81, 0]
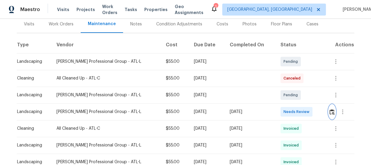
click at [332, 104] on button "button" at bounding box center [331, 111] width 7 height 14
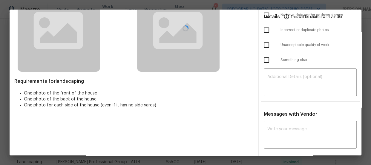
scroll to position [56, 0]
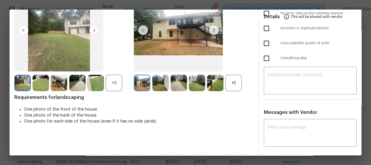
click at [225, 84] on div "+5" at bounding box center [233, 83] width 16 height 16
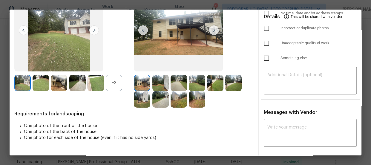
click at [116, 83] on div "+3" at bounding box center [114, 83] width 16 height 16
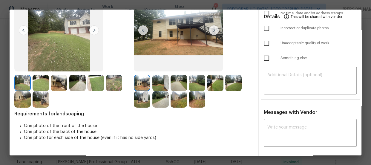
click at [160, 82] on img at bounding box center [160, 83] width 16 height 16
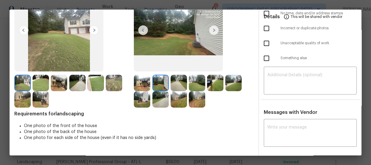
click at [178, 84] on img at bounding box center [178, 83] width 16 height 16
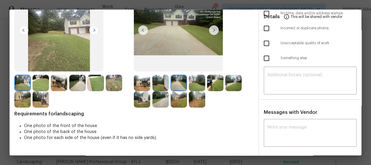
click at [194, 84] on img at bounding box center [197, 83] width 16 height 16
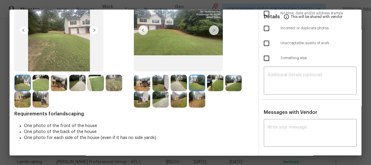
click at [218, 82] on img at bounding box center [215, 83] width 16 height 16
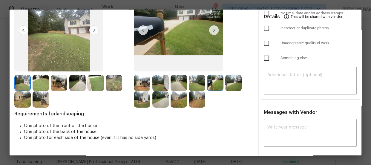
click at [229, 82] on img at bounding box center [233, 83] width 16 height 16
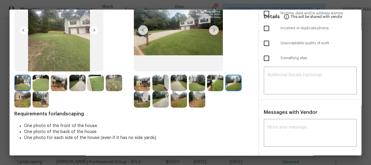
click at [134, 104] on img at bounding box center [142, 99] width 16 height 16
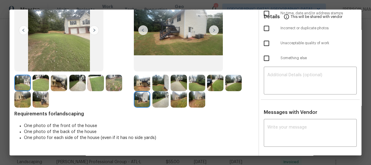
click at [161, 99] on img at bounding box center [160, 99] width 16 height 16
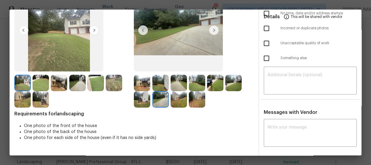
click at [180, 101] on img at bounding box center [178, 99] width 16 height 16
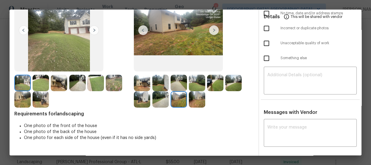
click at [194, 102] on img at bounding box center [197, 99] width 16 height 16
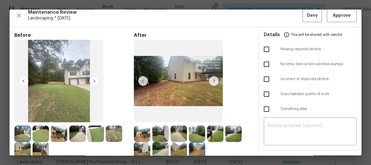
scroll to position [0, 0]
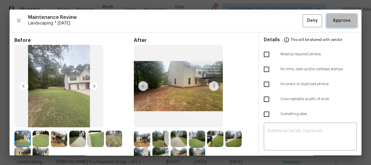
click at [331, 21] on span "Approve" at bounding box center [341, 20] width 20 height 7
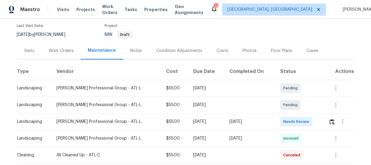
scroll to position [58, 0]
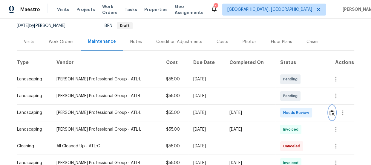
click at [329, 113] on img "button" at bounding box center [331, 113] width 5 height 6
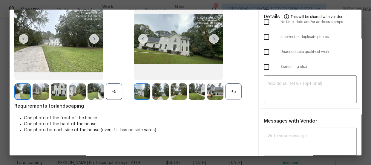
scroll to position [54, 0]
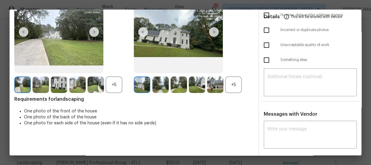
click at [234, 78] on div "+5" at bounding box center [233, 84] width 16 height 16
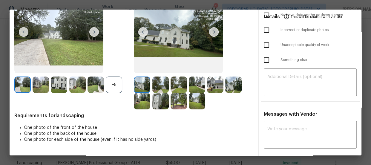
click at [112, 87] on div "+5" at bounding box center [114, 84] width 16 height 16
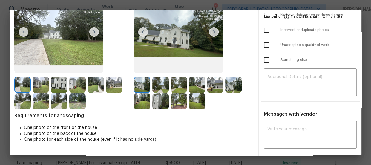
click at [157, 87] on img at bounding box center [160, 84] width 16 height 16
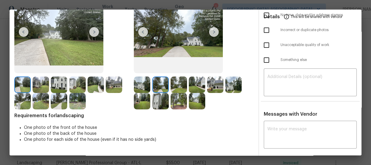
click at [181, 84] on img at bounding box center [178, 84] width 16 height 16
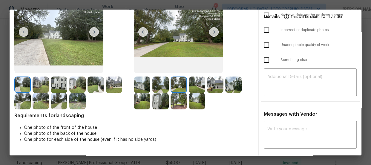
click at [186, 85] on div at bounding box center [179, 84] width 18 height 16
click at [216, 83] on img at bounding box center [215, 84] width 16 height 16
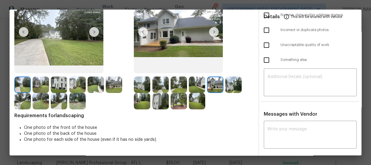
click at [229, 83] on img at bounding box center [233, 84] width 16 height 16
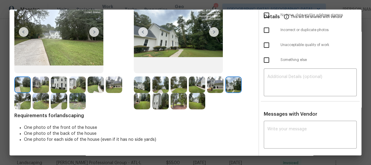
click at [145, 104] on img at bounding box center [142, 101] width 16 height 16
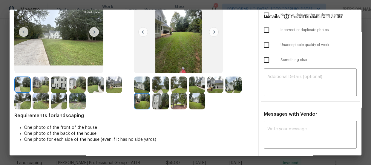
click at [166, 101] on img at bounding box center [160, 101] width 16 height 16
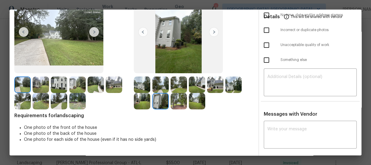
click at [177, 98] on img at bounding box center [178, 101] width 16 height 16
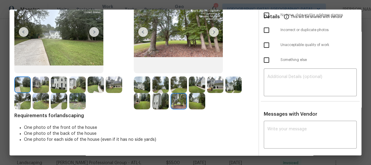
click at [193, 100] on img at bounding box center [197, 101] width 16 height 16
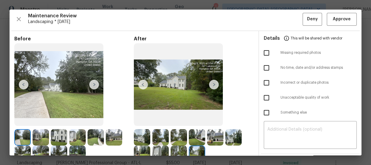
scroll to position [0, 0]
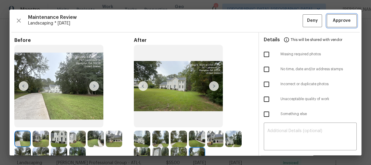
click at [343, 25] on button "Approve" at bounding box center [341, 20] width 30 height 13
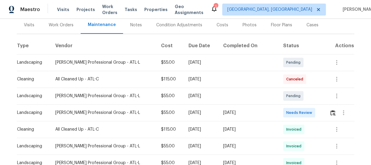
scroll to position [81, 0]
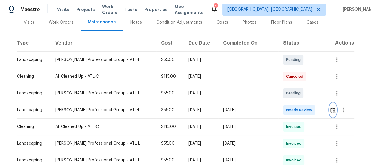
click at [330, 107] on img "button" at bounding box center [332, 110] width 5 height 6
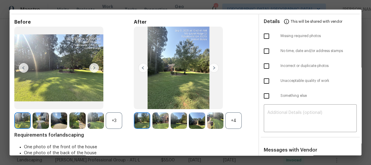
scroll to position [27, 0]
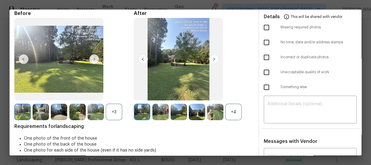
click at [230, 112] on div "+4" at bounding box center [233, 112] width 16 height 16
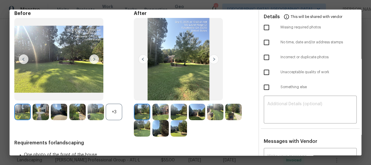
click at [122, 110] on div "+3" at bounding box center [73, 112] width 119 height 16
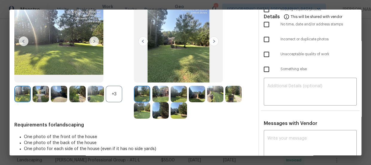
scroll to position [54, 0]
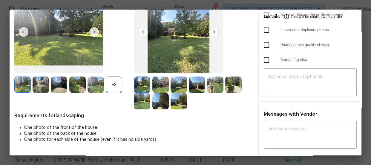
click at [162, 86] on img at bounding box center [160, 84] width 16 height 16
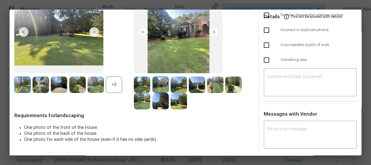
click at [175, 85] on img at bounding box center [178, 84] width 16 height 16
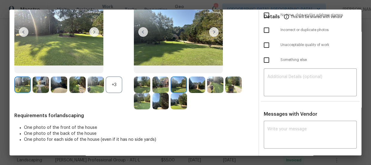
click at [115, 84] on div "+3" at bounding box center [114, 84] width 16 height 16
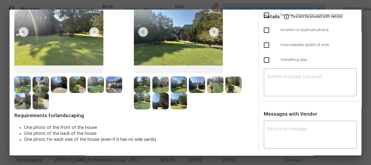
click at [199, 81] on img at bounding box center [197, 84] width 16 height 16
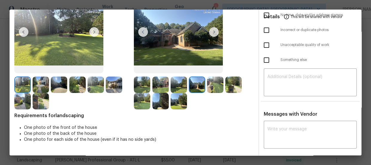
click at [219, 85] on img at bounding box center [215, 84] width 16 height 16
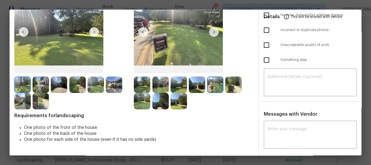
click at [229, 85] on img at bounding box center [233, 84] width 16 height 16
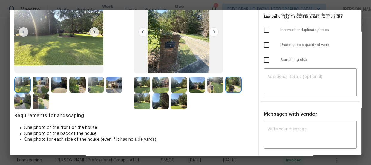
click at [145, 102] on img at bounding box center [142, 101] width 16 height 16
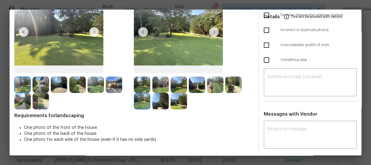
click at [156, 102] on img at bounding box center [160, 101] width 16 height 16
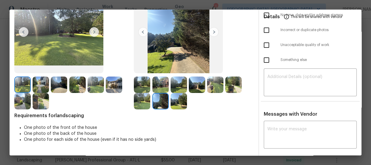
click at [180, 102] on img at bounding box center [178, 101] width 16 height 16
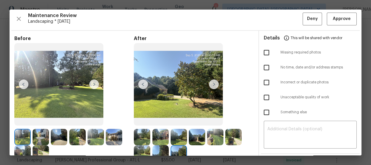
scroll to position [0, 0]
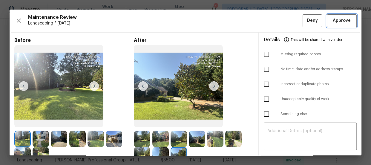
click at [334, 23] on span "Approve" at bounding box center [341, 20] width 18 height 7
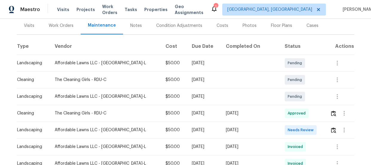
scroll to position [81, 0]
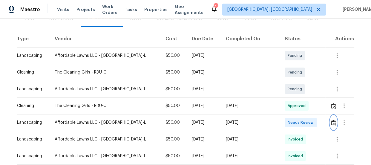
click at [331, 120] on img "button" at bounding box center [333, 123] width 5 height 6
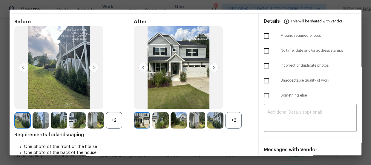
scroll to position [27, 0]
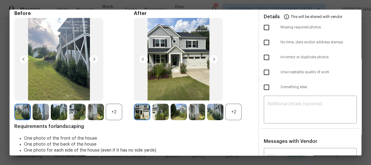
click at [235, 115] on div "+2" at bounding box center [233, 112] width 16 height 16
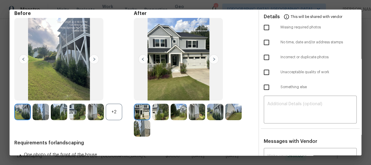
click at [115, 113] on div "+2" at bounding box center [114, 112] width 16 height 16
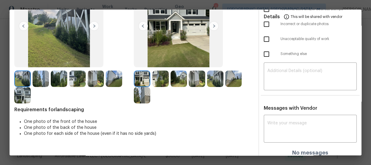
scroll to position [64, 0]
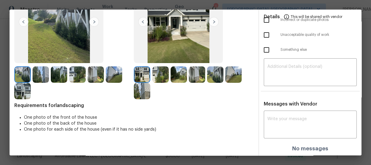
click at [161, 73] on img at bounding box center [160, 74] width 16 height 16
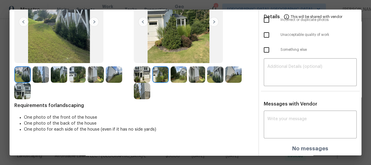
click at [177, 73] on img at bounding box center [178, 74] width 16 height 16
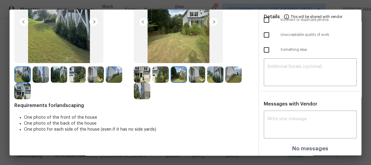
click at [201, 75] on img at bounding box center [197, 74] width 16 height 16
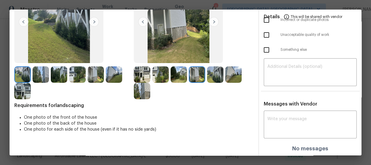
click at [209, 77] on img at bounding box center [215, 74] width 16 height 16
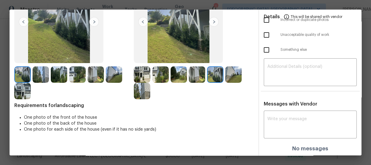
click at [225, 77] on img at bounding box center [233, 74] width 16 height 16
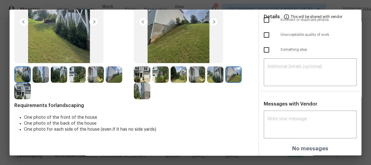
click at [146, 91] on img at bounding box center [142, 91] width 16 height 16
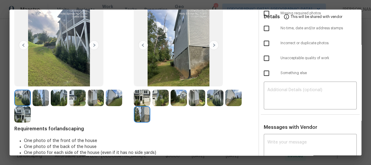
scroll to position [0, 0]
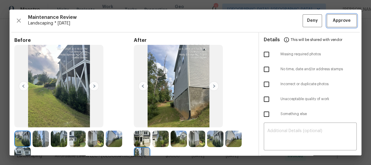
click at [331, 23] on span "Approve" at bounding box center [341, 20] width 20 height 7
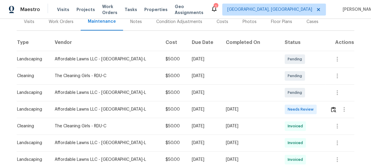
scroll to position [81, 0]
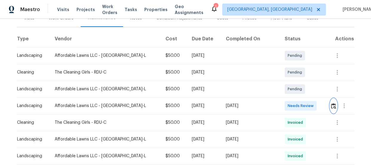
click at [331, 105] on img "button" at bounding box center [333, 106] width 5 height 6
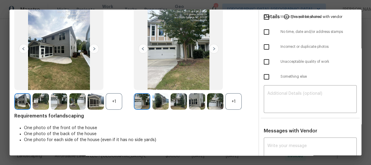
scroll to position [54, 0]
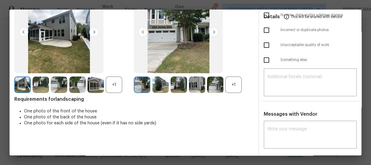
click at [231, 78] on div "+1" at bounding box center [233, 84] width 16 height 16
click at [119, 82] on div "+1" at bounding box center [114, 84] width 16 height 16
click at [166, 88] on img at bounding box center [160, 84] width 16 height 16
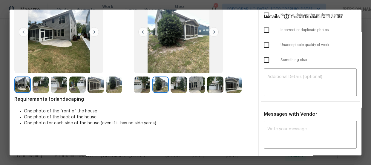
click at [175, 86] on img at bounding box center [178, 84] width 16 height 16
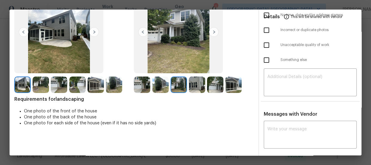
click at [189, 86] on img at bounding box center [197, 84] width 16 height 16
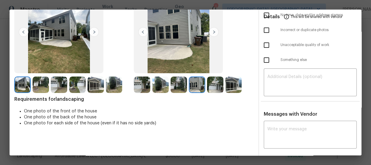
click at [216, 86] on img at bounding box center [215, 84] width 16 height 16
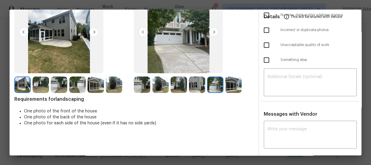
click at [228, 86] on img at bounding box center [233, 84] width 16 height 16
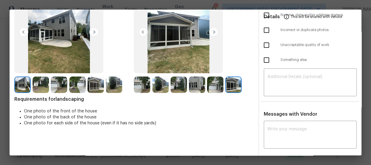
scroll to position [0, 0]
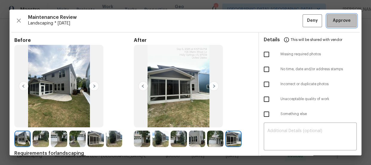
click at [339, 16] on button "Approve" at bounding box center [341, 20] width 30 height 13
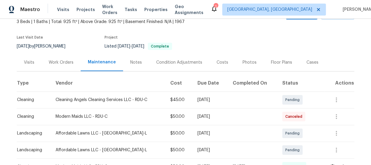
scroll to position [108, 0]
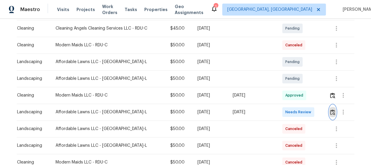
click at [330, 112] on img "button" at bounding box center [332, 112] width 5 height 6
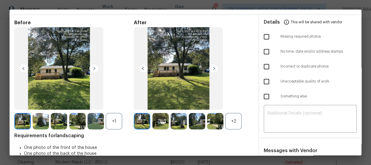
scroll to position [27, 0]
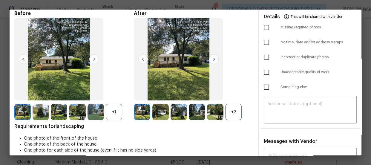
click at [231, 113] on div "+2" at bounding box center [233, 112] width 16 height 16
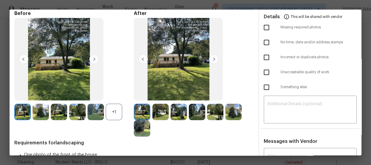
click at [116, 110] on div "+1" at bounding box center [114, 112] width 16 height 16
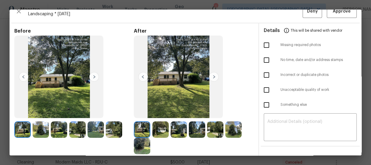
scroll to position [0, 0]
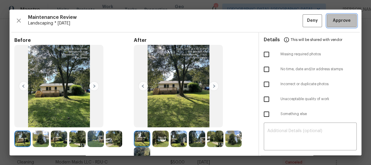
click at [343, 22] on span "Approve" at bounding box center [341, 20] width 18 height 7
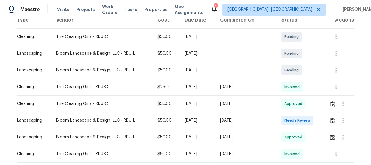
scroll to position [108, 0]
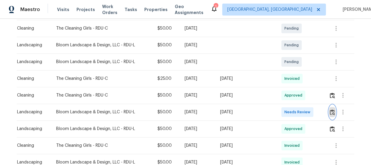
click at [330, 113] on img "button" at bounding box center [331, 112] width 5 height 6
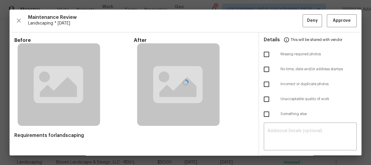
scroll to position [27, 0]
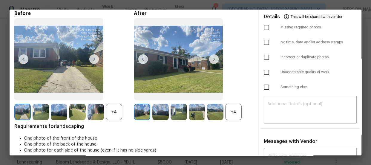
click at [234, 110] on div "+4" at bounding box center [233, 112] width 16 height 16
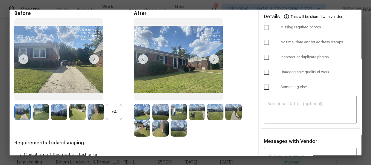
click at [117, 105] on div "+4" at bounding box center [114, 112] width 16 height 16
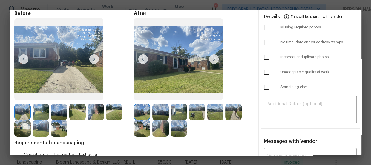
click at [163, 113] on img at bounding box center [160, 112] width 16 height 16
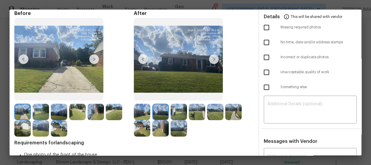
click at [178, 111] on img at bounding box center [178, 112] width 16 height 16
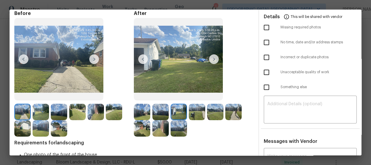
click at [195, 111] on img at bounding box center [197, 112] width 16 height 16
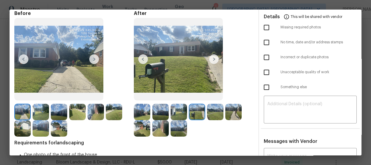
click at [209, 110] on img at bounding box center [215, 112] width 16 height 16
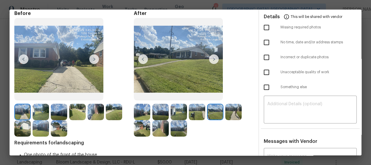
click at [228, 112] on img at bounding box center [233, 112] width 16 height 16
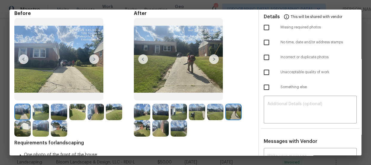
click at [128, 132] on div at bounding box center [73, 120] width 119 height 33
click at [144, 128] on img at bounding box center [142, 128] width 16 height 16
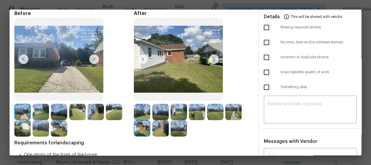
click at [159, 128] on img at bounding box center [160, 128] width 16 height 16
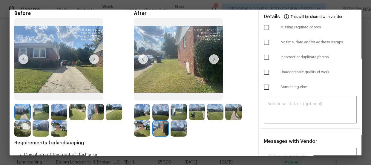
click at [172, 128] on img at bounding box center [178, 128] width 16 height 16
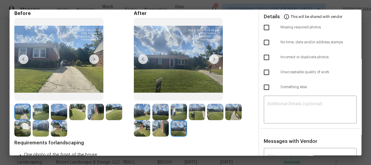
scroll to position [0, 0]
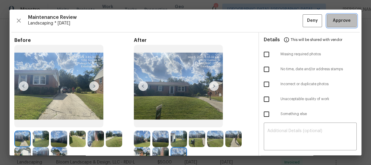
click at [339, 18] on span "Approve" at bounding box center [341, 20] width 18 height 7
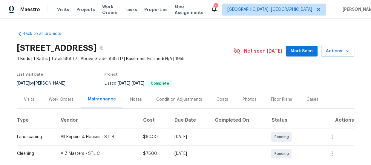
scroll to position [54, 0]
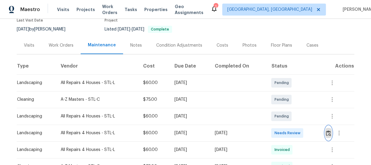
click at [330, 130] on button "button" at bounding box center [328, 133] width 7 height 14
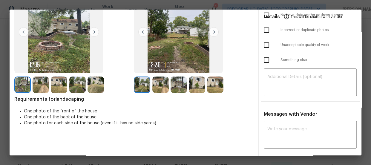
click at [160, 83] on img at bounding box center [160, 84] width 16 height 16
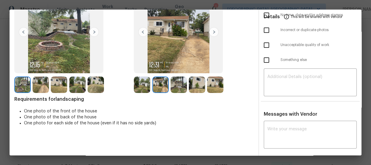
click at [180, 87] on img at bounding box center [178, 84] width 16 height 16
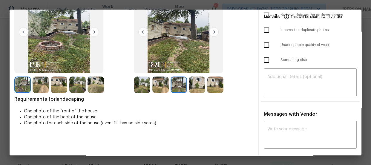
click at [192, 85] on img at bounding box center [197, 84] width 16 height 16
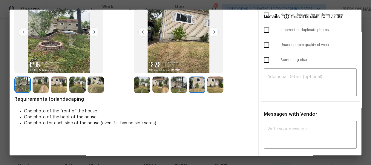
click at [216, 85] on img at bounding box center [215, 84] width 16 height 16
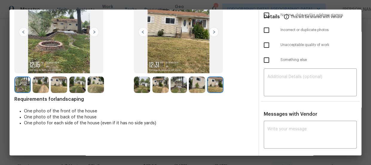
scroll to position [0, 0]
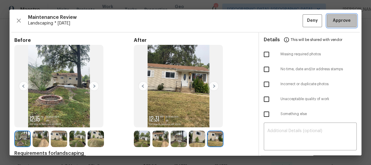
drag, startPoint x: 336, startPoint y: 20, endPoint x: 211, endPoint y: 33, distance: 125.4
click at [336, 20] on span "Approve" at bounding box center [341, 20] width 18 height 7
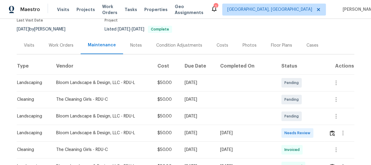
scroll to position [81, 0]
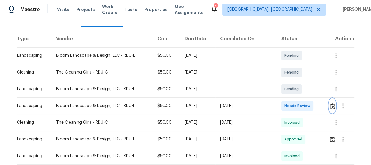
click at [330, 105] on img "button" at bounding box center [331, 106] width 5 height 6
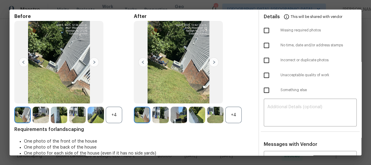
scroll to position [54, 0]
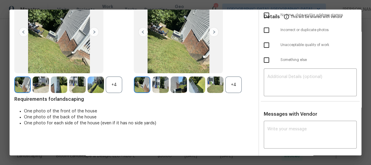
click at [232, 87] on div "+4" at bounding box center [233, 84] width 16 height 16
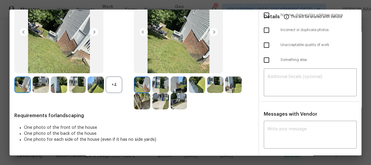
click at [117, 84] on div "+4" at bounding box center [114, 84] width 16 height 16
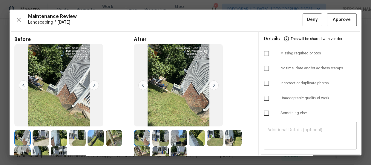
scroll to position [0, 0]
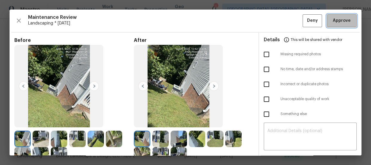
click at [335, 22] on span "Approve" at bounding box center [341, 20] width 18 height 7
